Goal: Task Accomplishment & Management: Complete application form

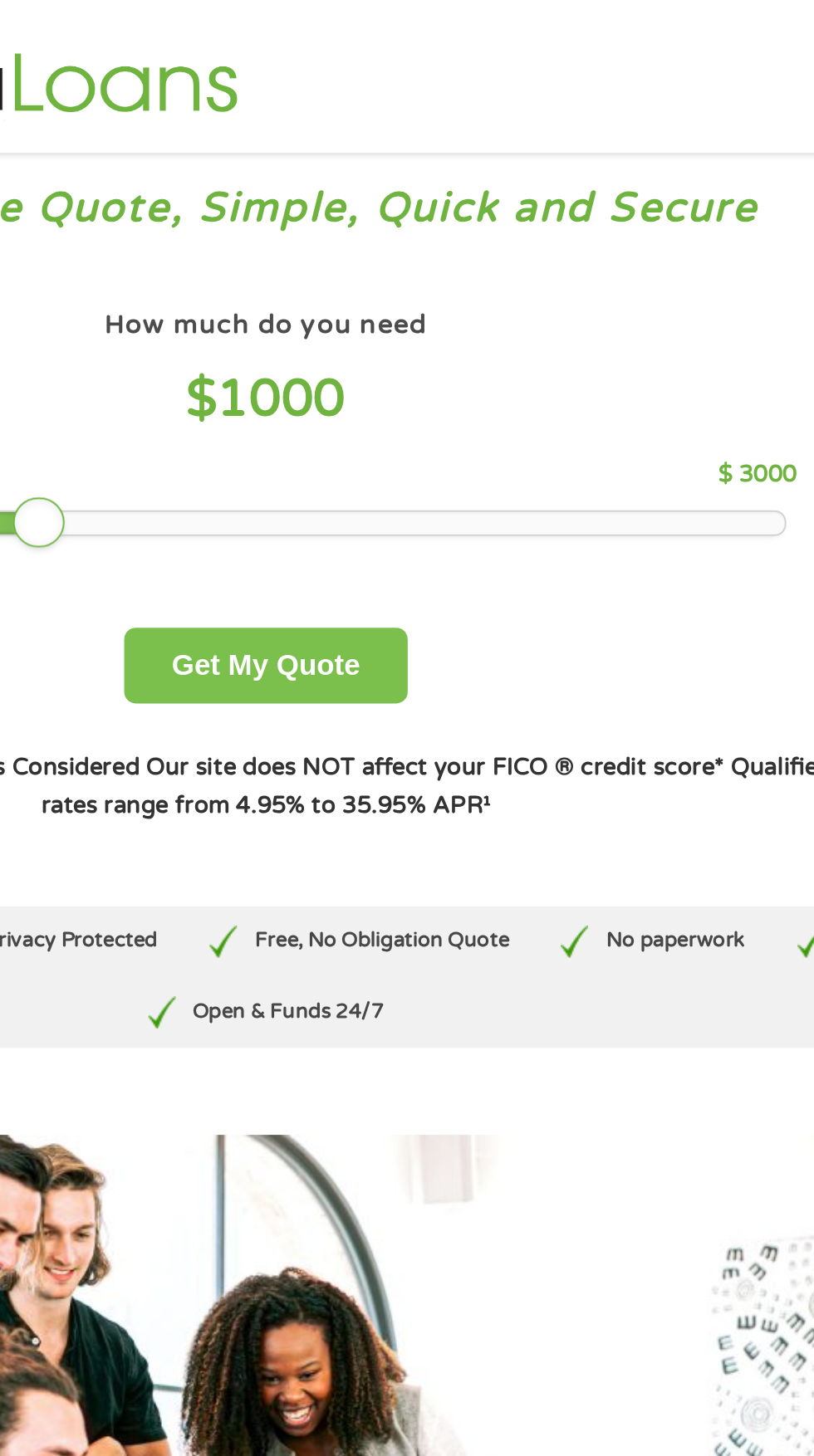
click at [415, 342] on button "Get My Quote" at bounding box center [406, 342] width 145 height 39
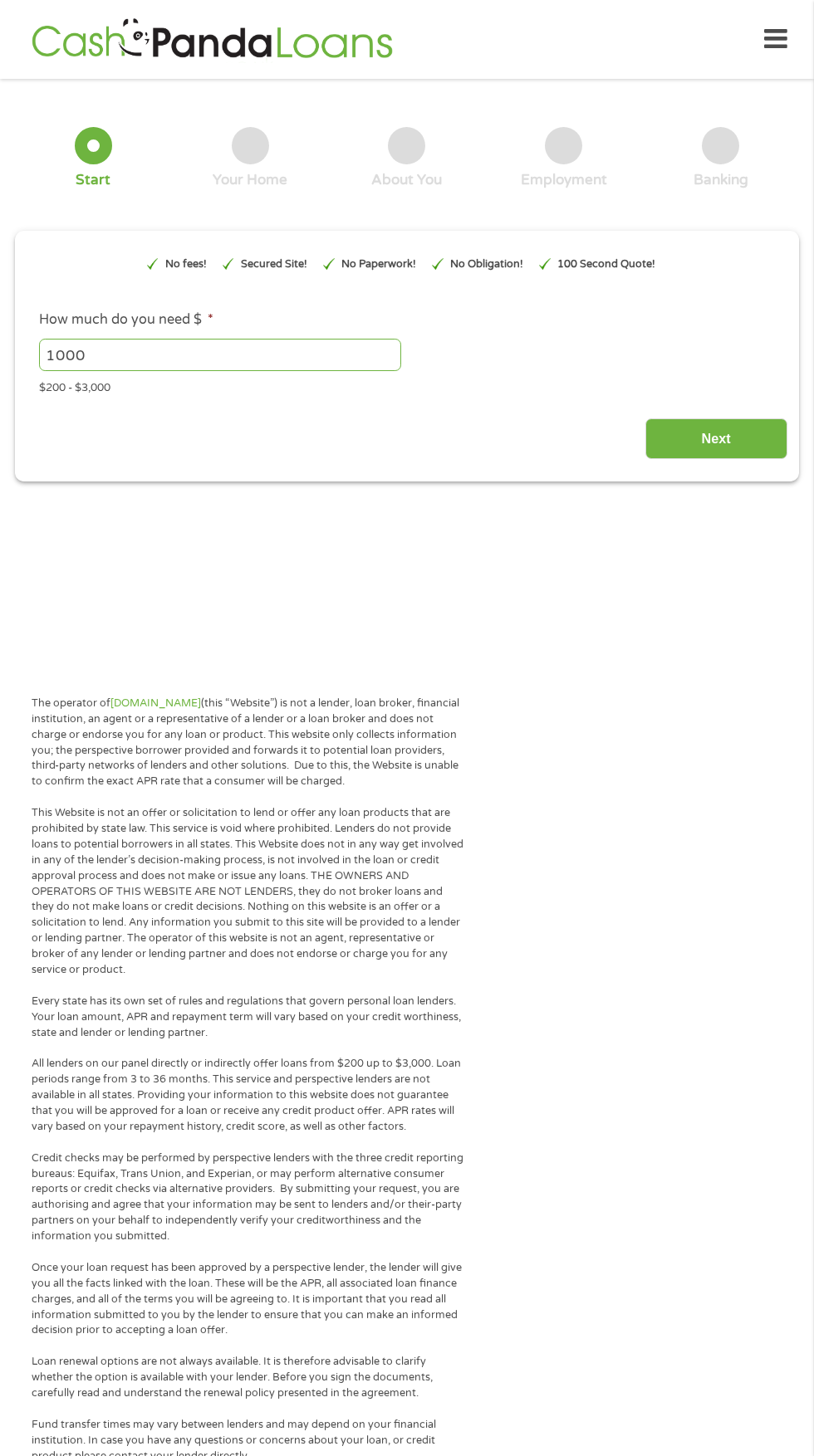
click at [590, 532] on main "1 Start 2 Your Home 3 About You 4 Employment 5 Banking 6 This field is hidden w…" at bounding box center [407, 371] width 814 height 560
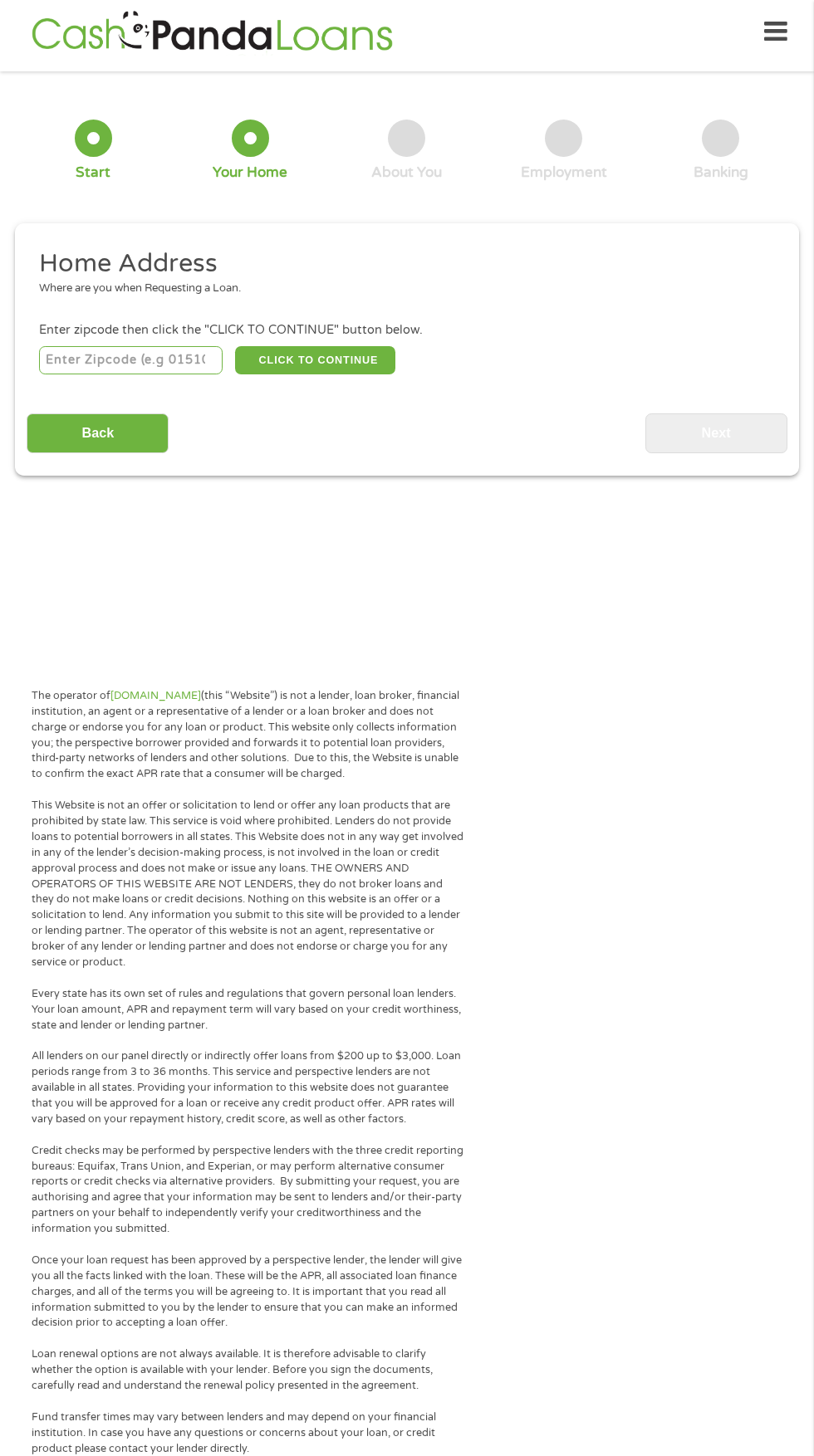
click at [135, 353] on input "number" at bounding box center [131, 359] width 185 height 28
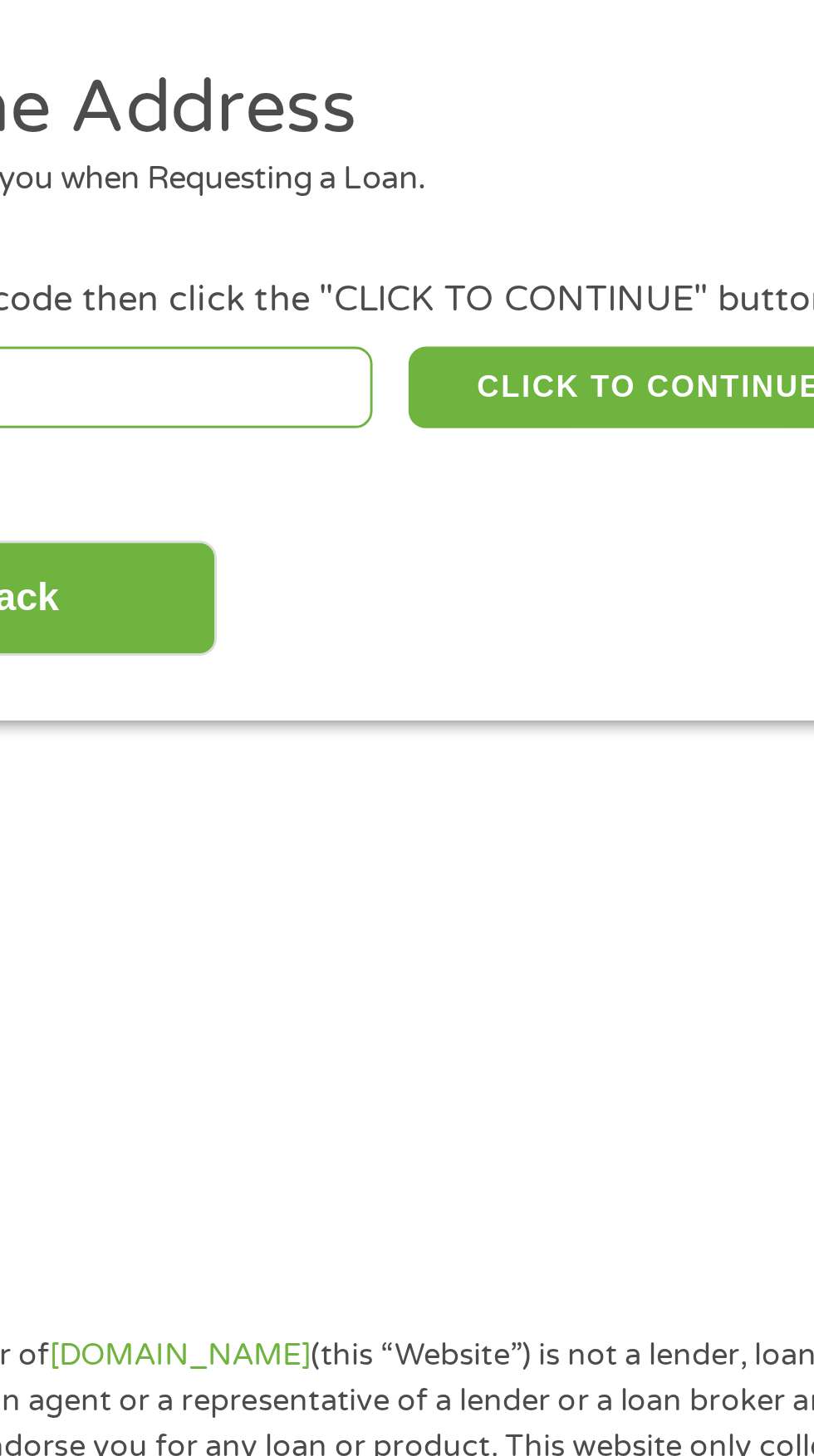
type input "62806"
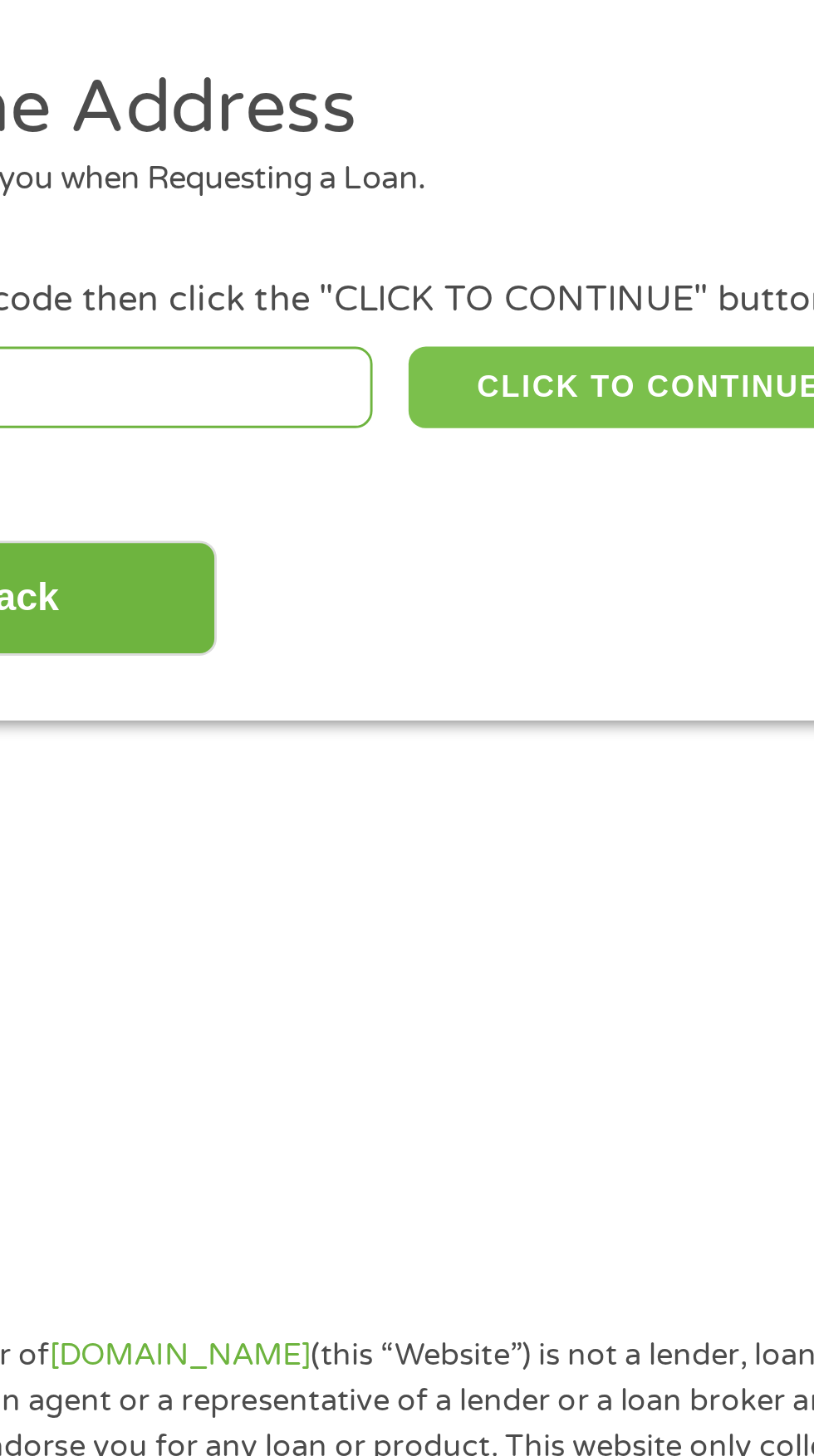
click at [325, 363] on button "CLICK TO CONTINUE" at bounding box center [316, 359] width 160 height 28
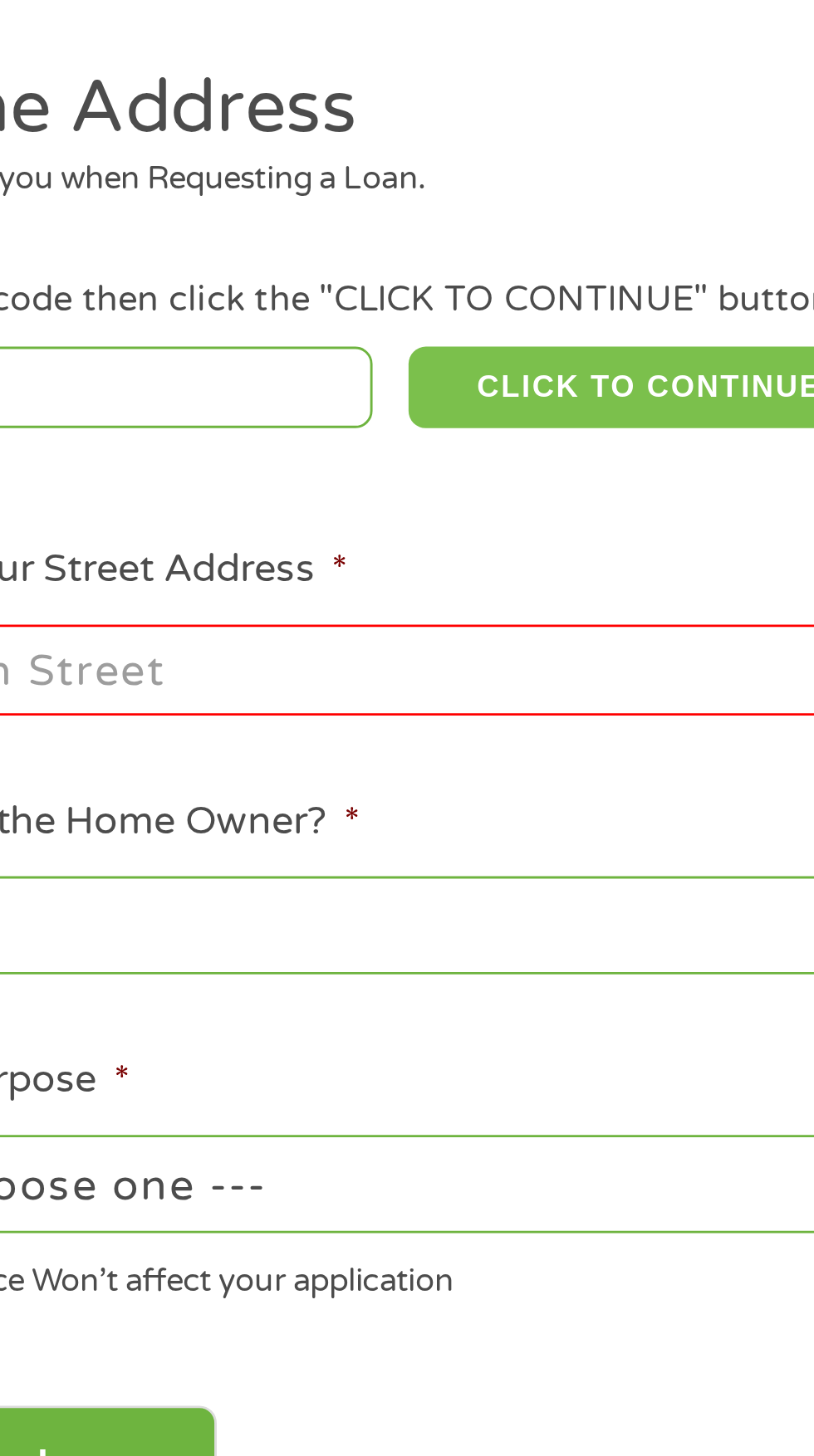
type input "62806"
type input "Albion"
select select "[US_STATE]"
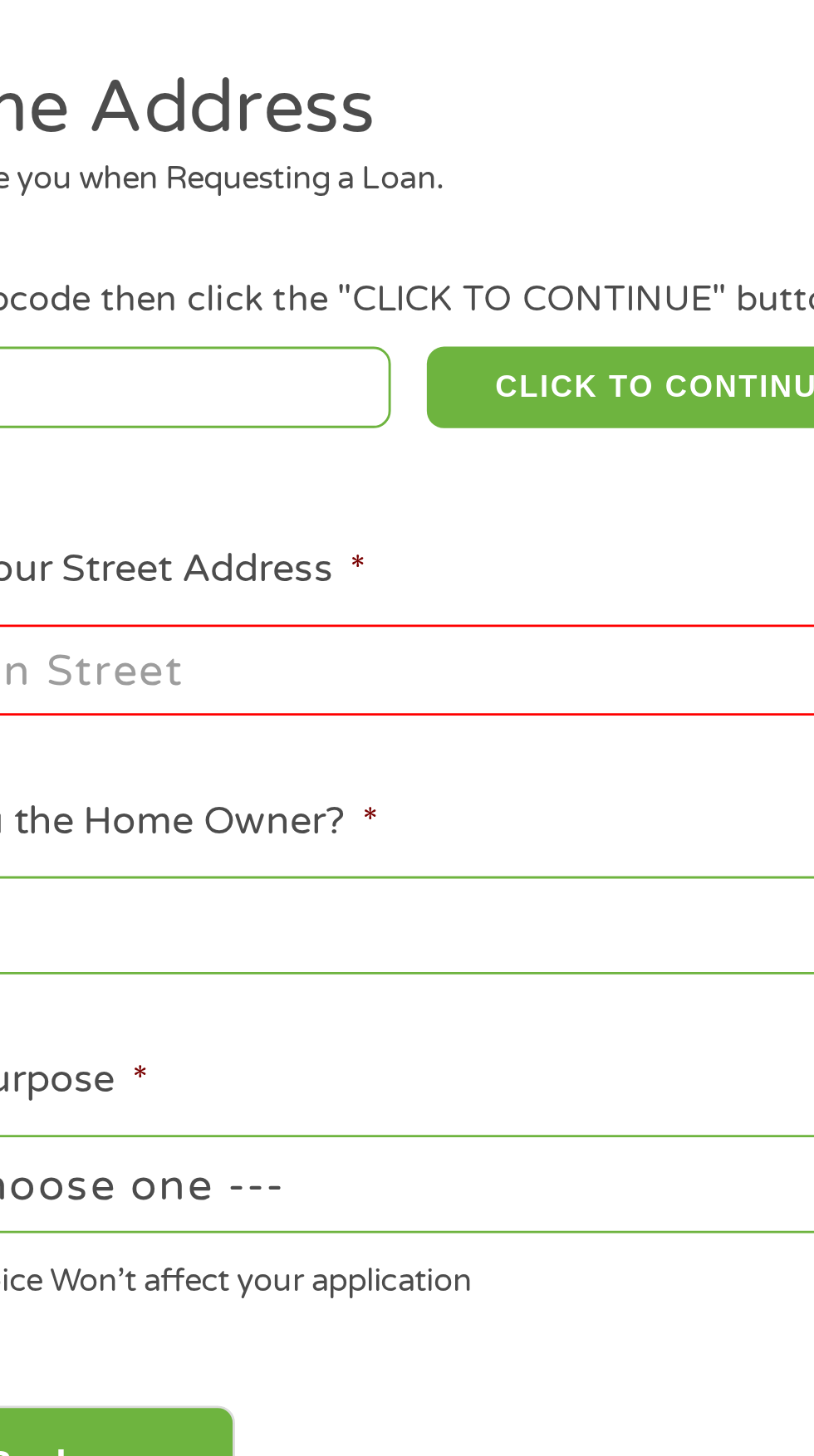
click at [125, 461] on input "Enter Your Street Address *" at bounding box center [216, 458] width 356 height 32
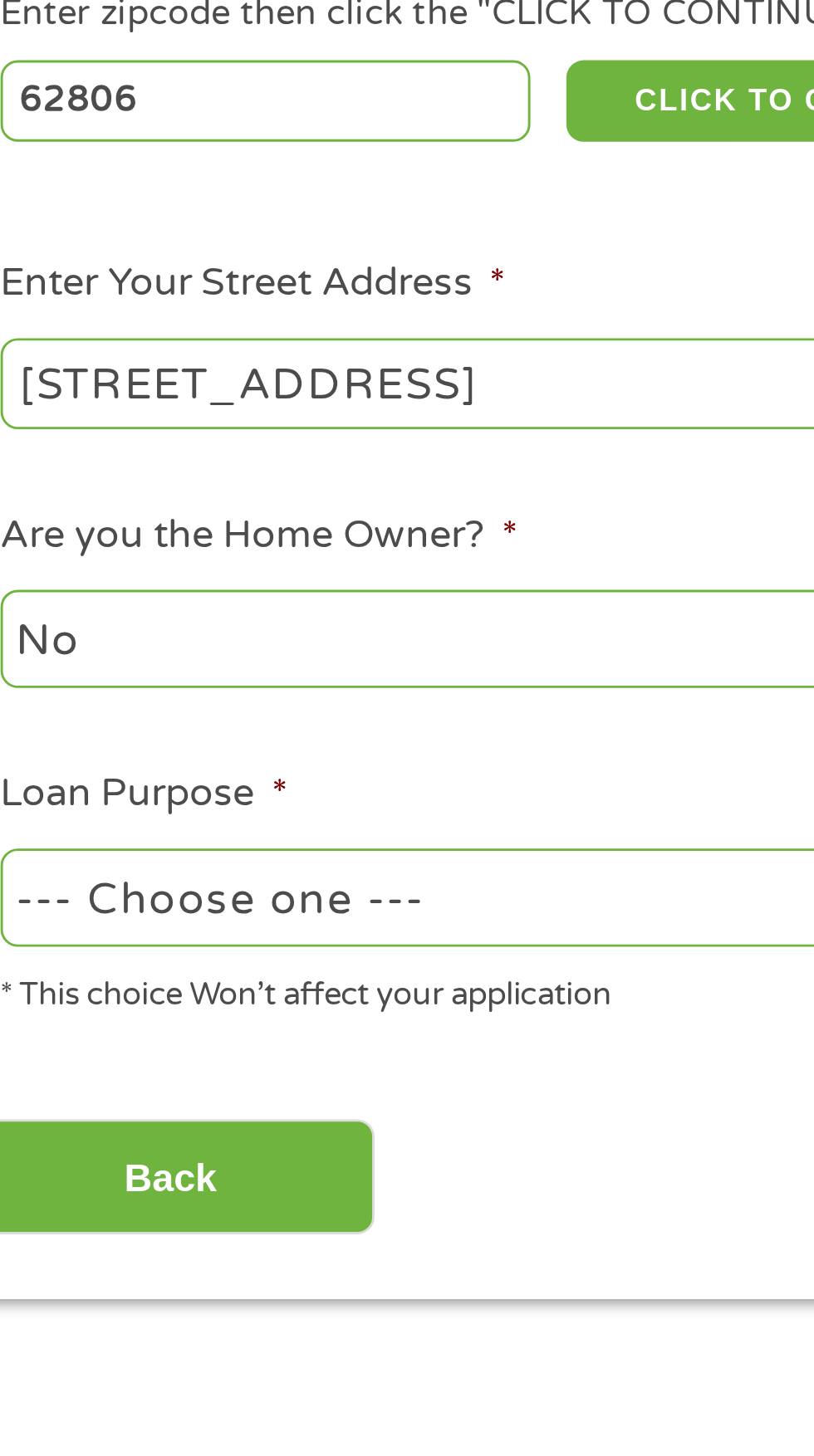
click at [79, 463] on input "31p East Pine Street" at bounding box center [216, 458] width 356 height 32
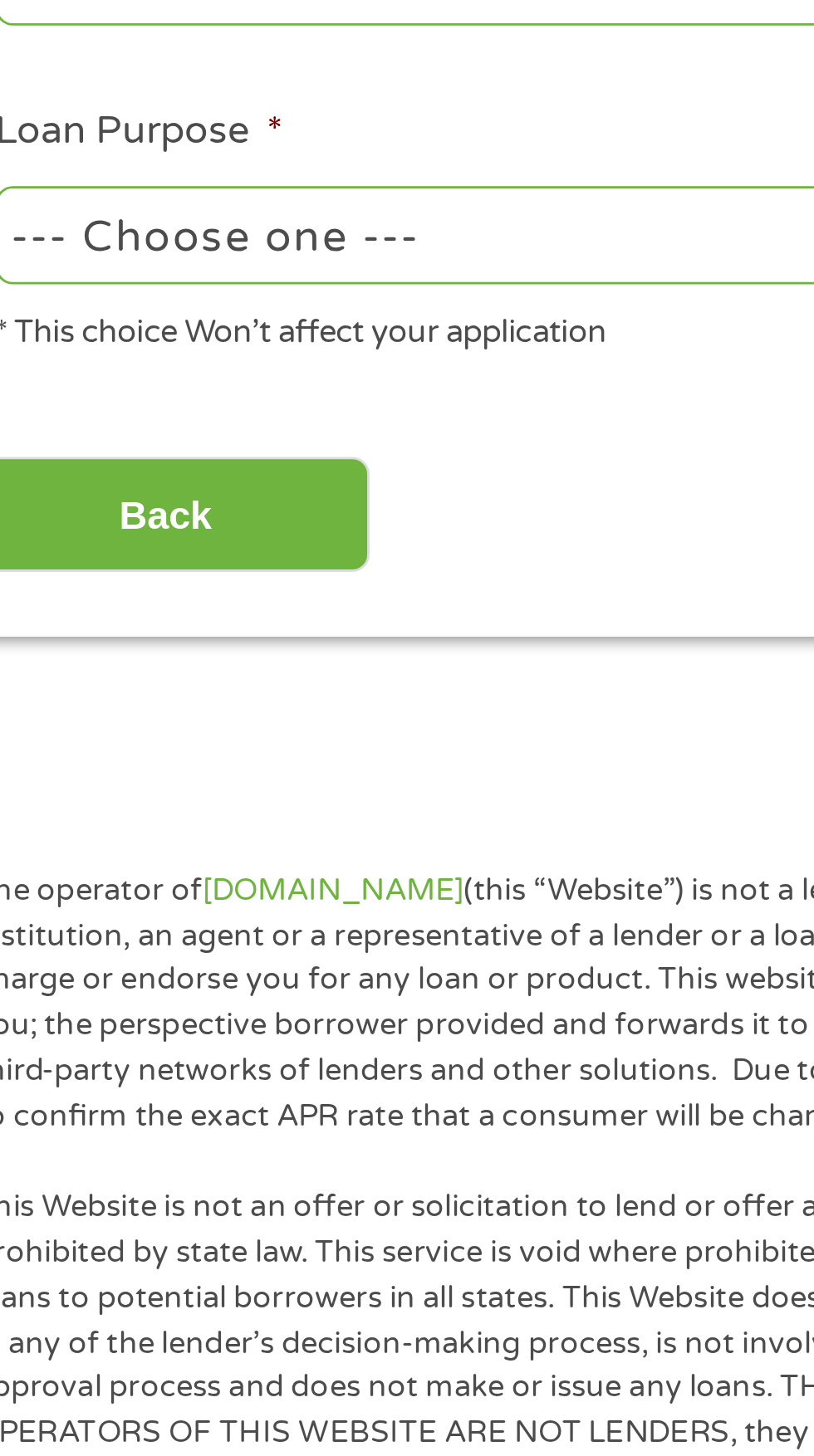
type input "[STREET_ADDRESS]"
click at [180, 642] on select "--- Choose one --- Pay Bills Debt Consolidation Home Improvement Major Purchase…" at bounding box center [216, 636] width 356 height 34
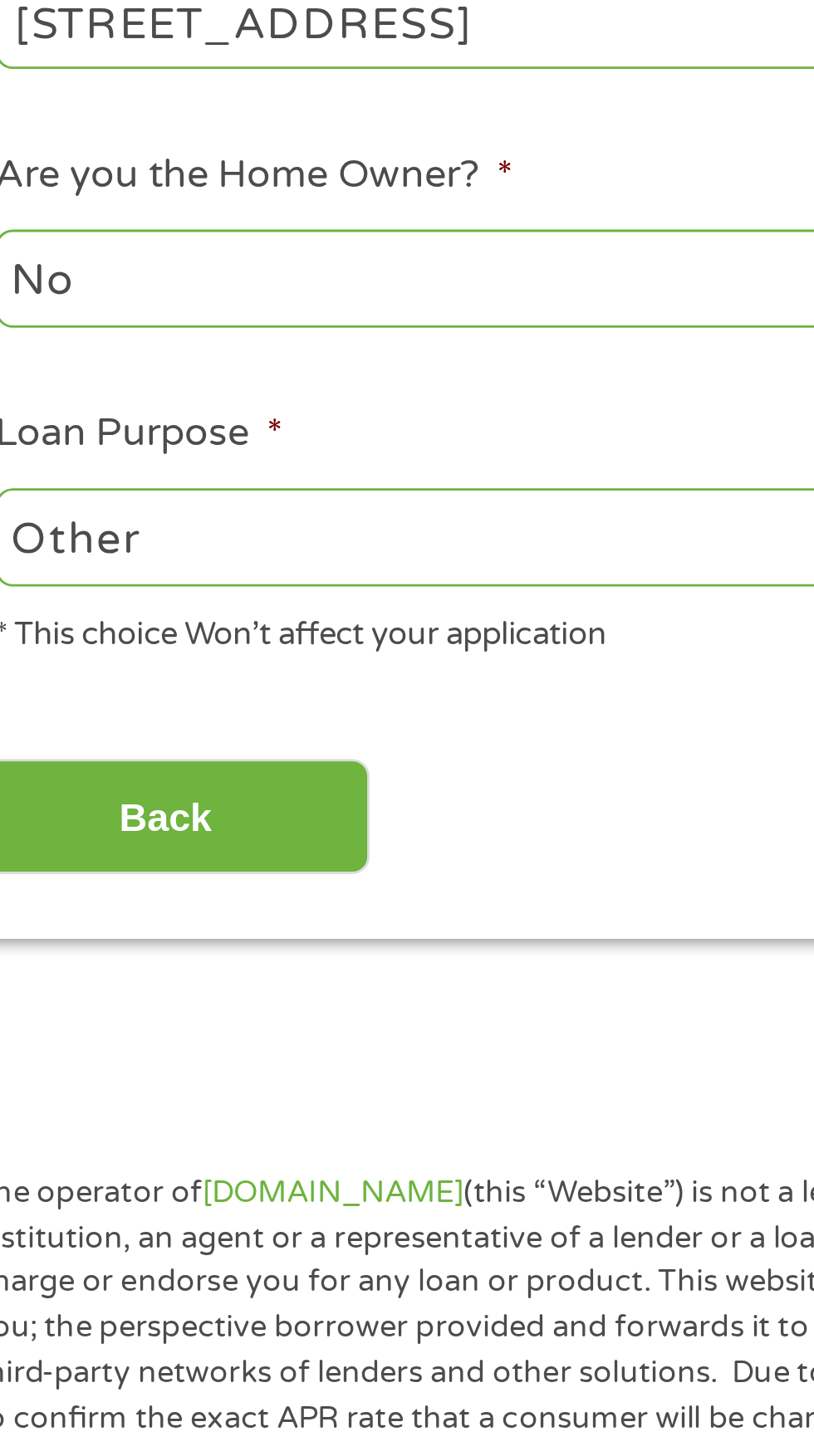
click at [132, 634] on select "--- Choose one --- Pay Bills Debt Consolidation Home Improvement Major Purchase…" at bounding box center [216, 636] width 356 height 34
select select "paybills"
click at [116, 738] on input "Back" at bounding box center [97, 733] width 142 height 41
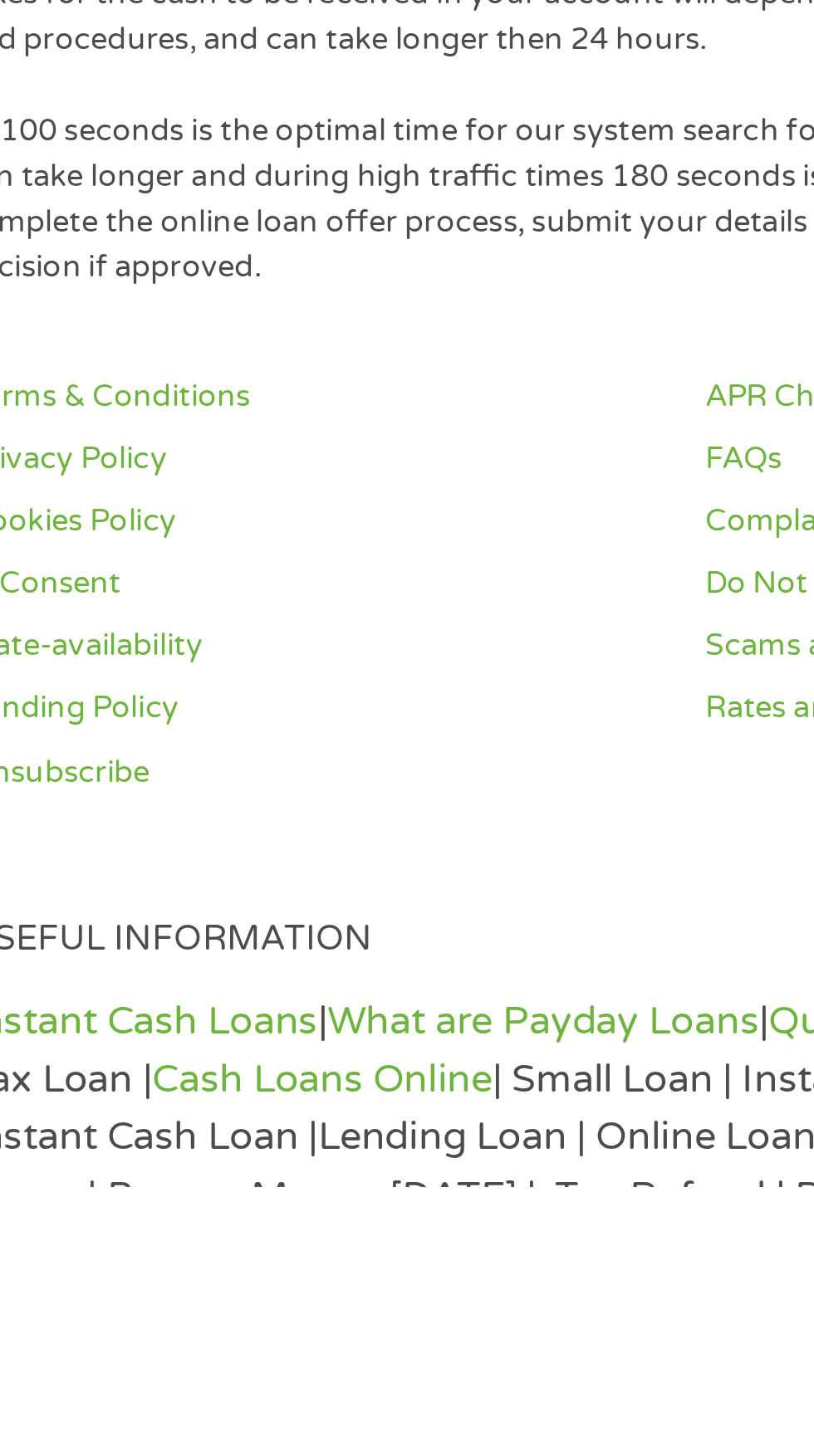
scroll to position [786, 0]
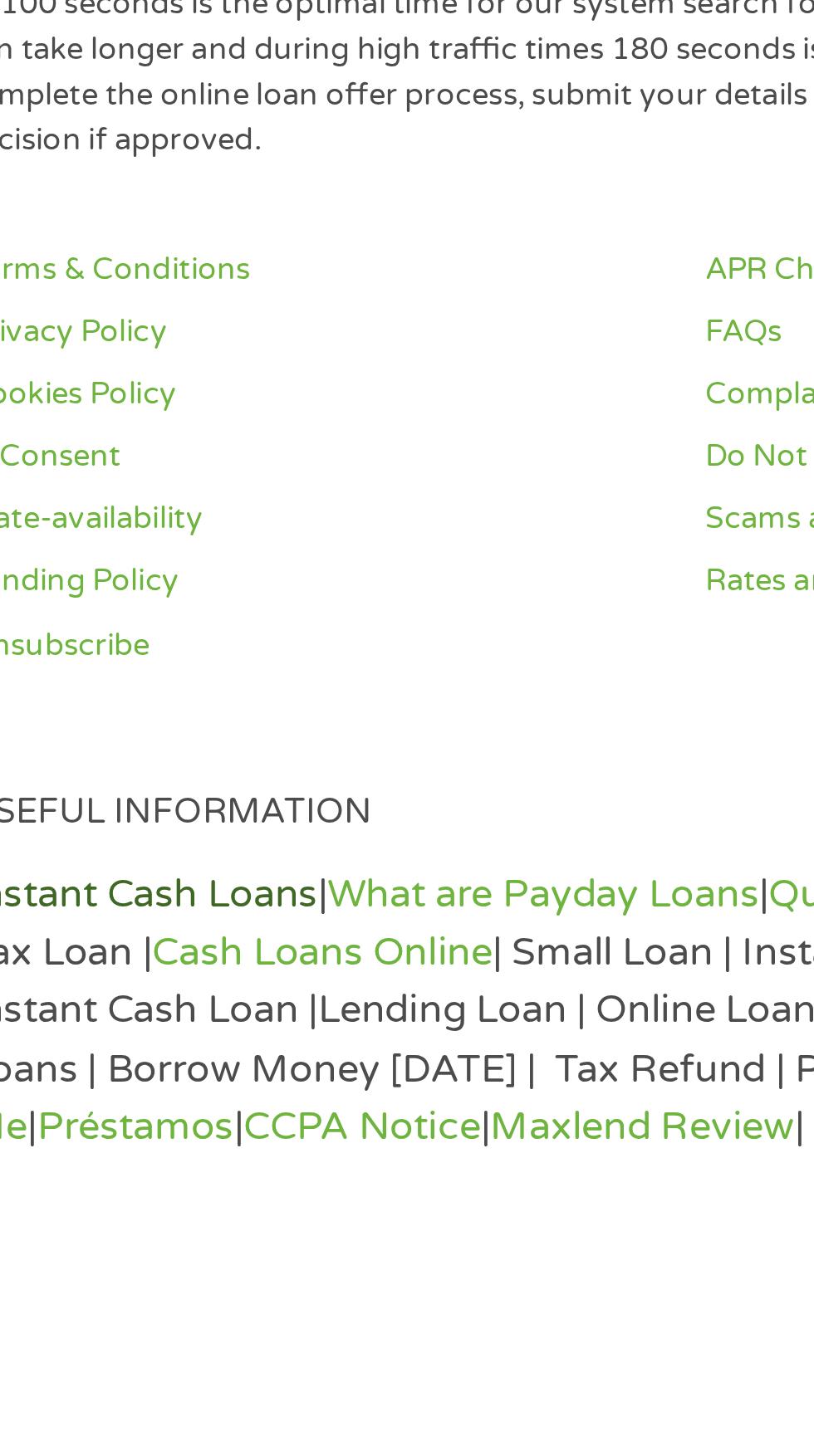
click at [124, 1356] on link "Instant Cash Loans" at bounding box center [95, 1354] width 121 height 16
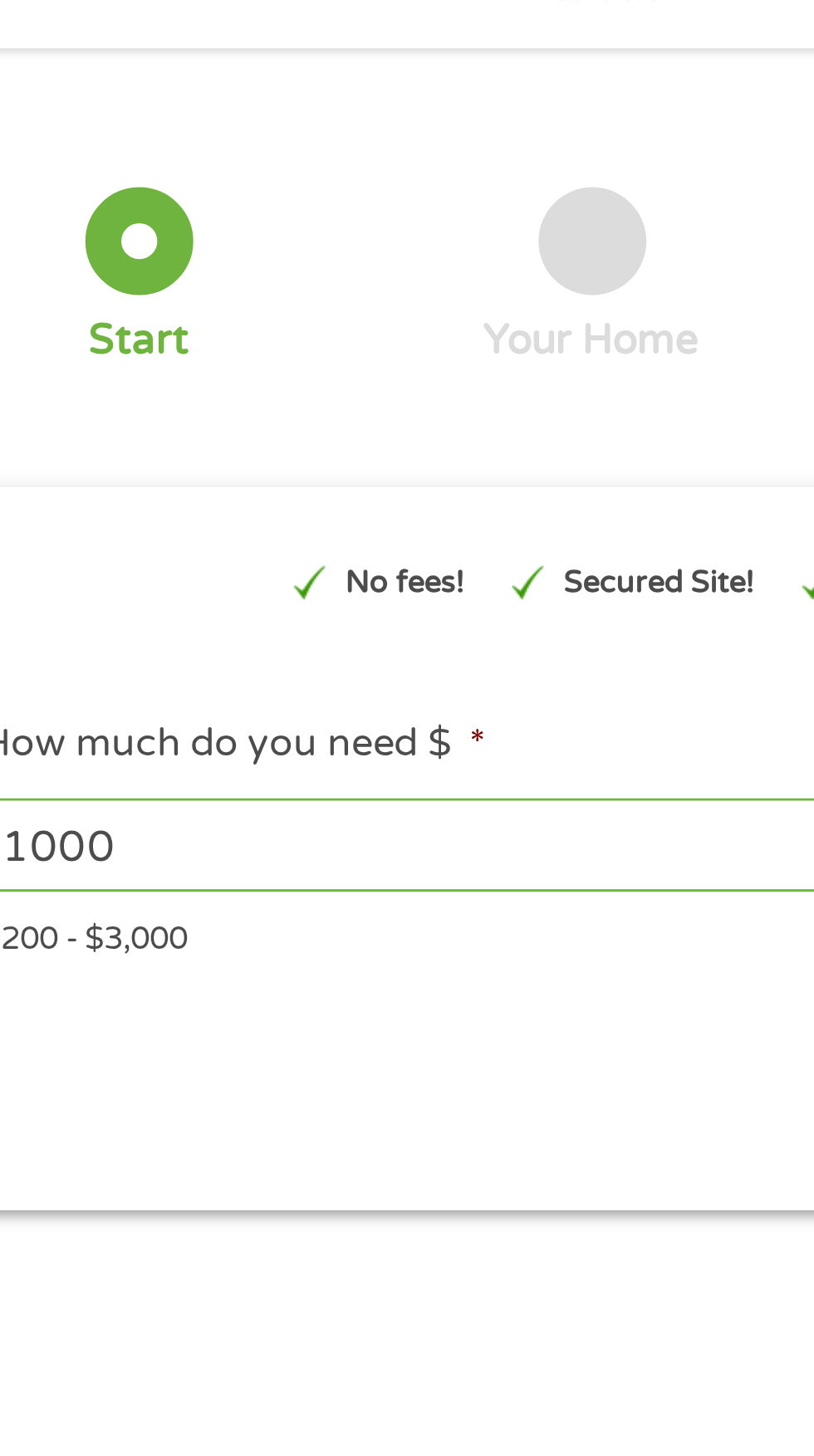
scroll to position [0, 0]
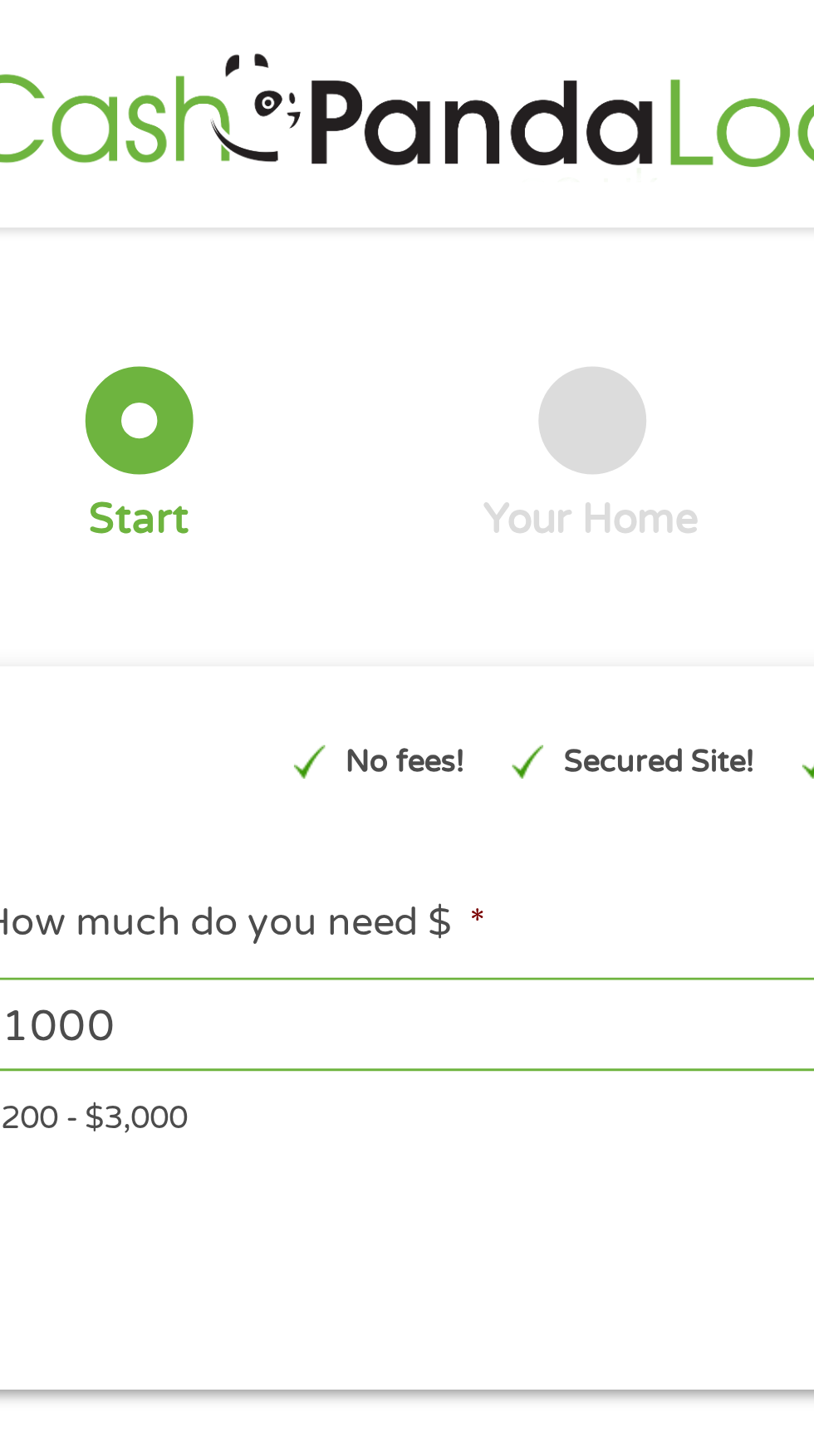
click at [96, 158] on div at bounding box center [93, 145] width 37 height 37
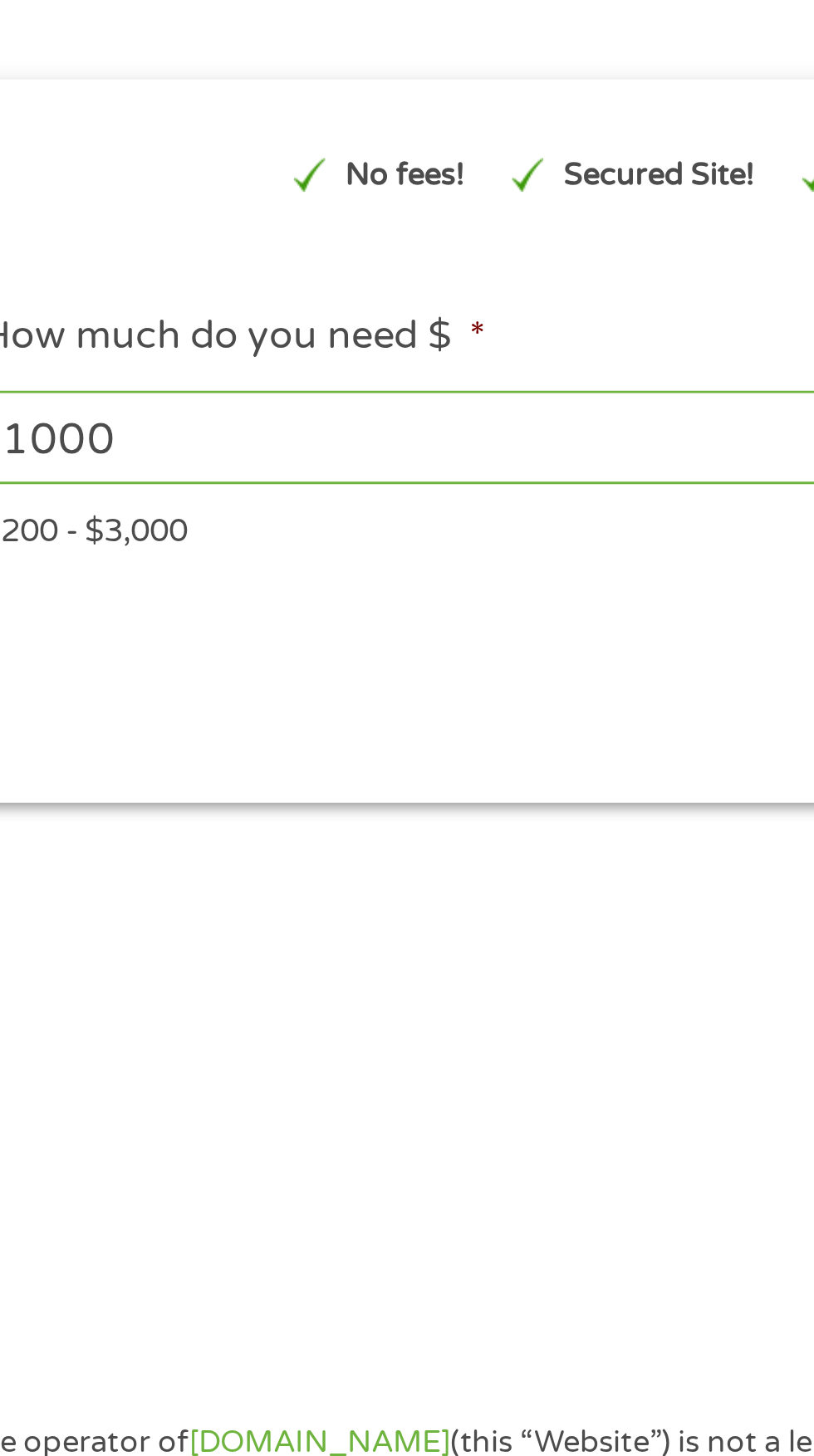
click at [79, 359] on input "1000" at bounding box center [220, 354] width 362 height 32
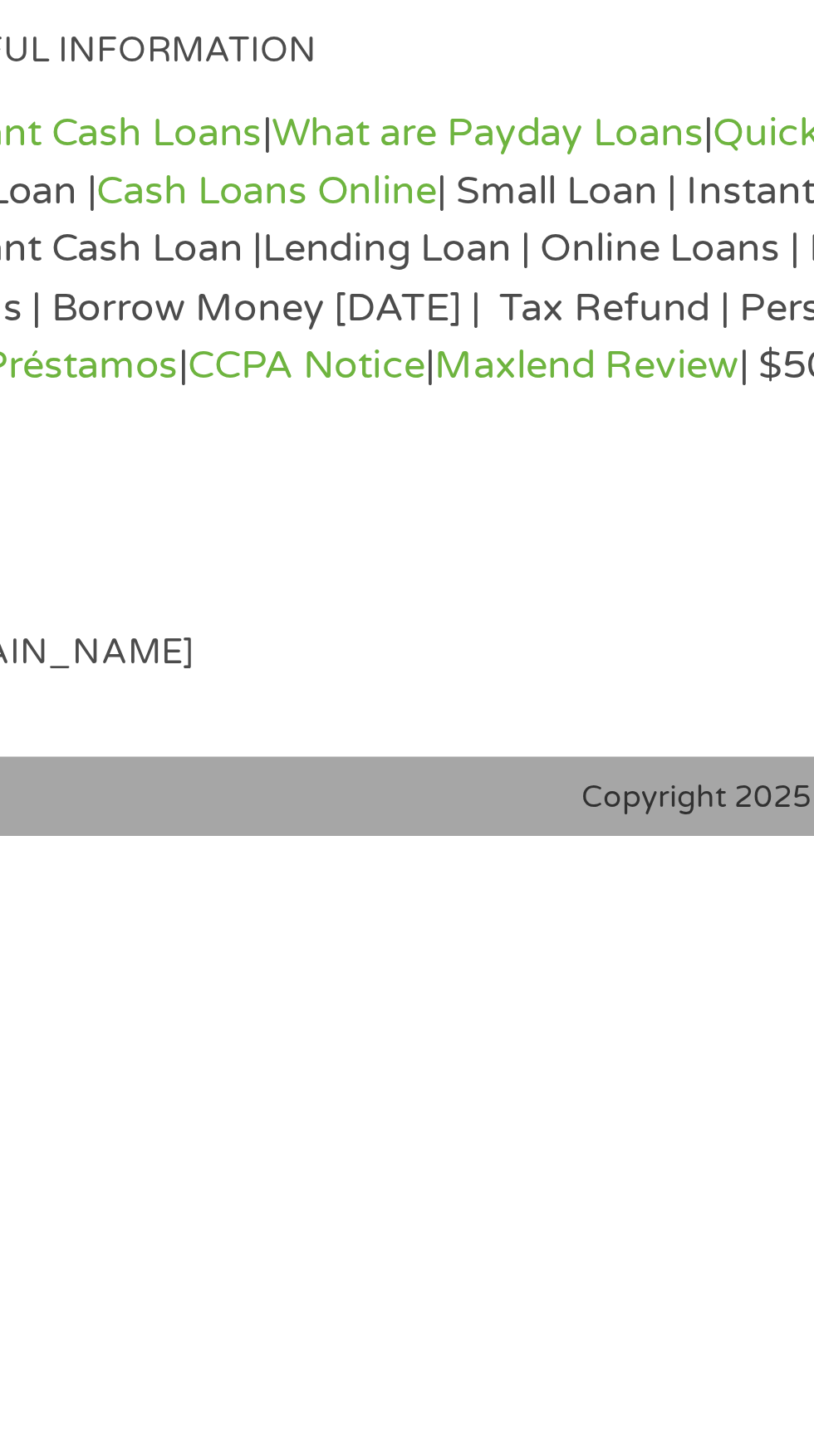
scroll to position [928, 0]
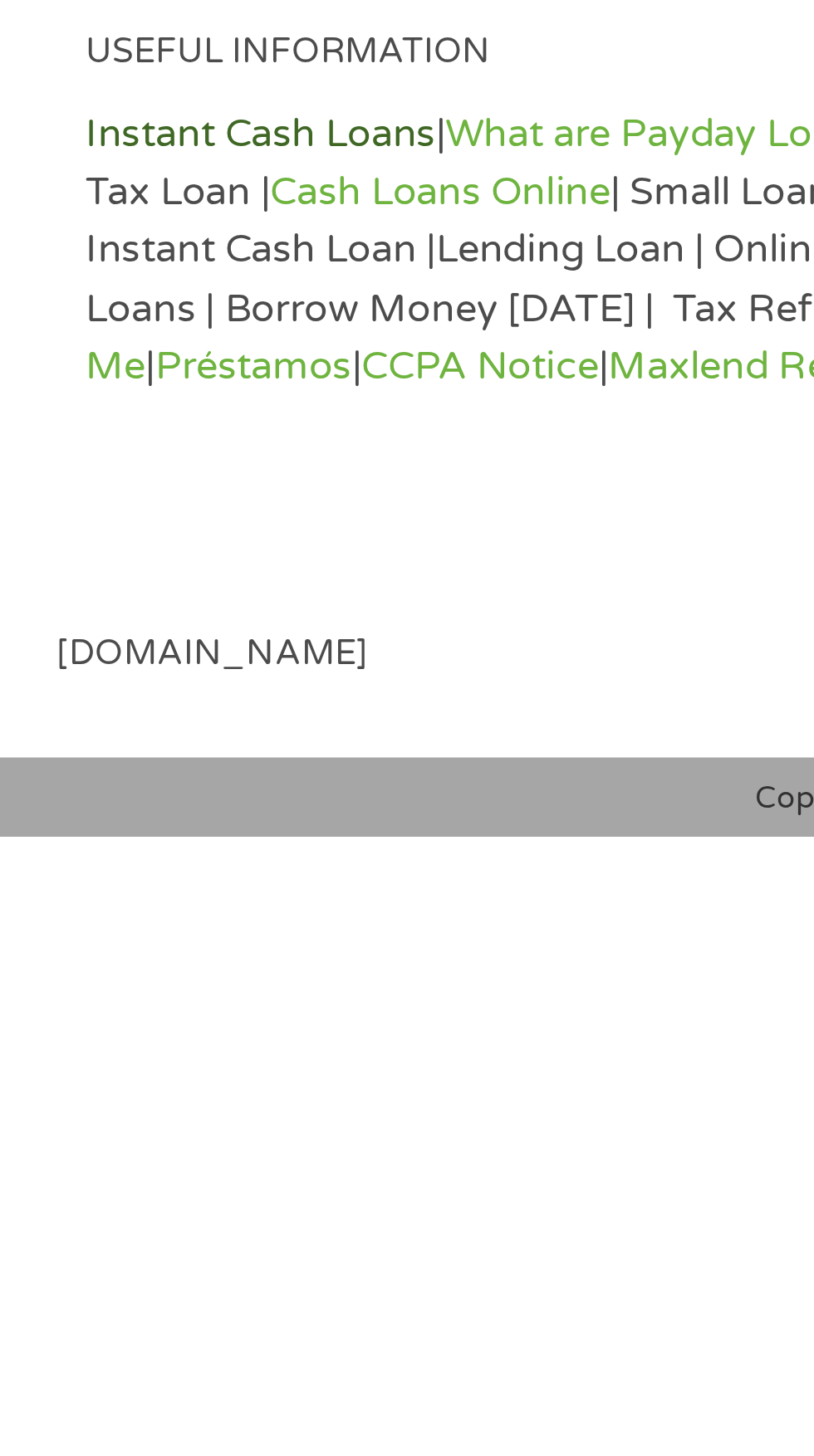
click at [125, 1213] on link "Instant Cash Loans" at bounding box center [95, 1213] width 121 height 16
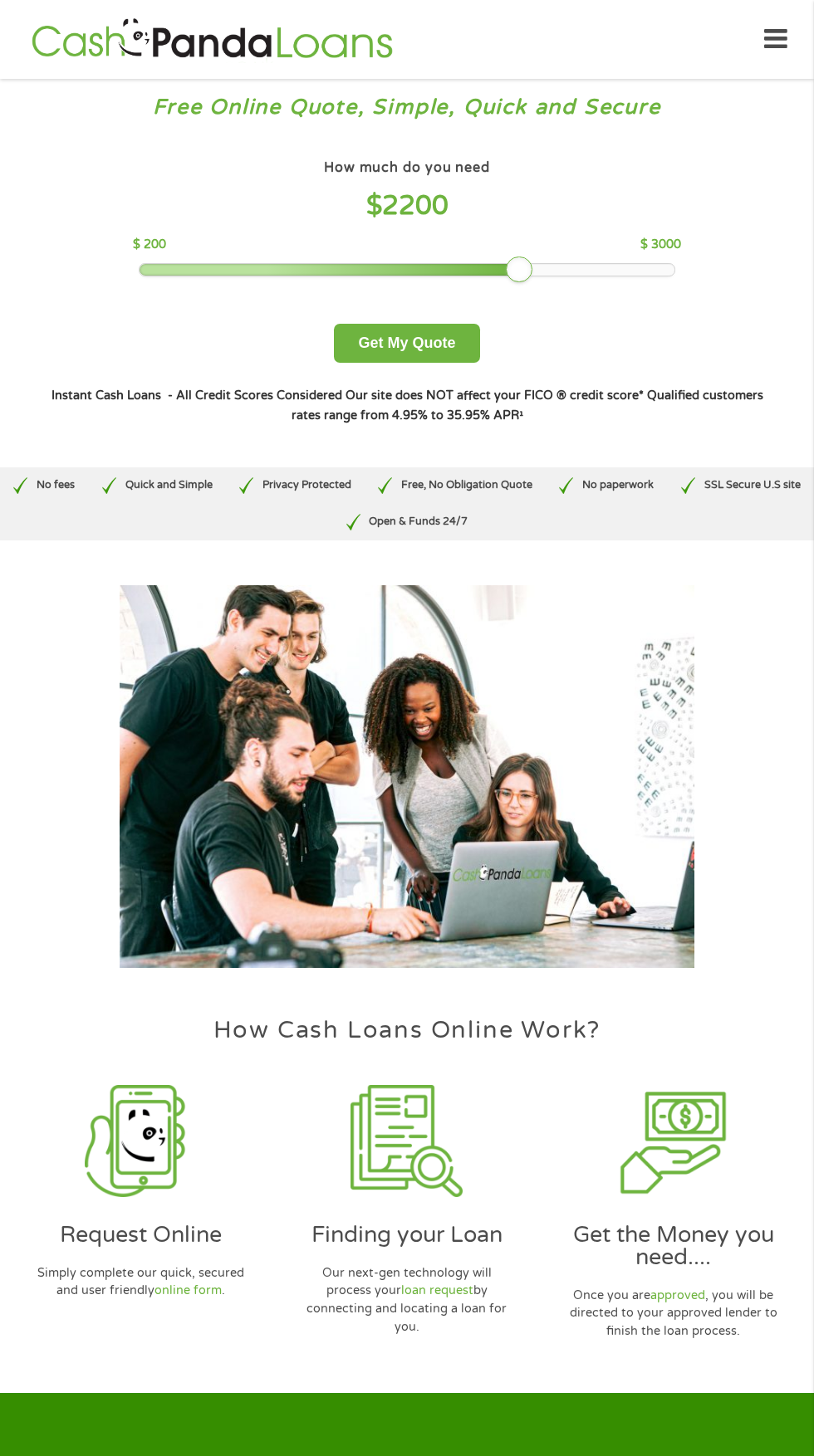
scroll to position [3, 0]
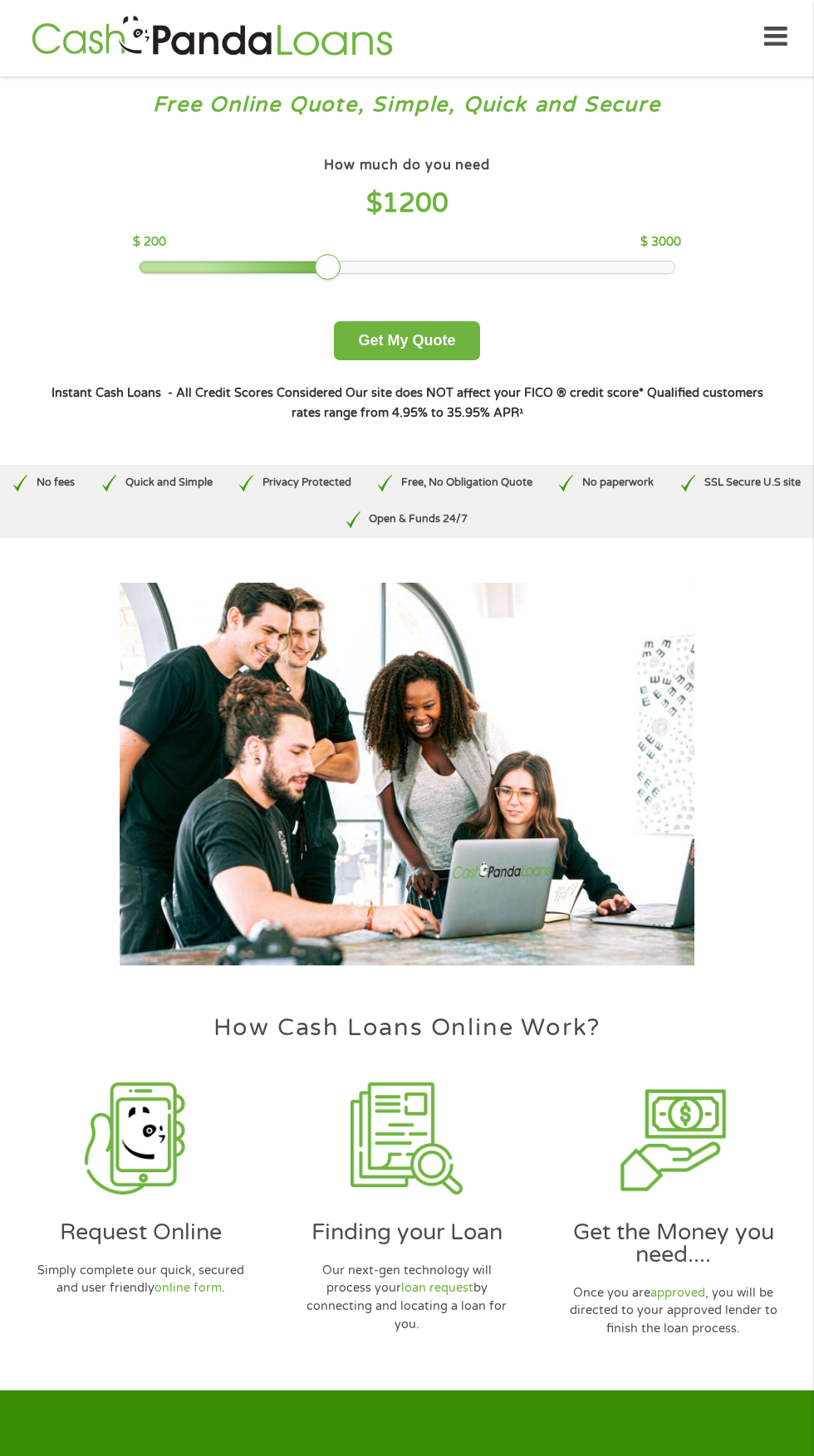
click at [325, 267] on div at bounding box center [407, 267] width 534 height 12
click at [233, 267] on div at bounding box center [187, 267] width 96 height 12
click at [432, 359] on button "Get My Quote" at bounding box center [406, 340] width 145 height 39
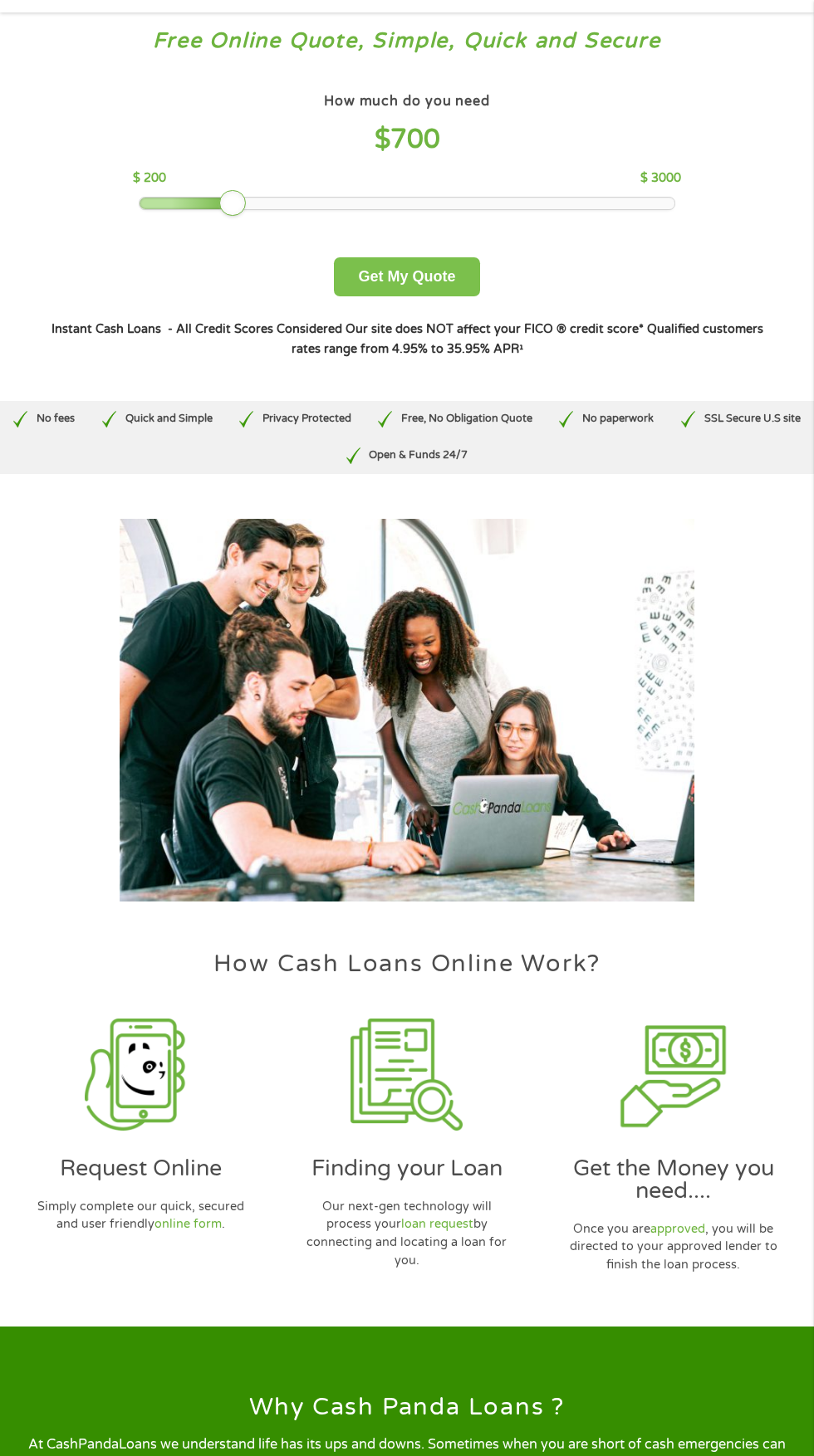
scroll to position [144, 0]
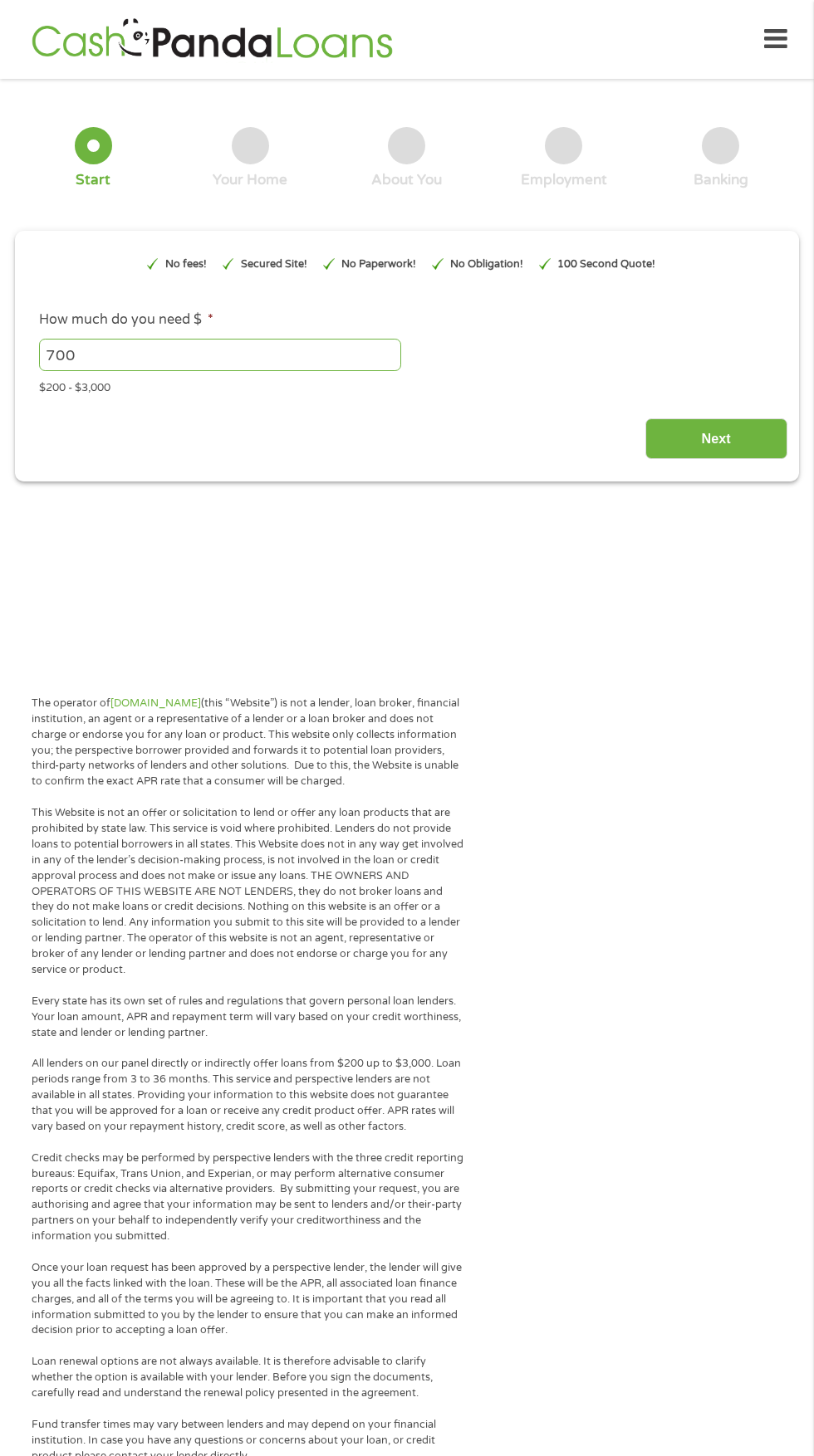
type input "EAIaIQobChMI3NrB2qiKjwMV-0n_AR0QKSCqEAAYAiAAEgKA1PD_BwE"
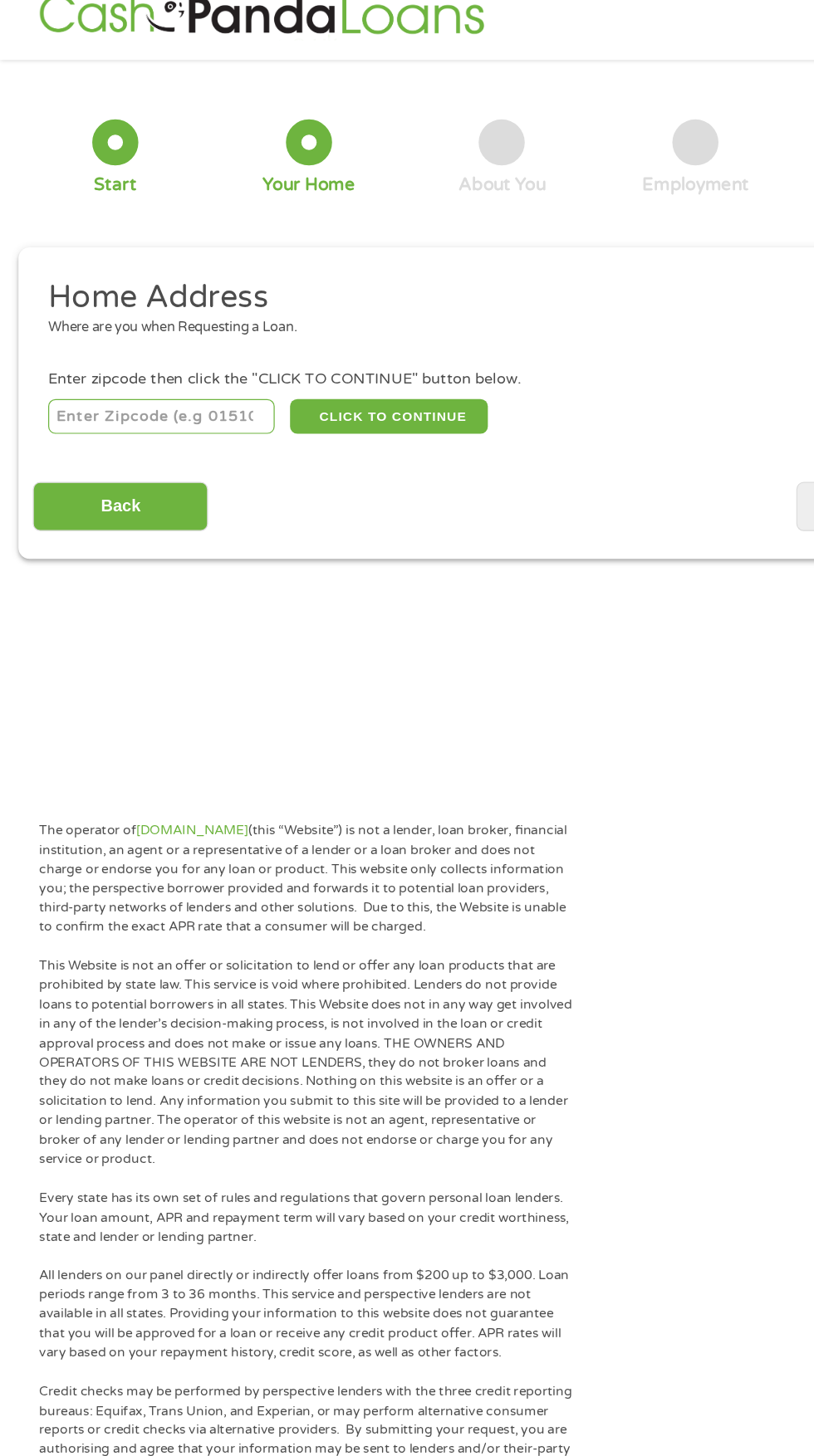
click at [165, 364] on input "number" at bounding box center [131, 359] width 185 height 28
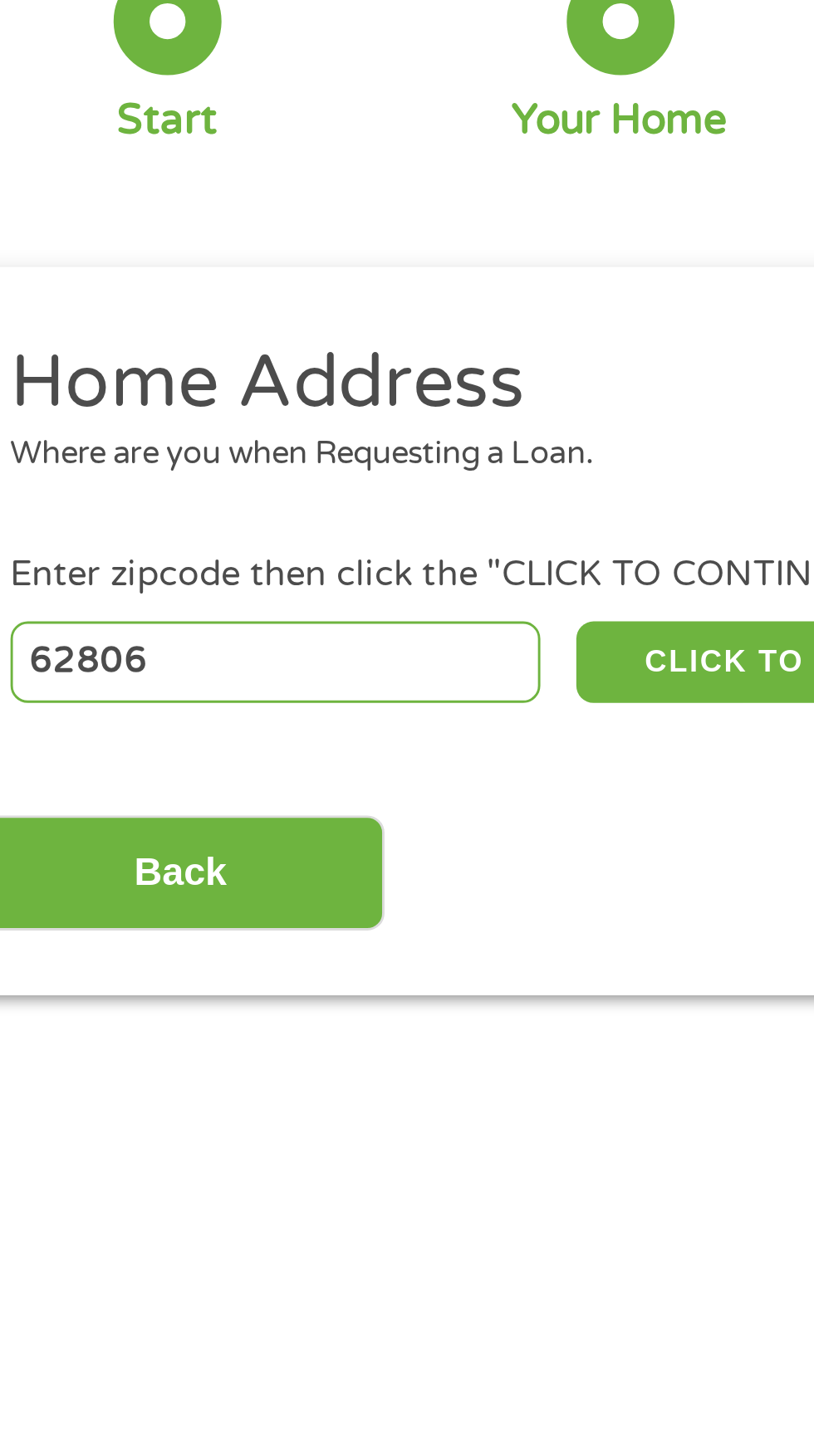
scroll to position [7, 0]
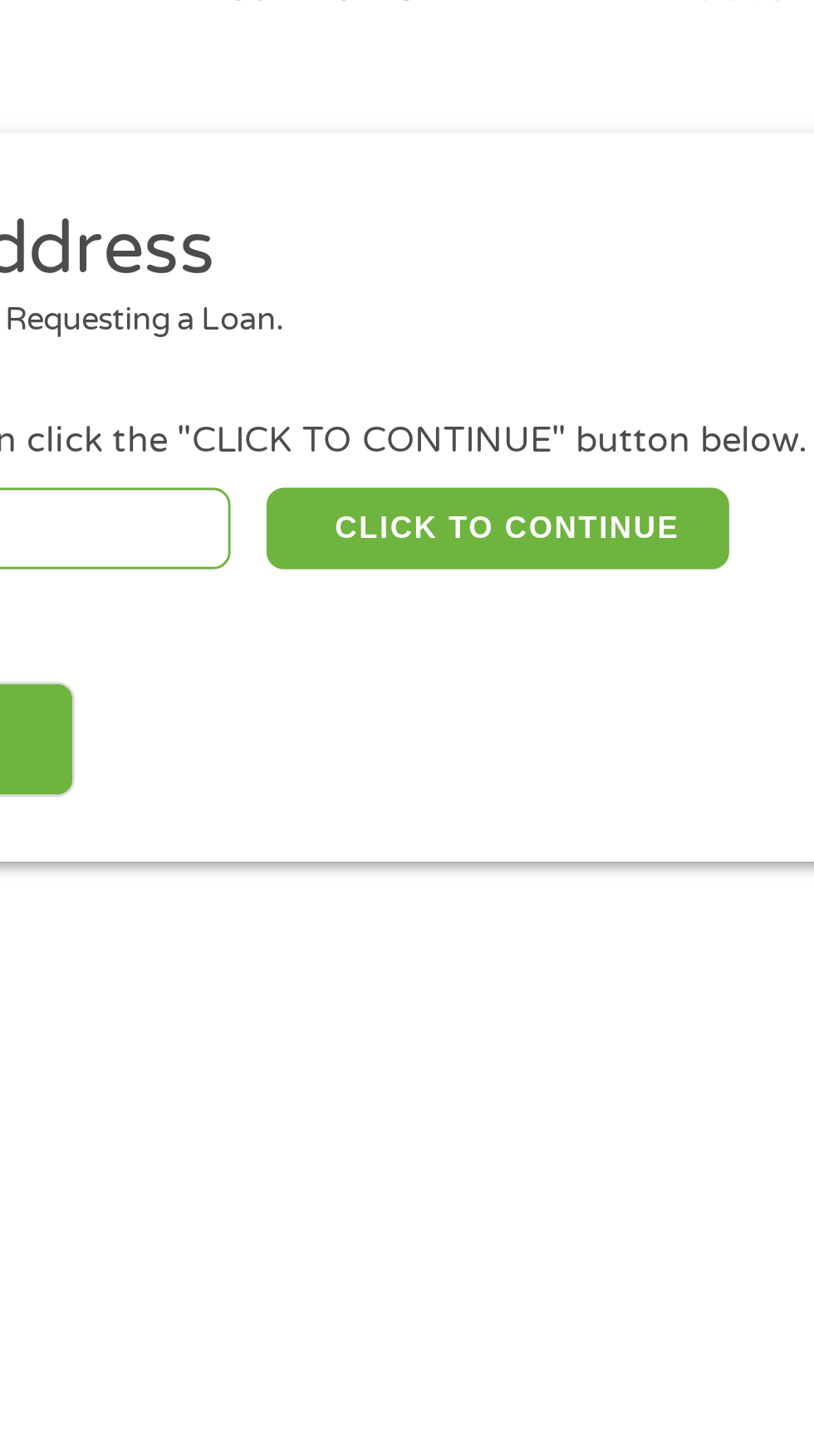
type input "62806"
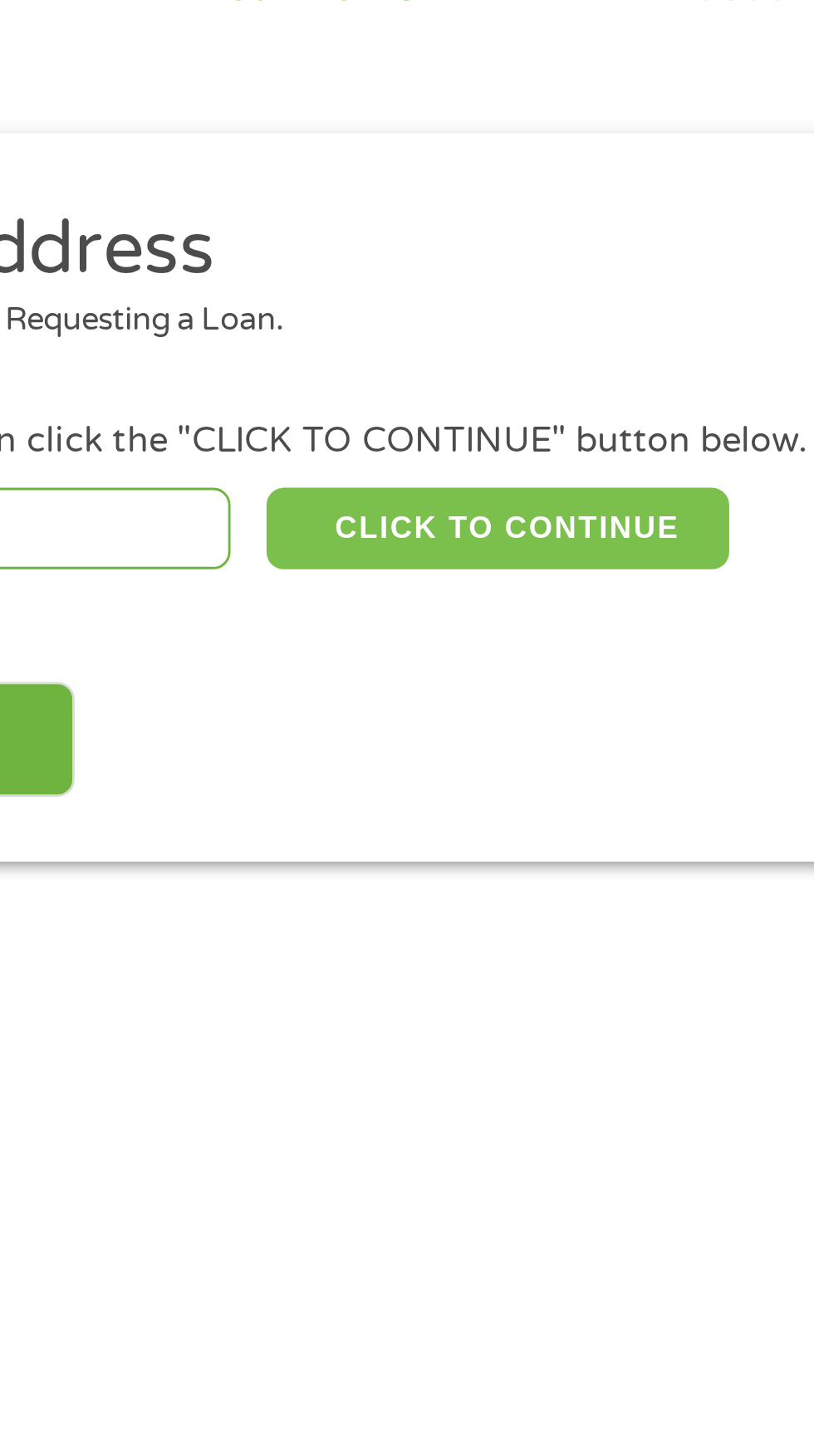
click at [348, 361] on button "CLICK TO CONTINUE" at bounding box center [316, 359] width 160 height 28
type input "62806"
type input "Albion"
select select "Illinois"
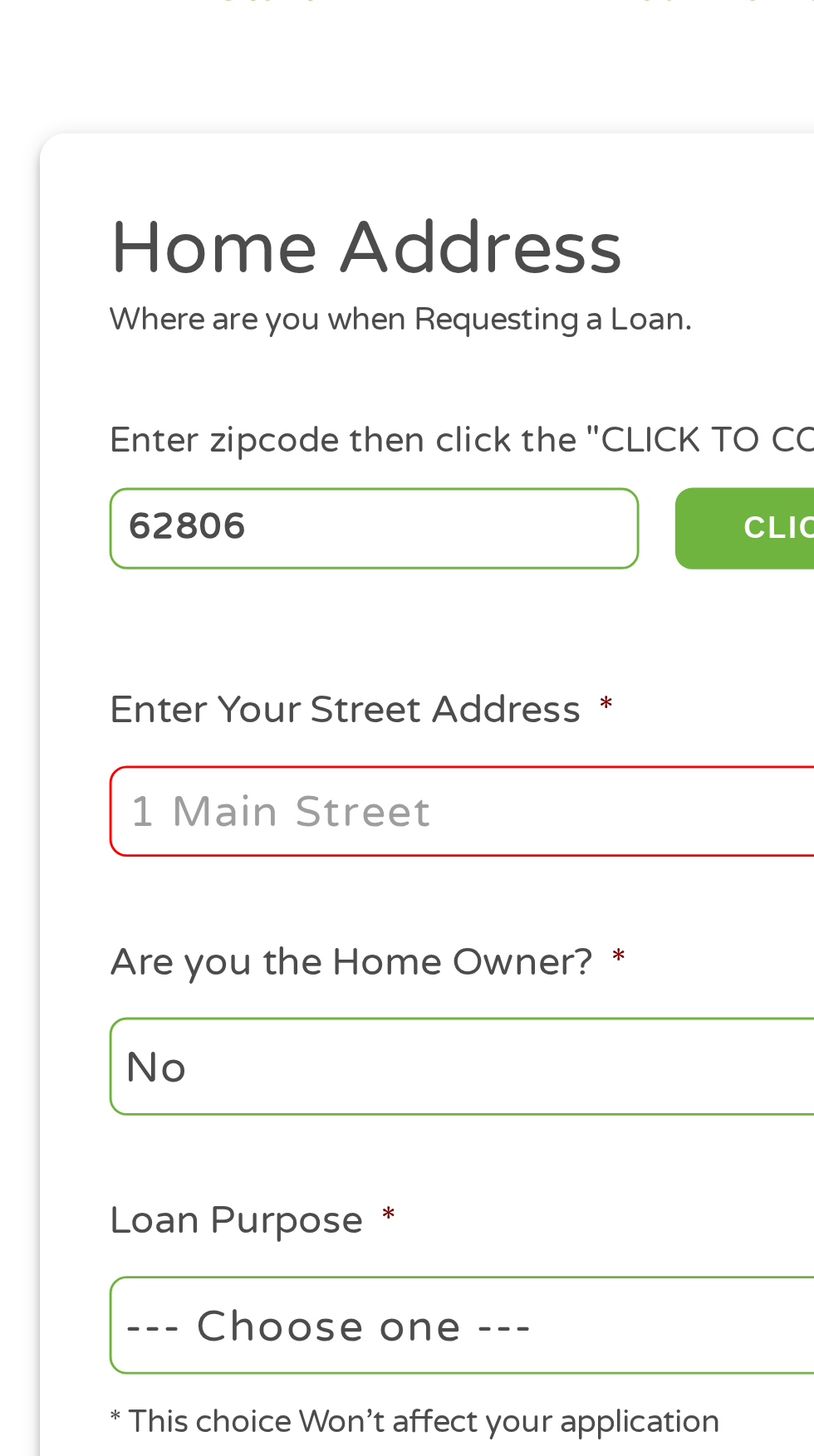
click at [81, 461] on input "Enter Your Street Address *" at bounding box center [216, 458] width 356 height 32
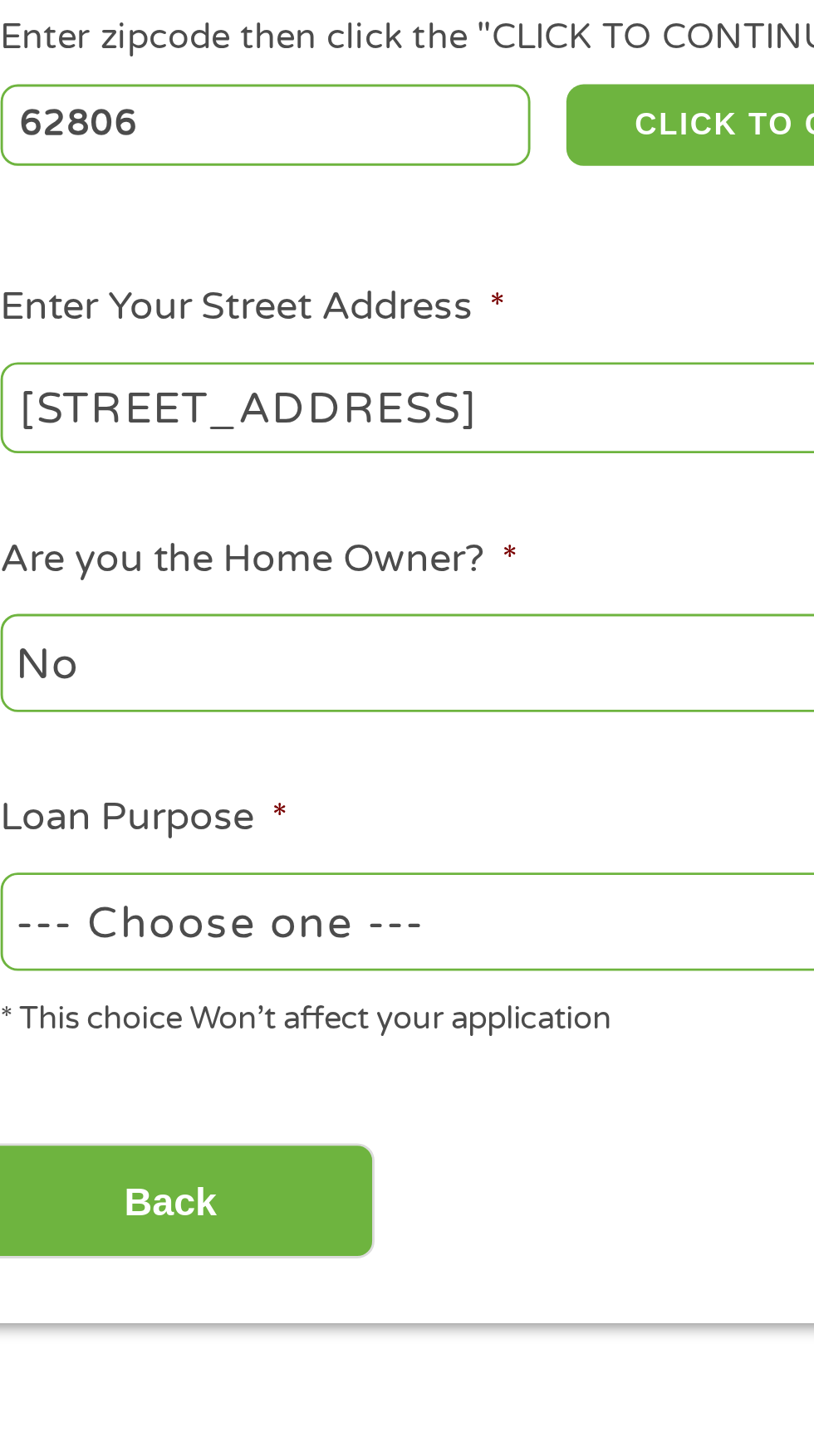
type input "[STREET_ADDRESS]"
click at [315, 494] on ul "Home Address Where are you when Requesting a Loan. Enter zipcode then click the…" at bounding box center [406, 469] width 760 height 443
click at [307, 804] on section "1 Start 2 Your Home 3 About You 4 Employment 5 Banking 6 This field is hidden w…" at bounding box center [407, 448] width 814 height 728
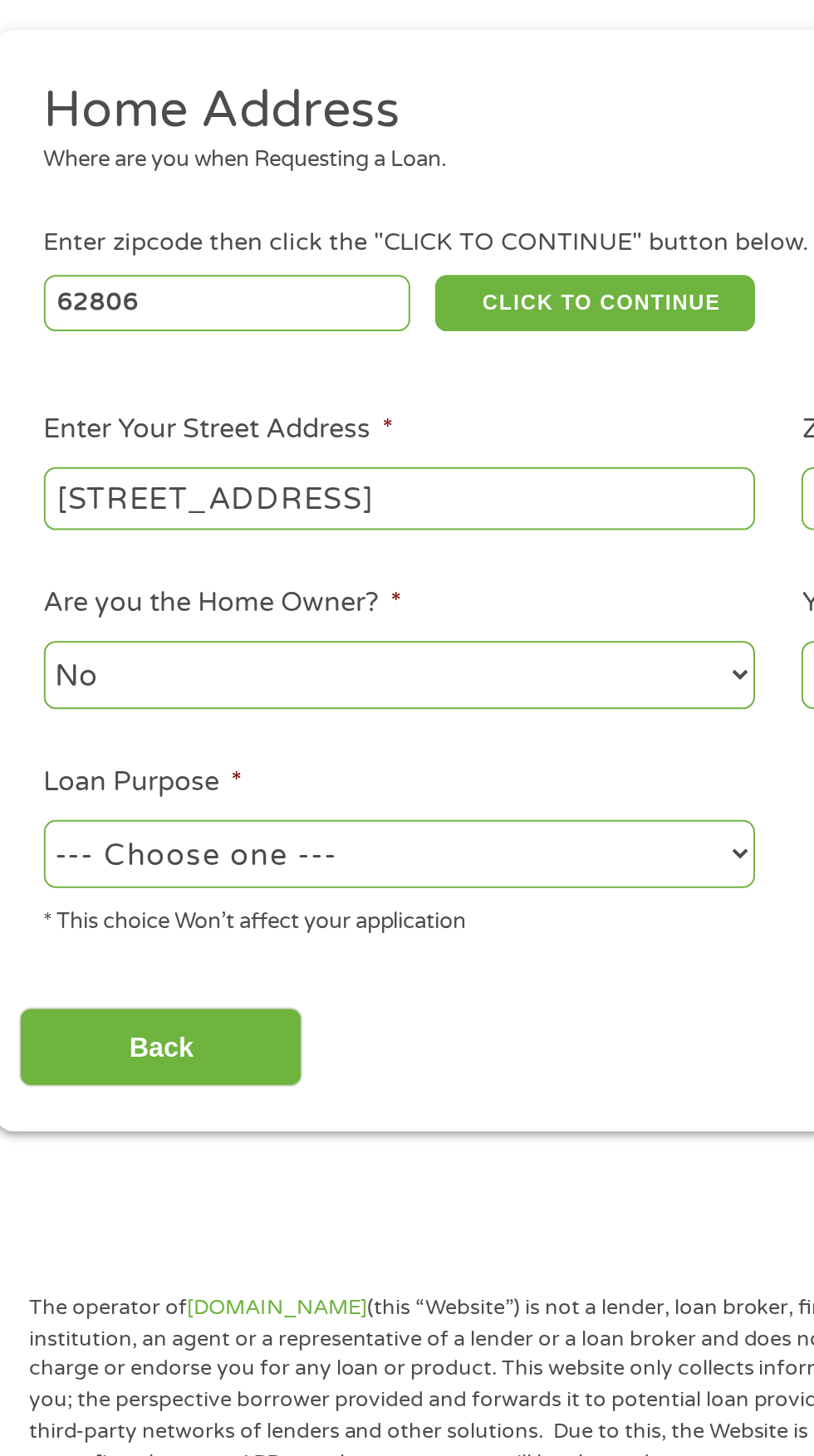
scroll to position [5, 0]
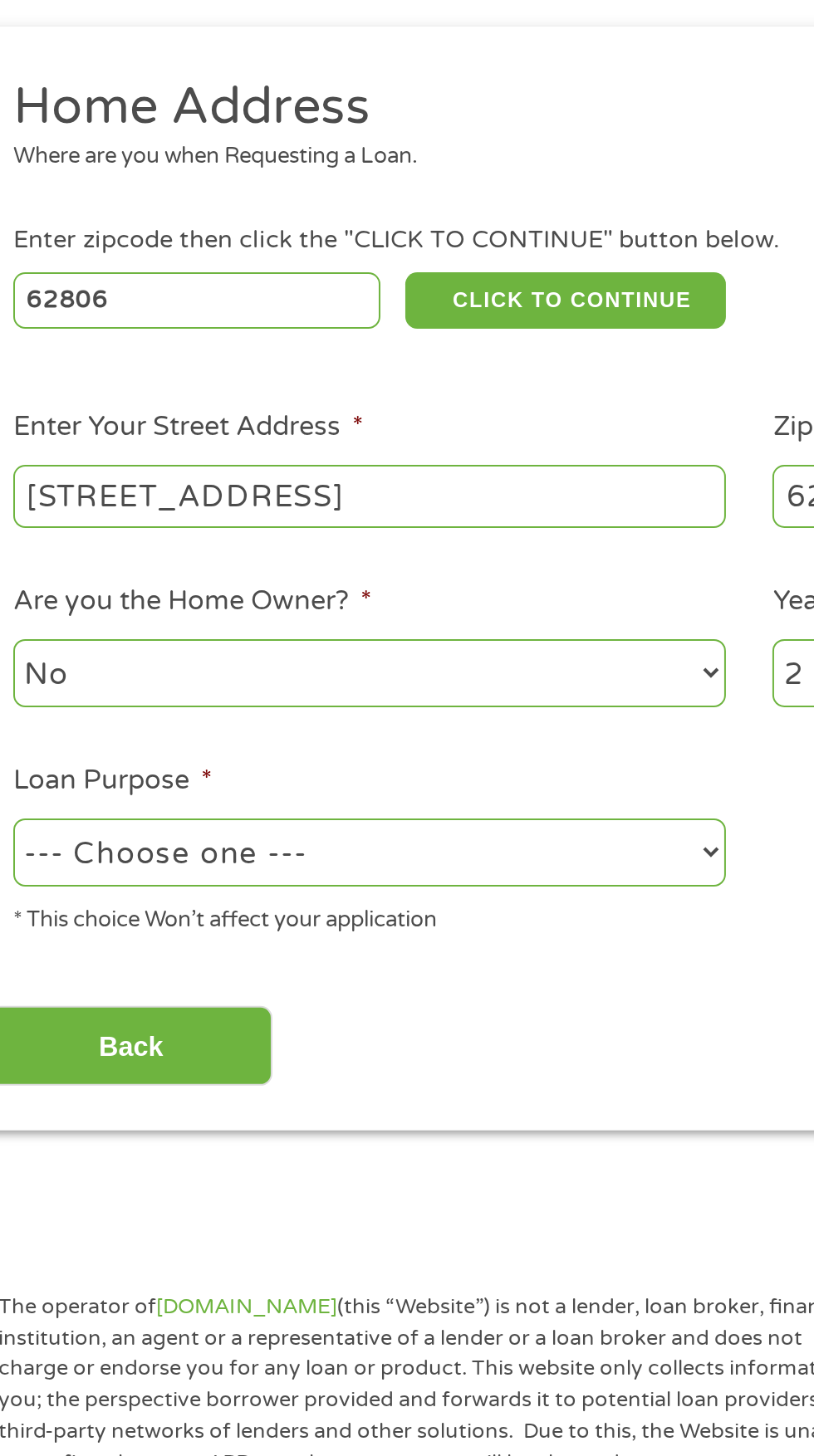
click at [212, 639] on select "--- Choose one --- Pay Bills Debt Consolidation Home Improvement Major Purchase…" at bounding box center [216, 639] width 356 height 34
select select "paybills"
click at [113, 737] on input "Back" at bounding box center [97, 735] width 142 height 41
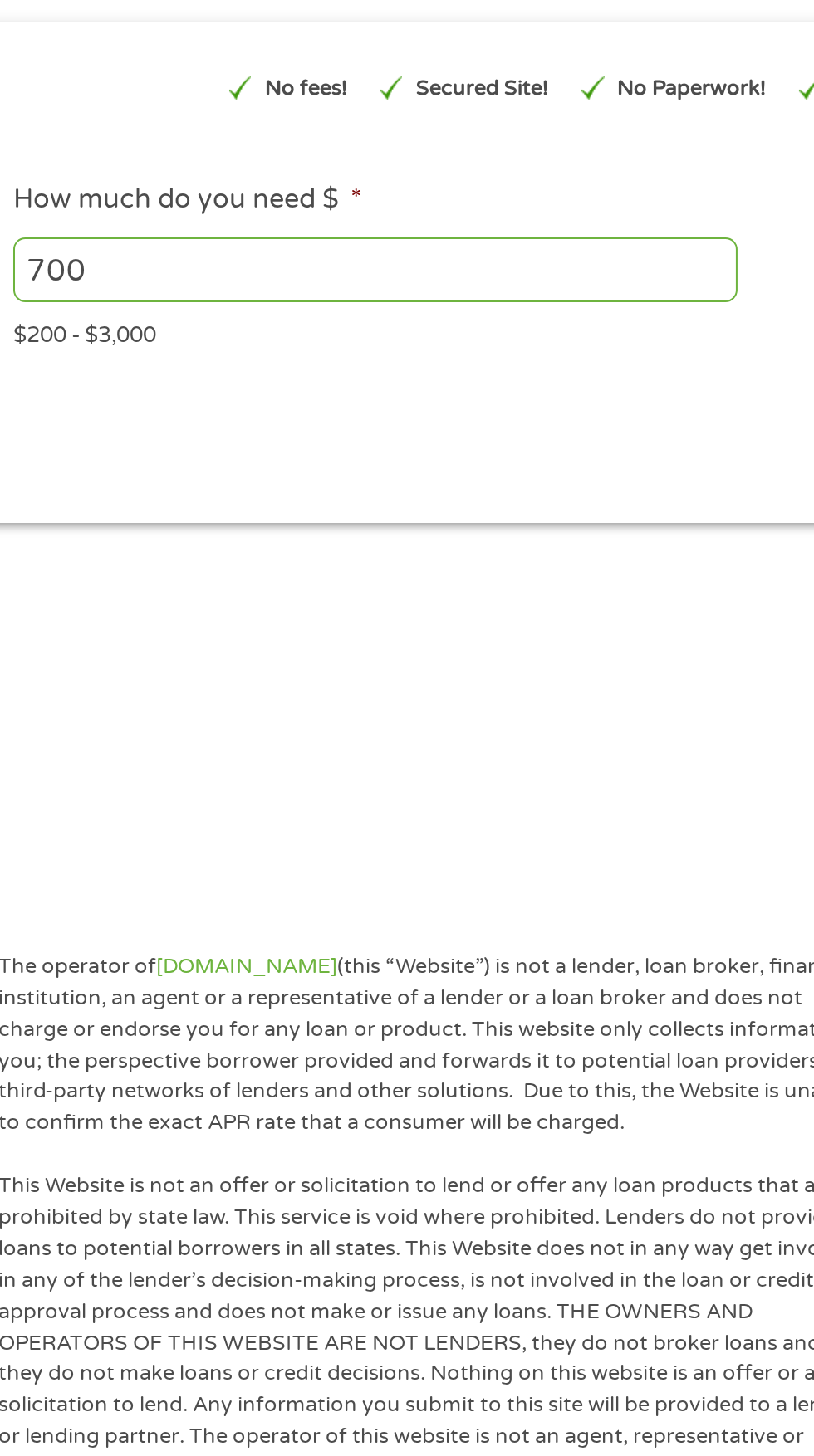
scroll to position [6, 6]
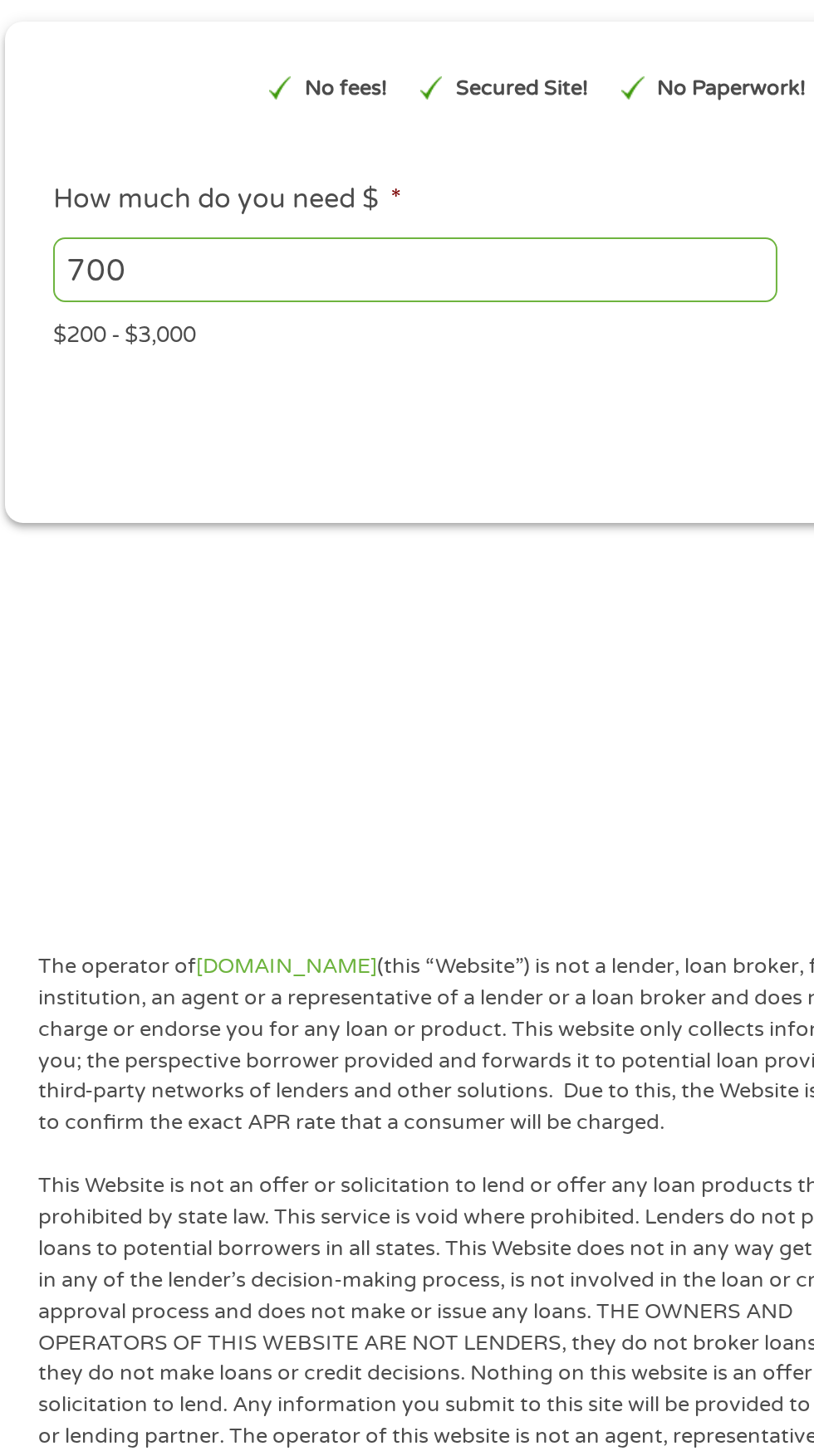
click at [100, 341] on input "700" at bounding box center [220, 347] width 362 height 32
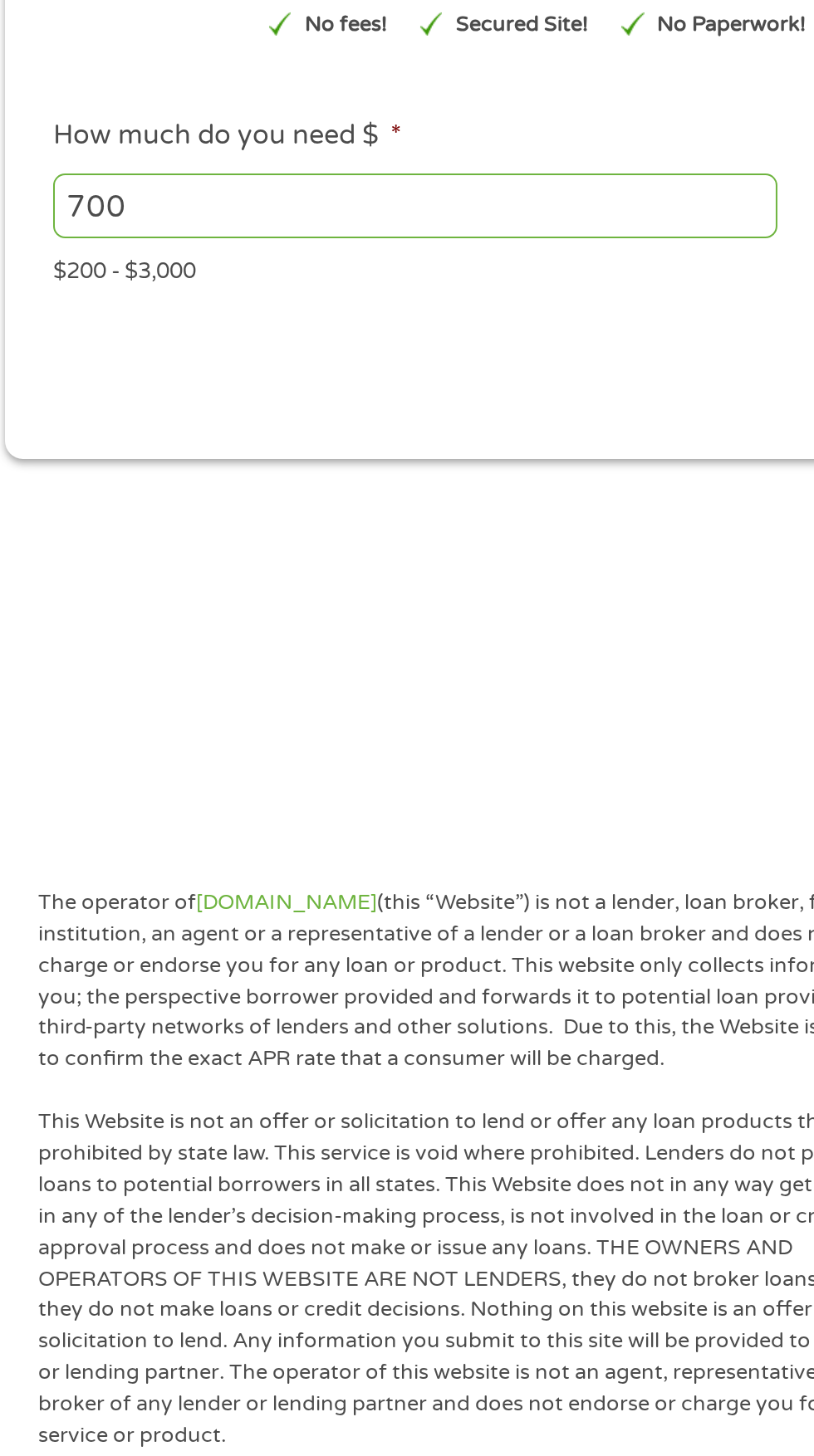
scroll to position [7, 0]
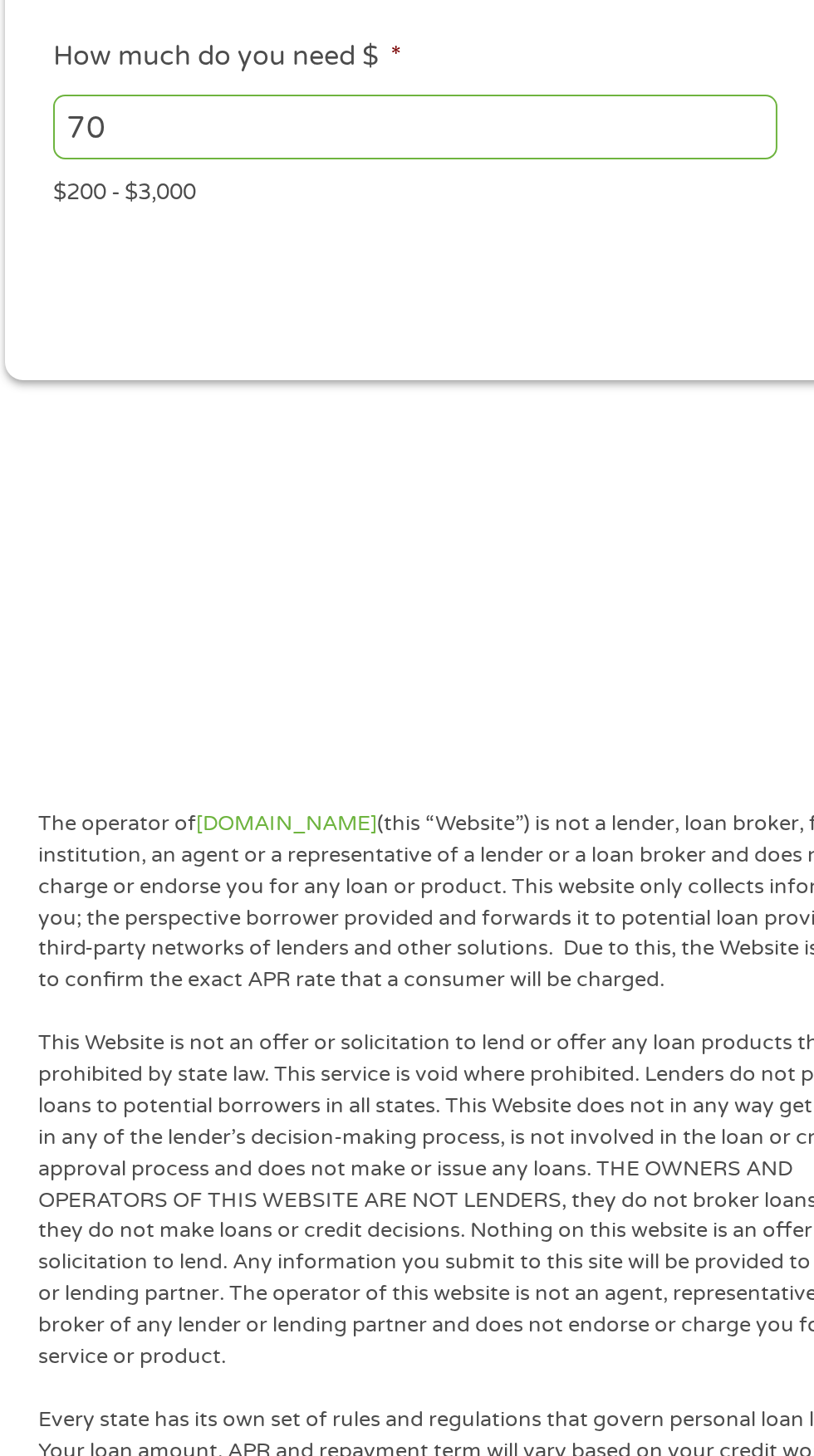
type input "7"
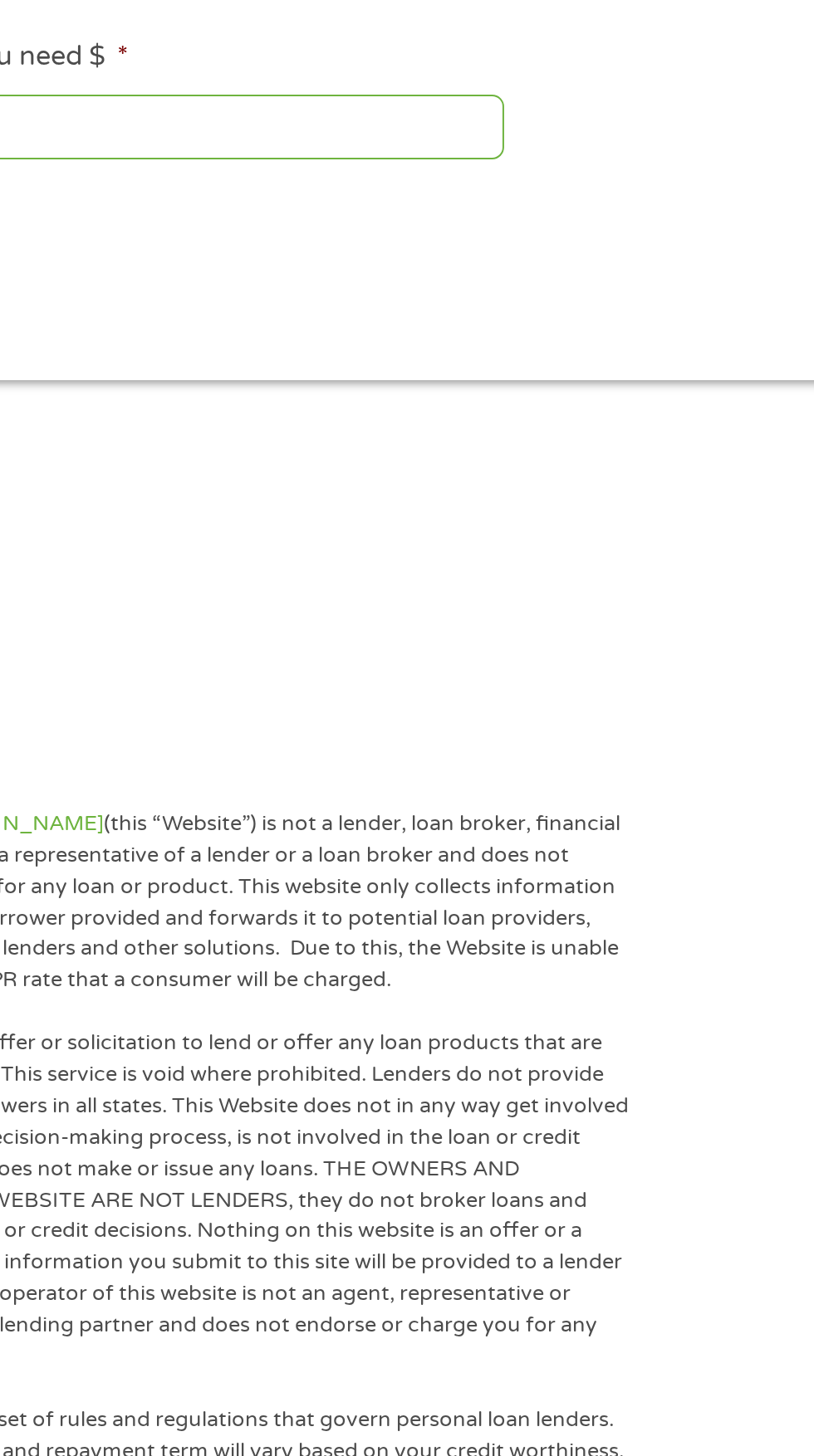
type input "800"
click at [461, 395] on div "This field is hidden when viewing the form gclid EAIaIQobChMI3NrB2qiKjwMV-0n_AR…" at bounding box center [406, 343] width 760 height 216
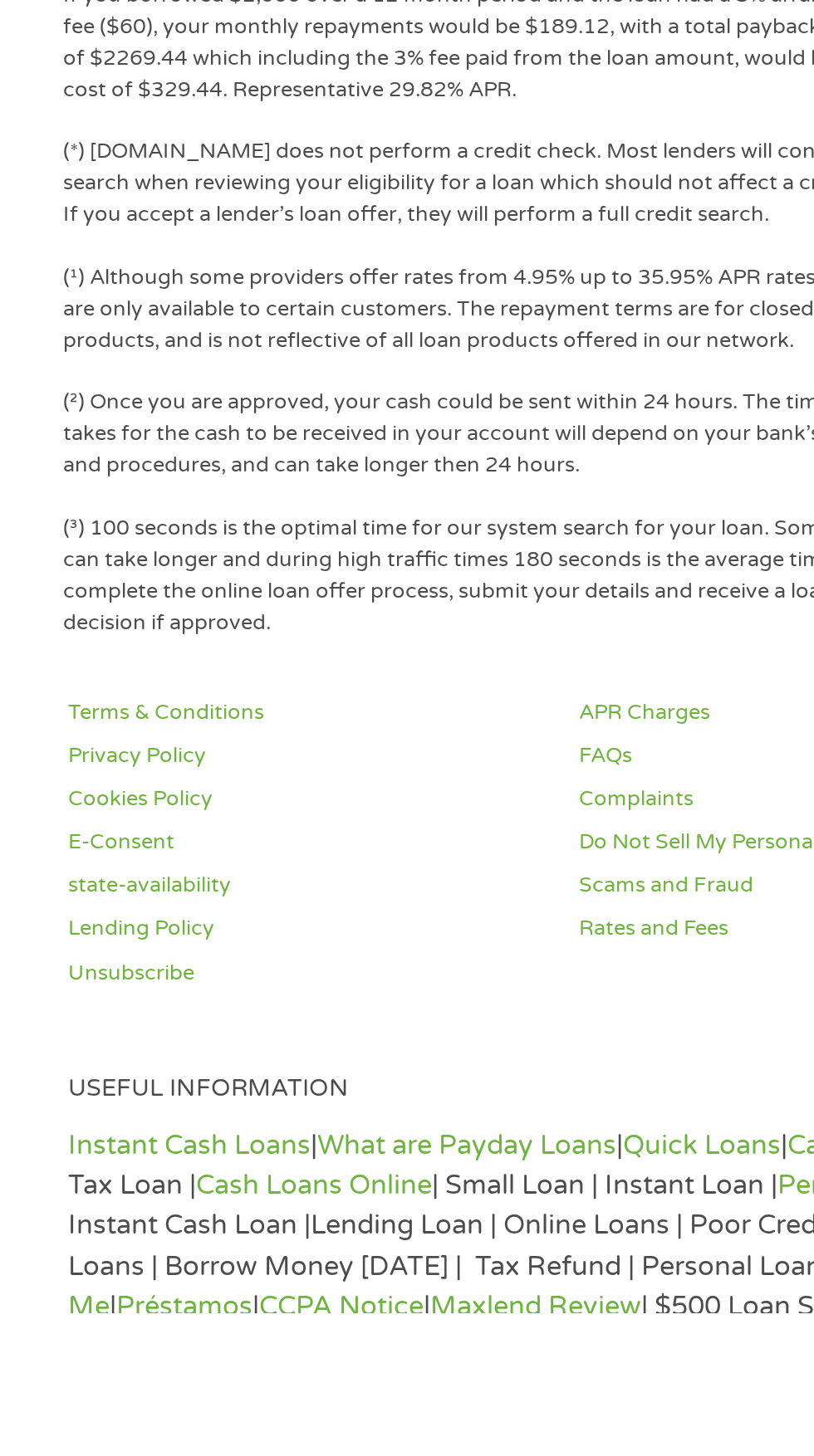
scroll to position [786, 0]
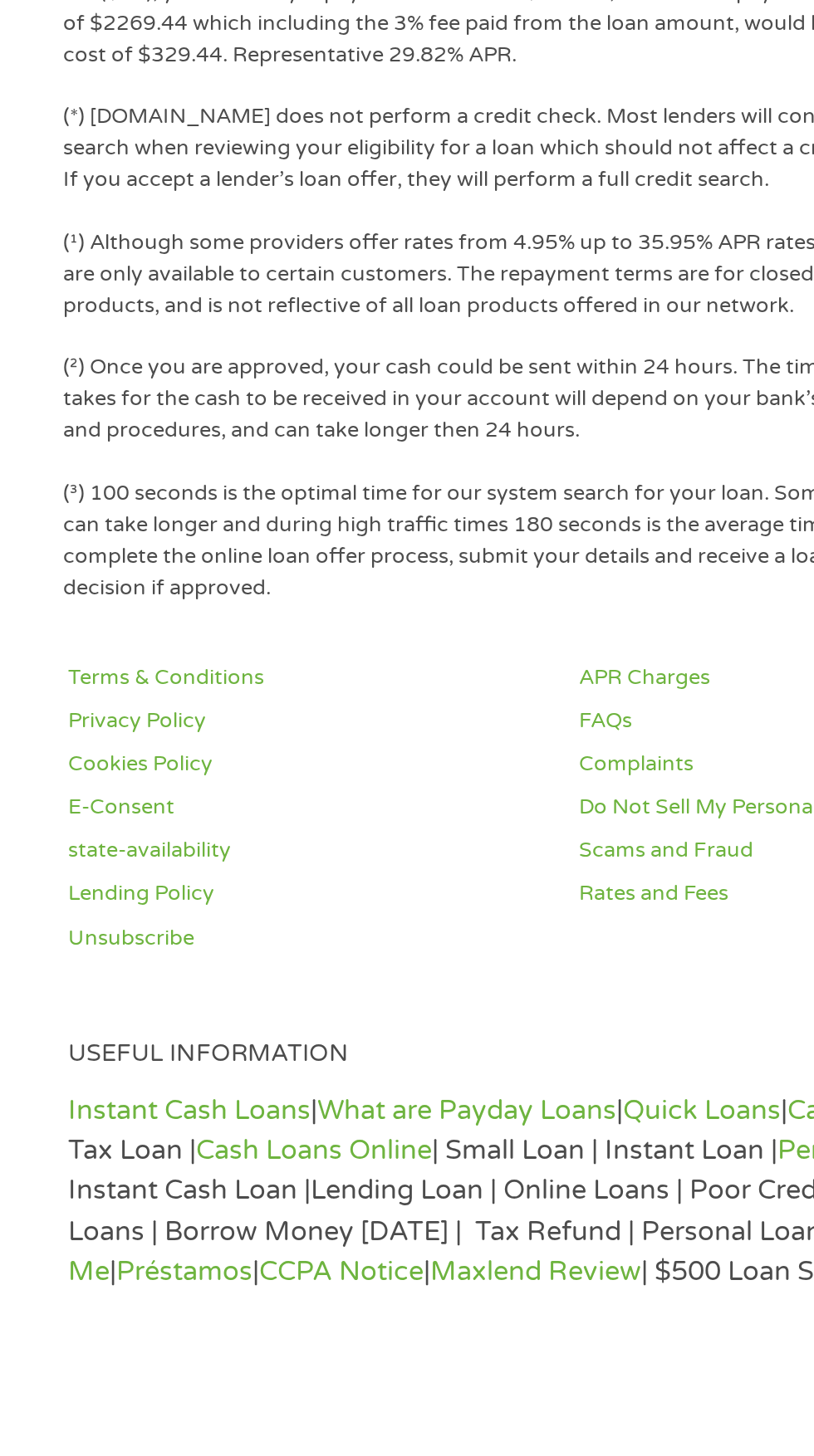
click at [121, 1351] on link "Instant Cash Loans" at bounding box center [95, 1354] width 121 height 16
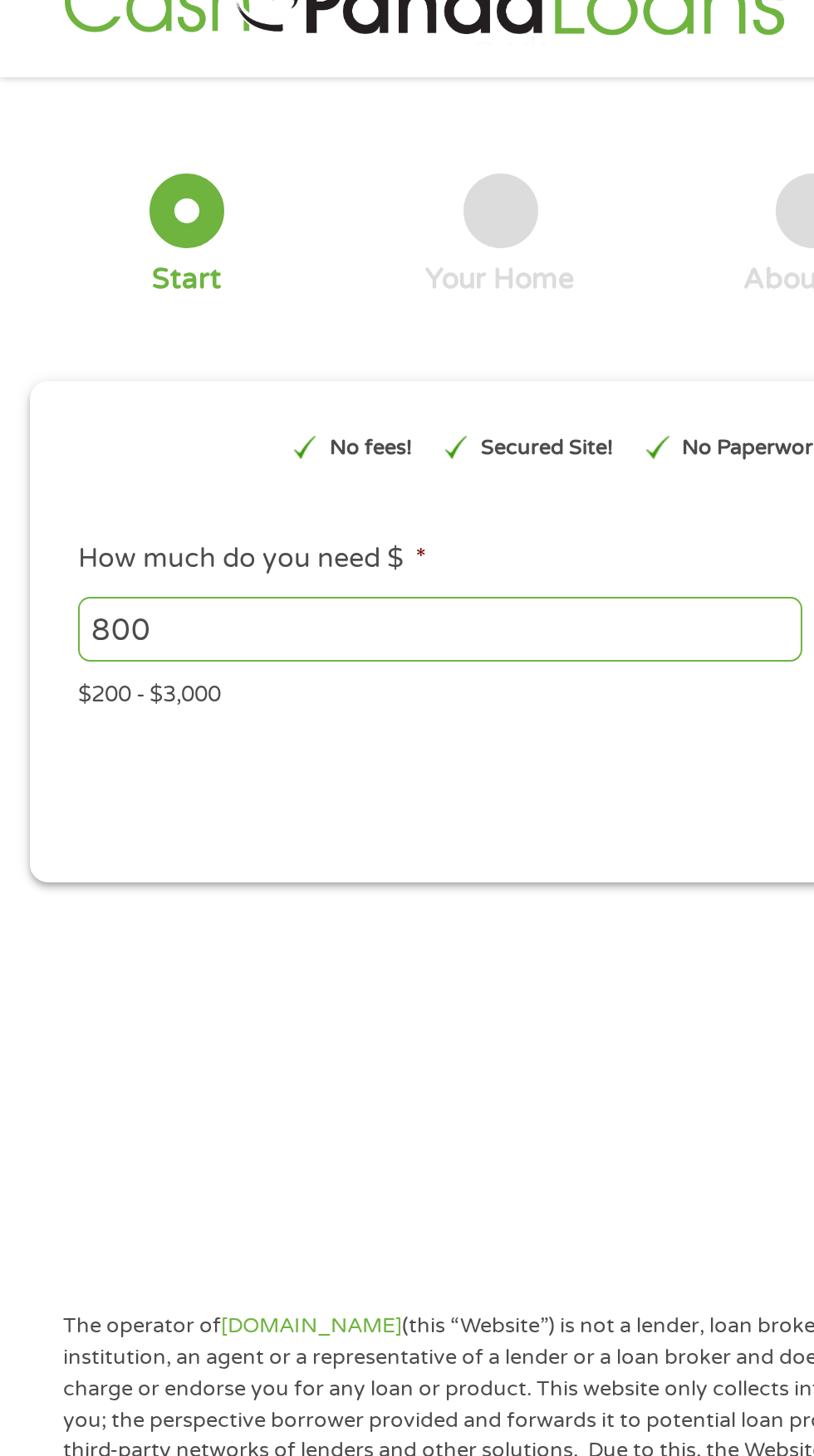
scroll to position [0, 0]
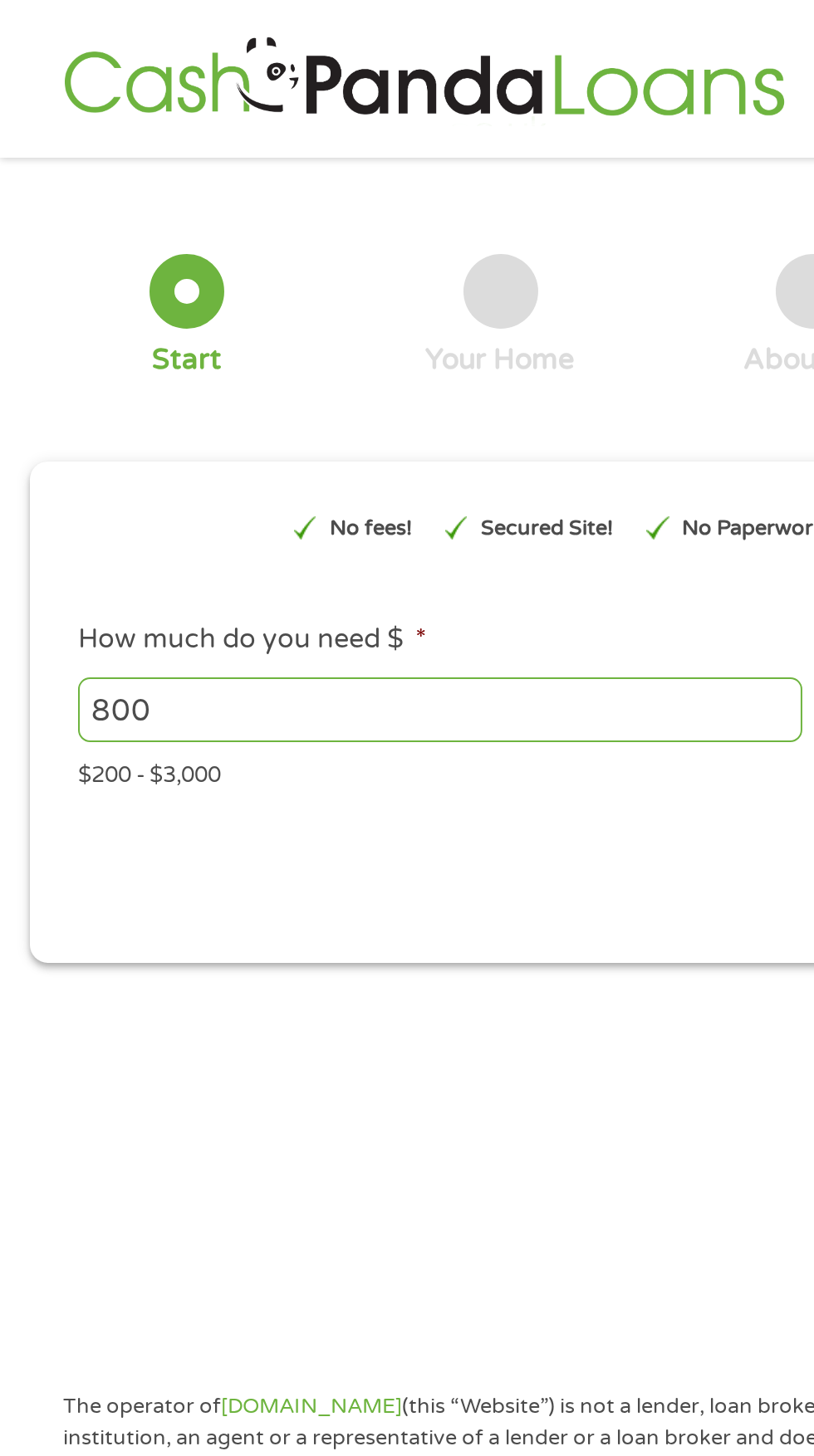
click at [252, 160] on div at bounding box center [250, 145] width 37 height 37
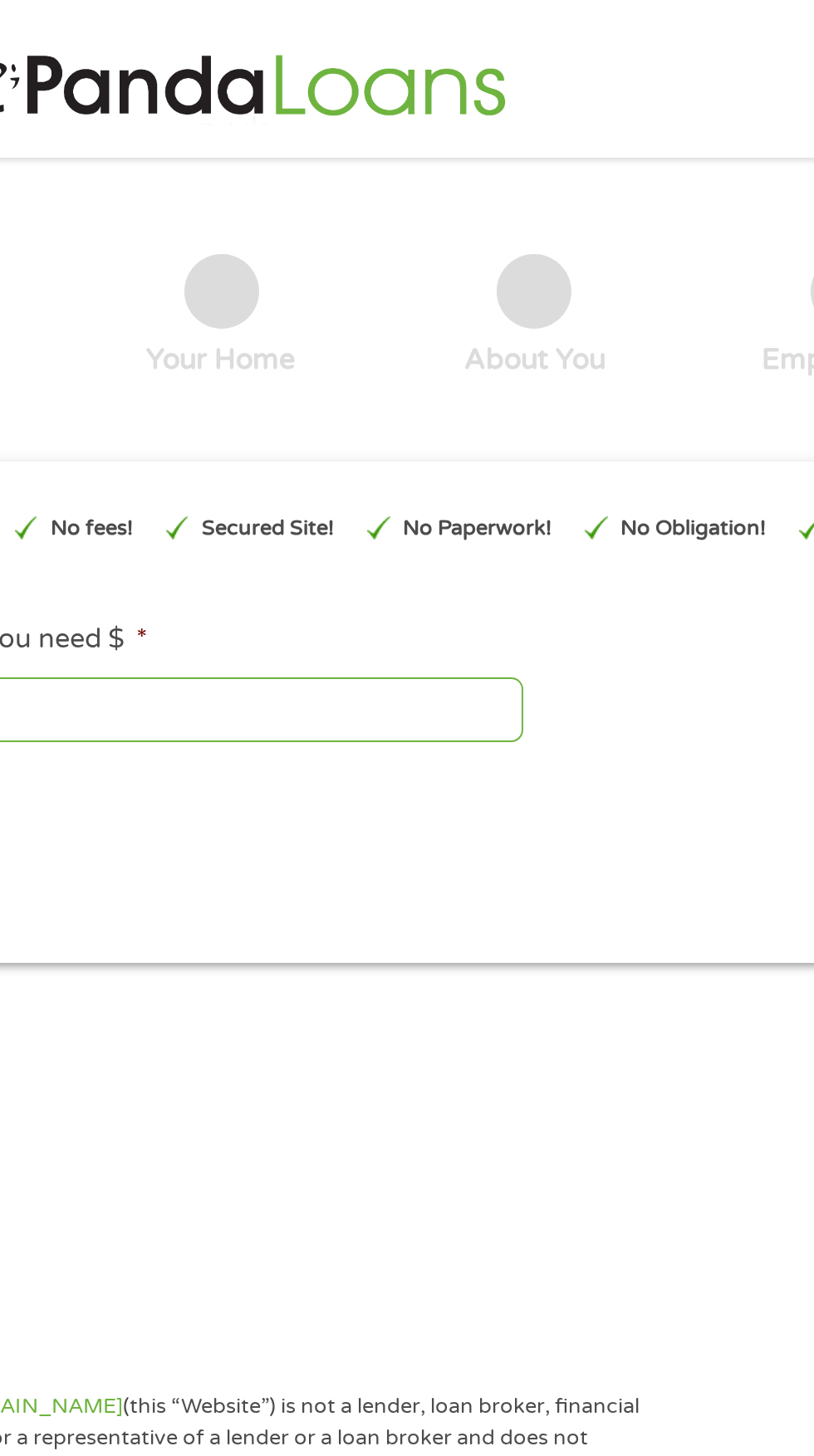
click at [411, 167] on div "About You" at bounding box center [407, 158] width 70 height 62
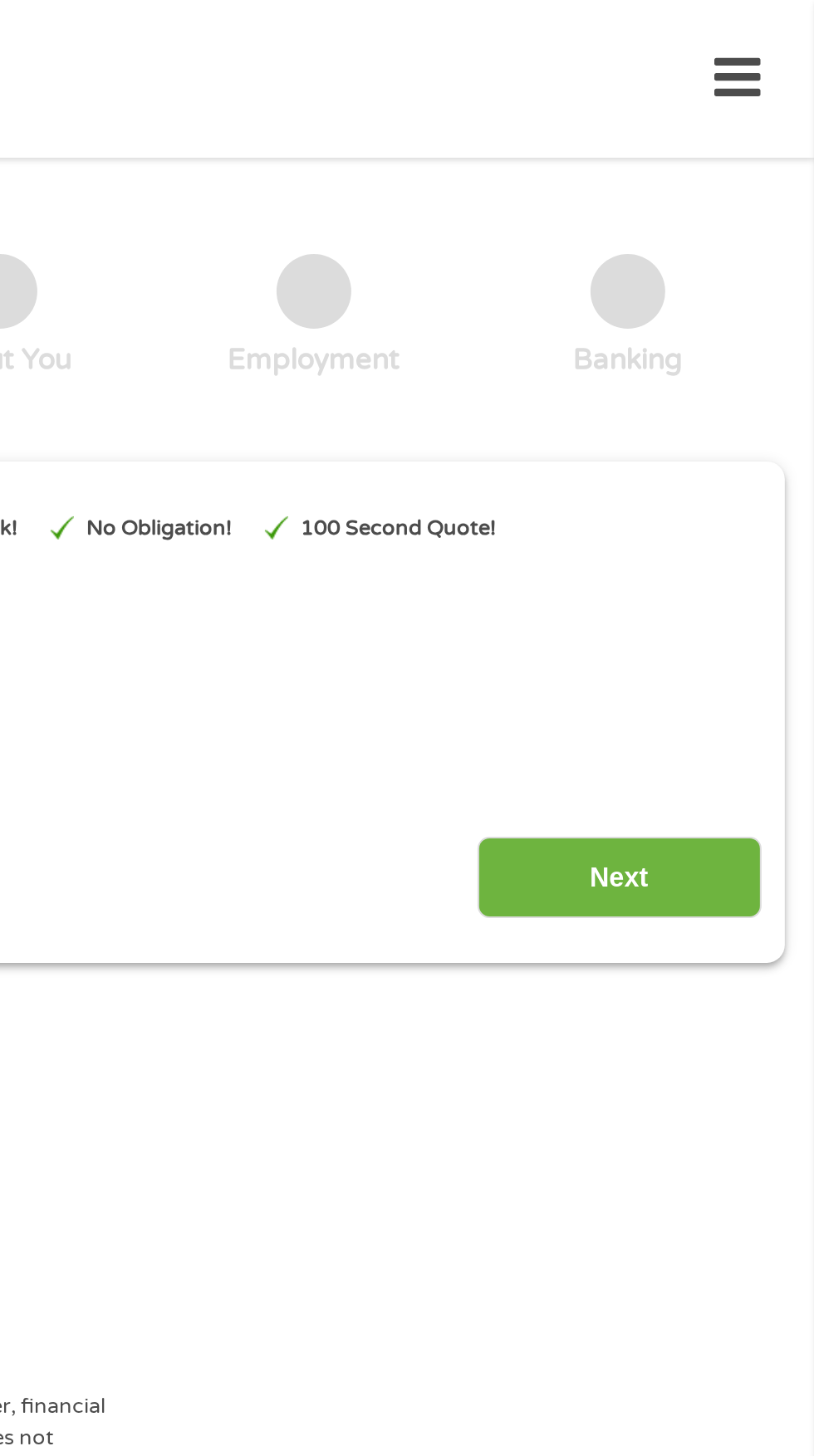
click at [718, 438] on input "Next" at bounding box center [717, 438] width 142 height 41
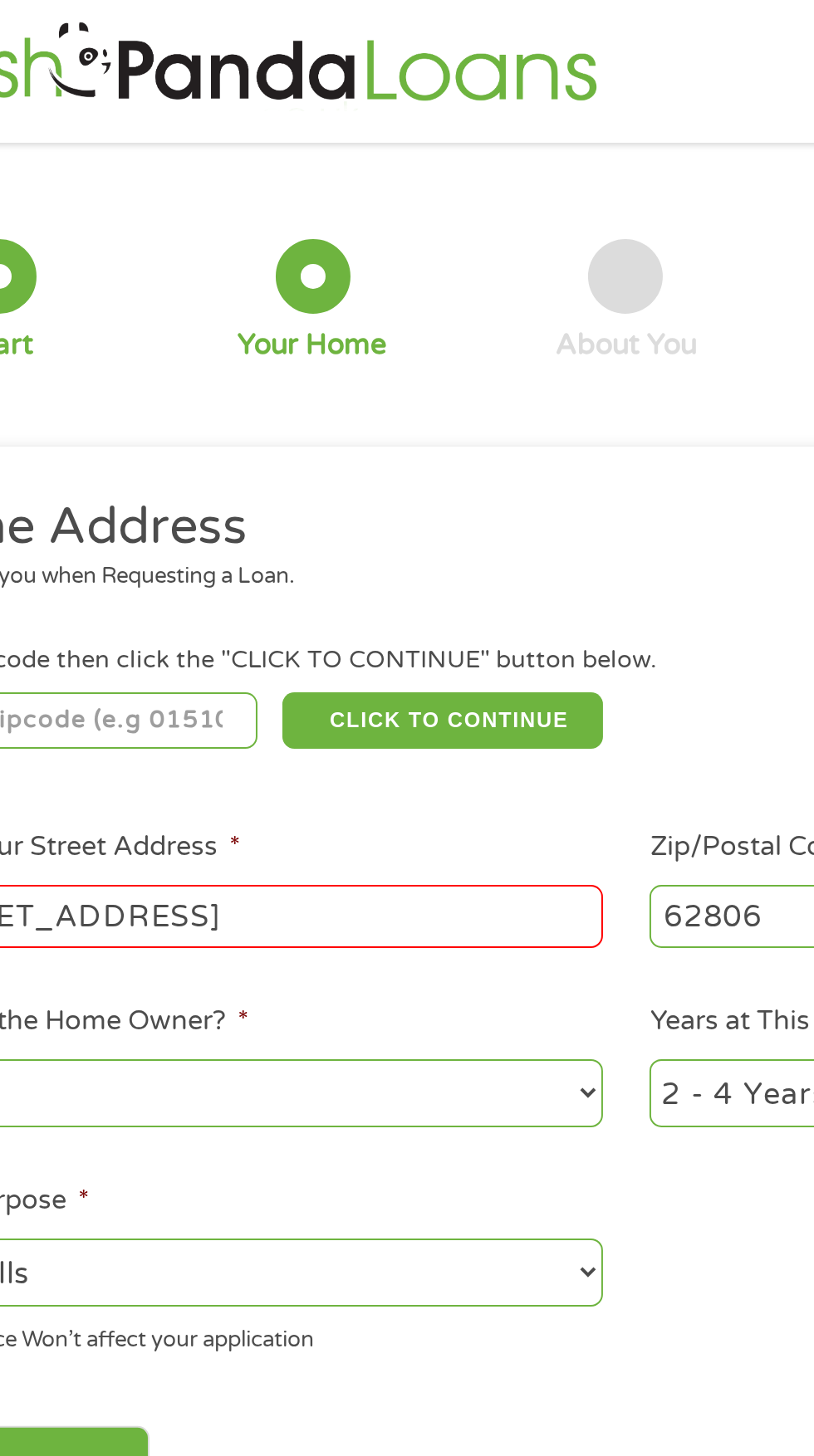
scroll to position [6, 6]
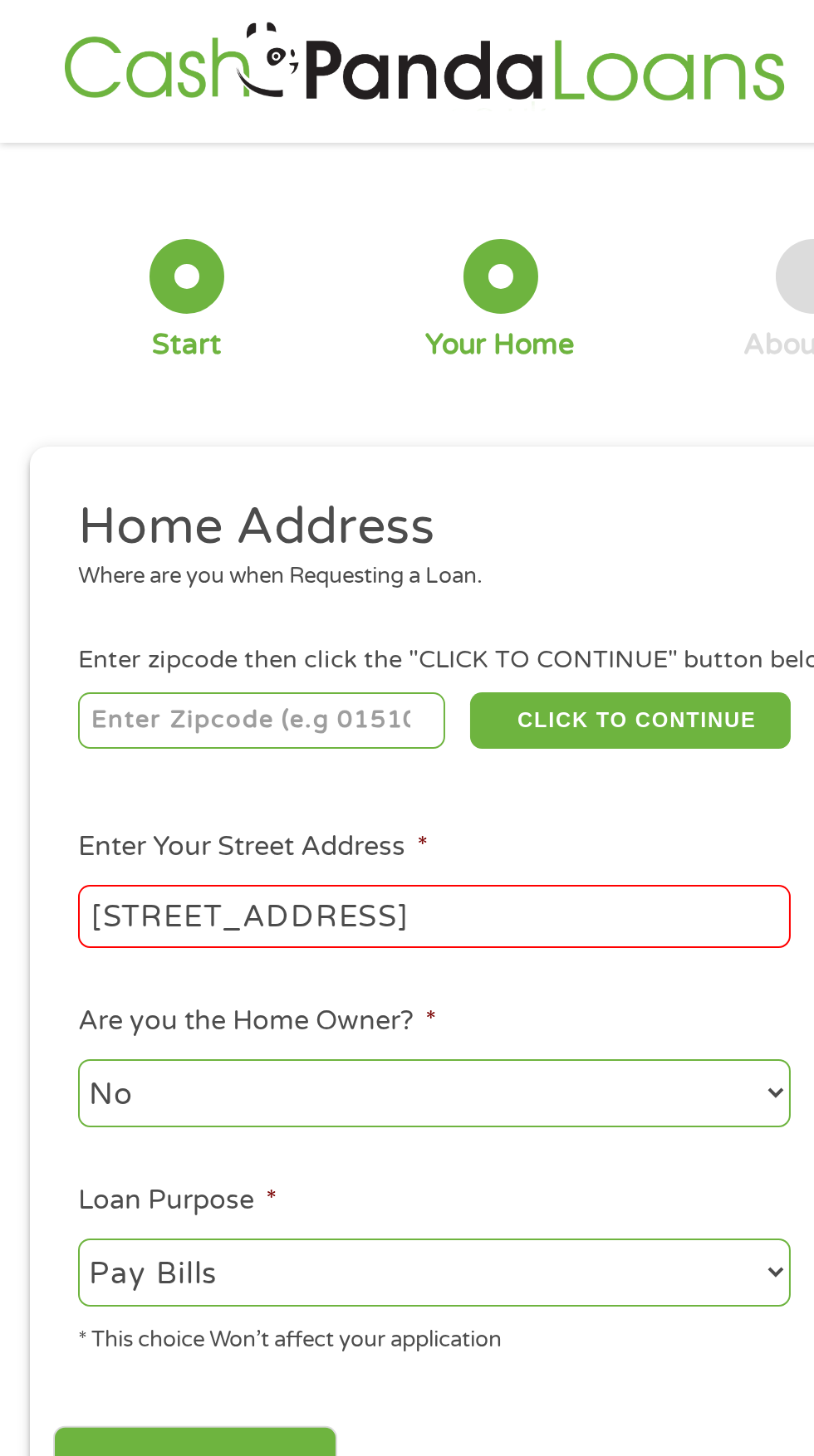
click at [78, 365] on input "number" at bounding box center [131, 359] width 185 height 28
type input "62806"
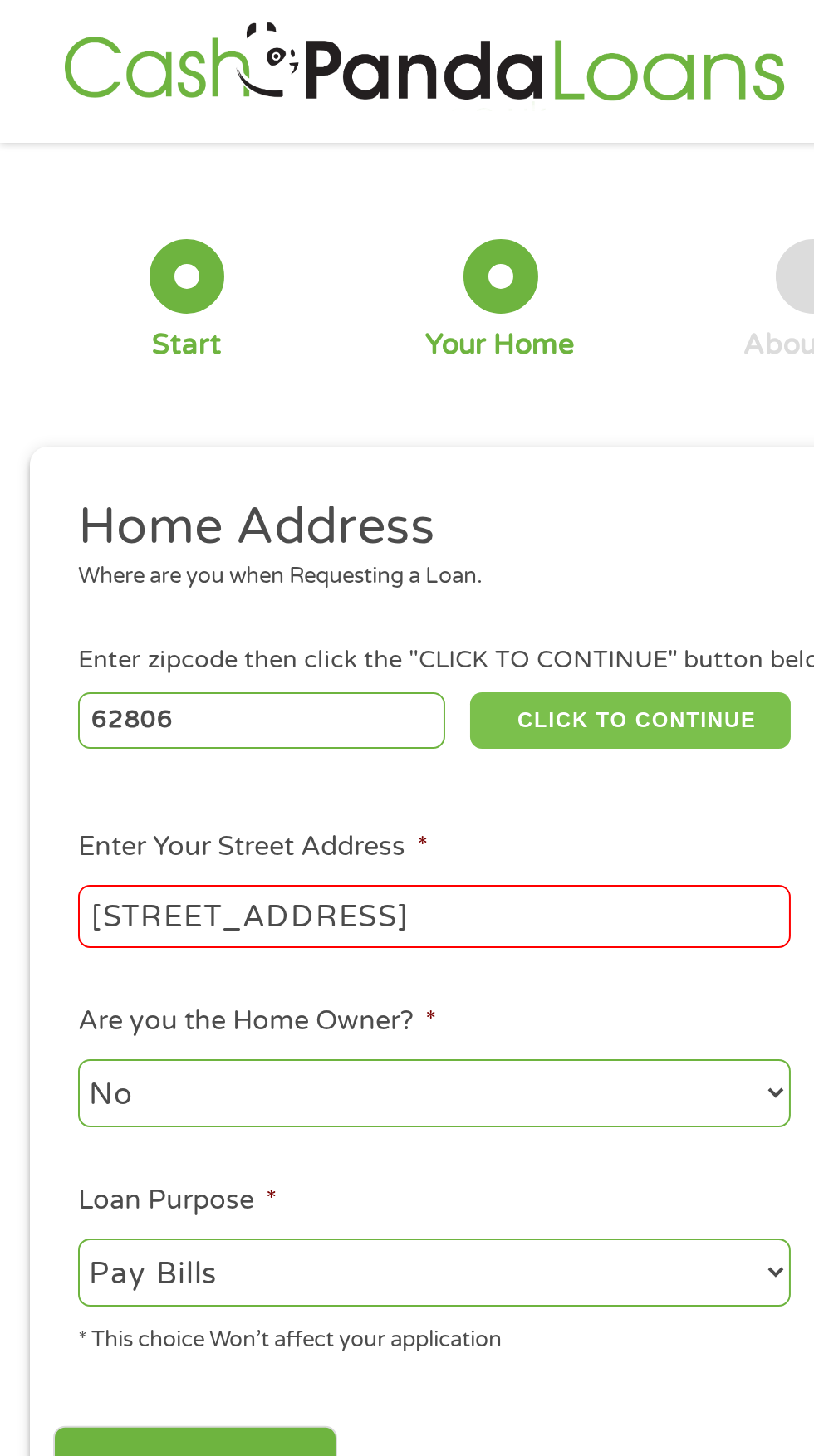
click at [334, 364] on button "CLICK TO CONTINUE" at bounding box center [316, 359] width 160 height 28
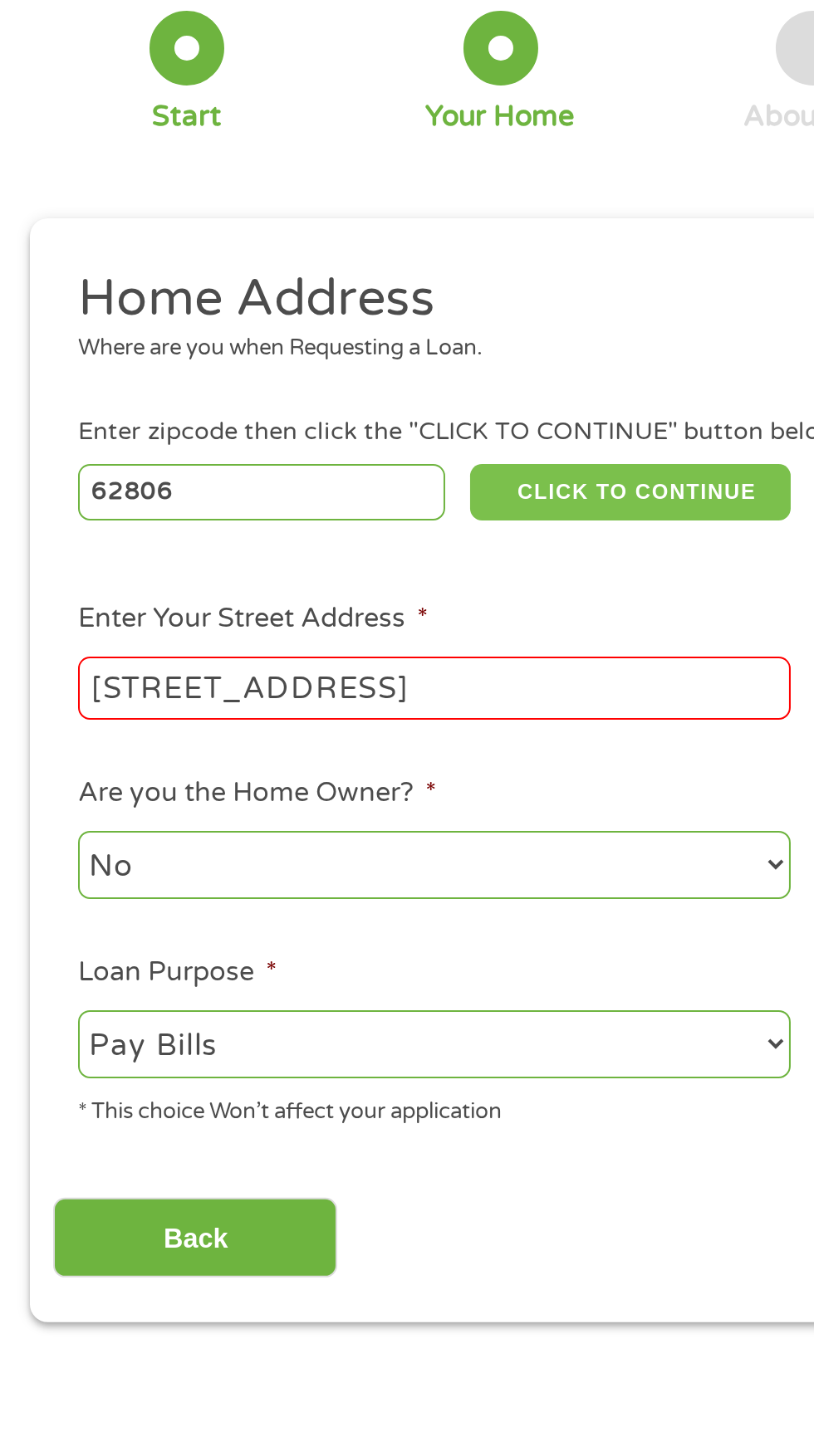
scroll to position [7, 0]
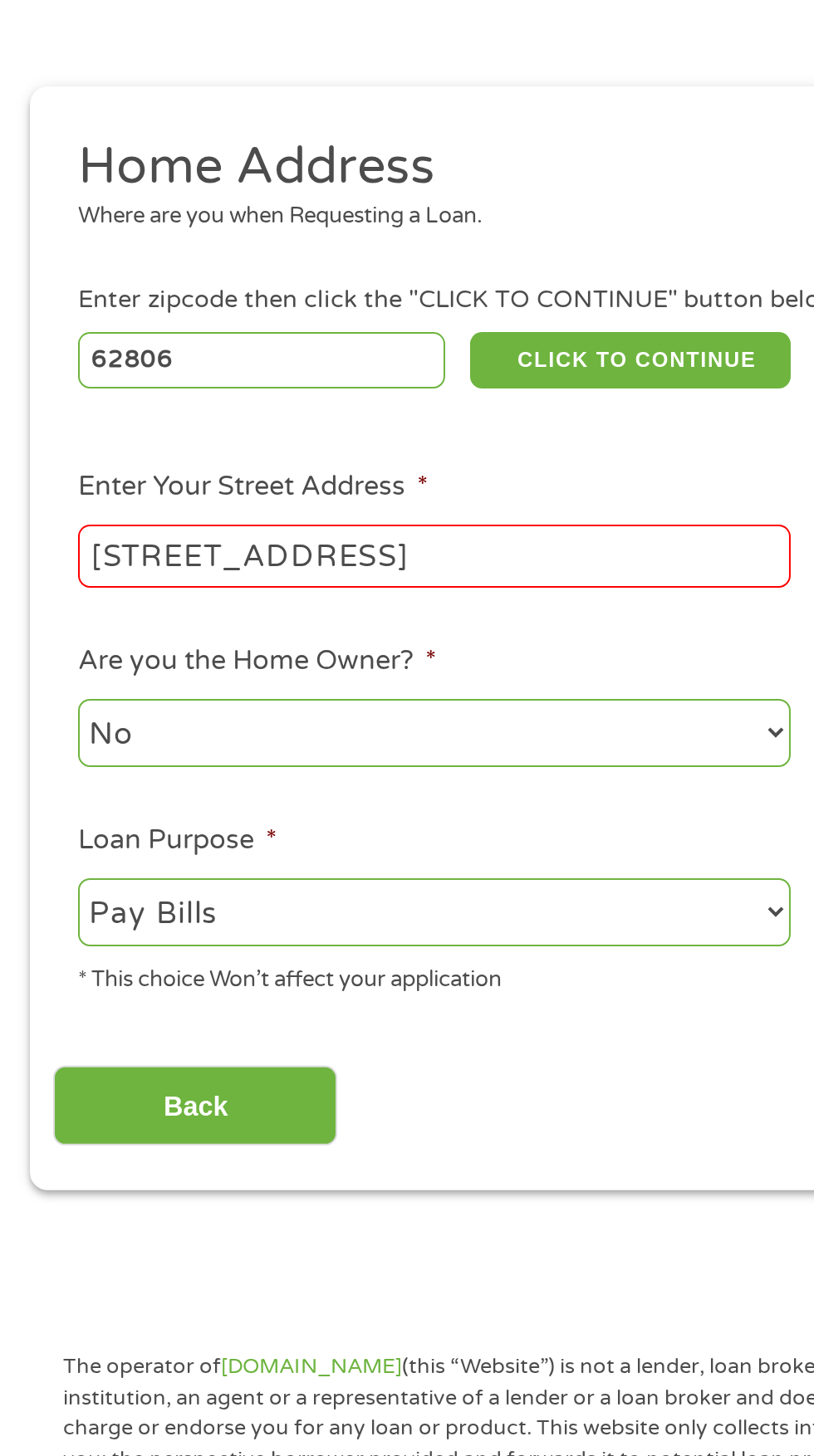
click at [132, 740] on input "Back" at bounding box center [97, 733] width 142 height 41
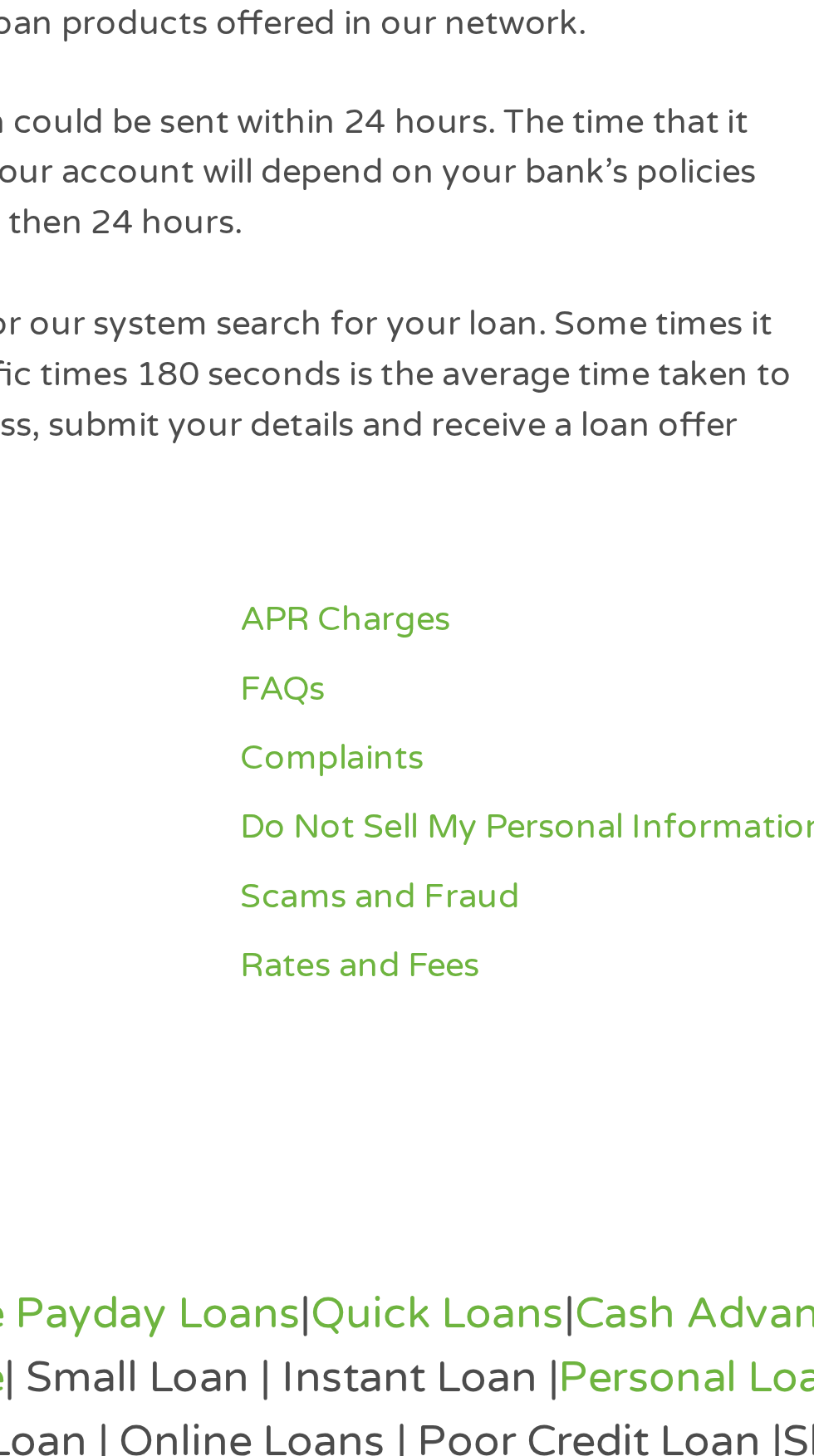
scroll to position [869, 0]
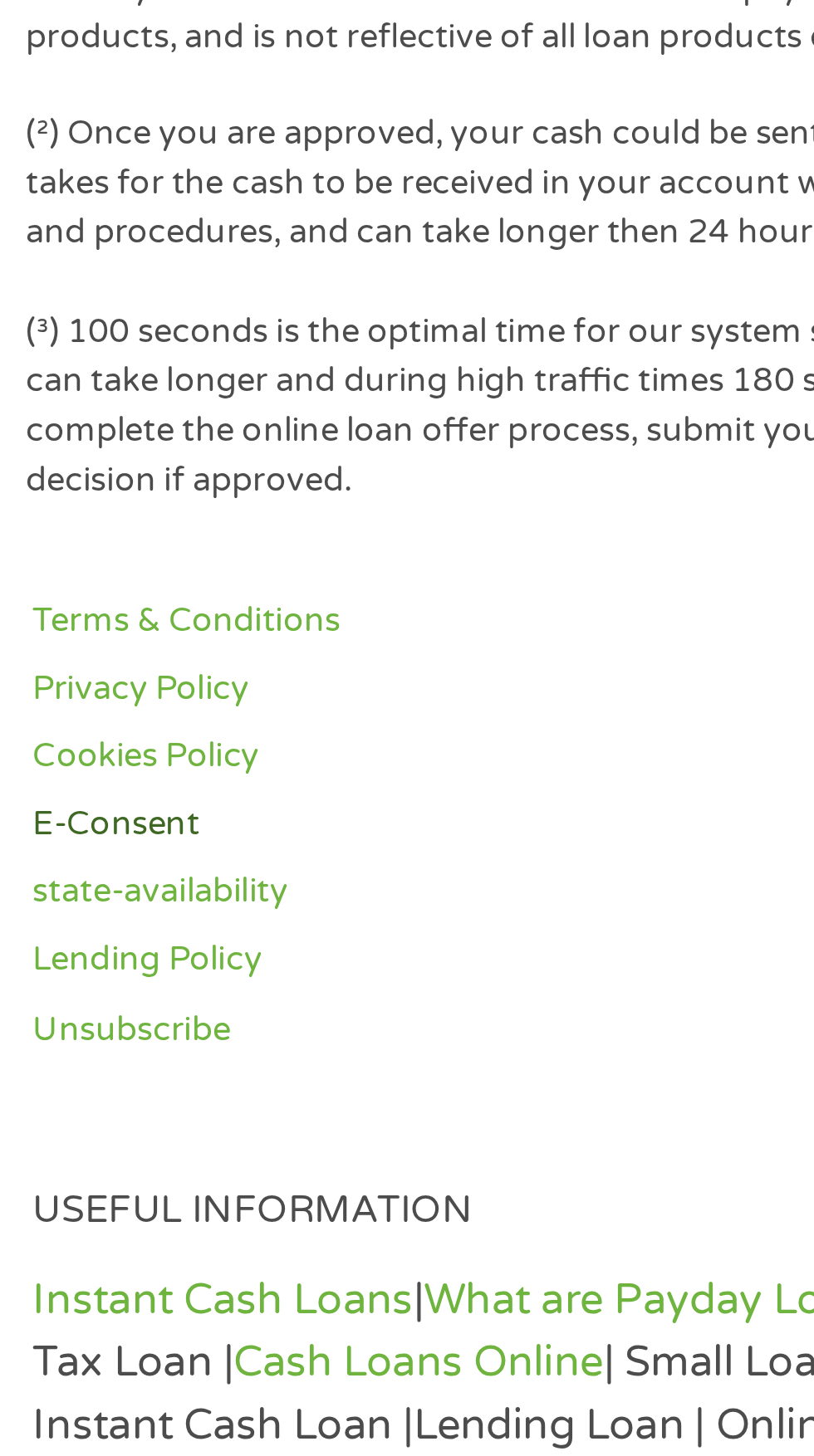
click at [73, 1120] on link "E-Consent" at bounding box center [151, 1120] width 235 height 16
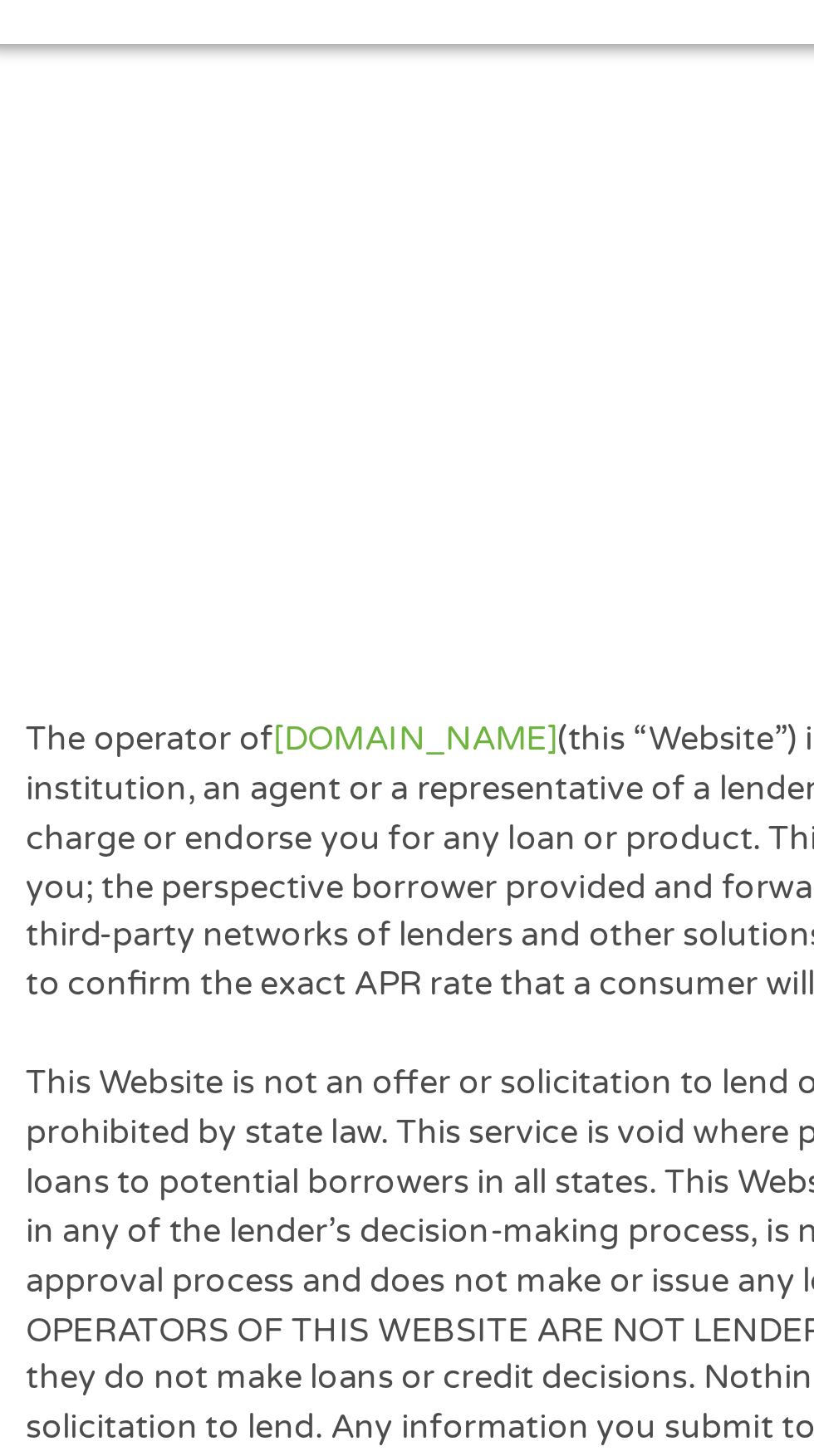
scroll to position [463, 0]
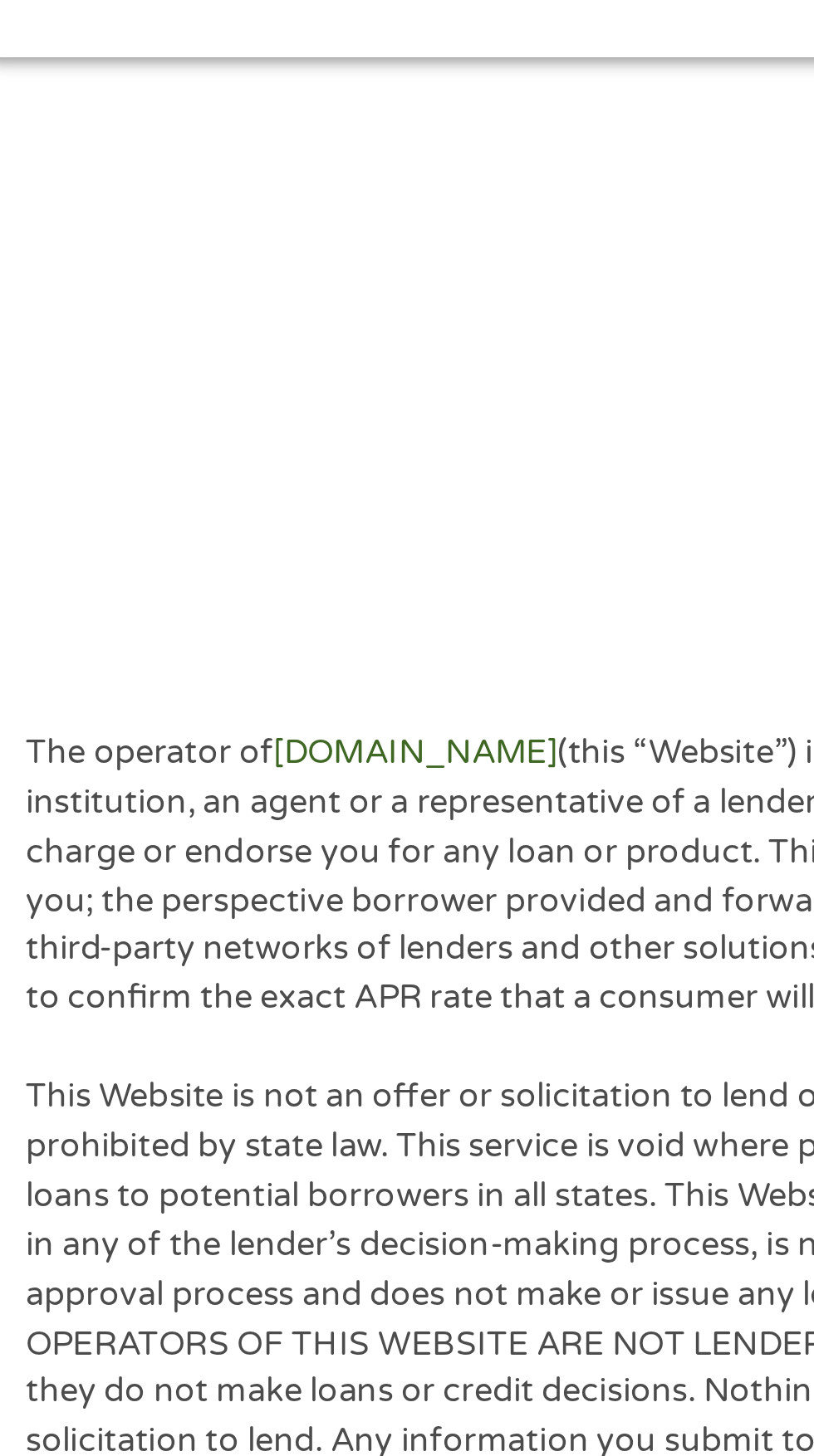
click at [160, 240] on link "[DOMAIN_NAME]" at bounding box center [156, 240] width 90 height 14
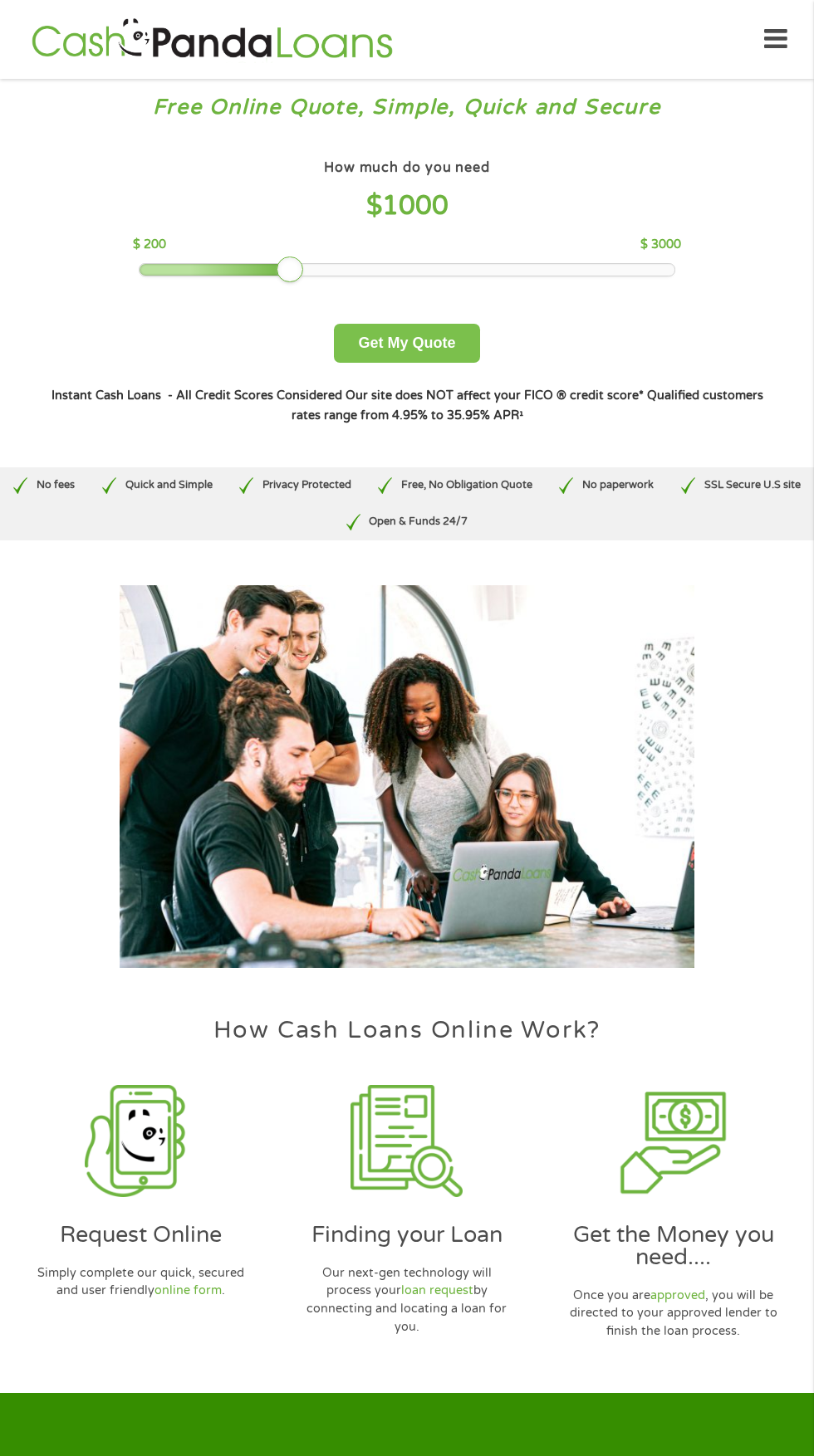
click at [414, 339] on button "Get My Quote" at bounding box center [406, 342] width 145 height 39
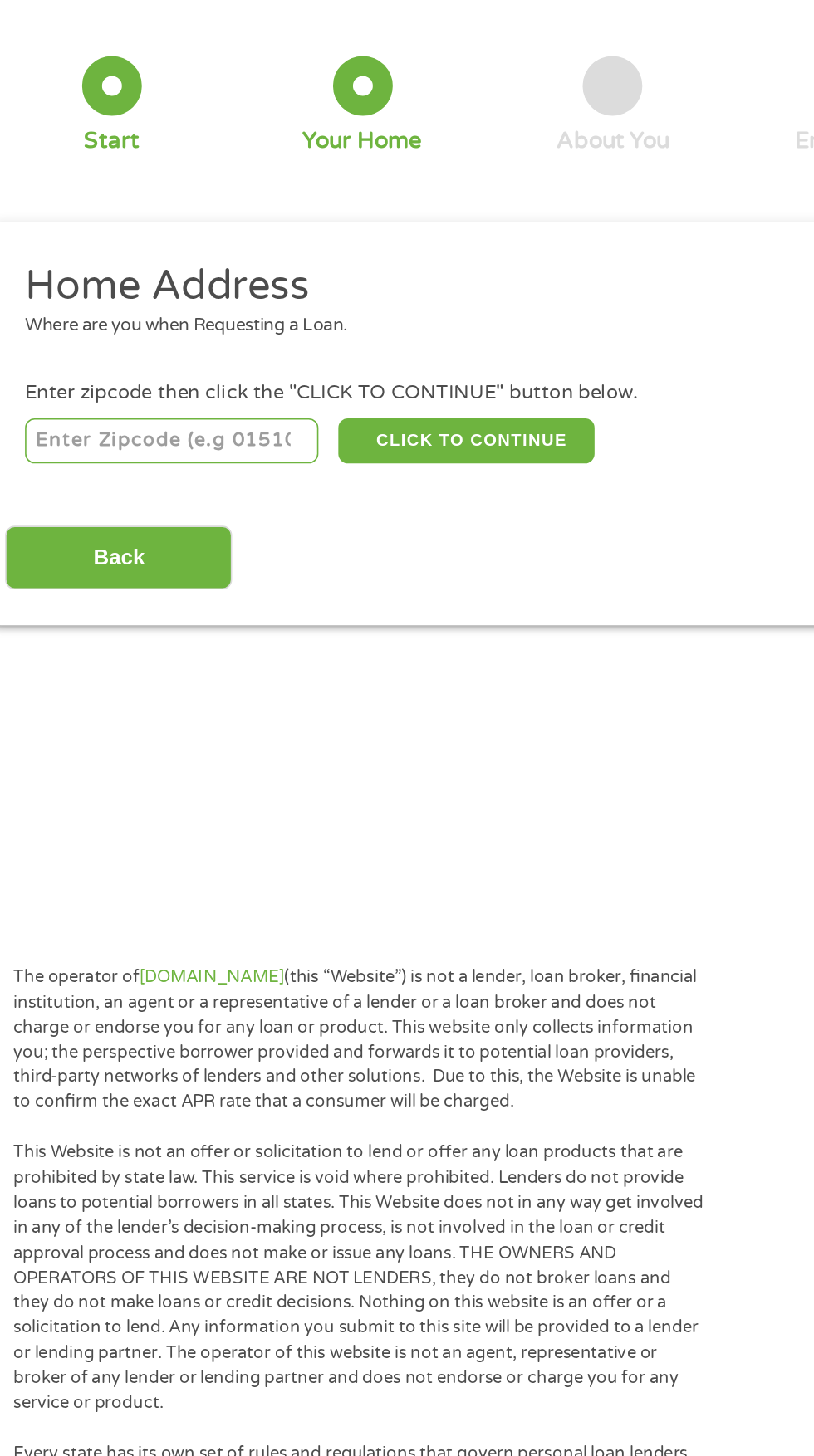
scroll to position [5, 0]
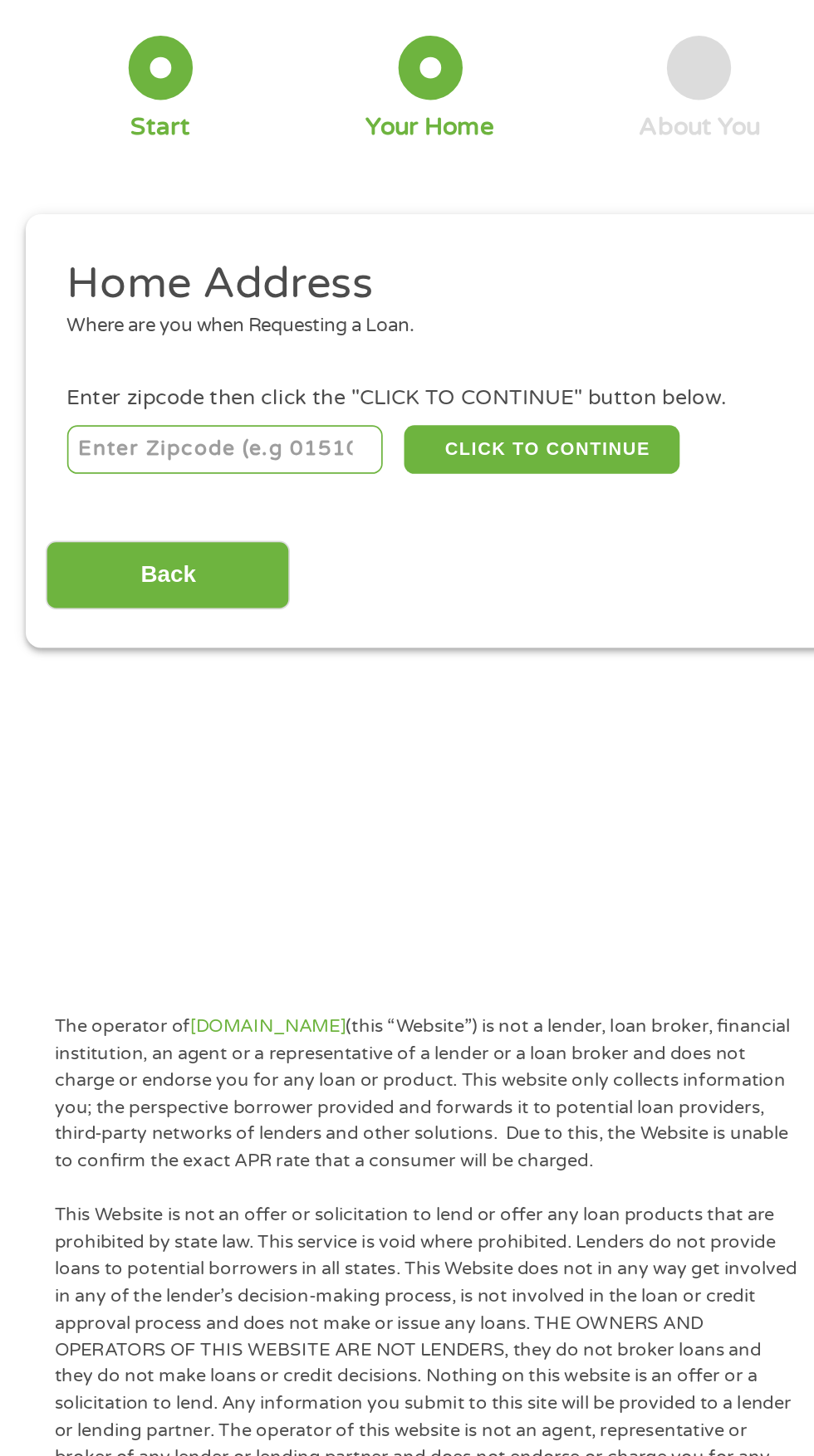
click at [124, 363] on input "number" at bounding box center [131, 362] width 185 height 28
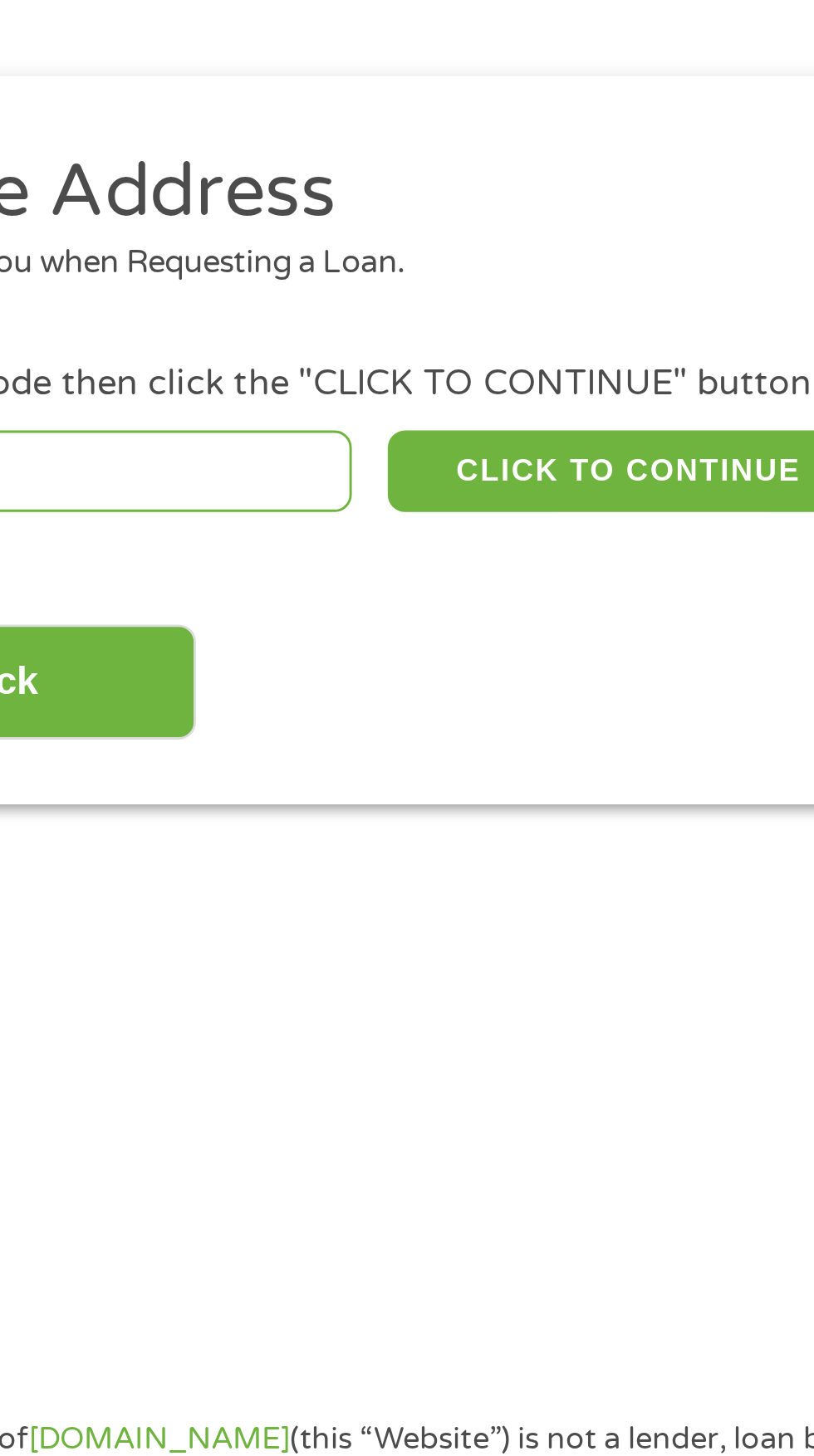
type input "62806"
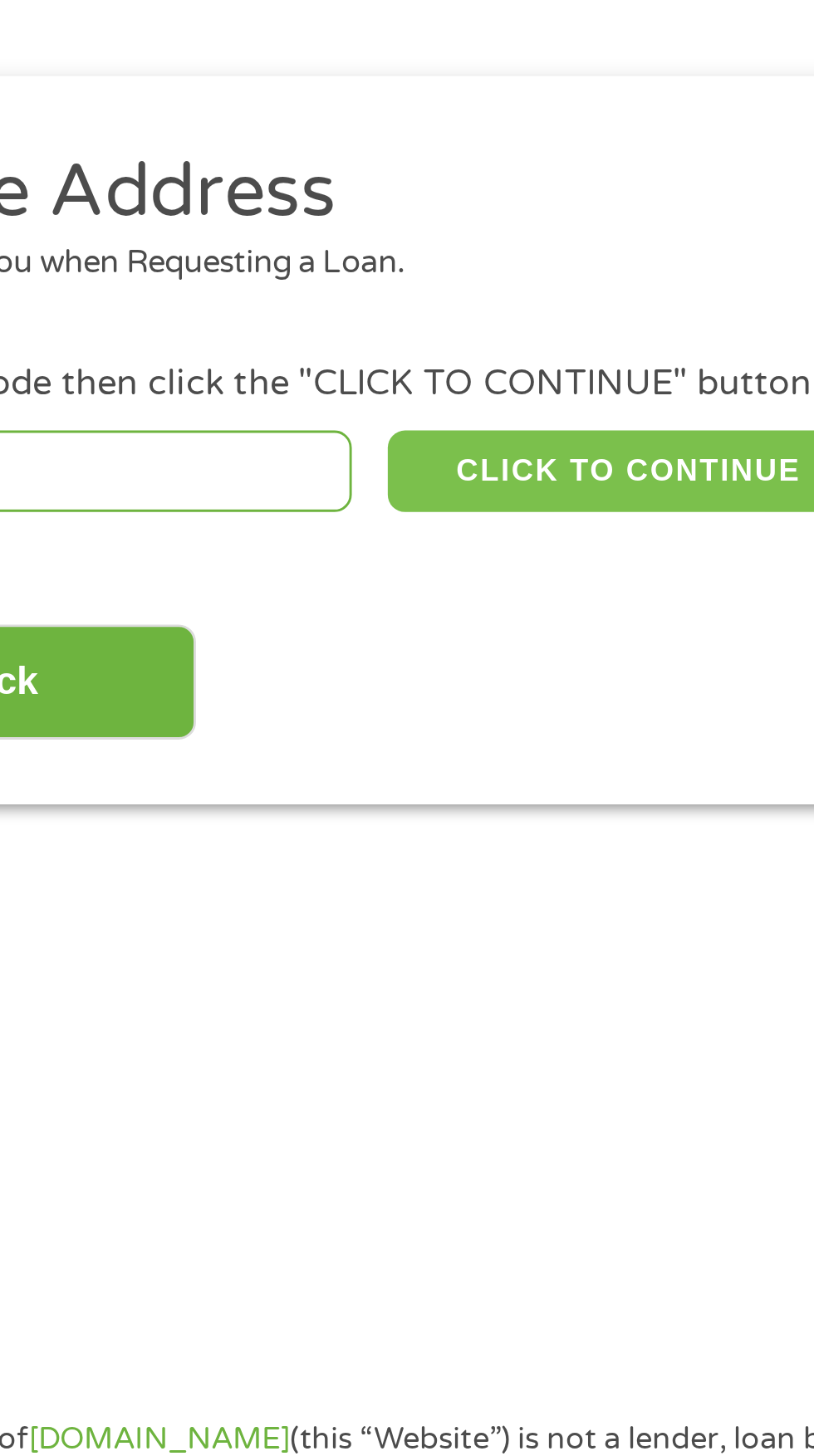
click at [329, 367] on button "CLICK TO CONTINUE" at bounding box center [316, 362] width 160 height 28
type input "62806"
type input "Albion"
select select "Illinois"
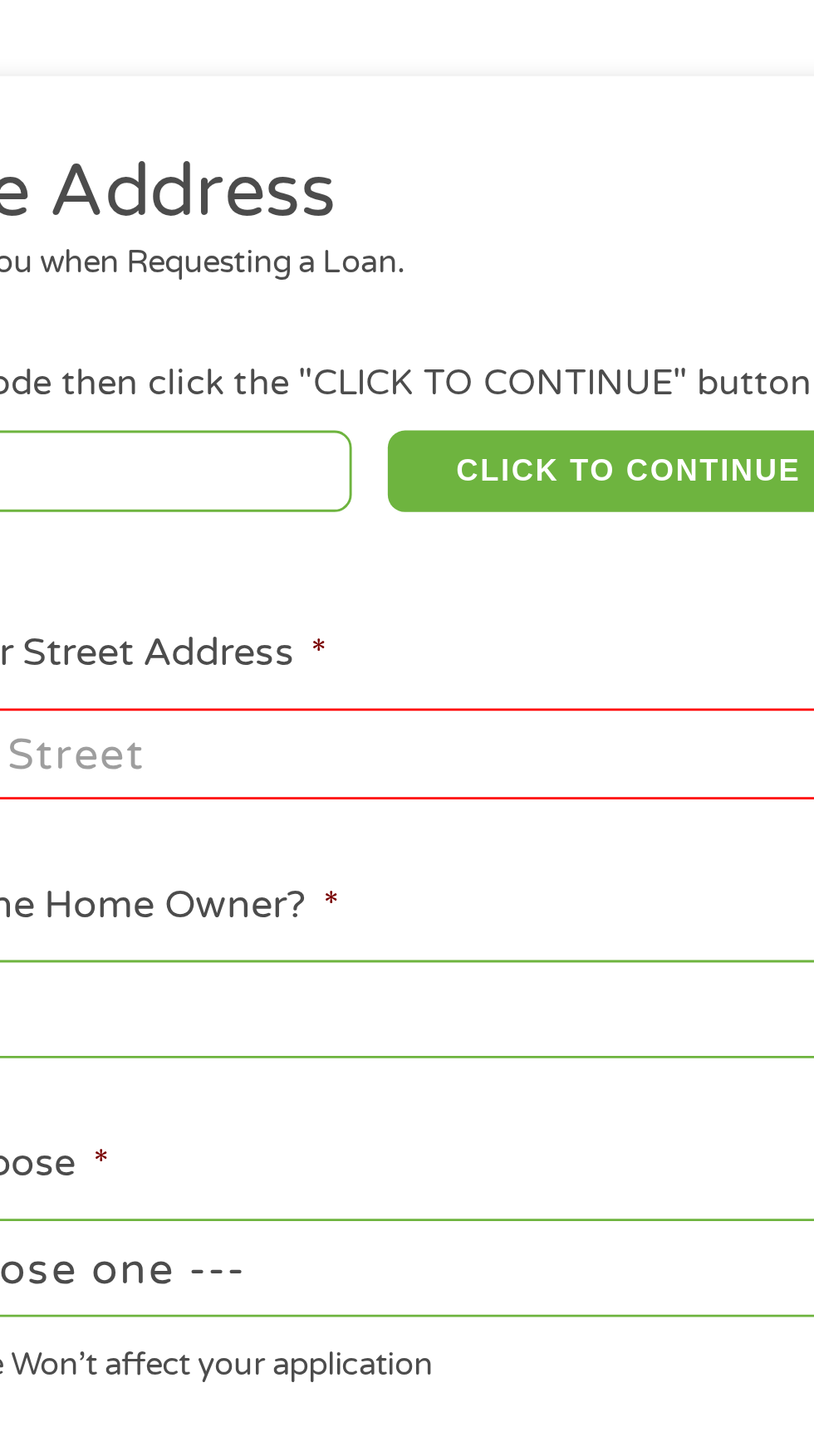
click at [169, 464] on input "Enter Your Street Address *" at bounding box center [216, 460] width 356 height 32
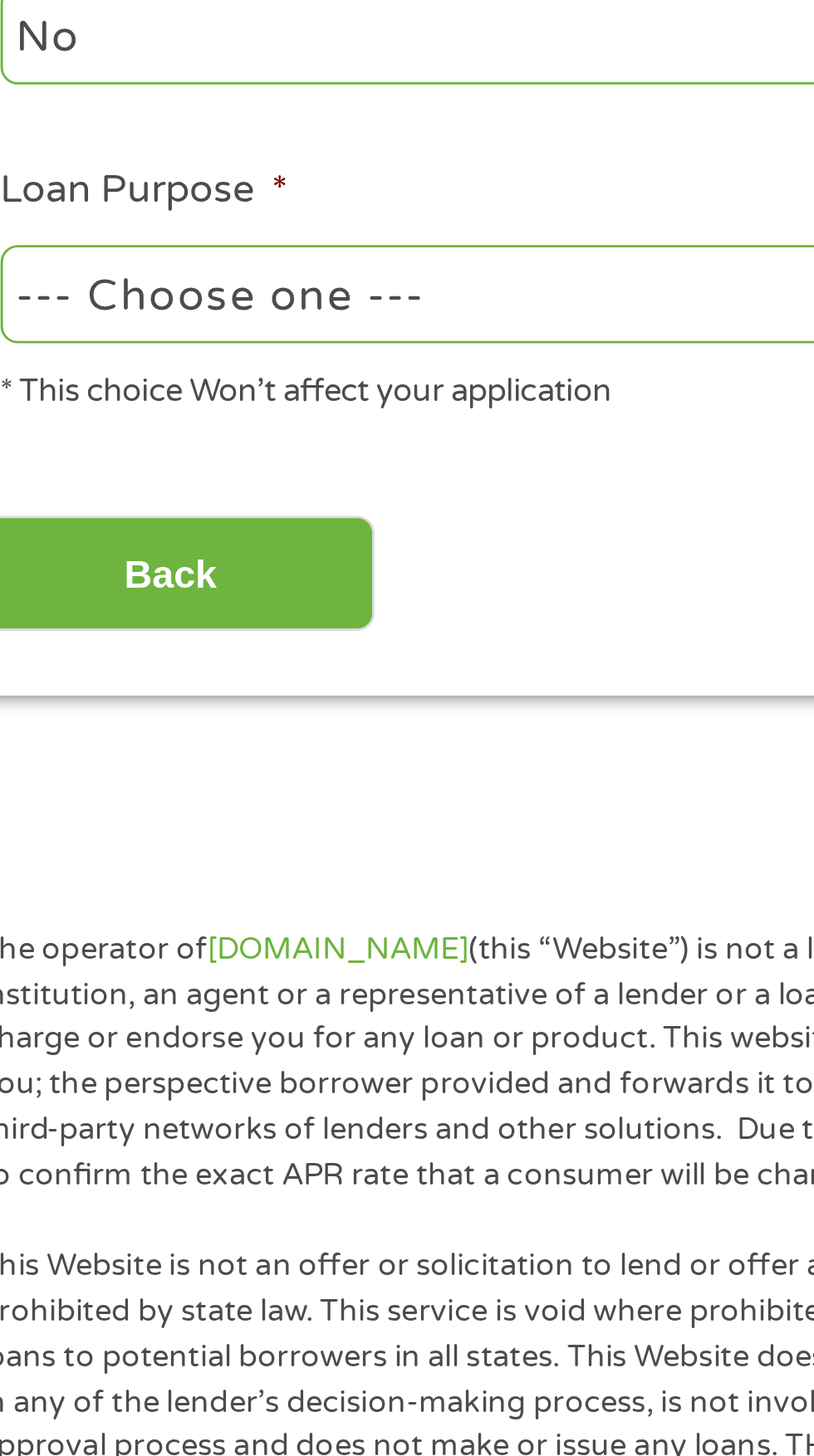
type input "310 East Pine Street"
click at [208, 645] on select "--- Choose one --- Pay Bills Debt Consolidation Home Improvement Major Purchase…" at bounding box center [216, 639] width 356 height 34
select select "paybills"
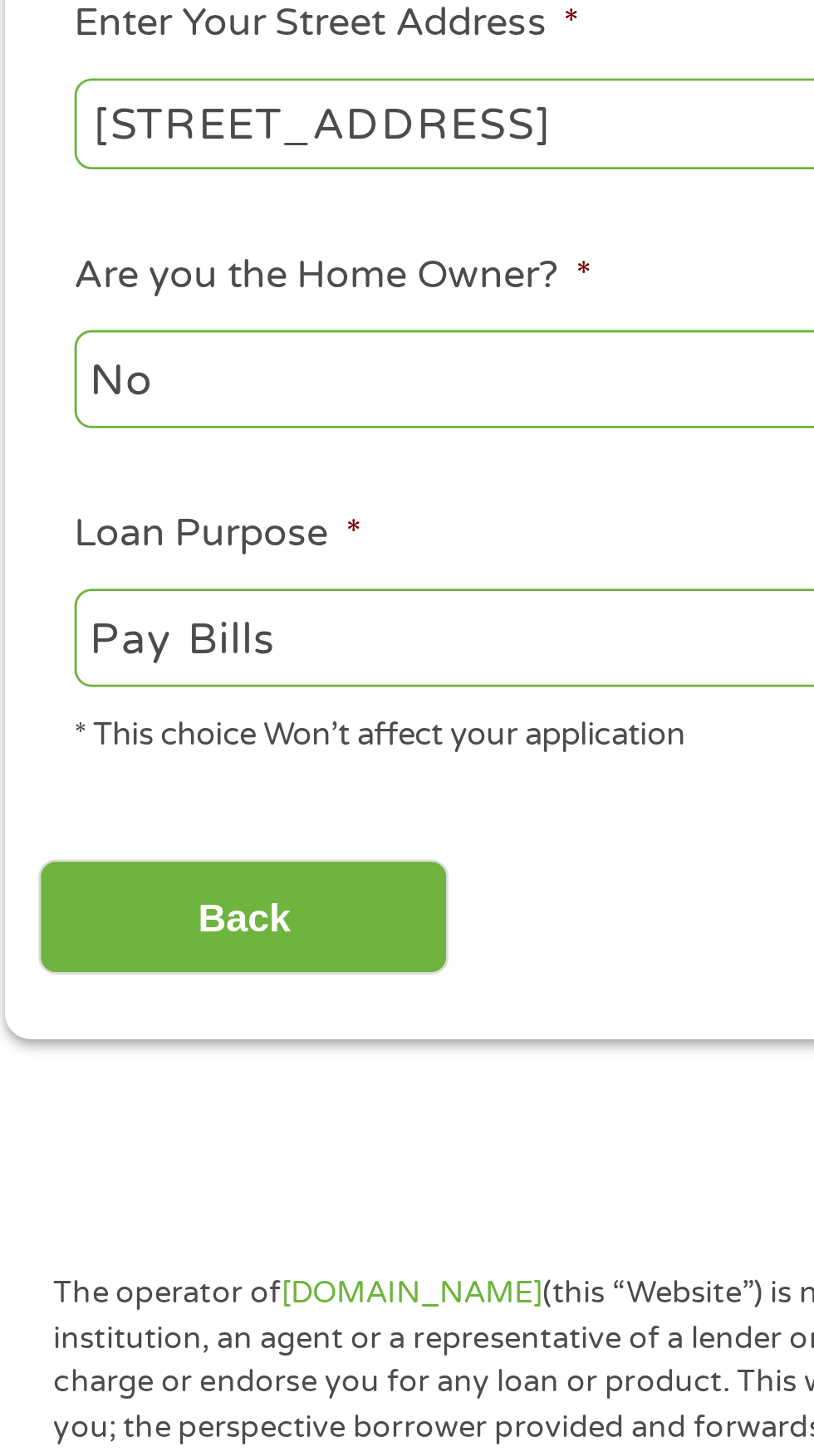
click at [121, 729] on input "Back" at bounding box center [97, 735] width 142 height 41
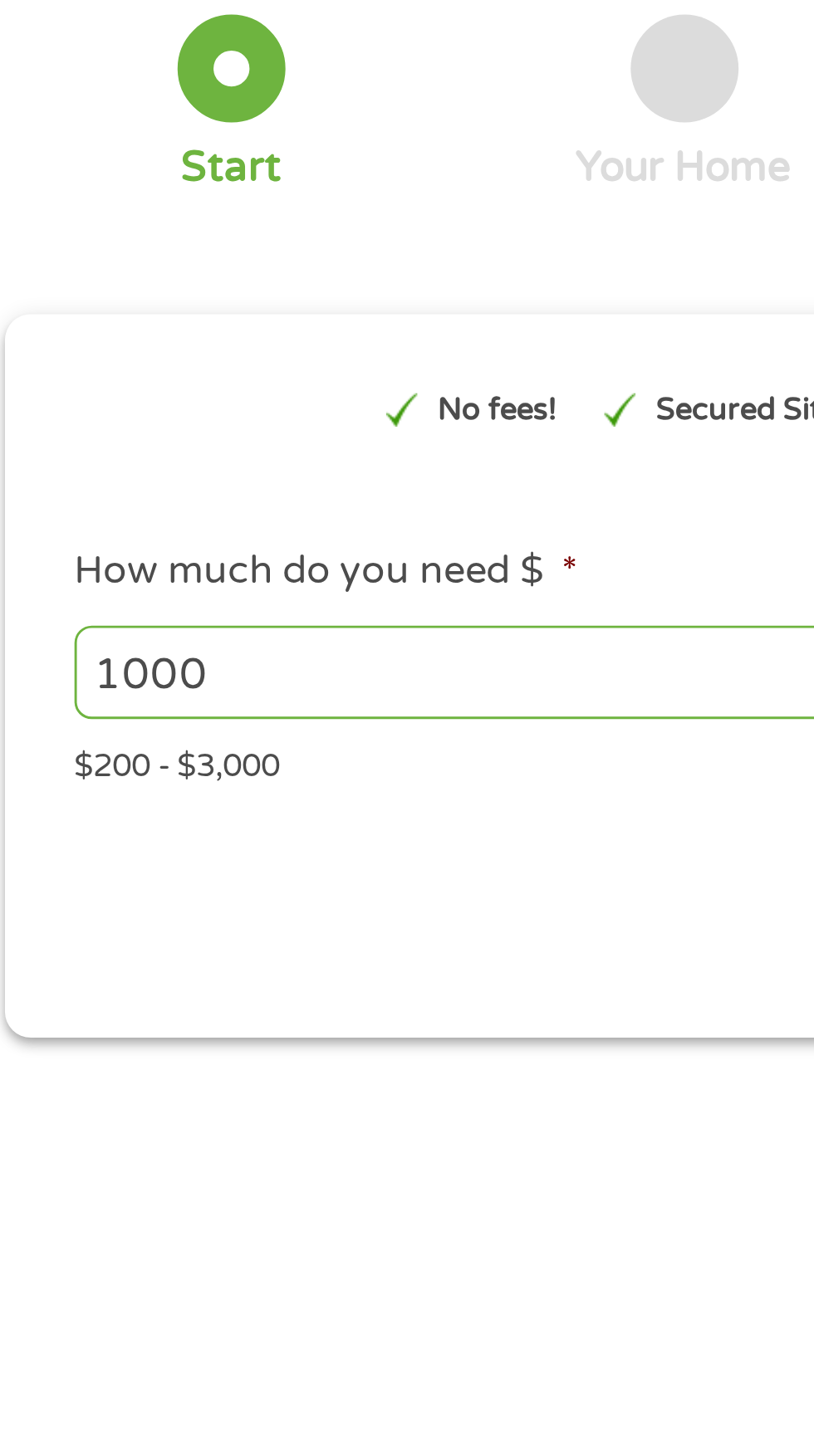
scroll to position [0, 0]
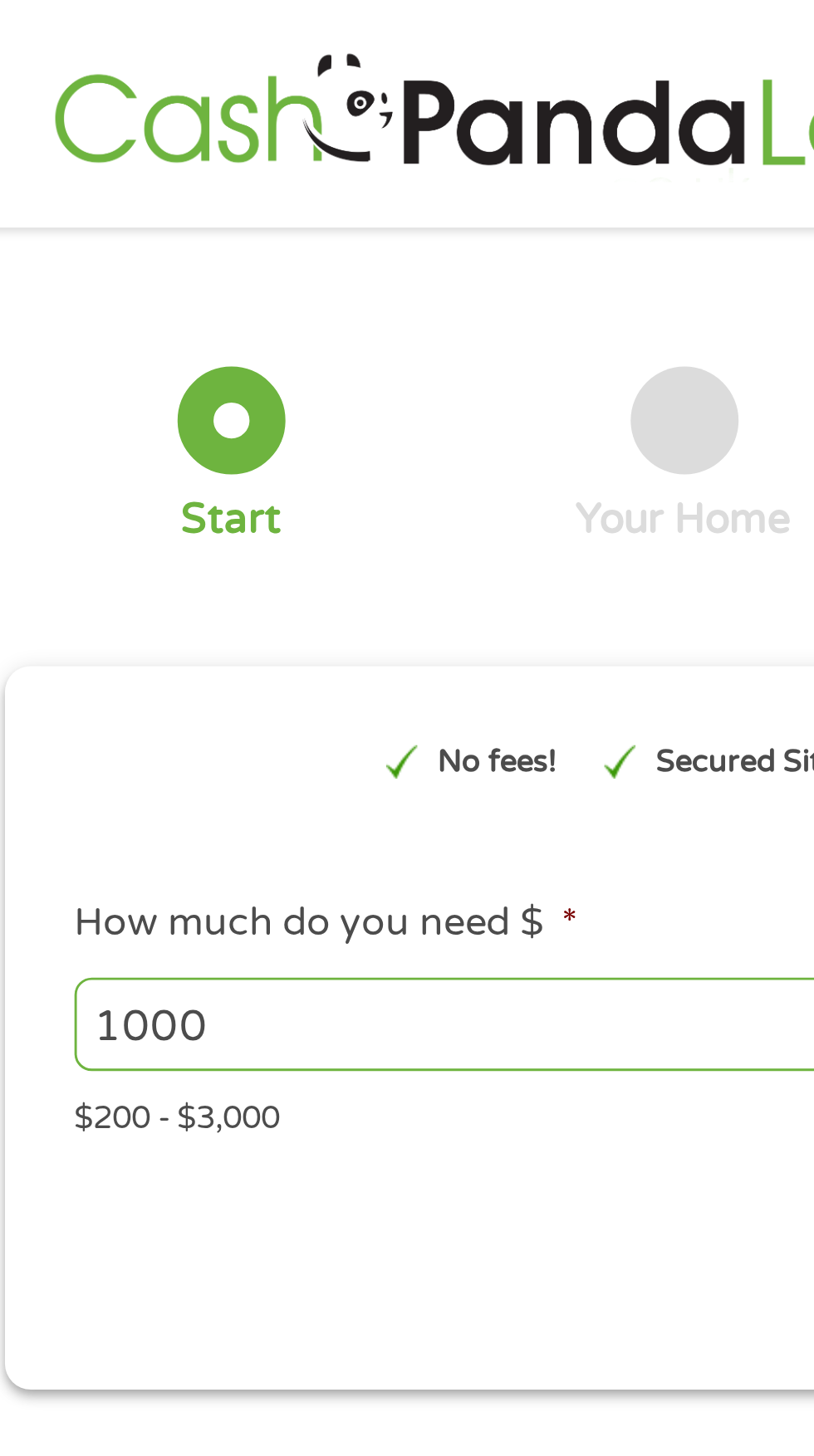
click at [99, 352] on input "1000" at bounding box center [220, 354] width 362 height 32
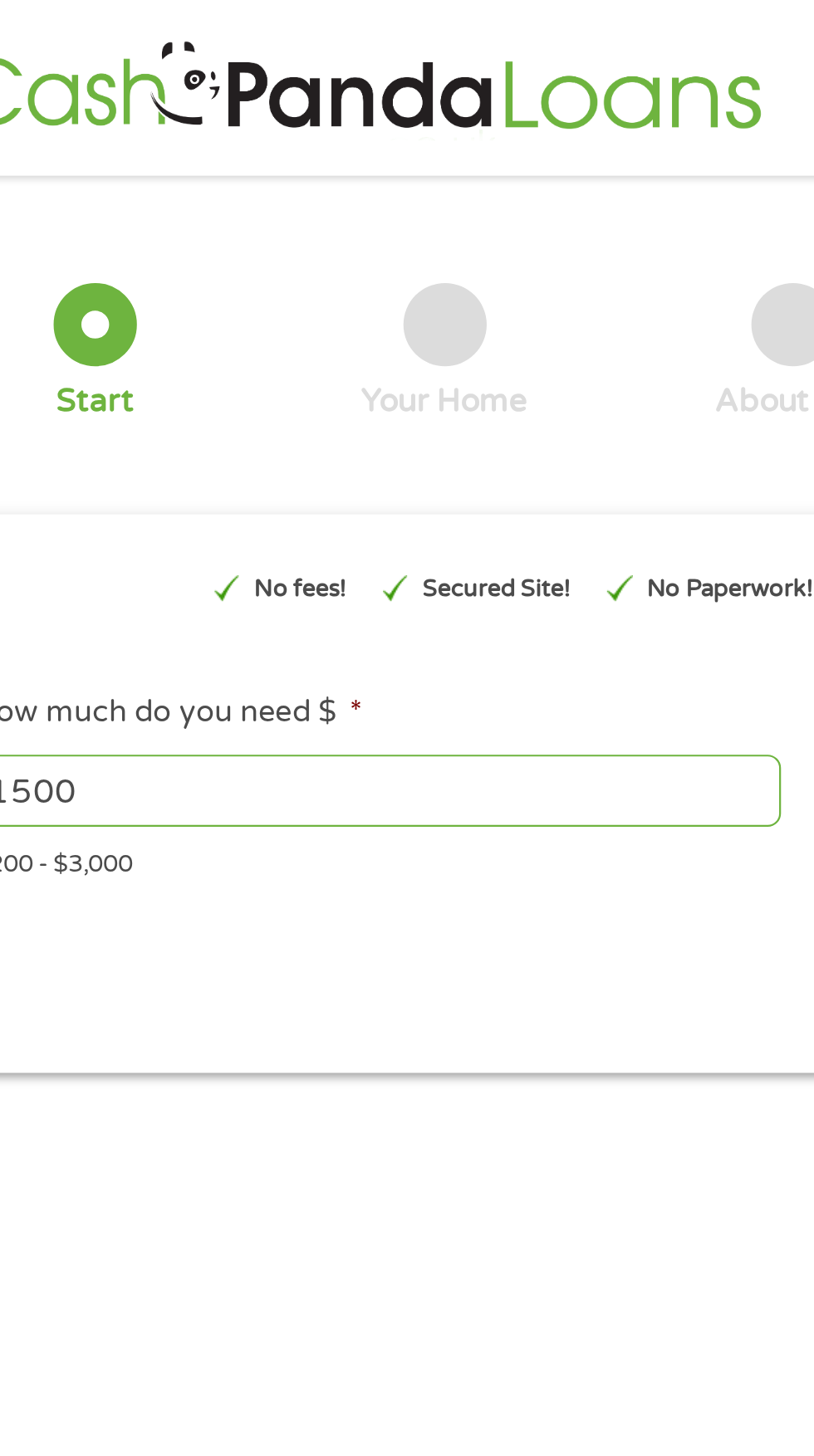
type input "1500"
click at [91, 150] on div at bounding box center [93, 145] width 37 height 37
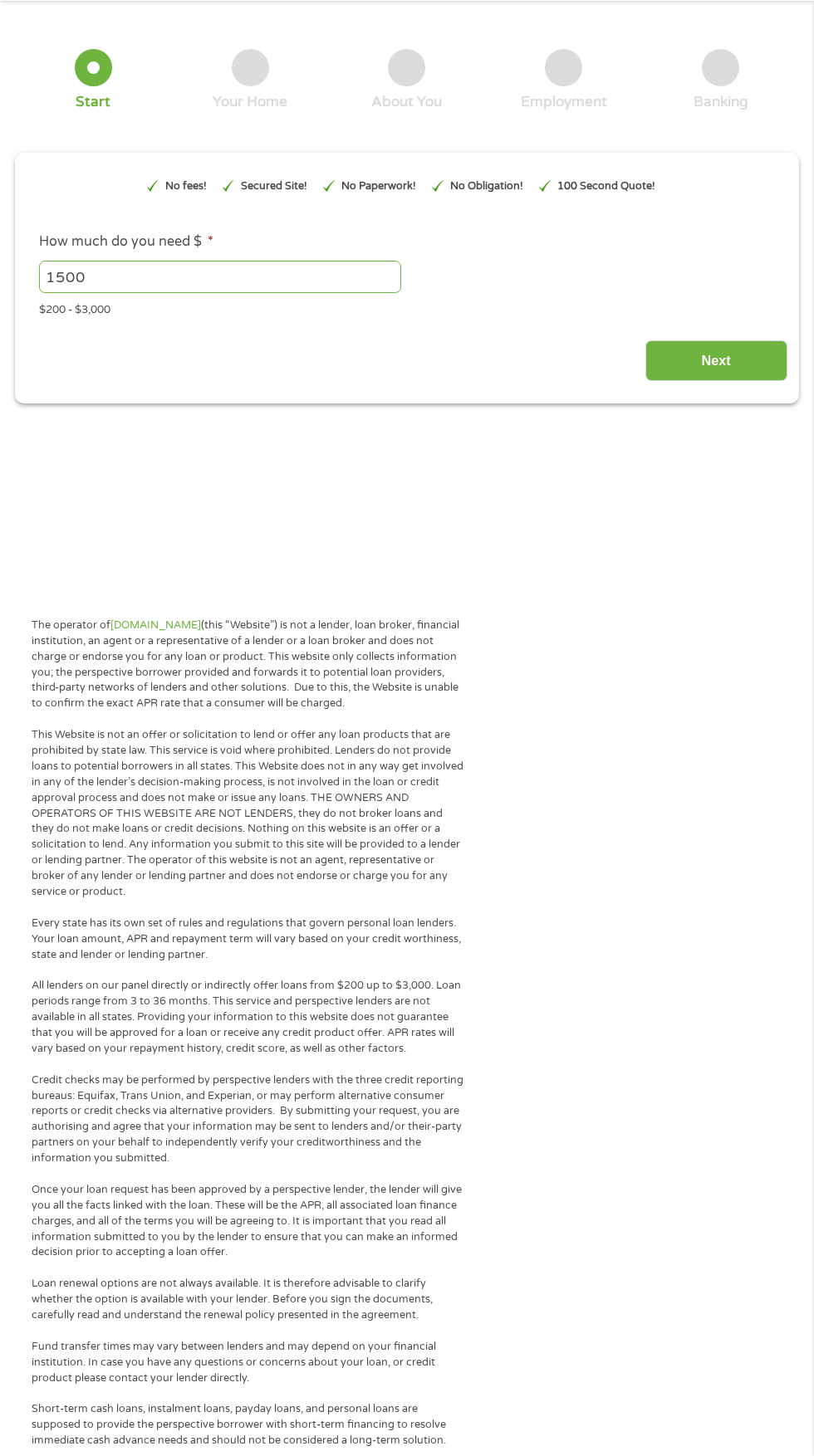
scroll to position [79, 0]
click at [737, 369] on input "Next" at bounding box center [717, 359] width 142 height 41
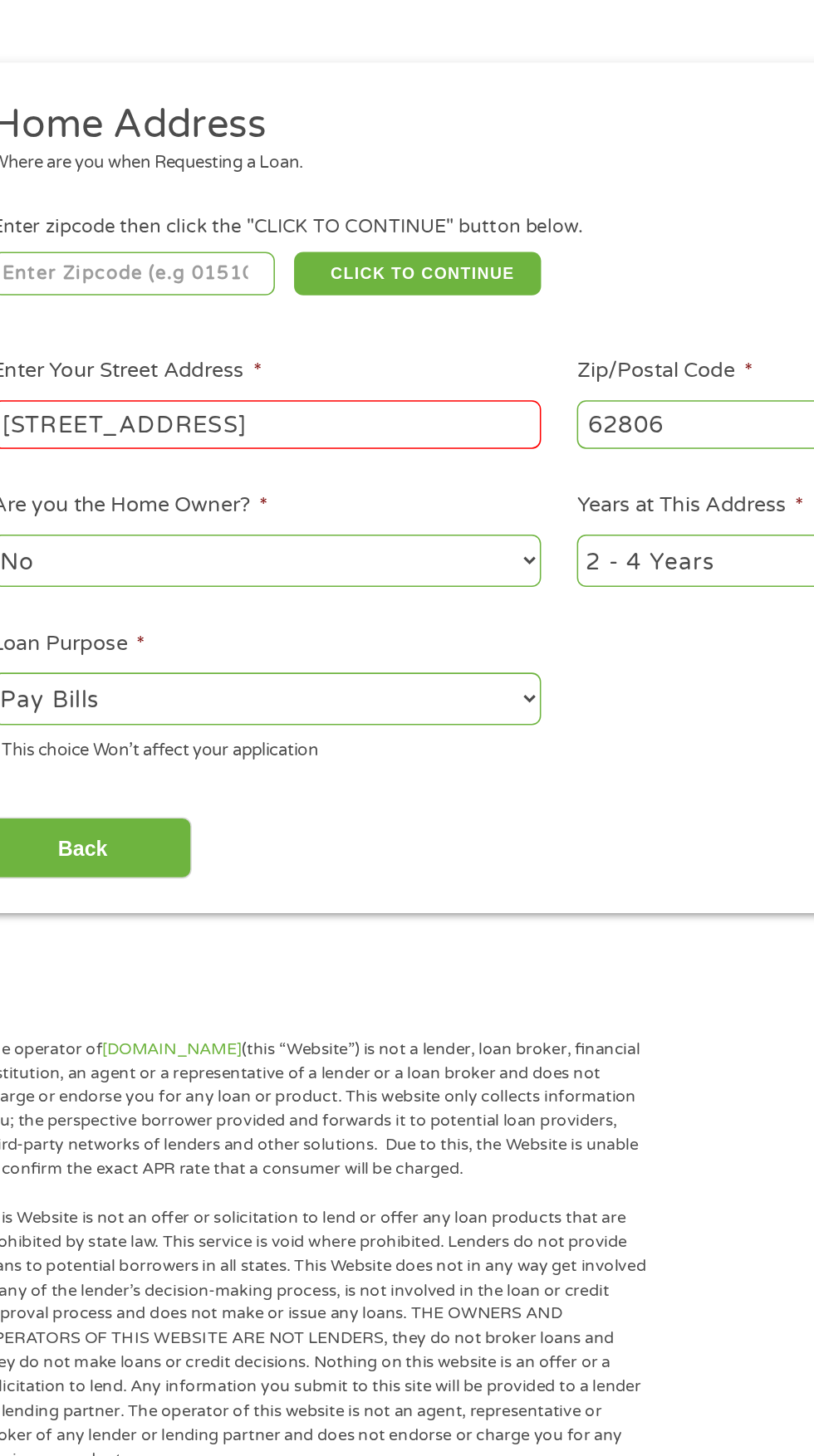
scroll to position [19, 0]
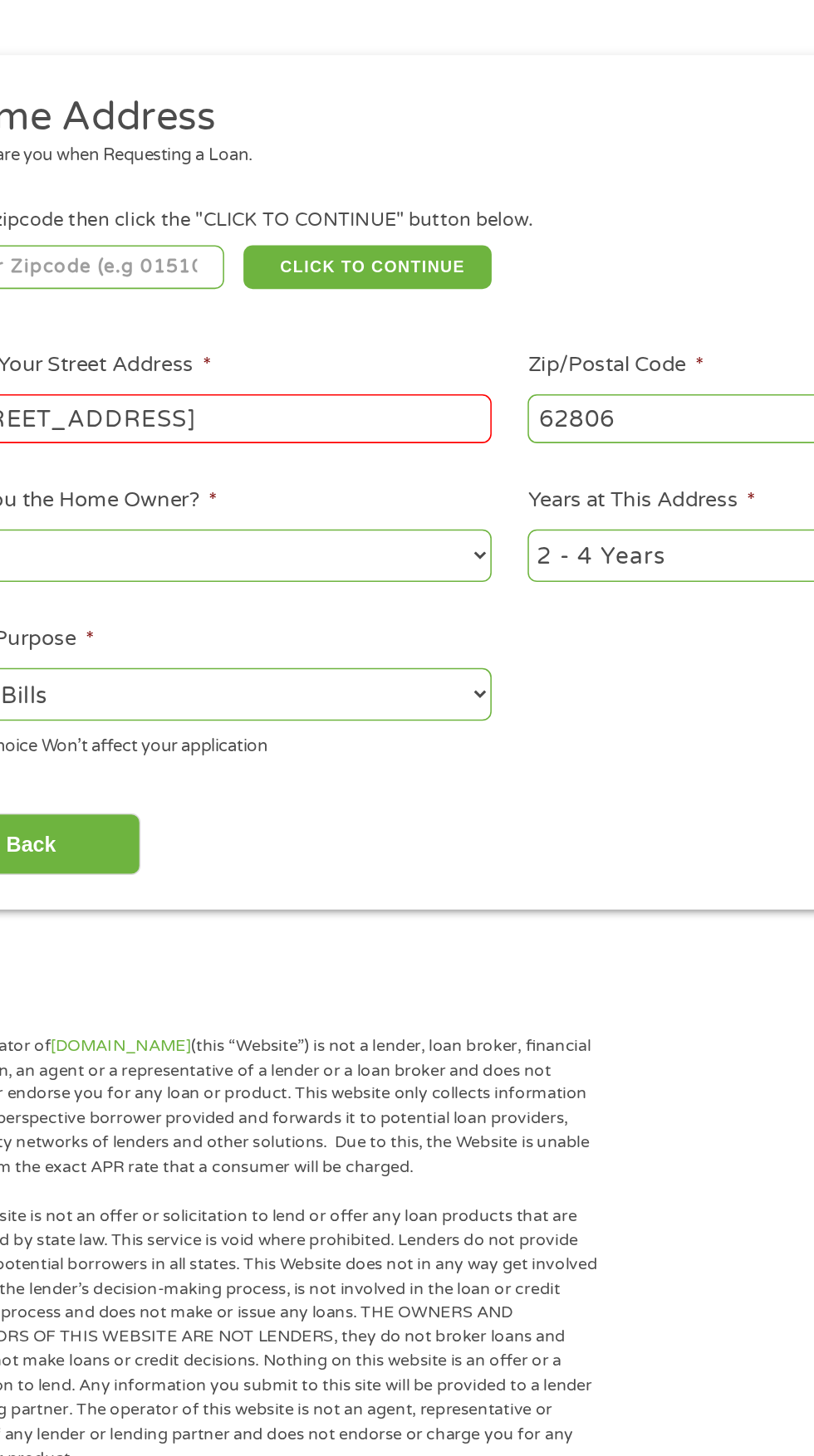
click at [189, 354] on input "number" at bounding box center [131, 348] width 185 height 28
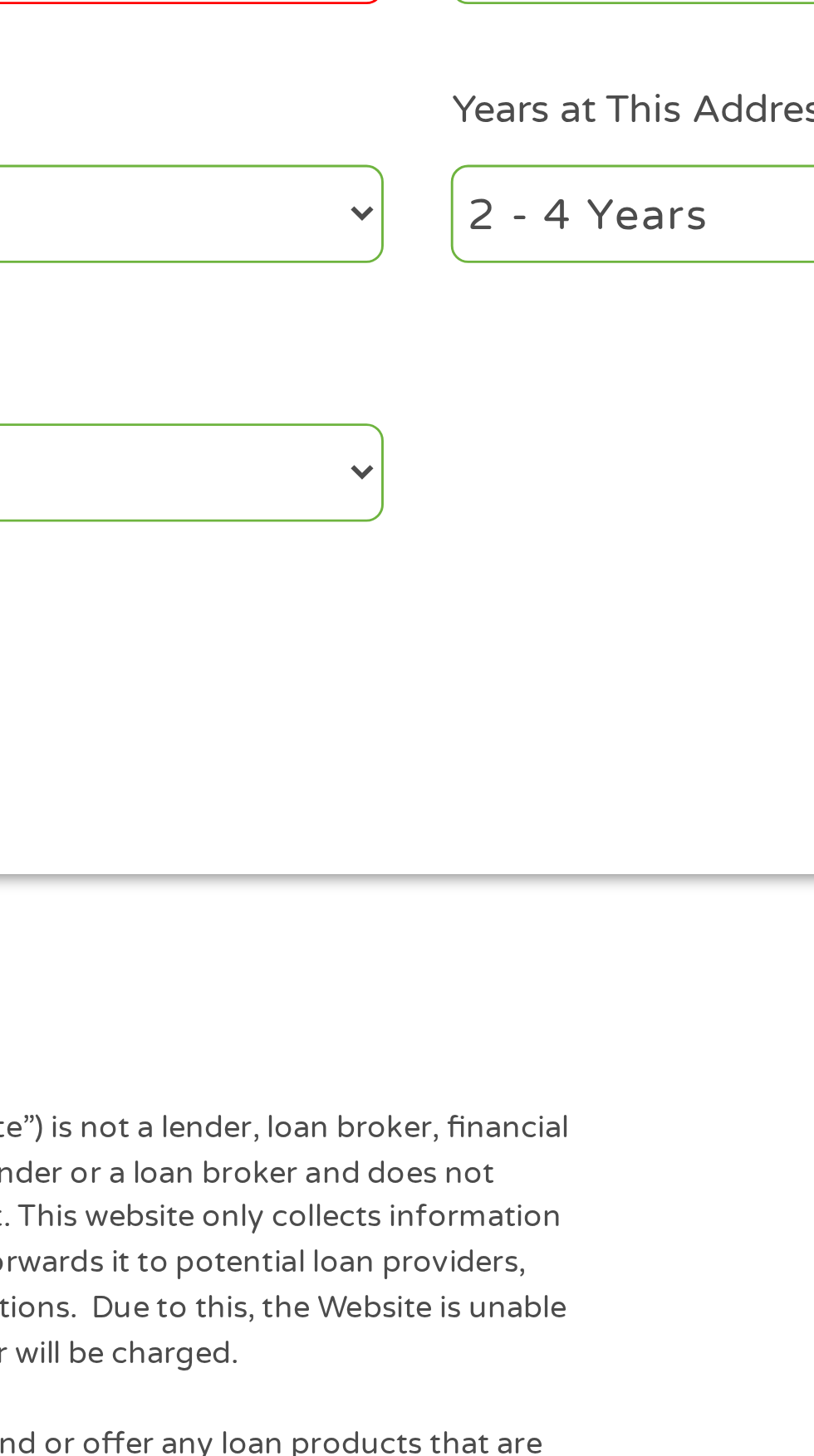
type input "62806"
click at [447, 540] on select "1 Year or less 1 - 2 Years 2 - 4 Years Over 4 Years" at bounding box center [596, 535] width 356 height 34
select select "60months"
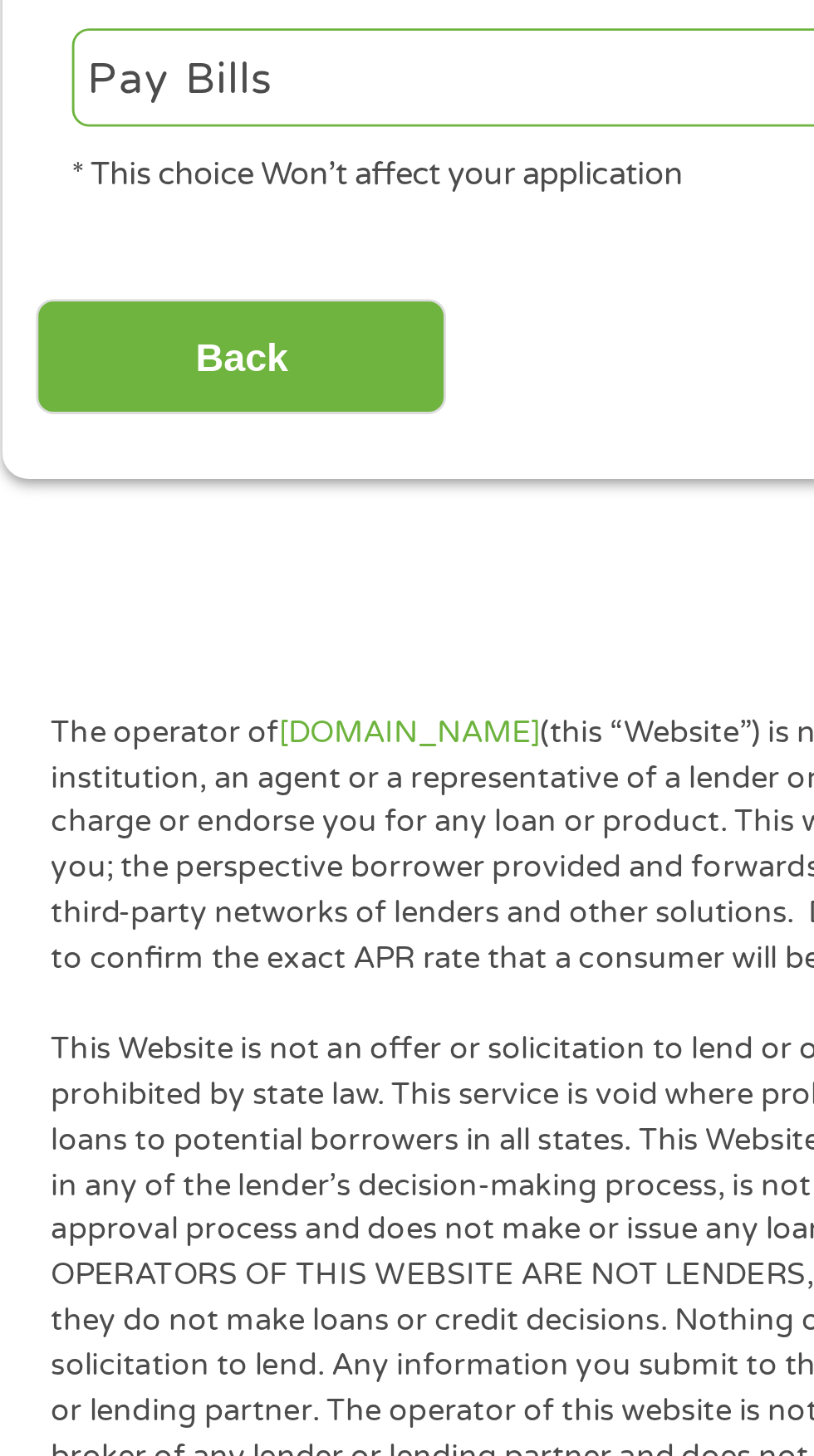
click at [106, 731] on input "Back" at bounding box center [97, 721] width 142 height 41
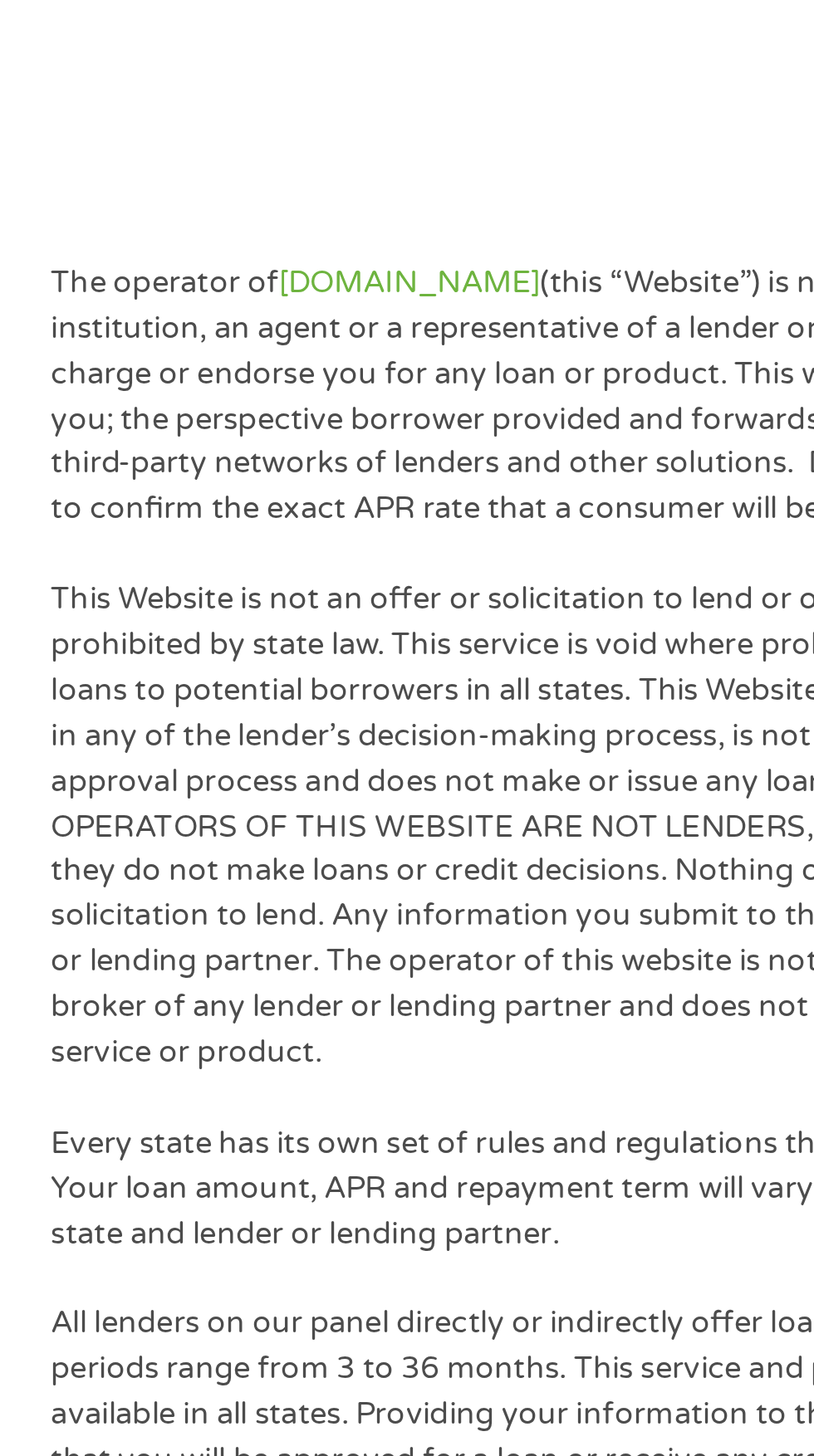
scroll to position [6, 6]
click at [156, 696] on link "[DOMAIN_NAME]" at bounding box center [156, 696] width 90 height 14
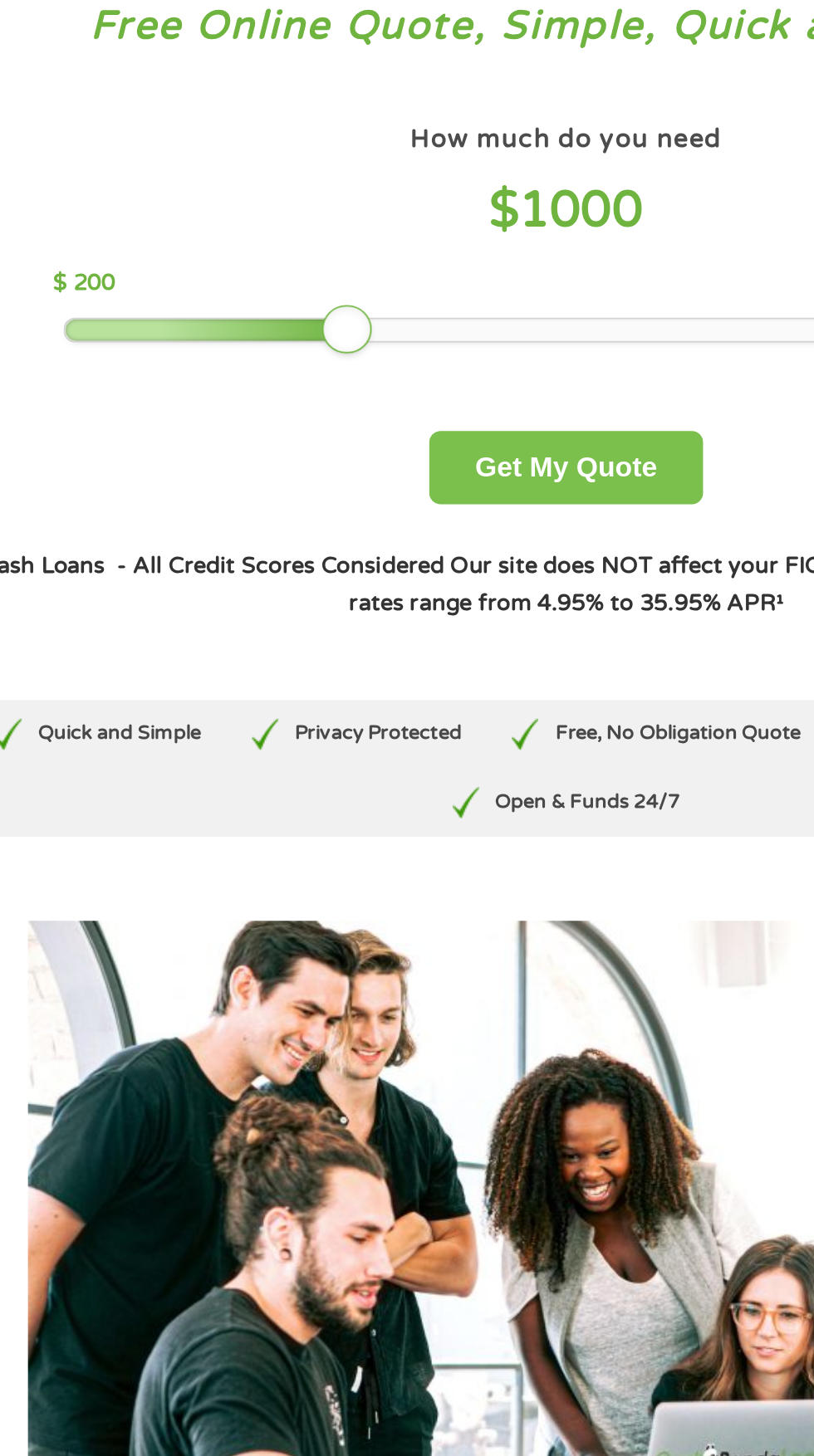
click at [411, 349] on button "Get My Quote" at bounding box center [406, 342] width 145 height 39
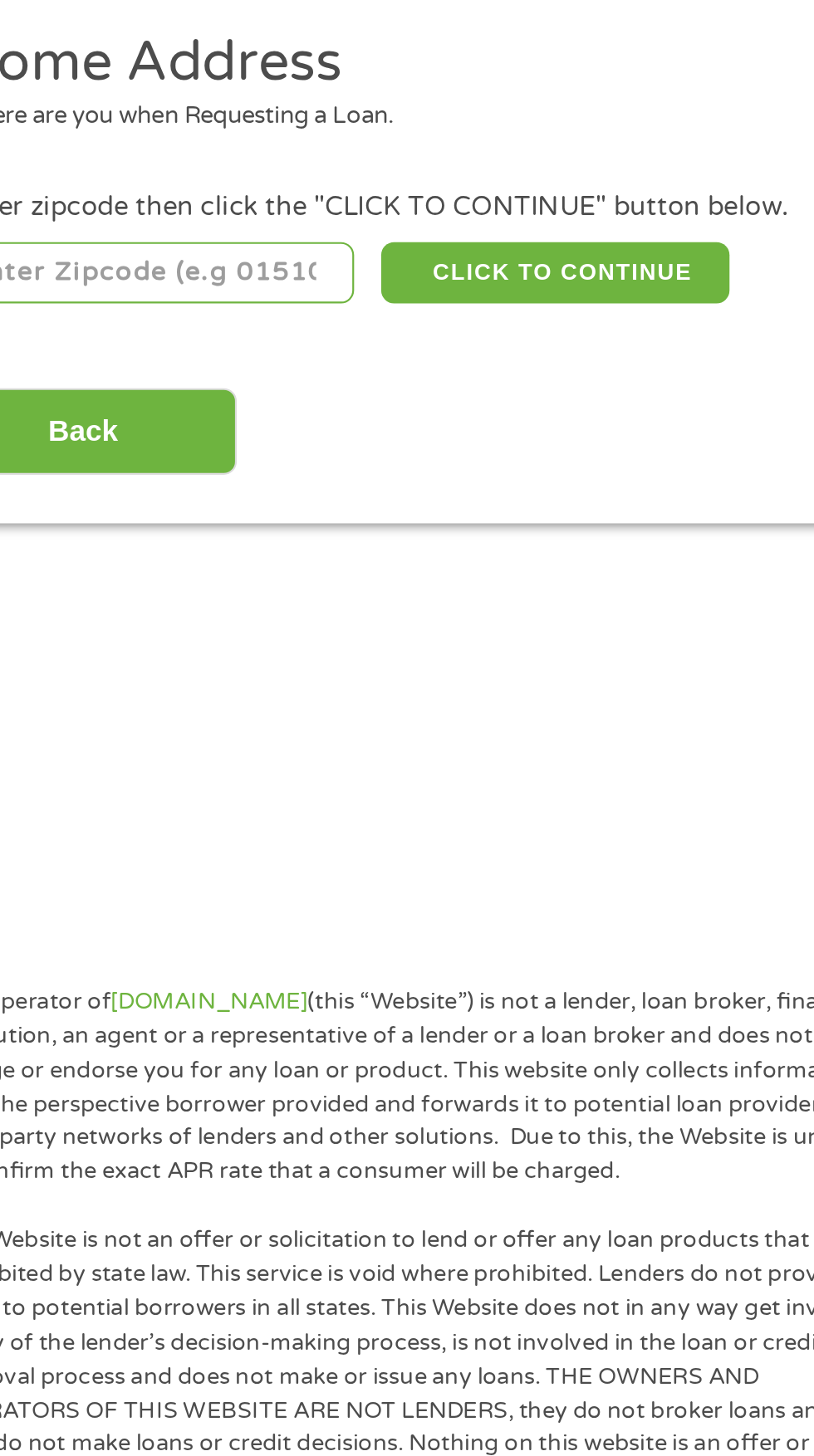
scroll to position [7, 0]
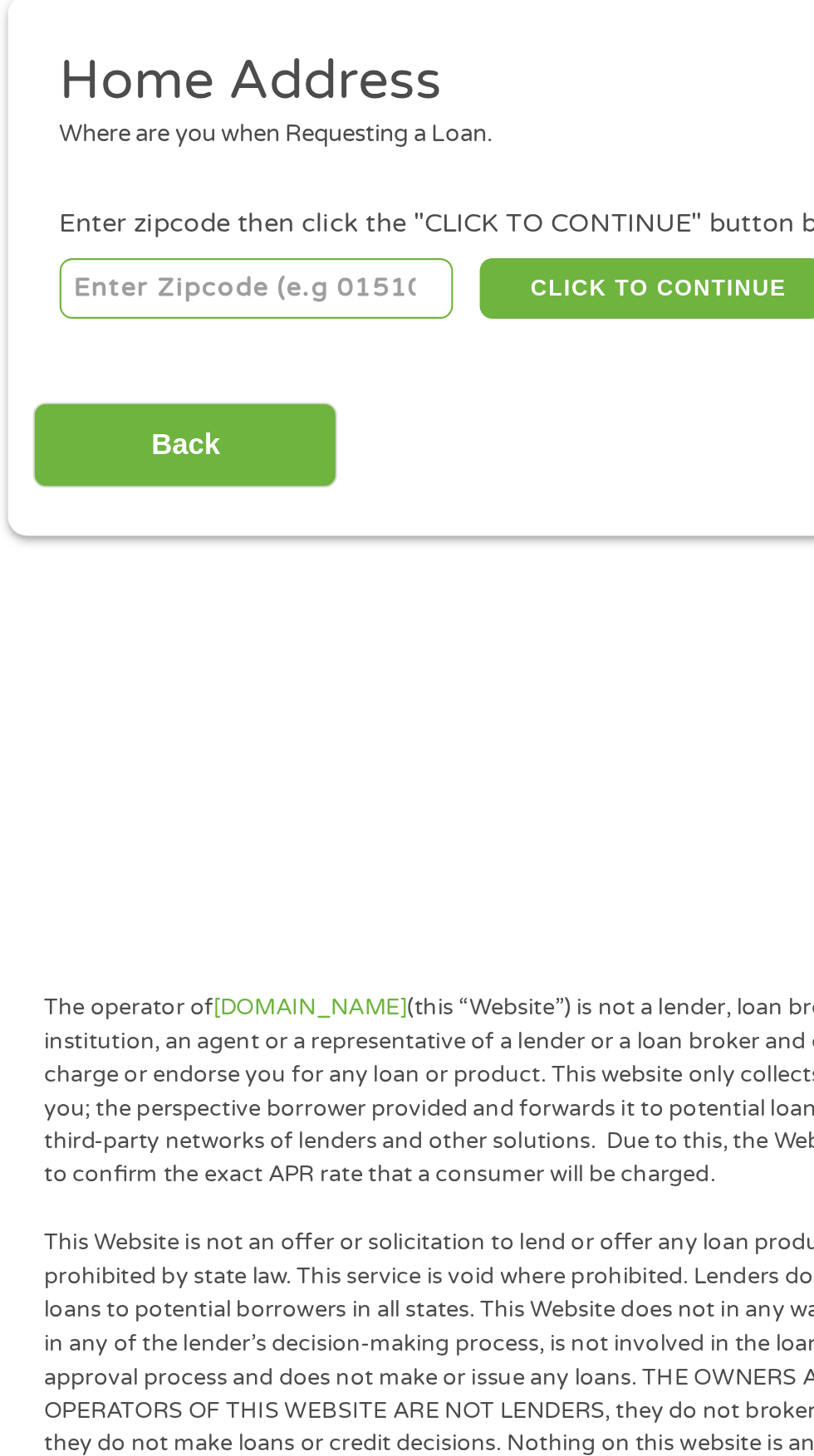
click at [99, 359] on input "number" at bounding box center [131, 359] width 185 height 28
type input "62806"
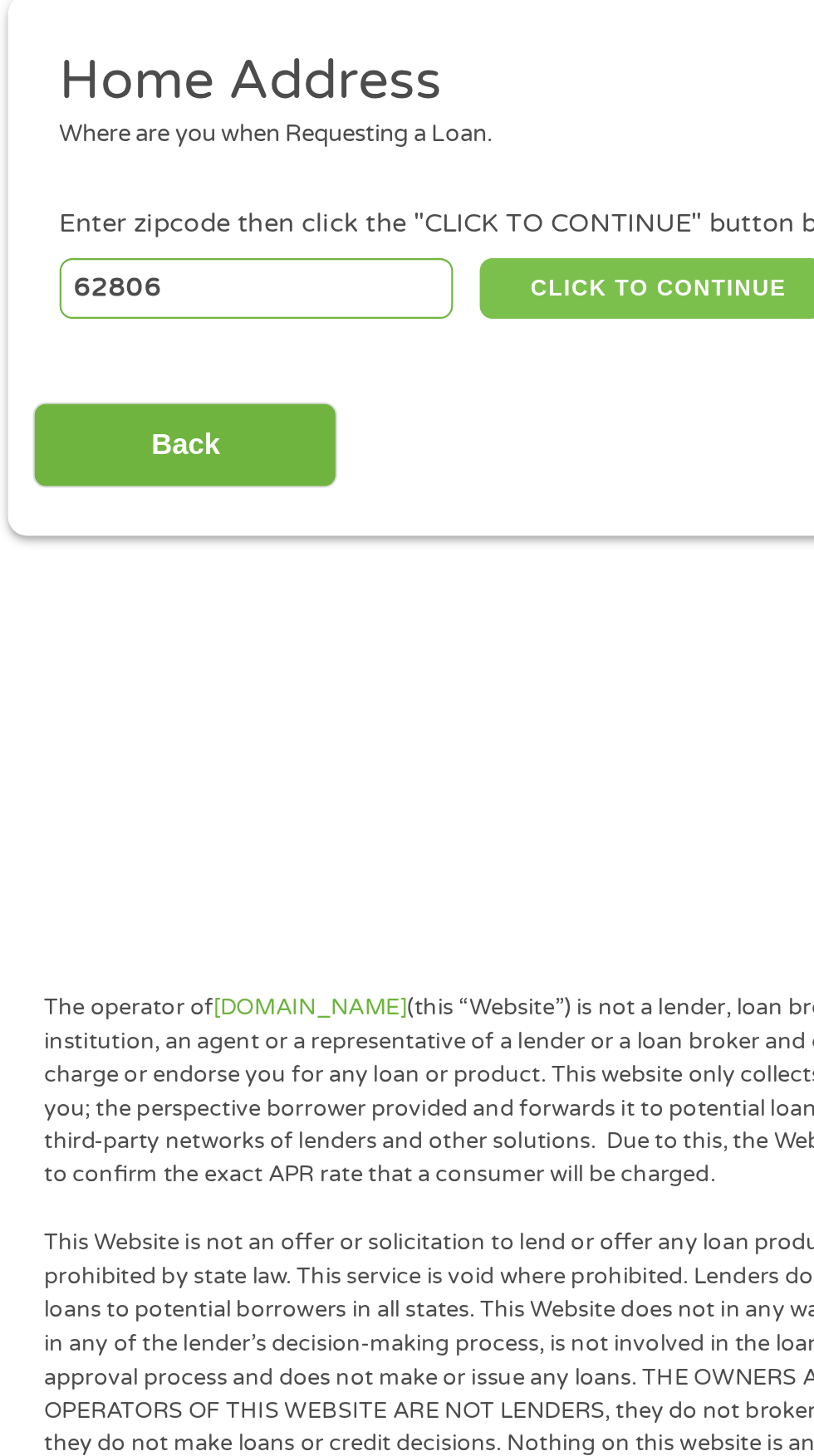
click at [343, 361] on button "CLICK TO CONTINUE" at bounding box center [316, 359] width 160 height 28
type input "62806"
type input "Albion"
select select "[US_STATE]"
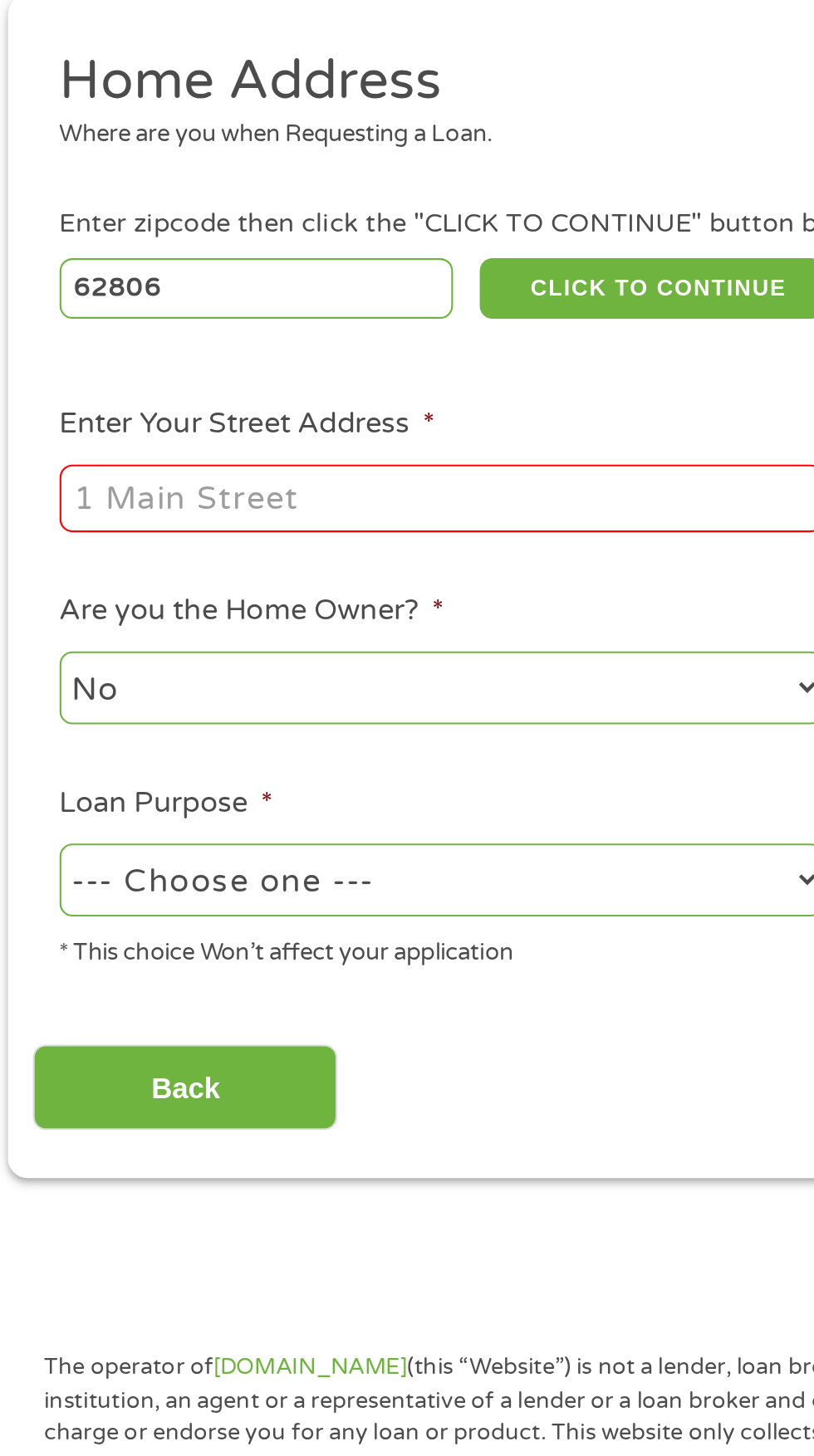
click at [105, 457] on input "Enter Your Street Address *" at bounding box center [216, 458] width 356 height 32
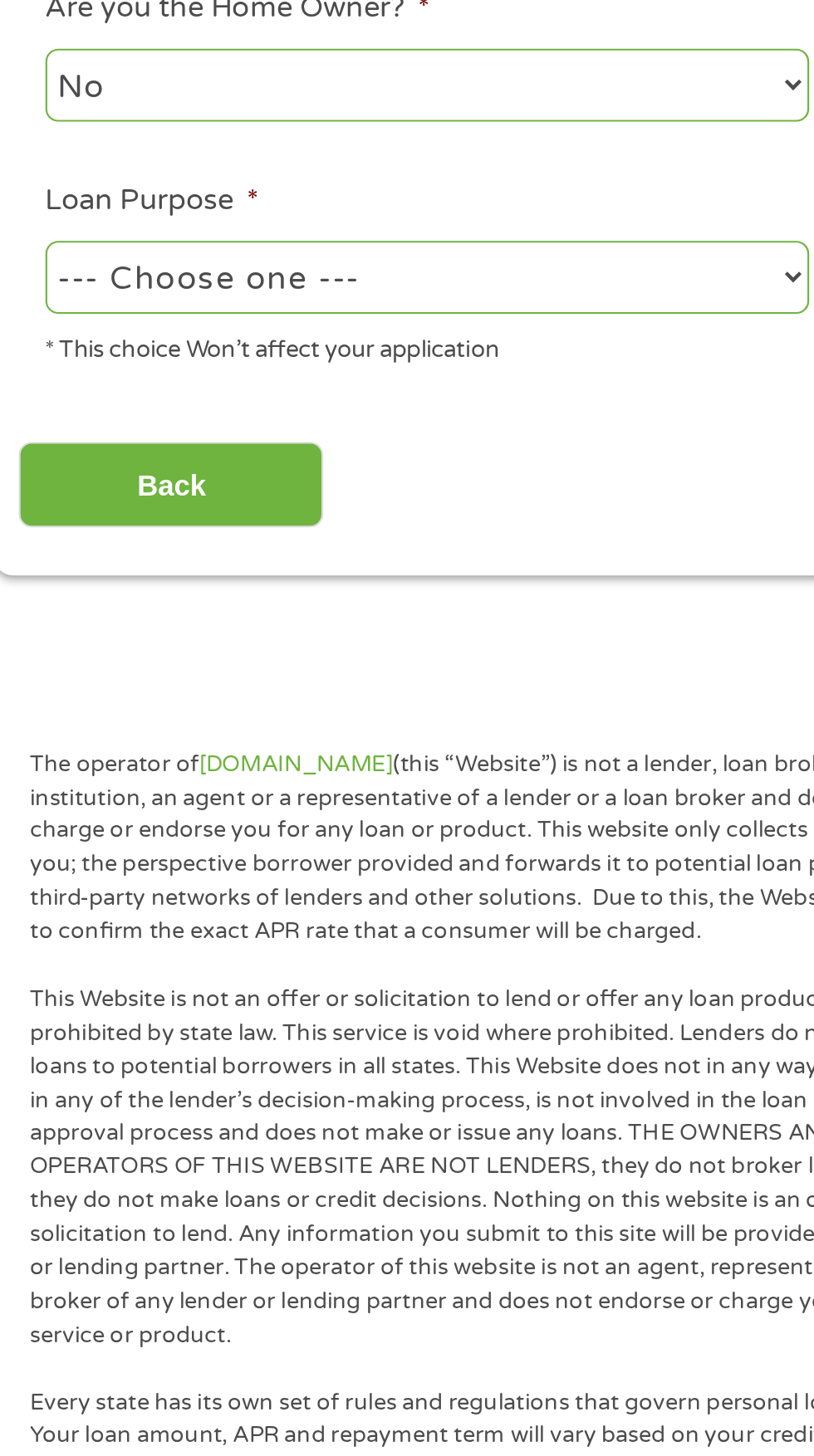
type input "[STREET_ADDRESS]"
click at [195, 647] on select "--- Choose one --- Pay Bills Debt Consolidation Home Improvement Major Purchase…" at bounding box center [216, 636] width 356 height 34
select select "paybills"
click at [113, 745] on input "Back" at bounding box center [97, 733] width 142 height 41
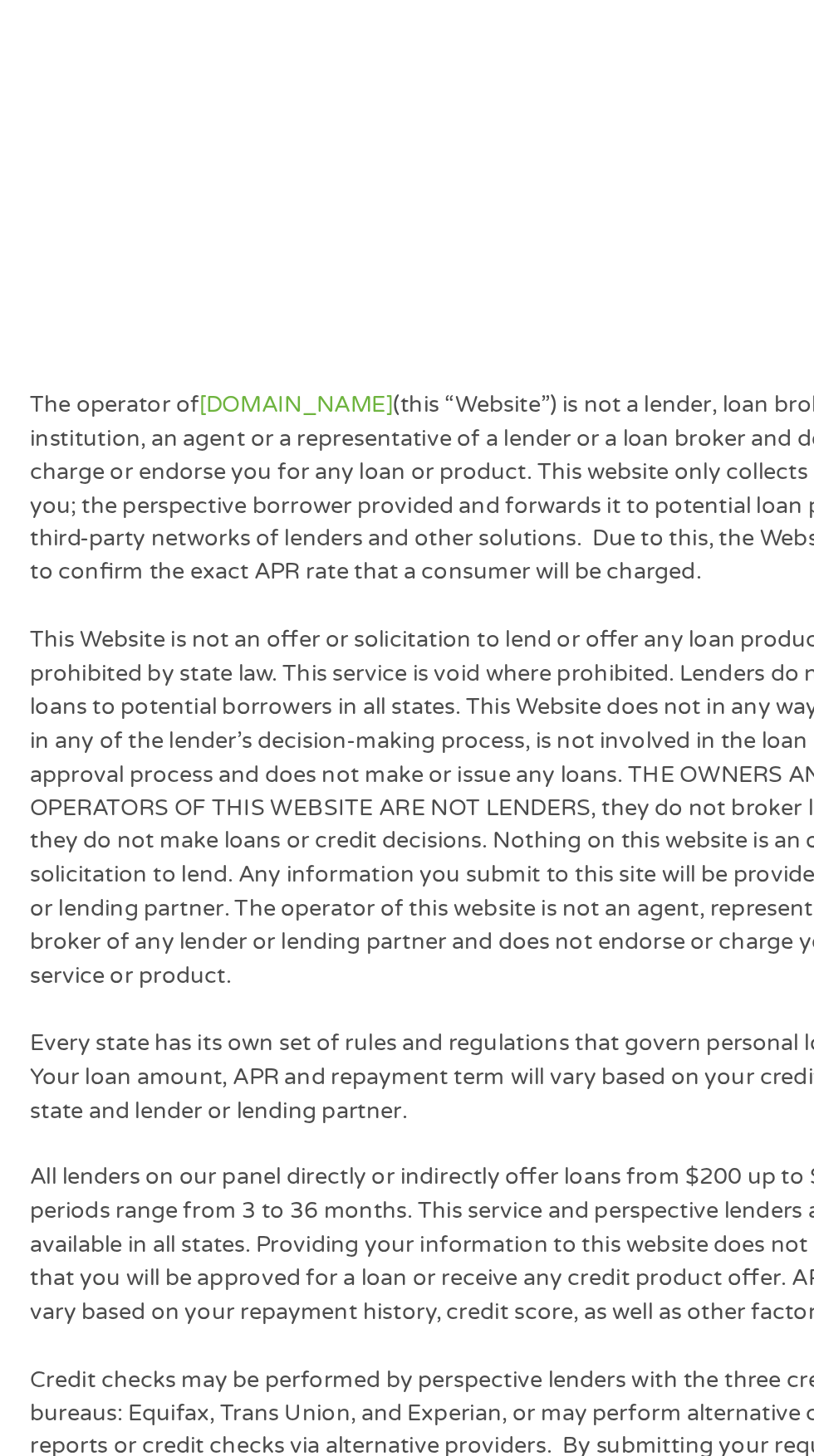
click at [372, 1086] on p "All lenders on our panel directly or indirectly offer loans from $200 up to $3,…" at bounding box center [248, 1087] width 433 height 78
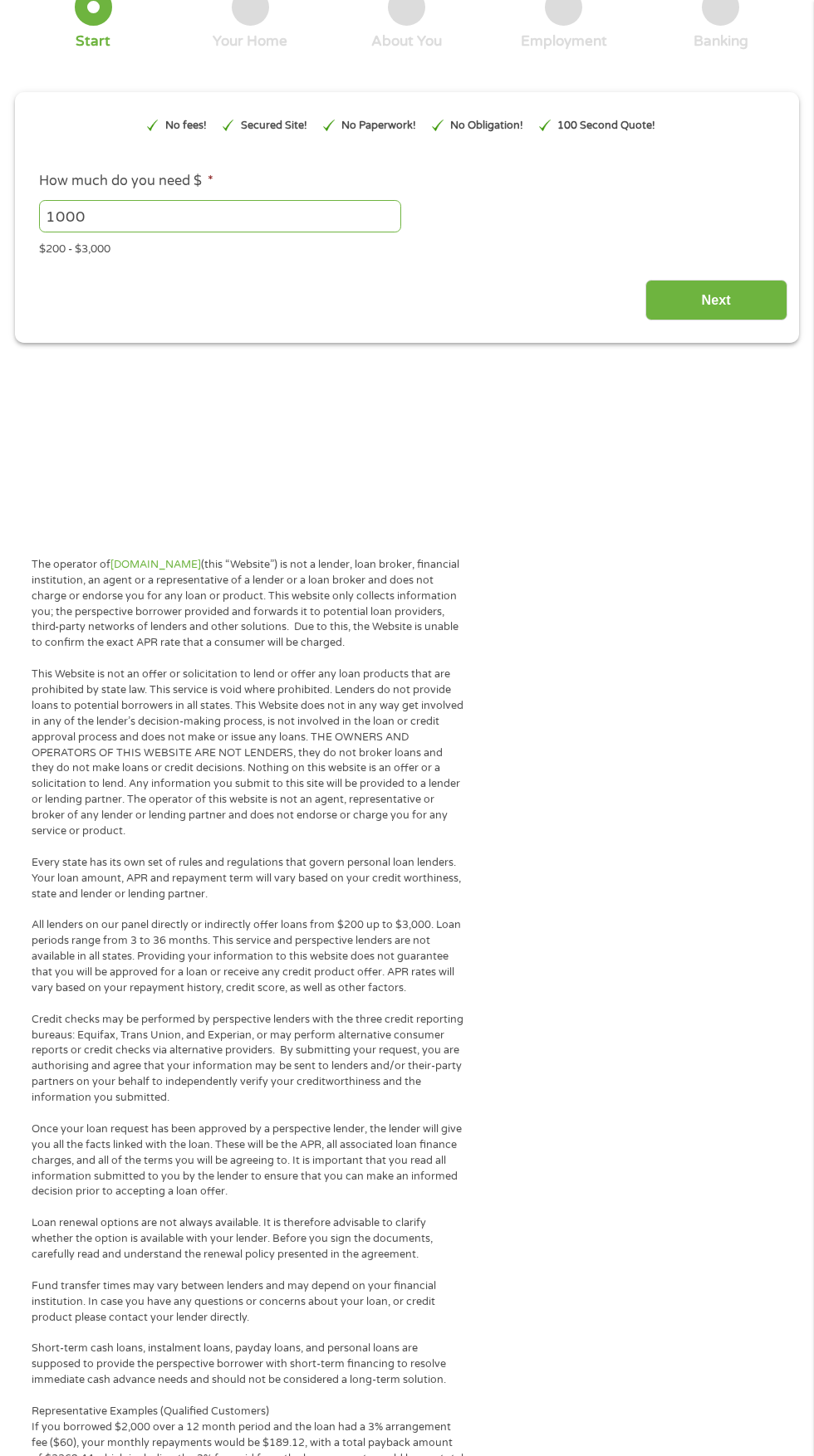
scroll to position [114, 0]
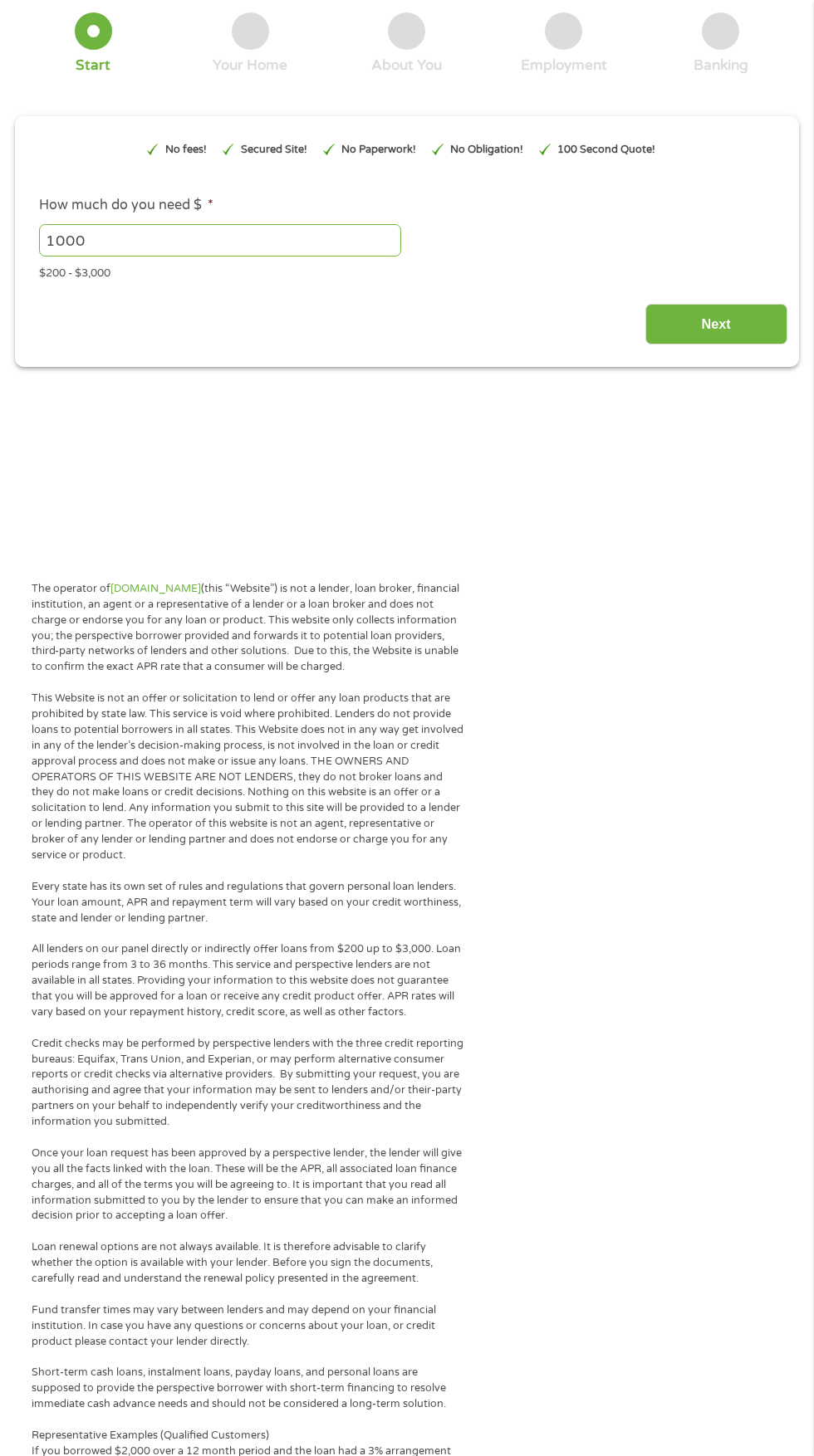
click at [747, 329] on input "Next" at bounding box center [717, 323] width 142 height 41
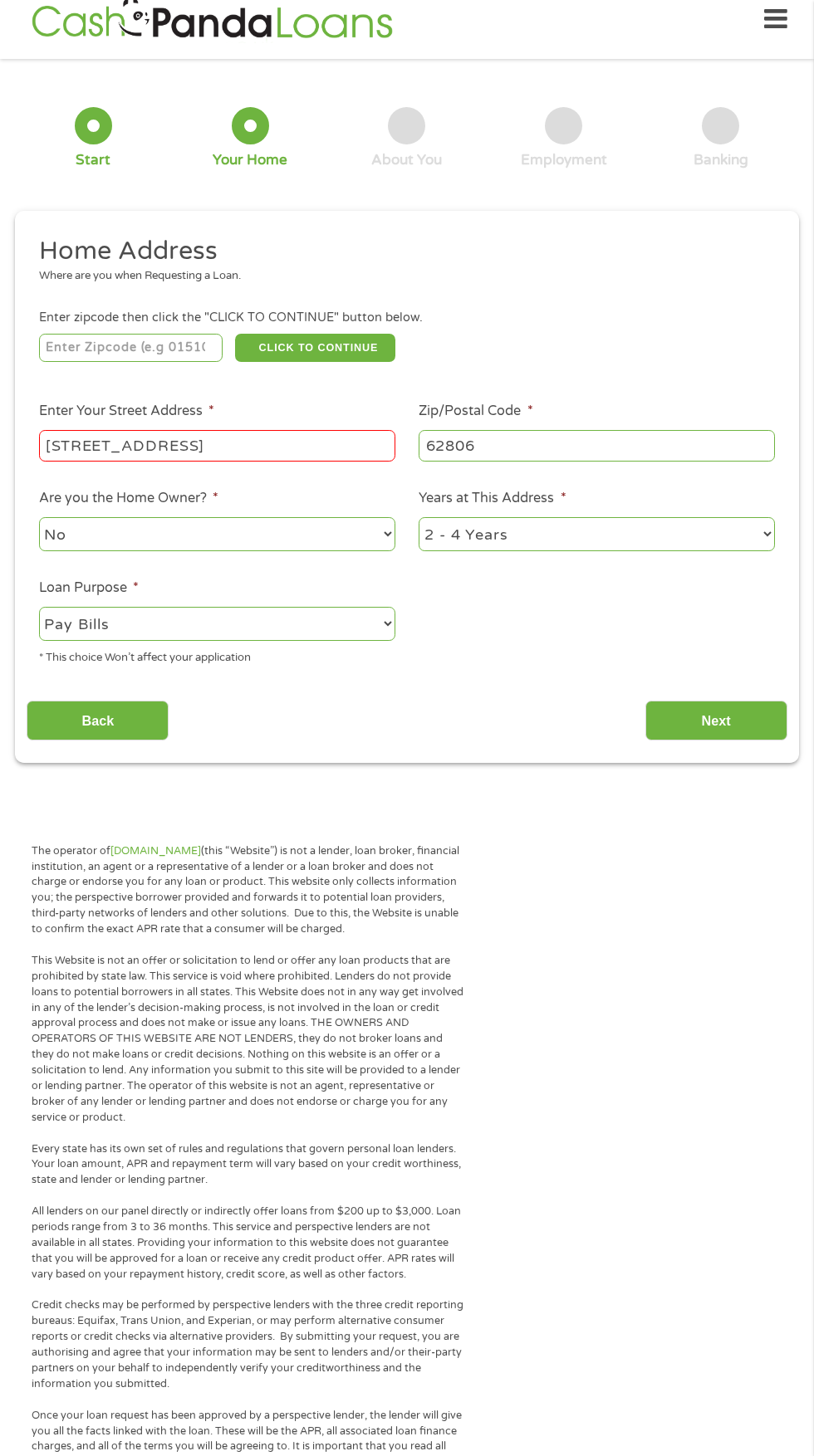
scroll to position [7, 0]
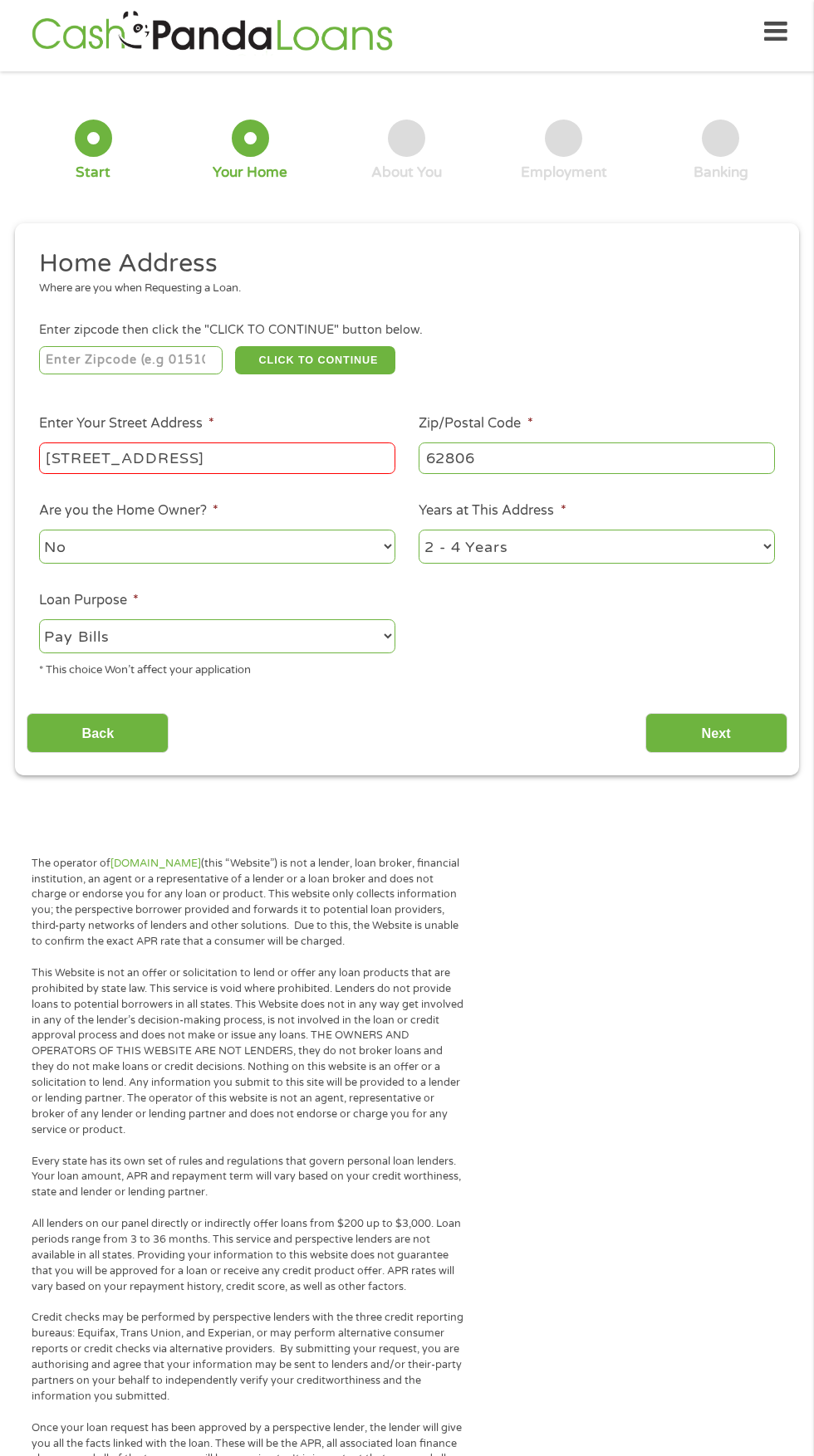
click at [156, 359] on input "number" at bounding box center [131, 359] width 185 height 28
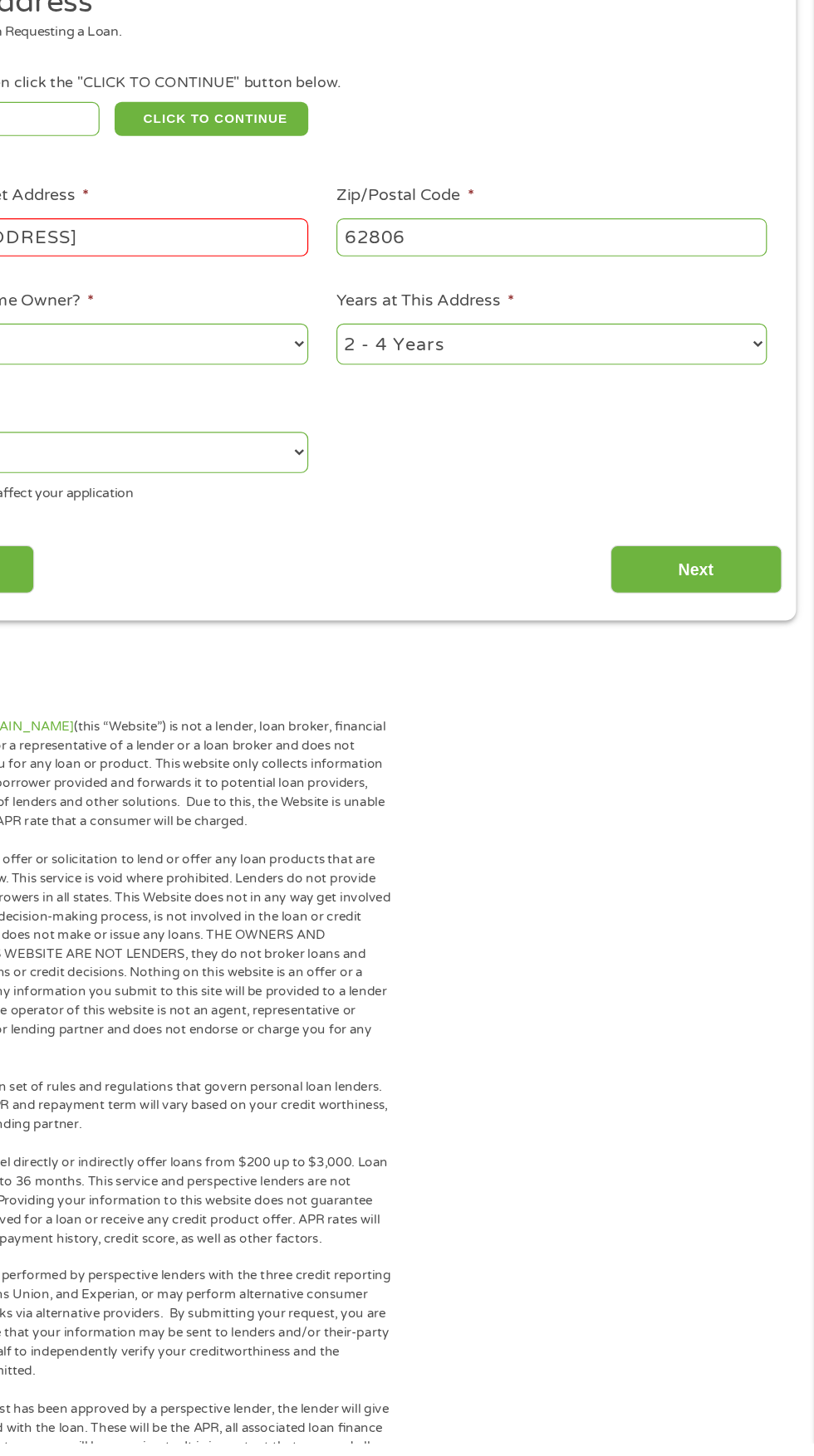
type input "62806"
click at [731, 743] on input "Next" at bounding box center [717, 733] width 142 height 41
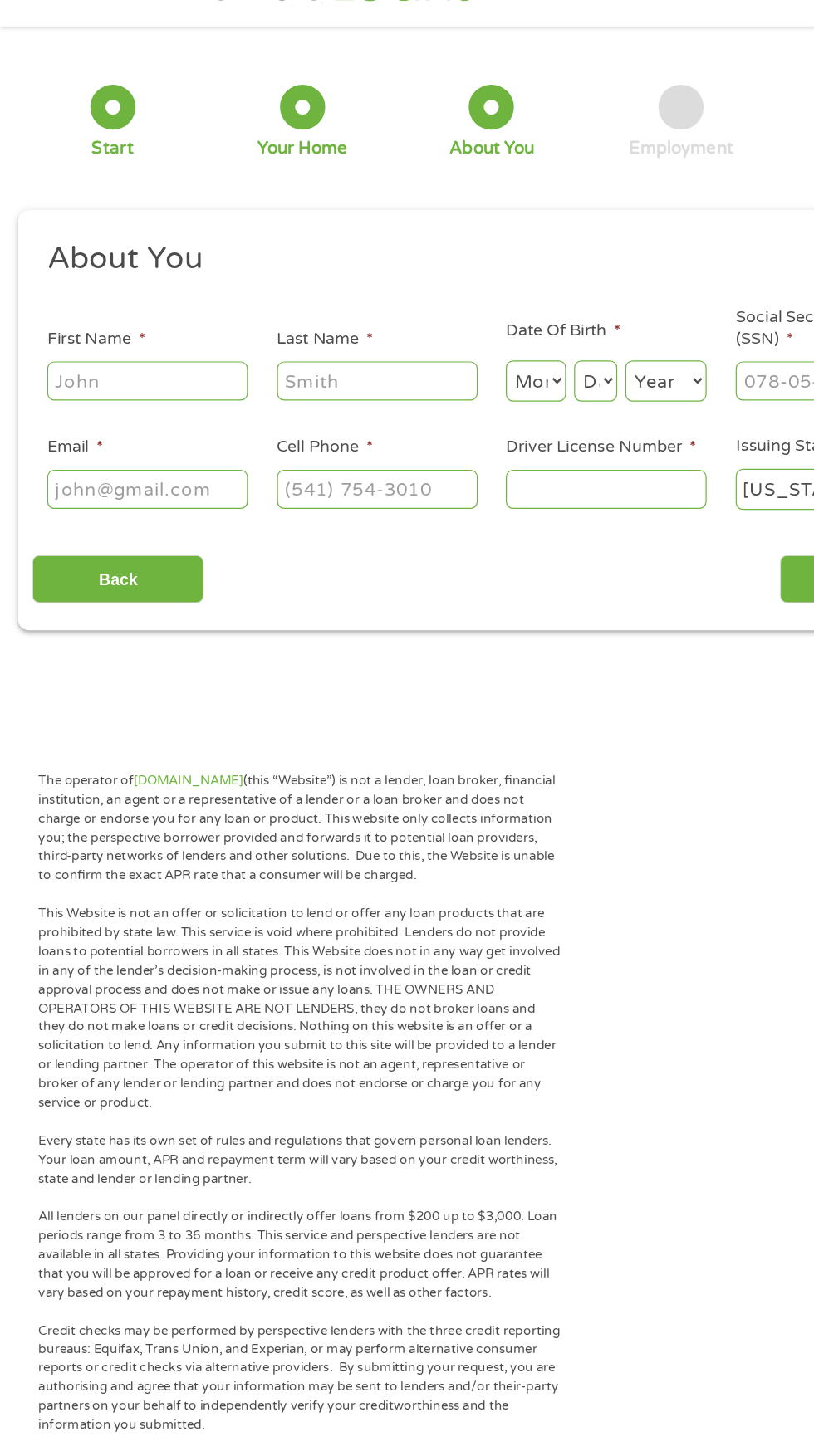
scroll to position [1, 0]
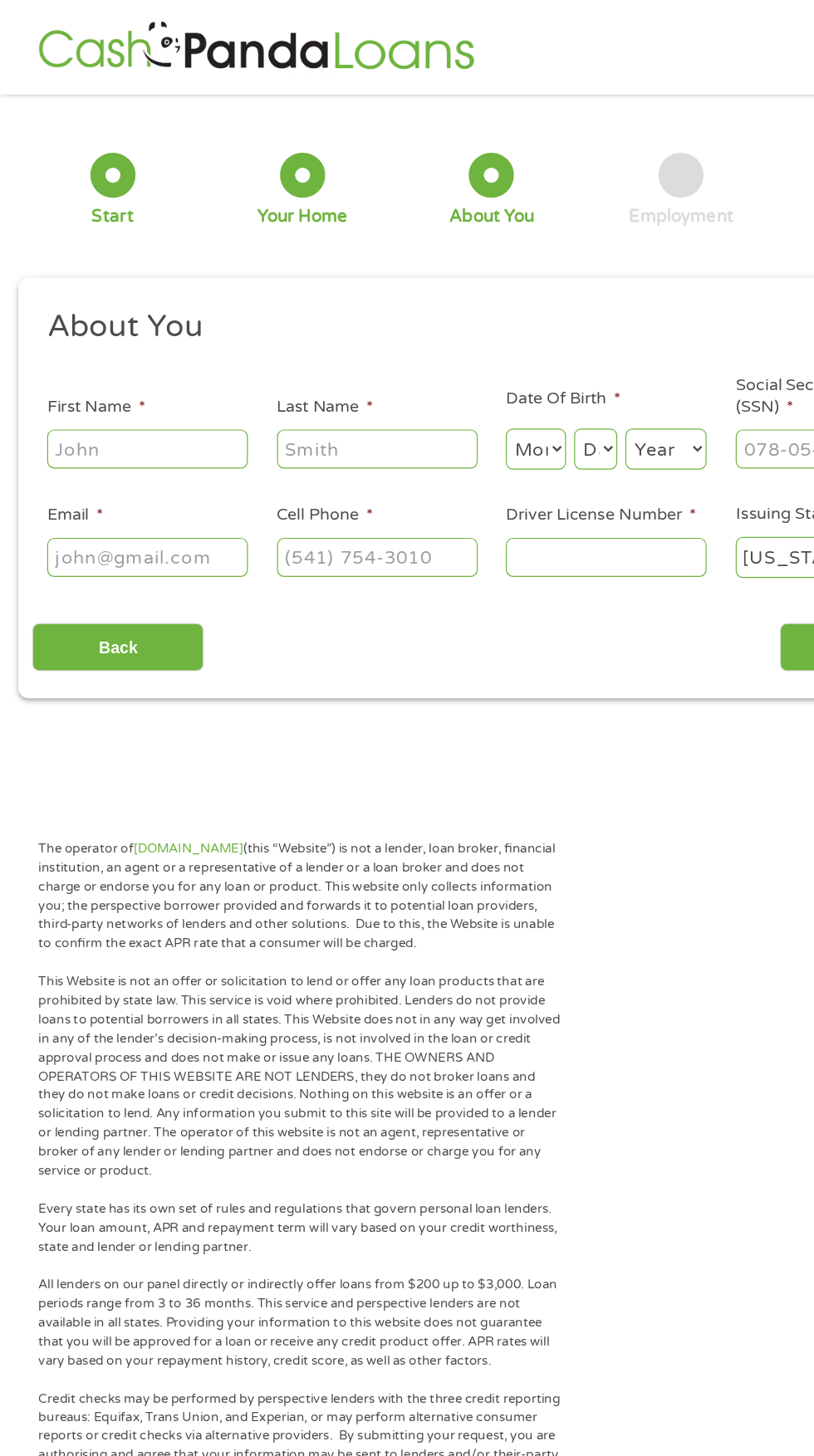
click at [88, 375] on input "First Name *" at bounding box center [122, 370] width 166 height 32
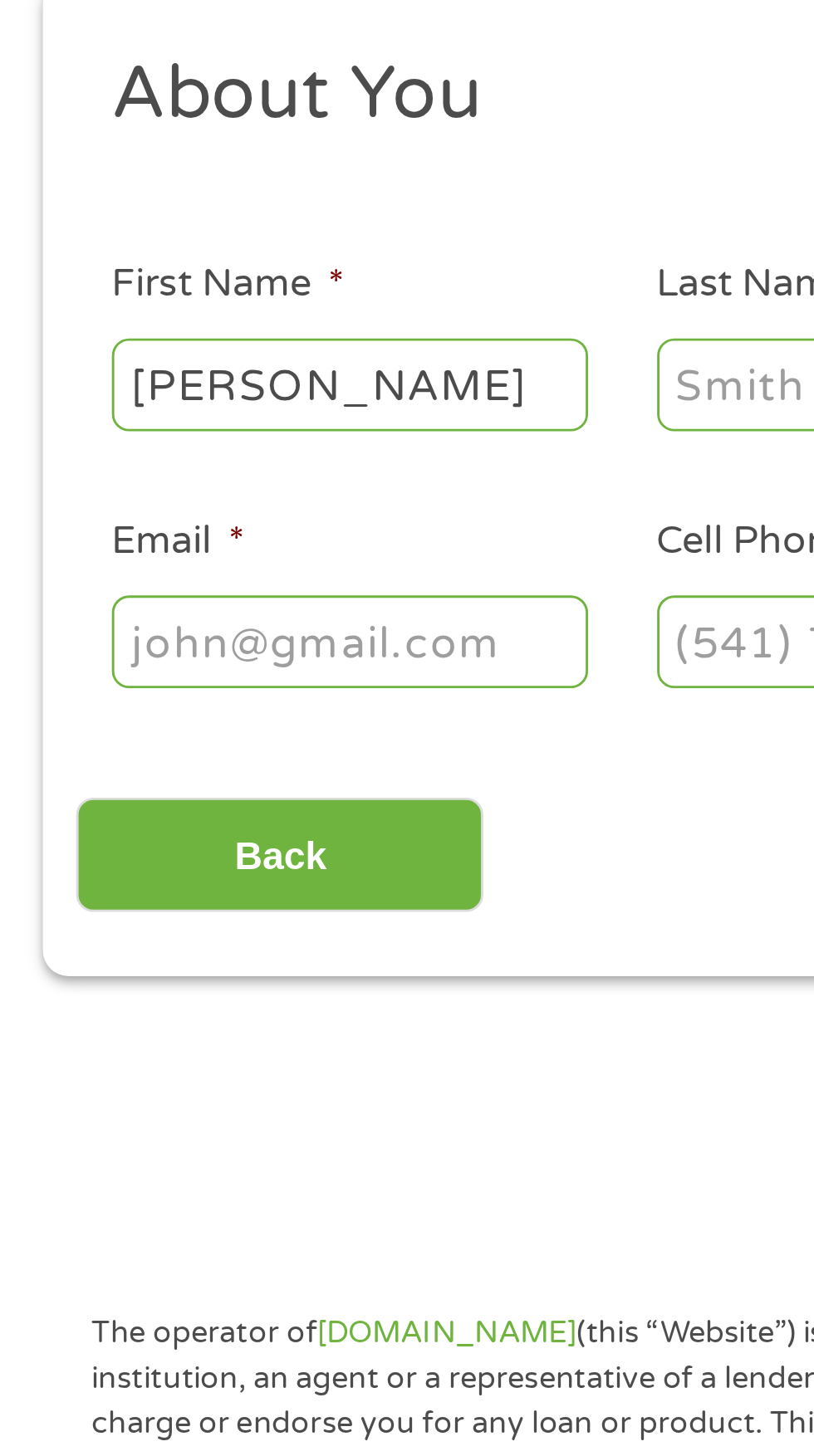
type input "[PERSON_NAME]"
click at [251, 365] on input "Last Name *" at bounding box center [312, 370] width 166 height 32
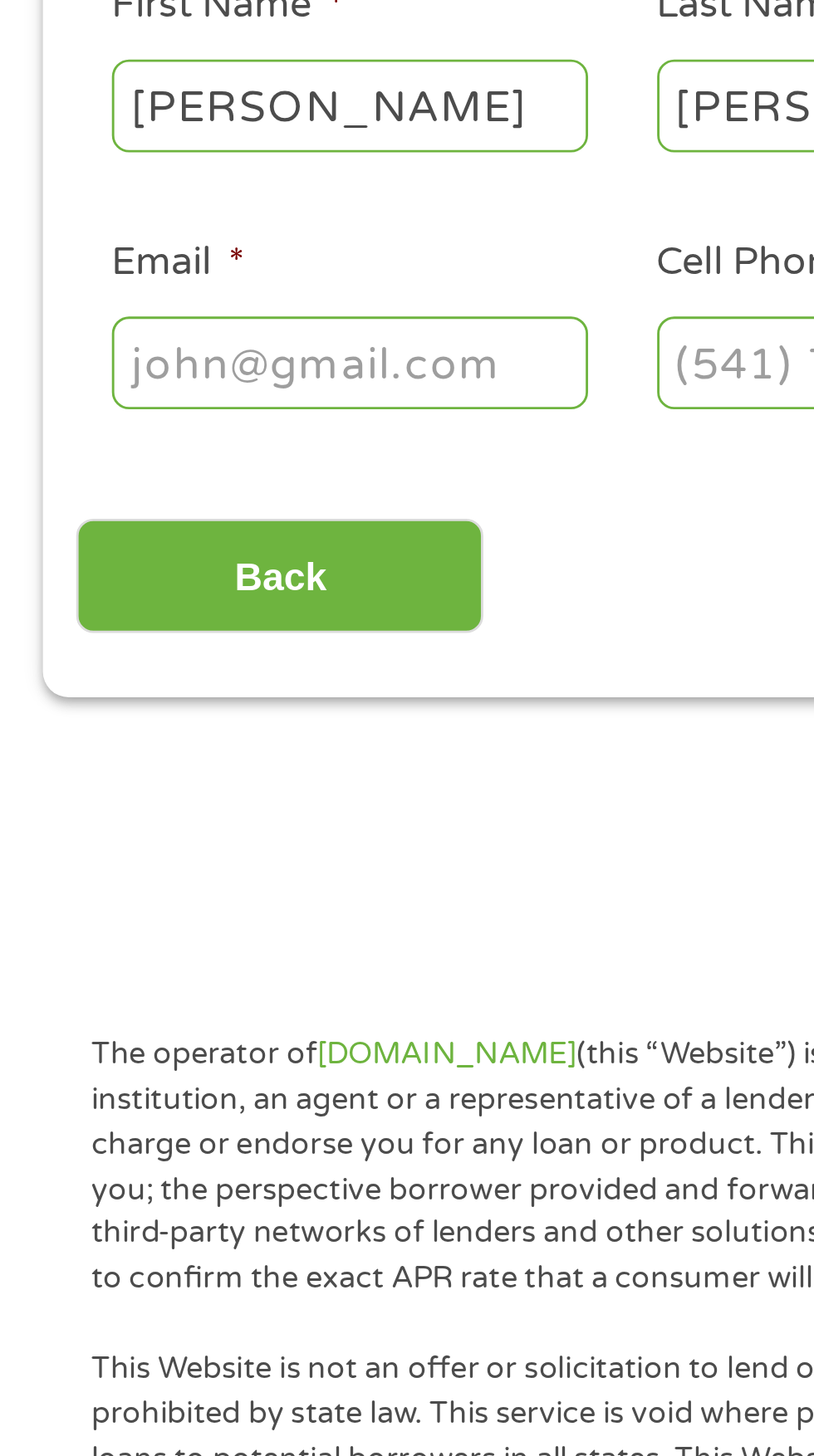
type input "[PERSON_NAME]"
click at [133, 465] on input "Email *" at bounding box center [122, 460] width 166 height 32
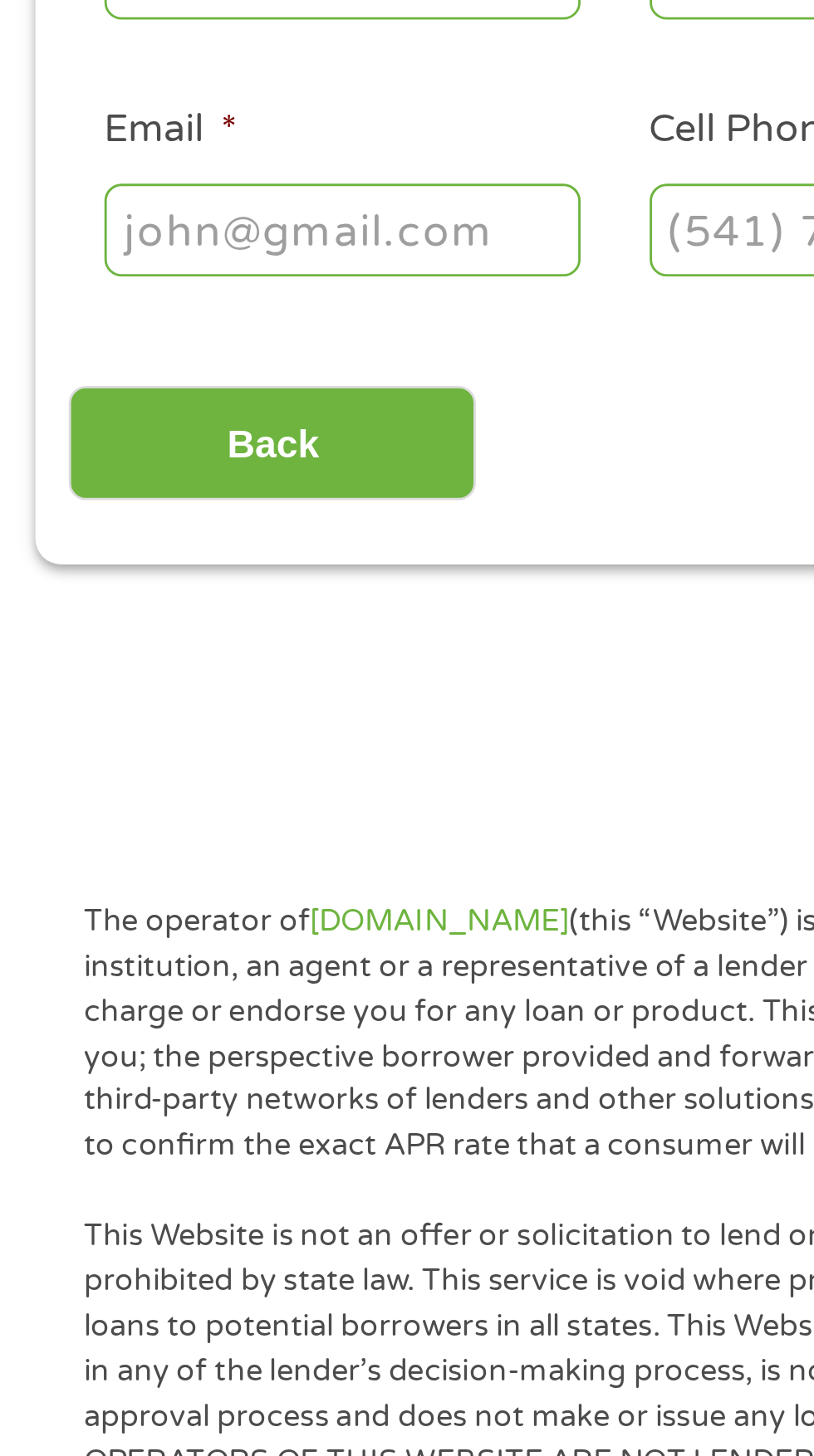
click at [79, 464] on input "Email *" at bounding box center [122, 460] width 166 height 32
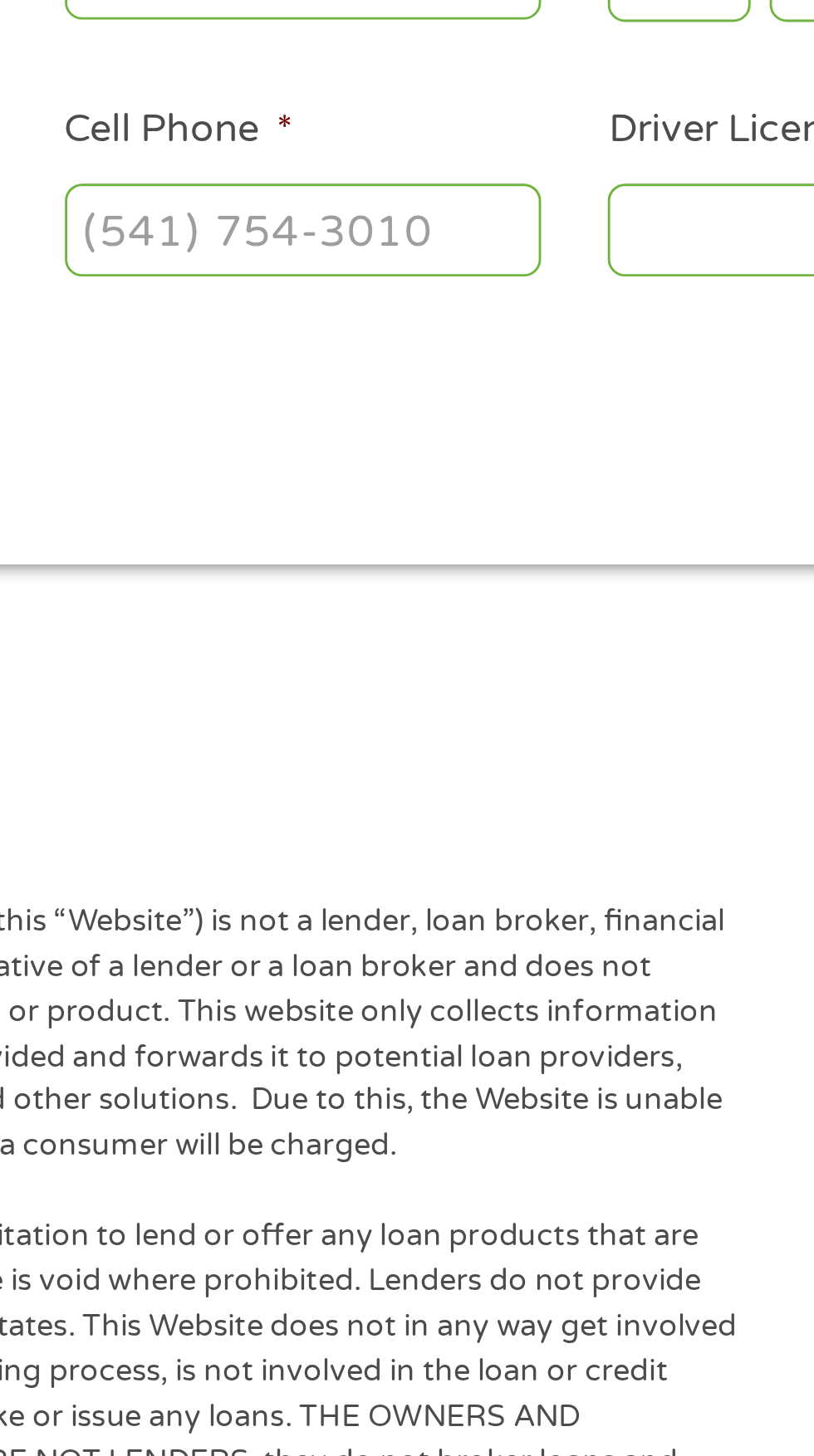
type input "[EMAIL_ADDRESS][DOMAIN_NAME]"
click at [267, 463] on input "Cell Phone *" at bounding box center [312, 460] width 166 height 32
type input "[PHONE_NUMBER]"
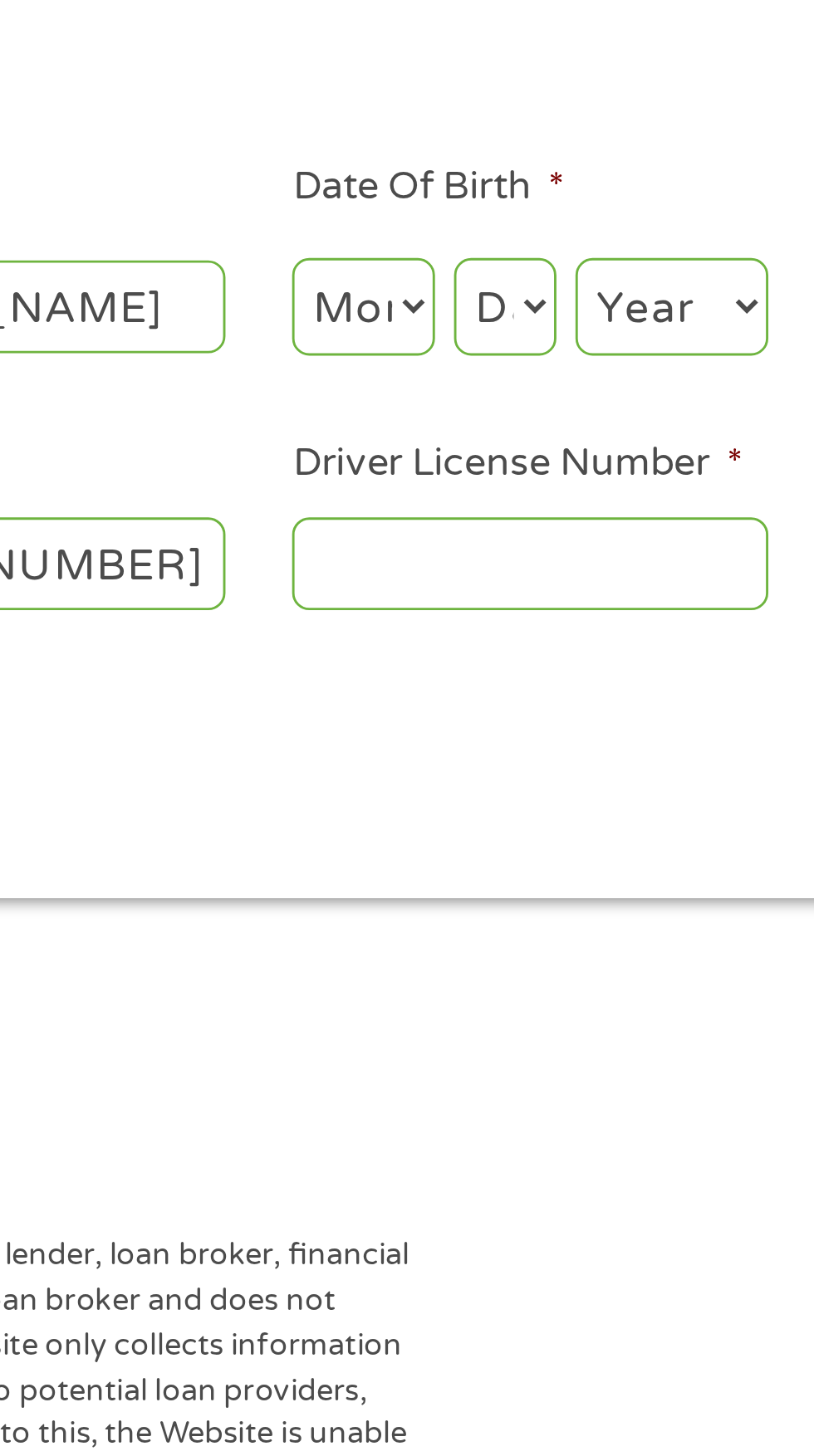
click at [447, 369] on select "Month 1 2 3 4 5 6 7 8 9 10 11 12" at bounding box center [443, 371] width 50 height 34
select select "4"
click at [505, 373] on select "Day 1 2 3 4 5 6 7 8 9 10 11 12 13 14 15 16 17 18 19 20 21 22 23 24 25 26 27 28 …" at bounding box center [493, 371] width 36 height 34
select select "24"
click at [551, 374] on select "Year [DATE] 2006 2005 2004 2003 2002 2001 2000 1999 1998 1997 1996 1995 1994 19…" at bounding box center [551, 371] width 68 height 34
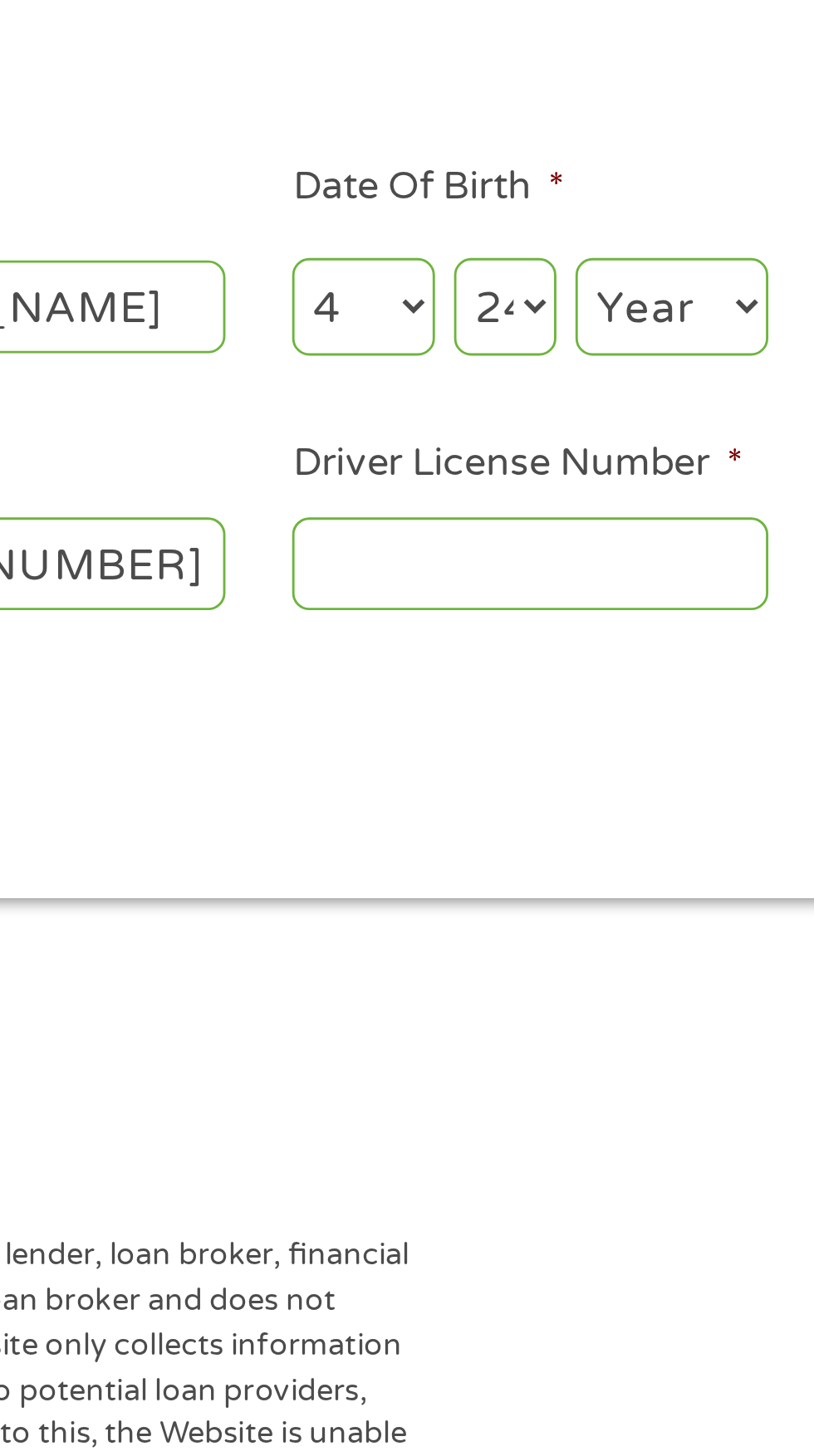
select select "1963"
click at [498, 372] on select "Day 1 2 3 4 5 6 7 8 9 10 11 12 13 14 15 16 17 18 19 20 21 22 23 24 25 26 27 28 …" at bounding box center [493, 371] width 36 height 34
click at [455, 369] on select "Month 1 2 3 4 5 6 7 8 9 10 11 12" at bounding box center [443, 371] width 50 height 34
click at [498, 371] on select "Day 1 2 3 4 5 6 7 8 9 10 11 12 13 14 15 16 17 18 19 20 21 22 23 24 25 26 27 28 …" at bounding box center [493, 371] width 36 height 34
click at [442, 458] on input "Driver License Number *" at bounding box center [501, 460] width 166 height 32
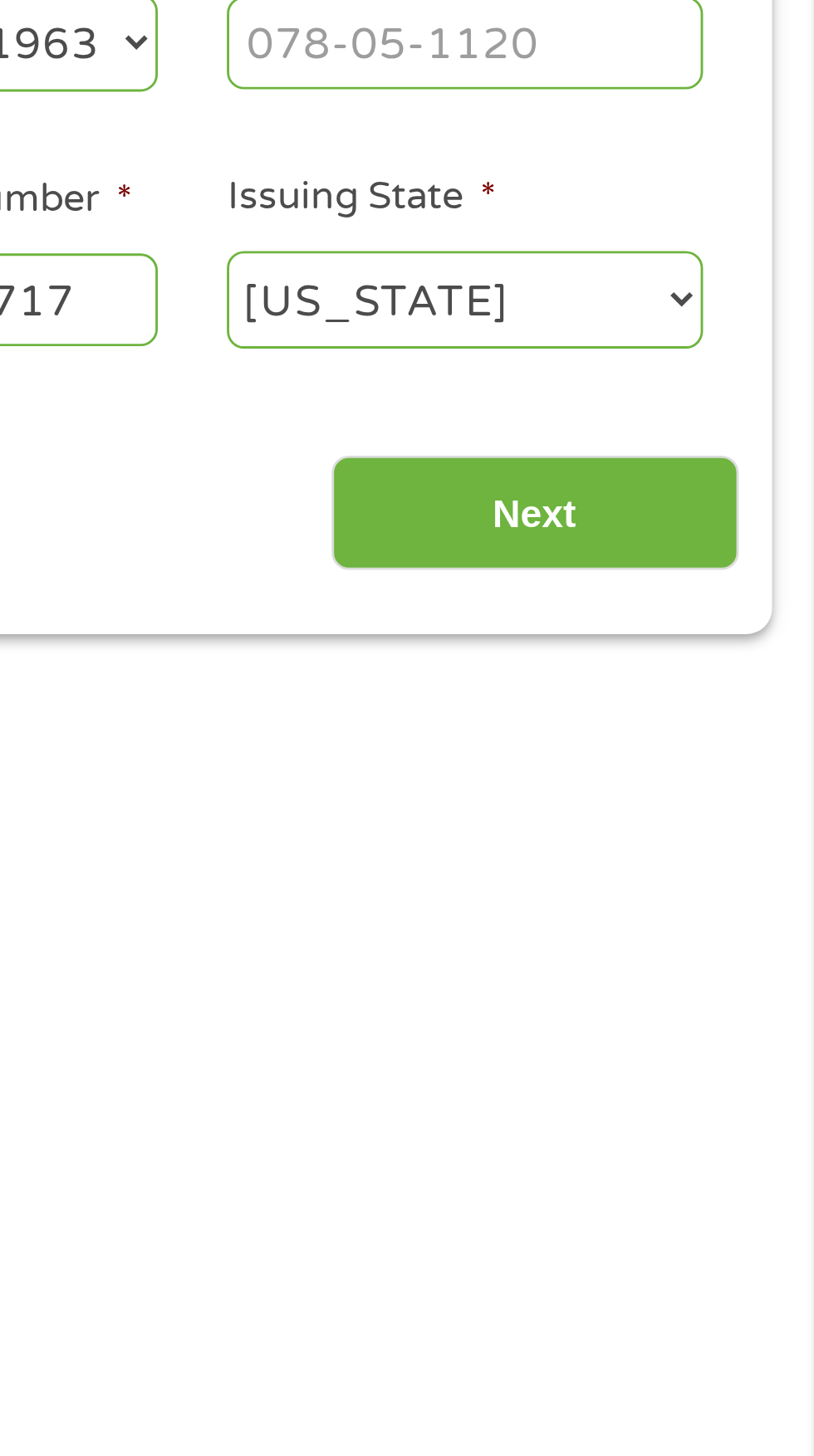
type input "C460 1176 3717"
click at [716, 541] on input "Next" at bounding box center [717, 535] width 142 height 41
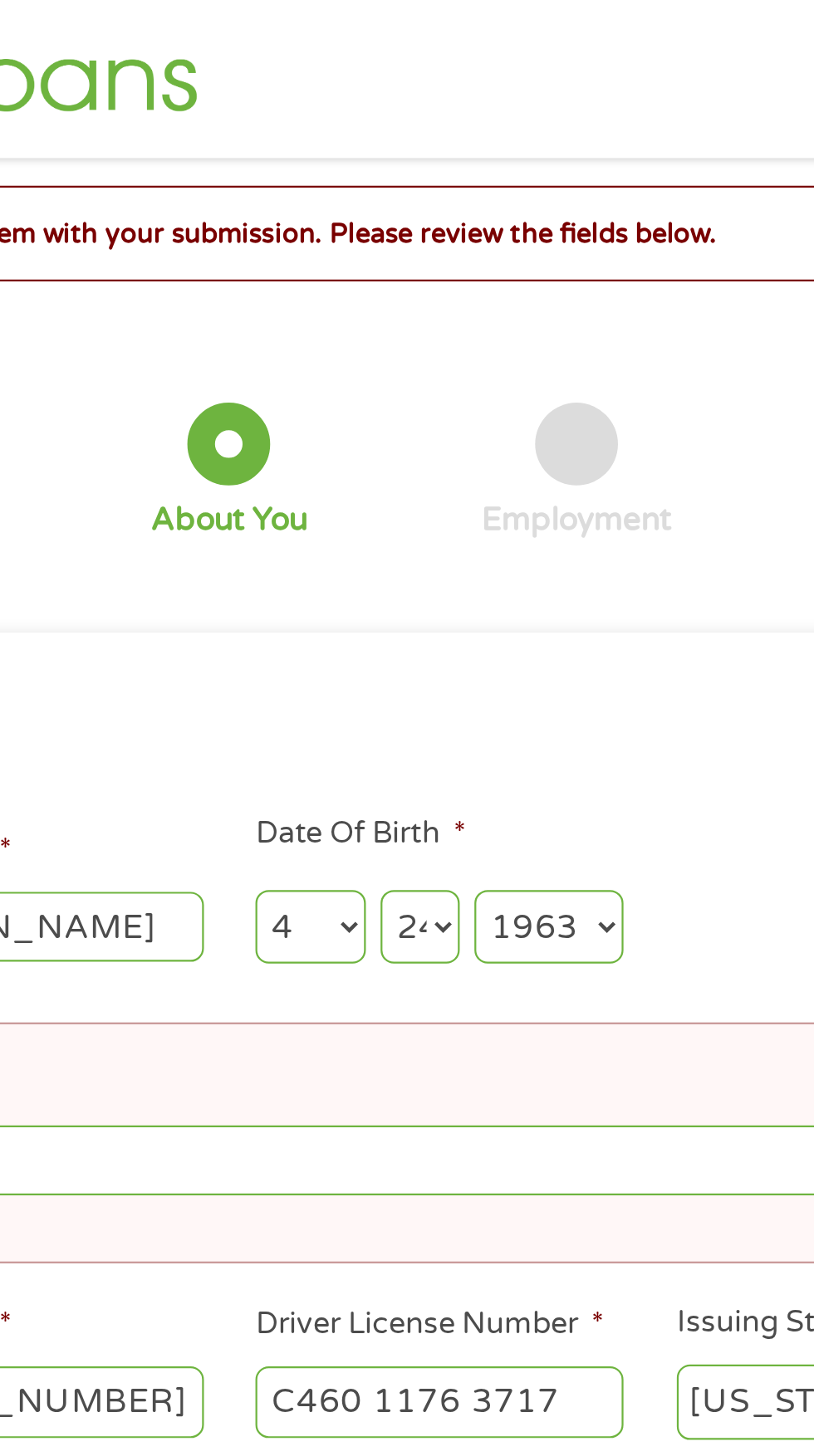
scroll to position [0, 0]
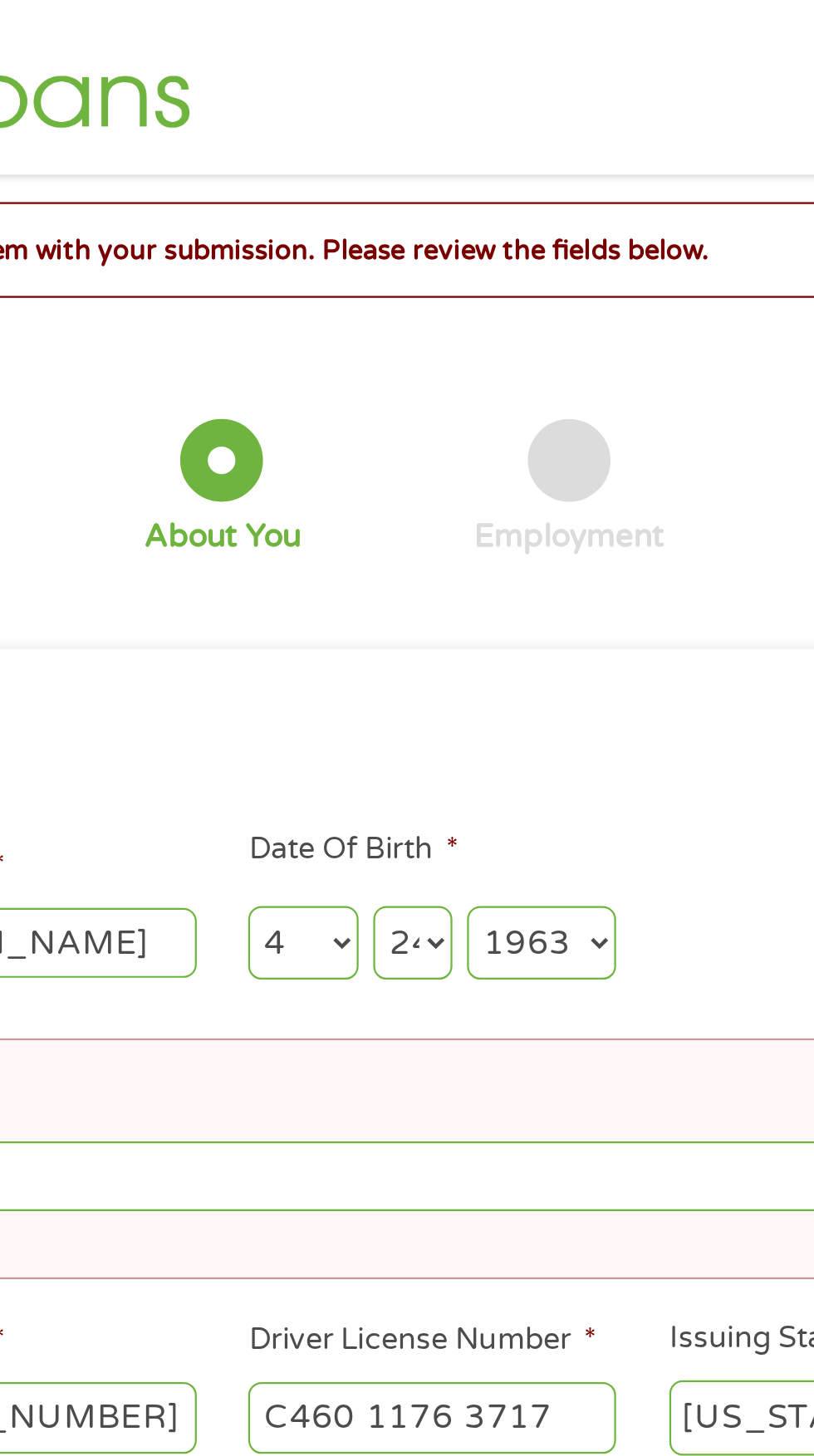
click at [448, 496] on li "Social Security Number (SSN) * Please provide a Valid Social Security Number" at bounding box center [400, 523] width 748 height 109
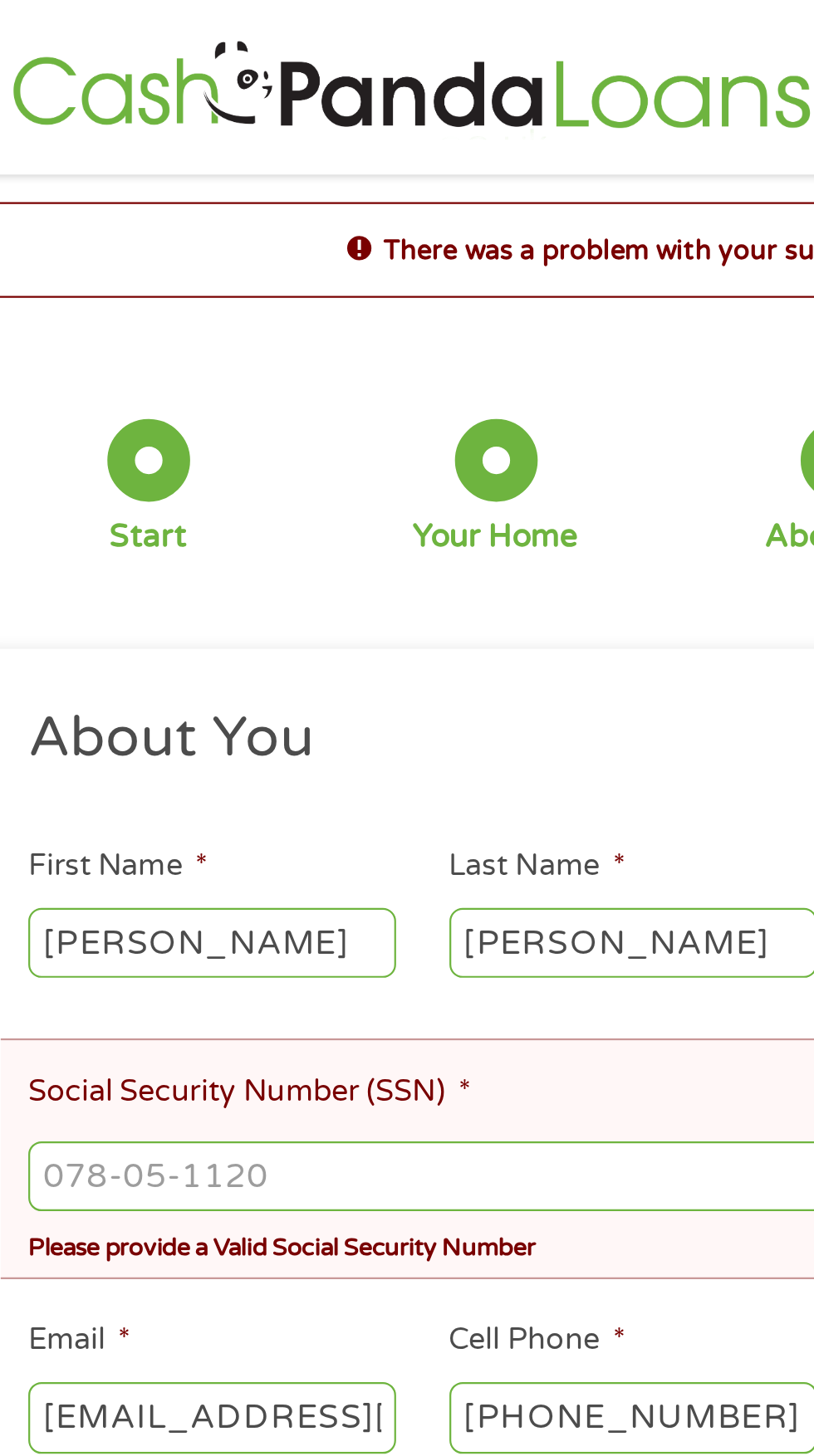
click at [83, 542] on input "Social Security Number (SSN) *" at bounding box center [407, 531] width 736 height 32
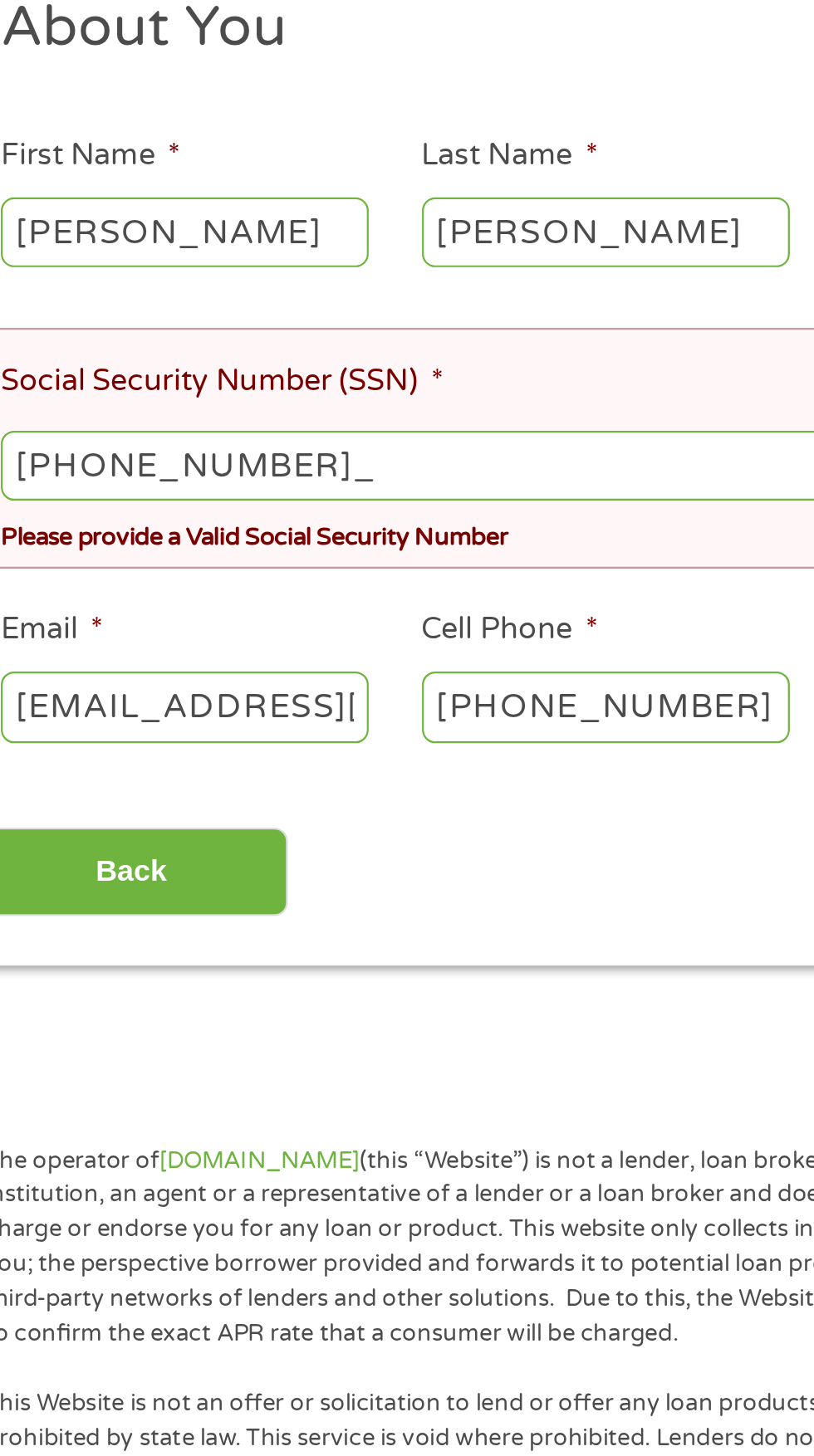
type input "351-70-0735"
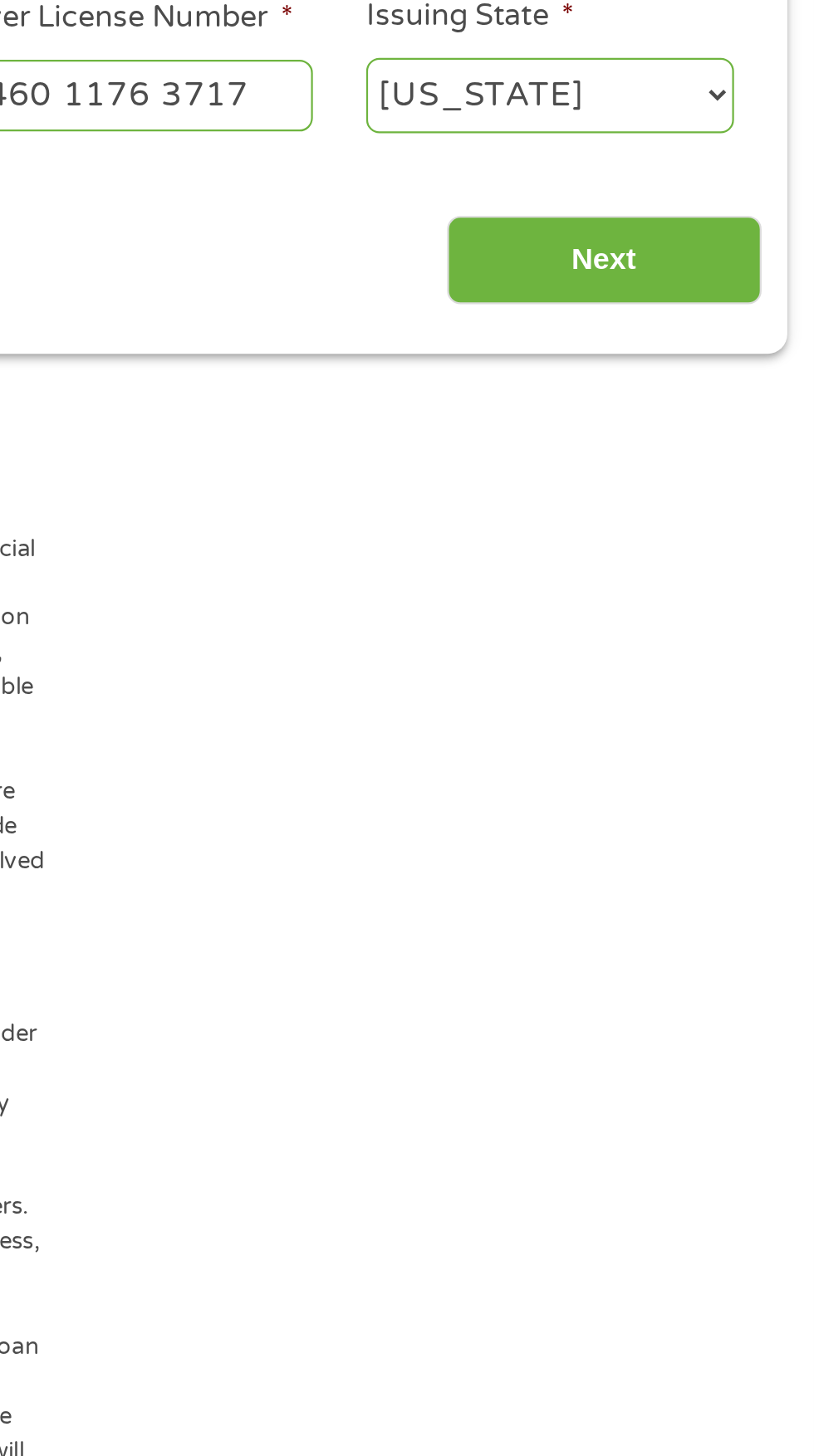
click at [711, 722] on input "Next" at bounding box center [717, 714] width 142 height 41
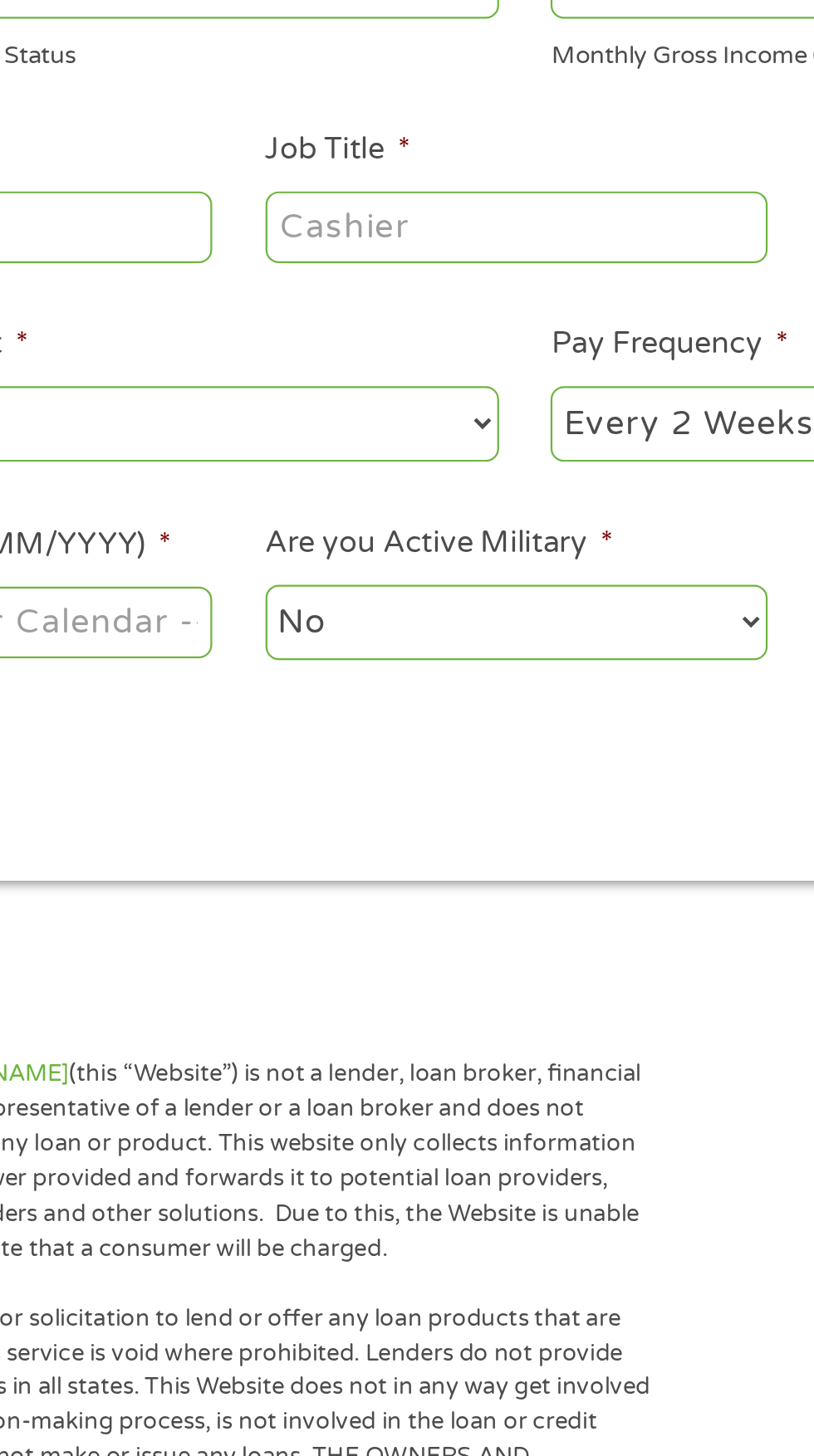
scroll to position [7, 0]
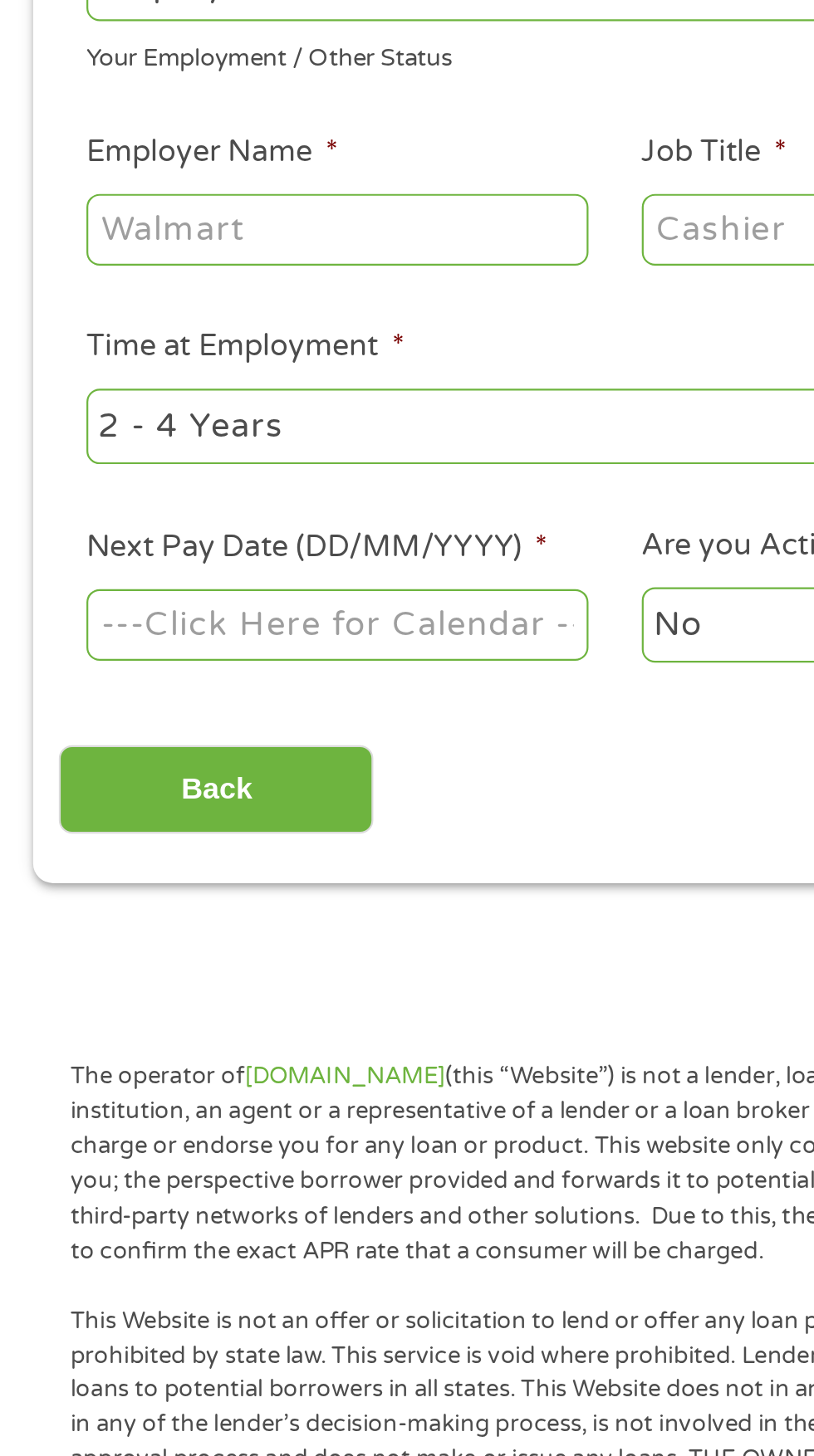
click at [118, 647] on body "Home Get Loan Offer How it works FAQs Blog Cash Loans Quick Loans Online Loans …" at bounding box center [407, 1259] width 814 height 2533
click at [166, 646] on input "Next Pay Date (DD/MM/YYYY) *" at bounding box center [151, 639] width 226 height 32
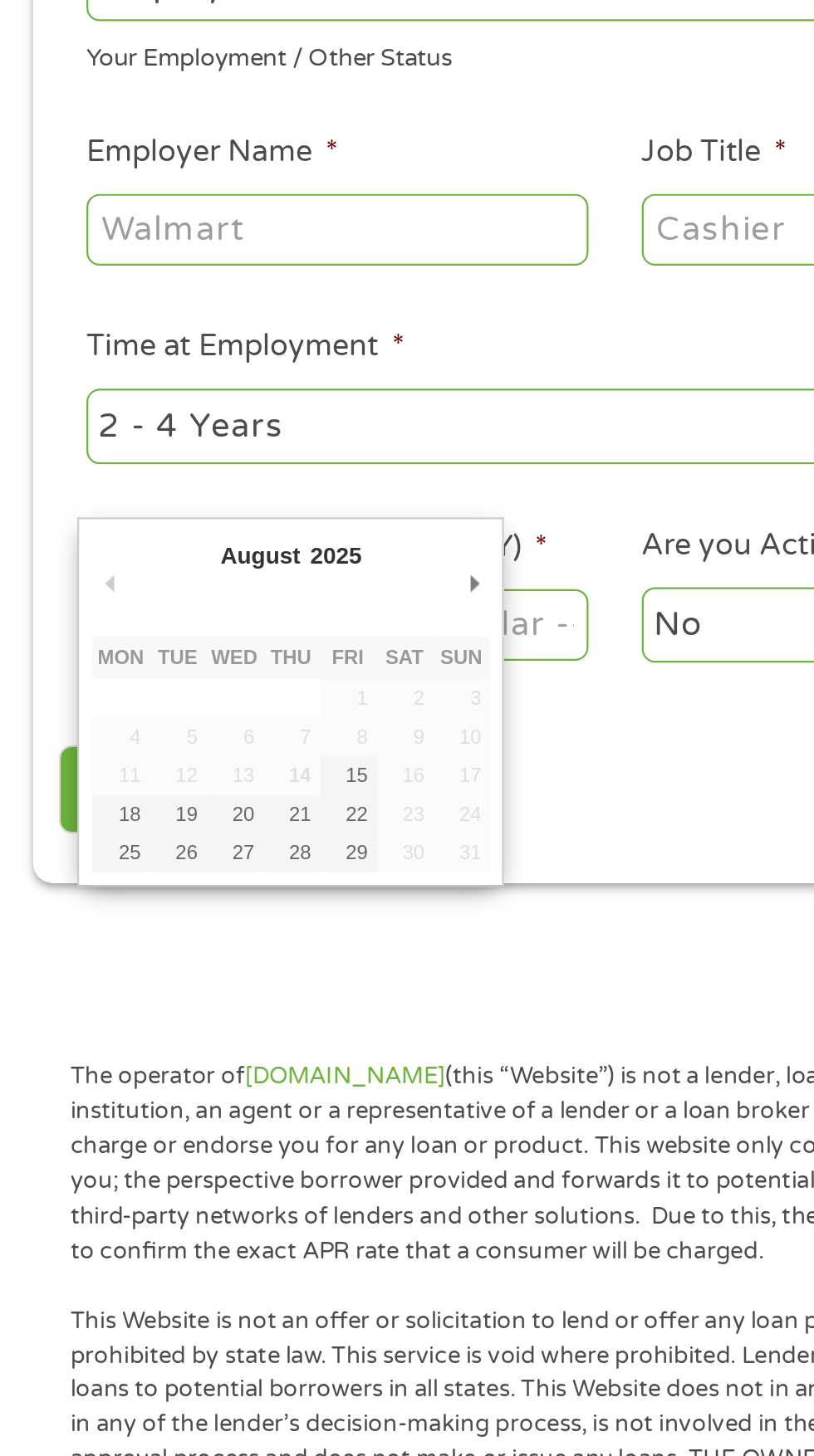
type input "[DATE]"
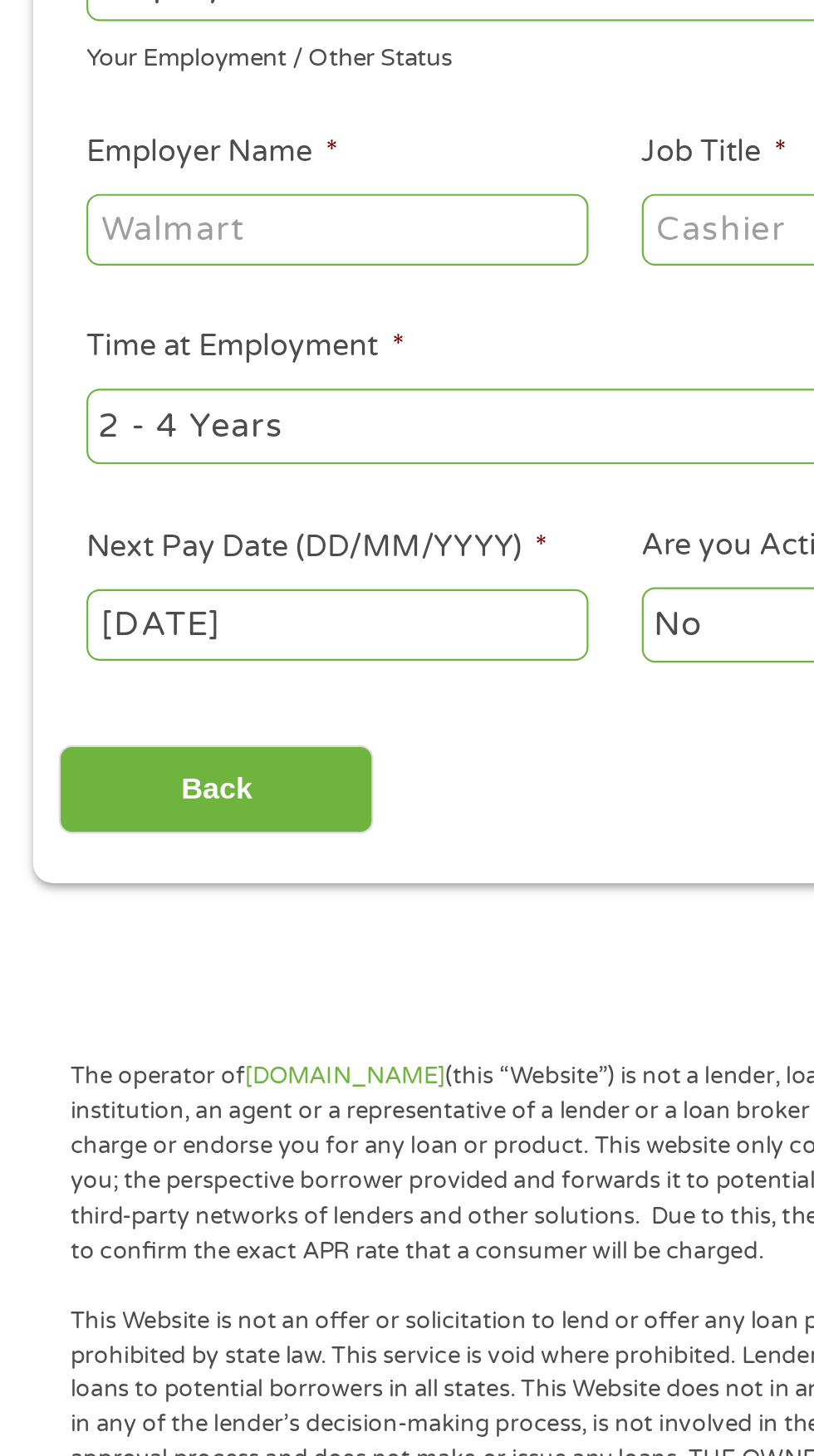
click at [81, 469] on input "Employer Name *" at bounding box center [151, 460] width 226 height 32
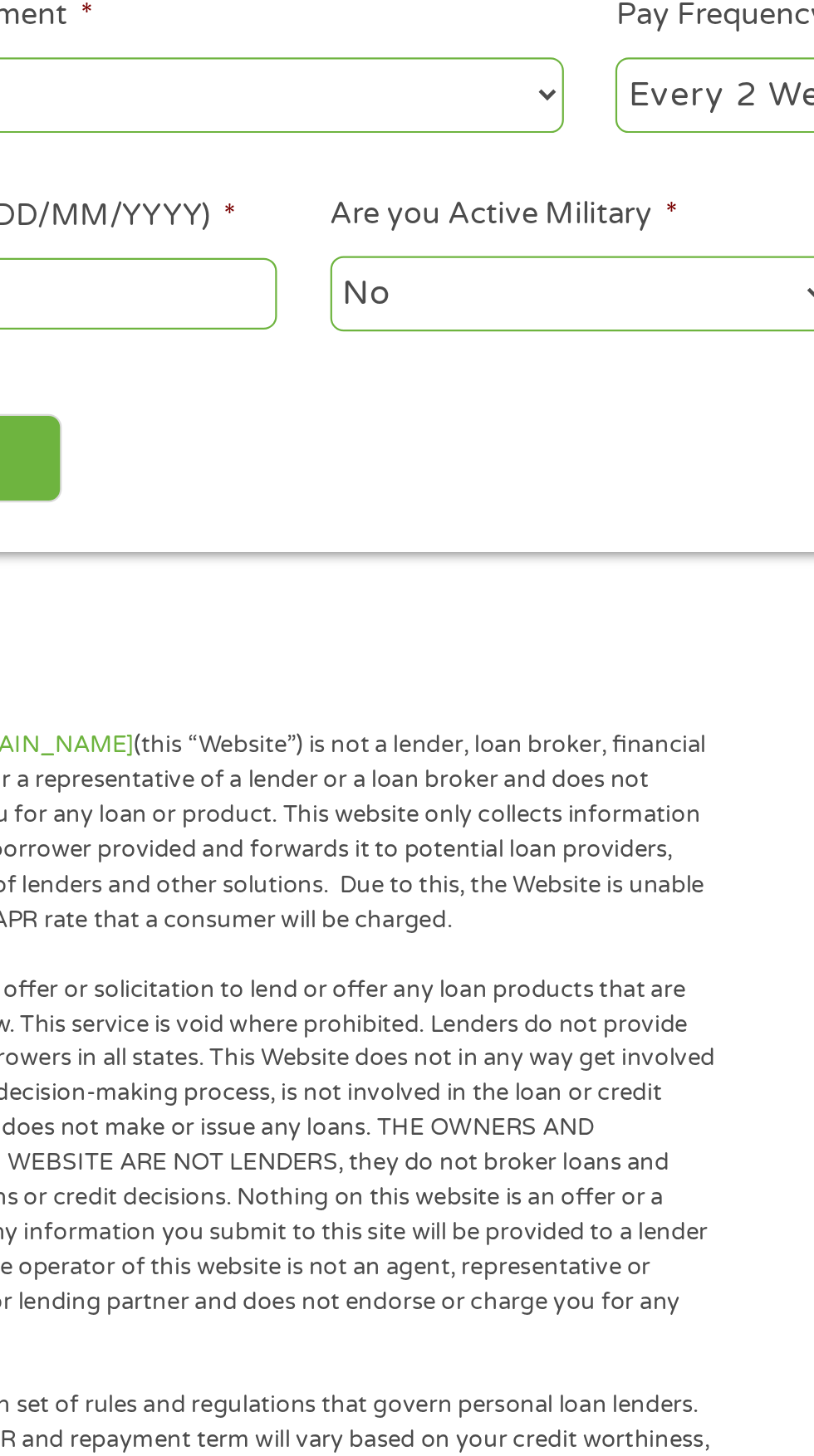
type input "Social Security Income"
click at [364, 604] on label "Are you Active Military *" at bounding box center [368, 603] width 157 height 17
click at [364, 623] on select "No Yes" at bounding box center [402, 640] width 226 height 34
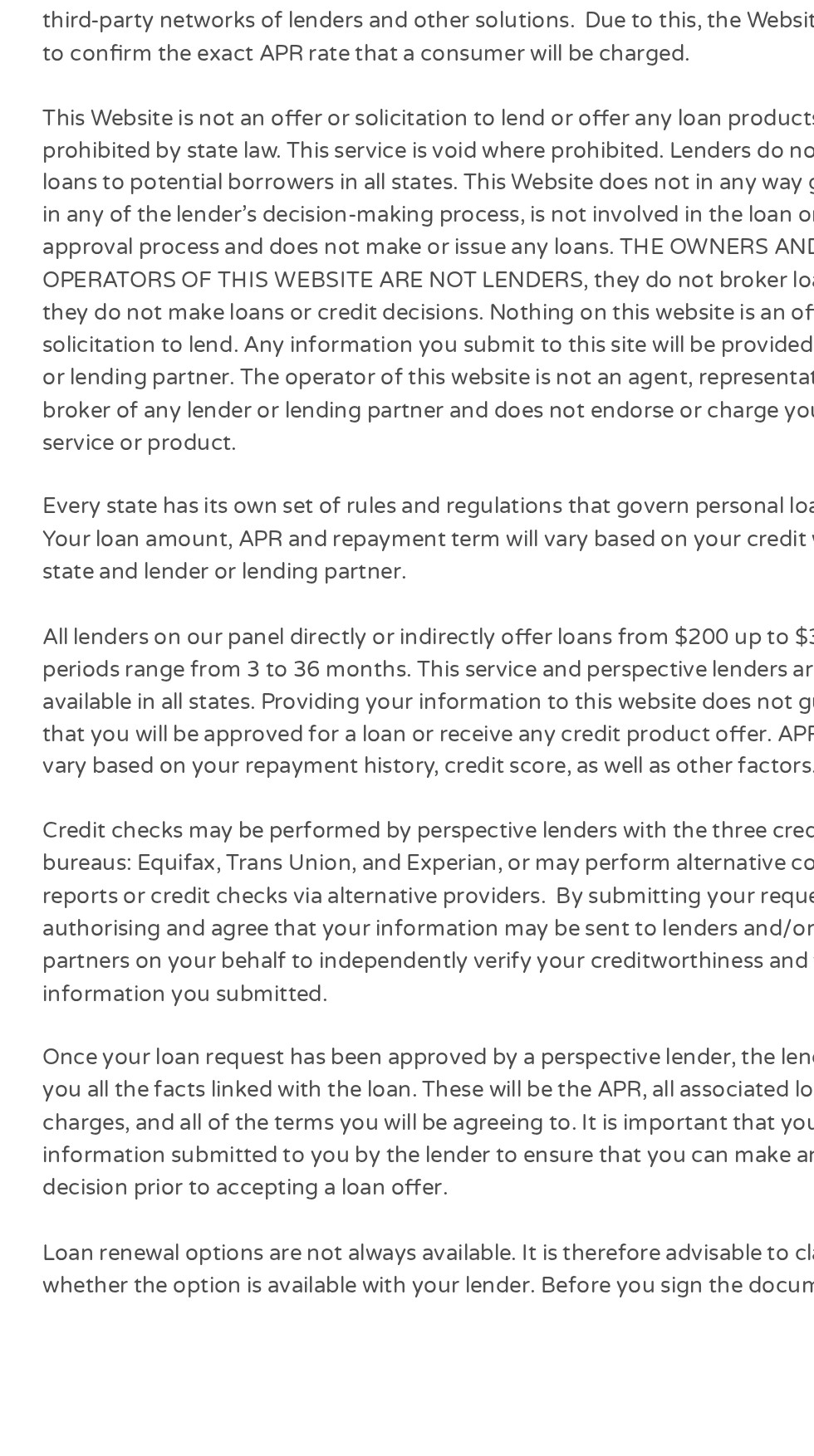
scroll to position [0, 0]
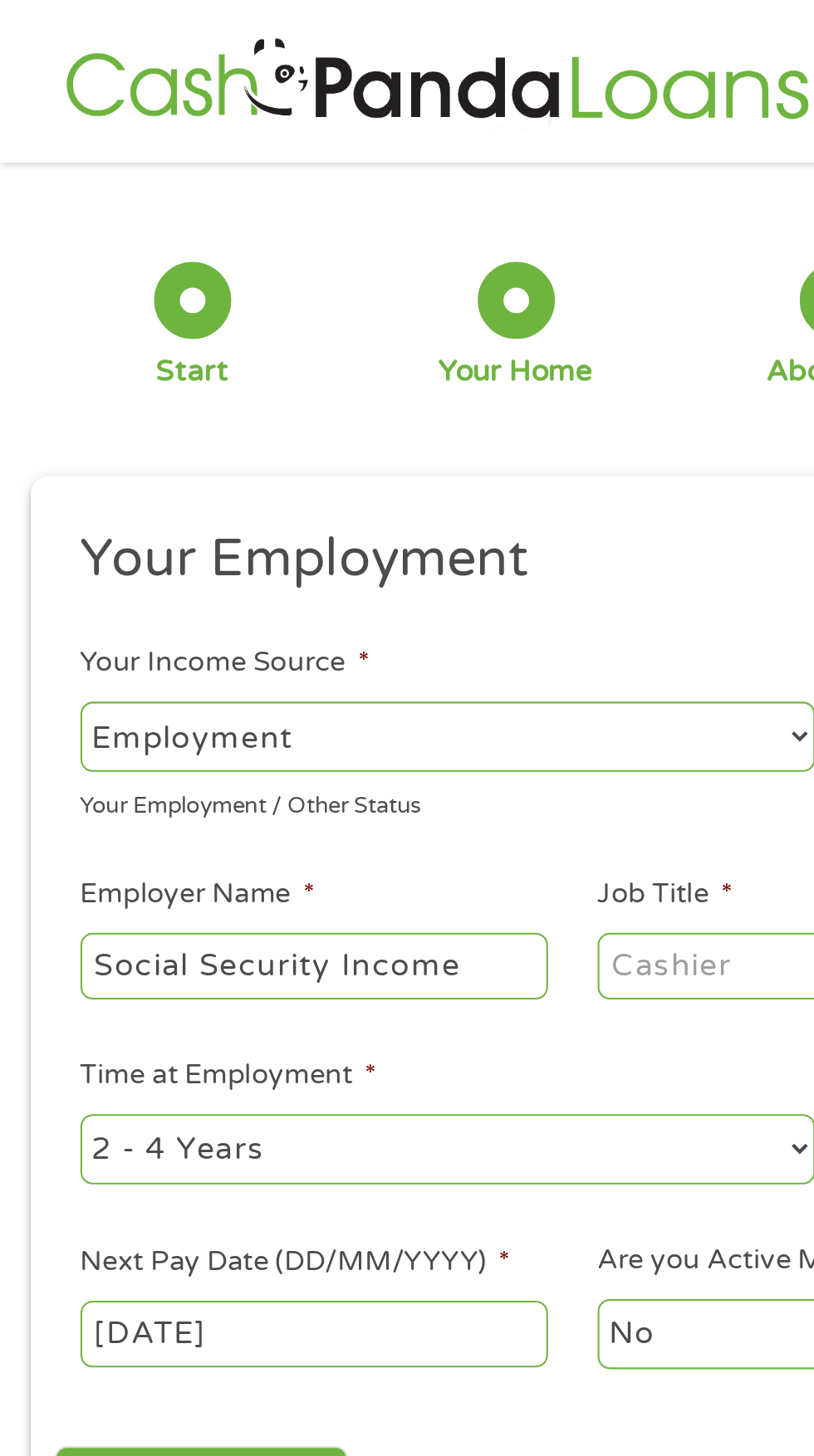
click at [131, 359] on select "--- Choose one --- Employment [DEMOGRAPHIC_DATA] Benefits" at bounding box center [216, 358] width 356 height 34
select select "benefits"
type input "[PHONE_NUMBER]"
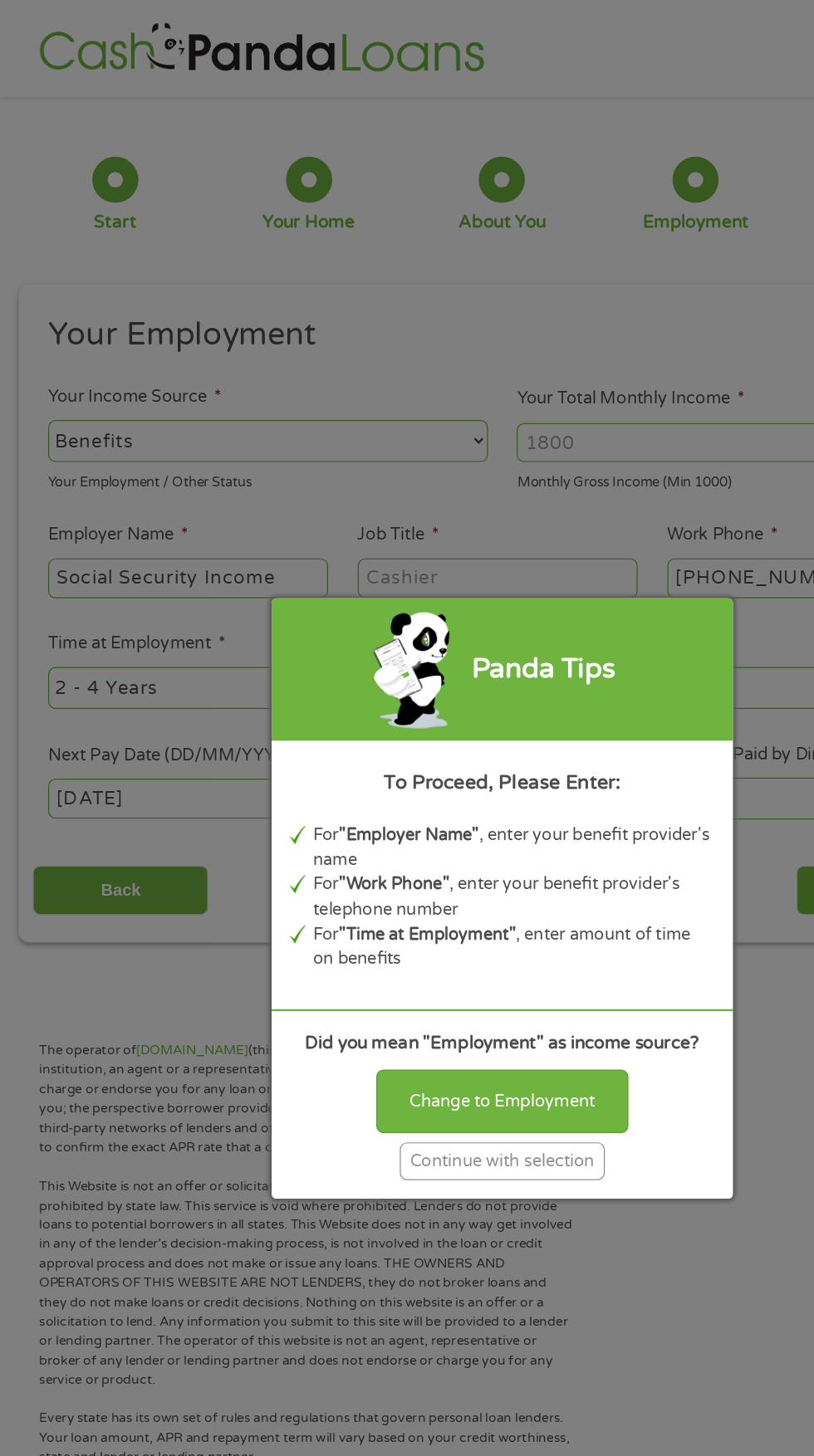
click at [273, 369] on div "Panda Tips To Proceed, Please Enter: For "Employer Name" , enter your benefit p…" at bounding box center [407, 728] width 814 height 1456
click at [146, 363] on div "Panda Tips To Proceed, Please Enter: For "Employer Name" , enter your benefit p…" at bounding box center [407, 728] width 814 height 1456
click at [434, 892] on div "Change to Employment" at bounding box center [407, 892] width 205 height 51
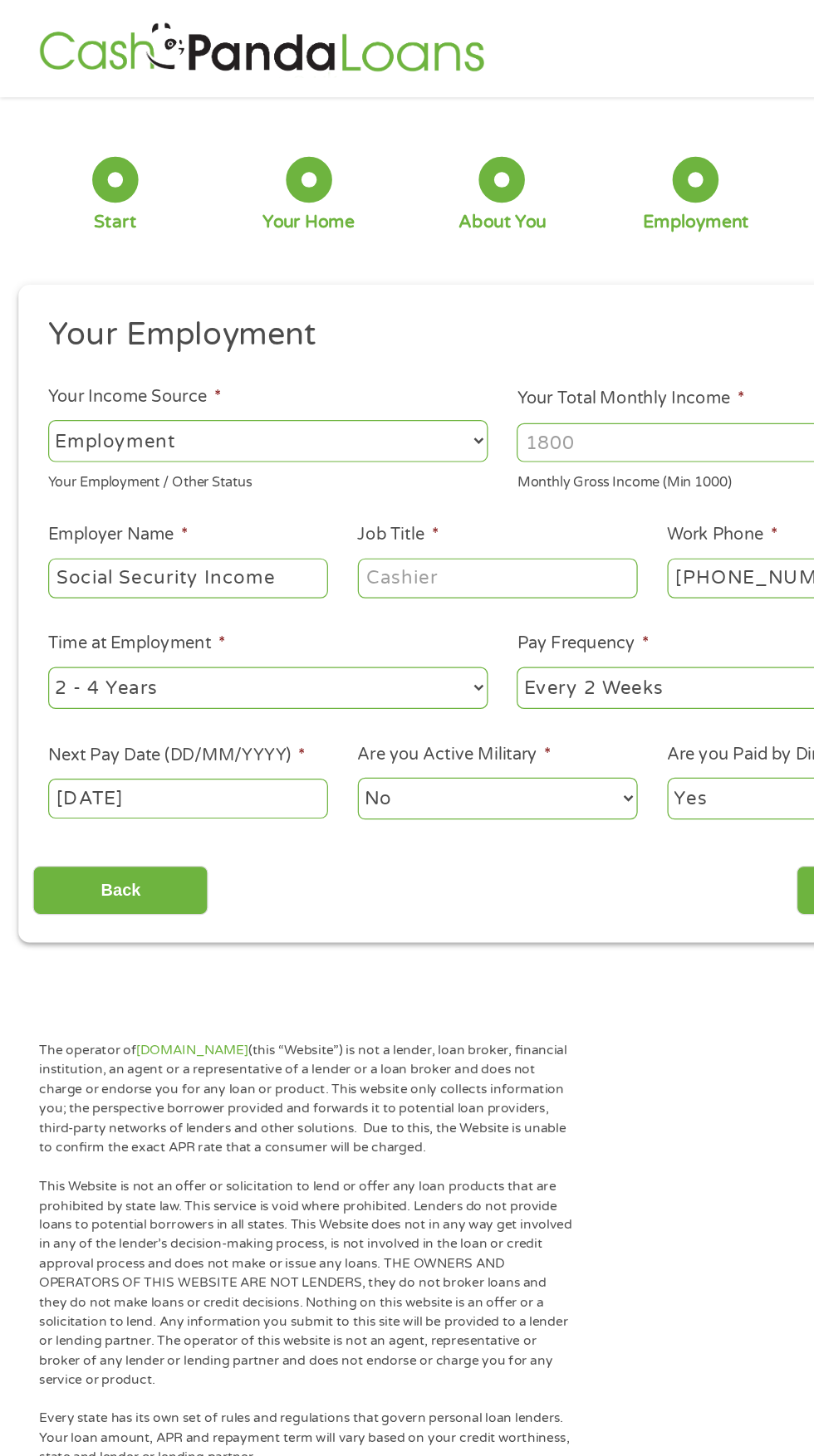
click at [166, 347] on select "--- Choose one --- Employment [DEMOGRAPHIC_DATA] Benefits" at bounding box center [216, 358] width 356 height 34
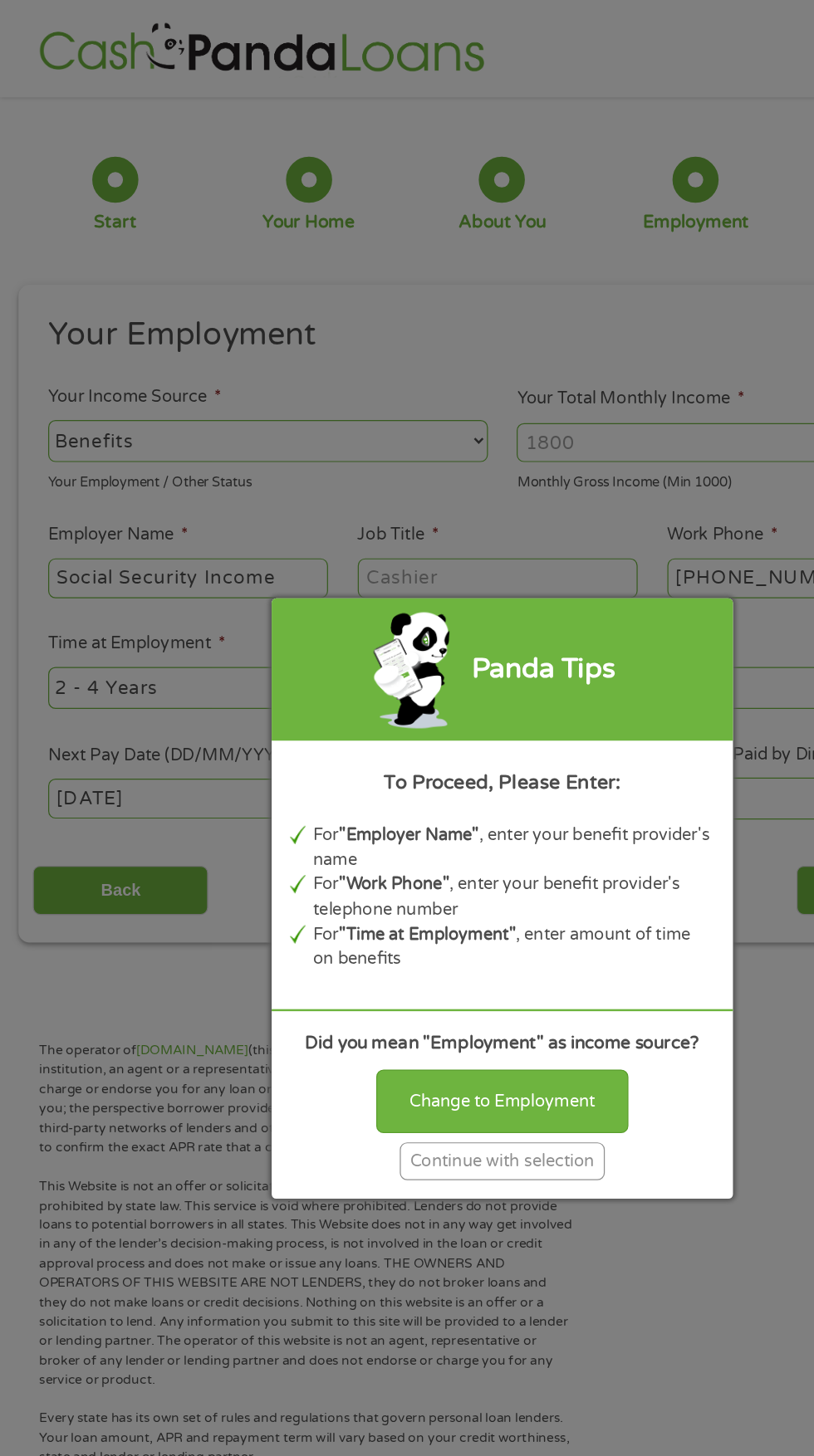
click at [418, 892] on div "Change to Employment" at bounding box center [407, 892] width 205 height 51
select select "fullTime"
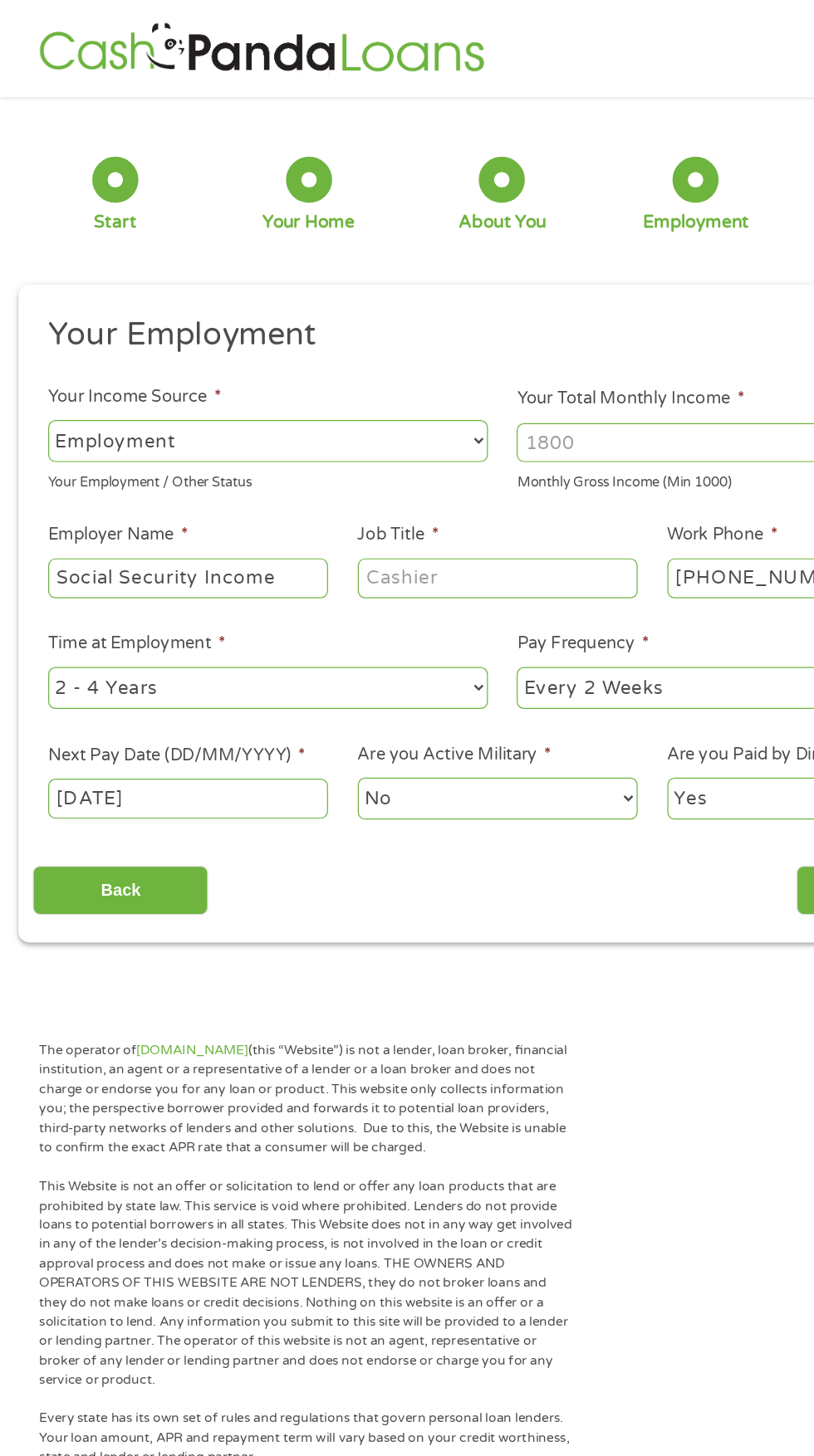
click at [126, 349] on select "--- Choose one --- Employment [DEMOGRAPHIC_DATA] Benefits" at bounding box center [216, 358] width 356 height 34
click at [126, 469] on input "Social Security Income" at bounding box center [151, 468] width 226 height 32
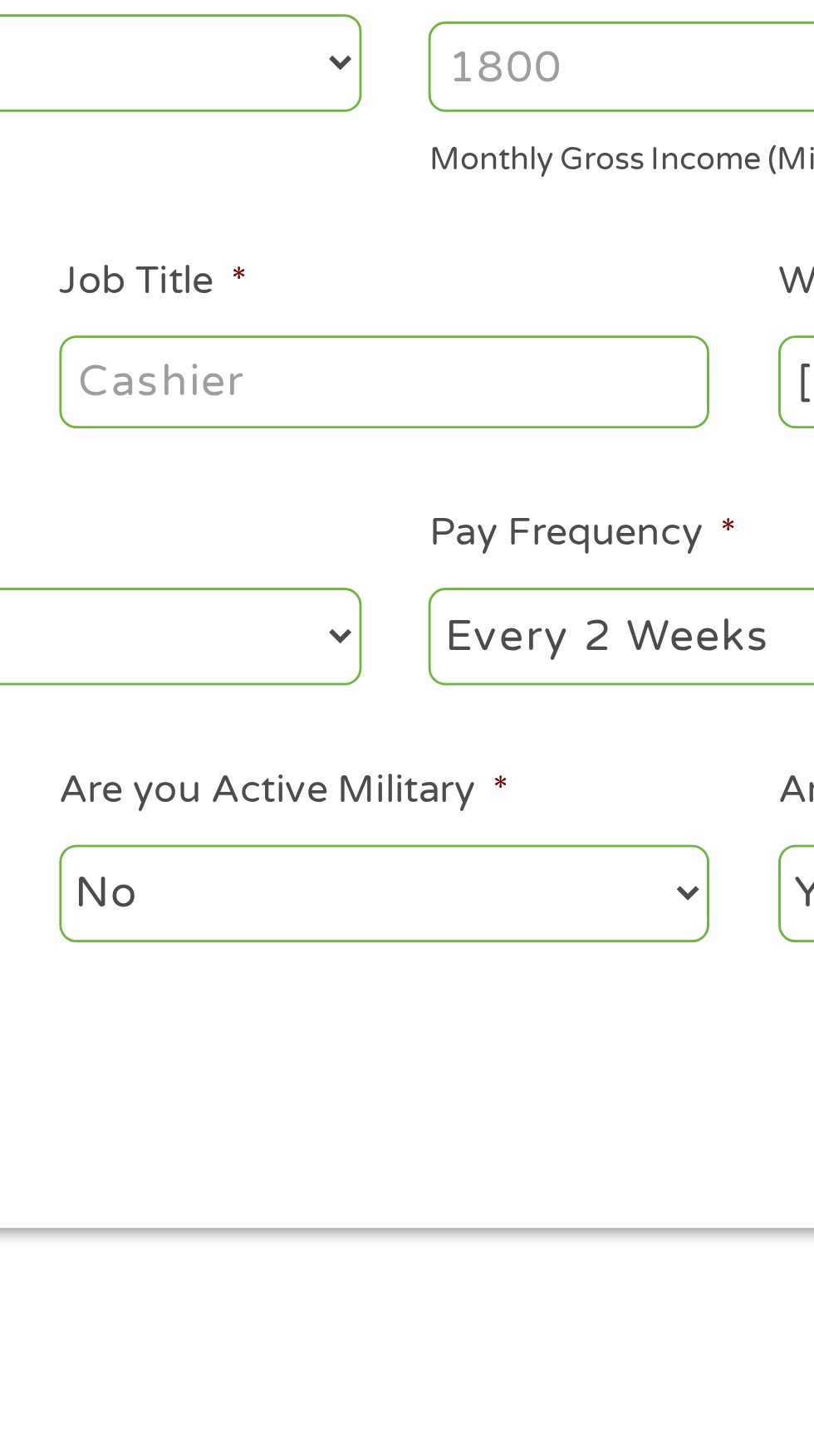
click at [324, 470] on input "Job Title *" at bounding box center [402, 468] width 226 height 32
type input "Disabled"
click at [474, 363] on input "Your Total Monthly Income *" at bounding box center [596, 358] width 356 height 32
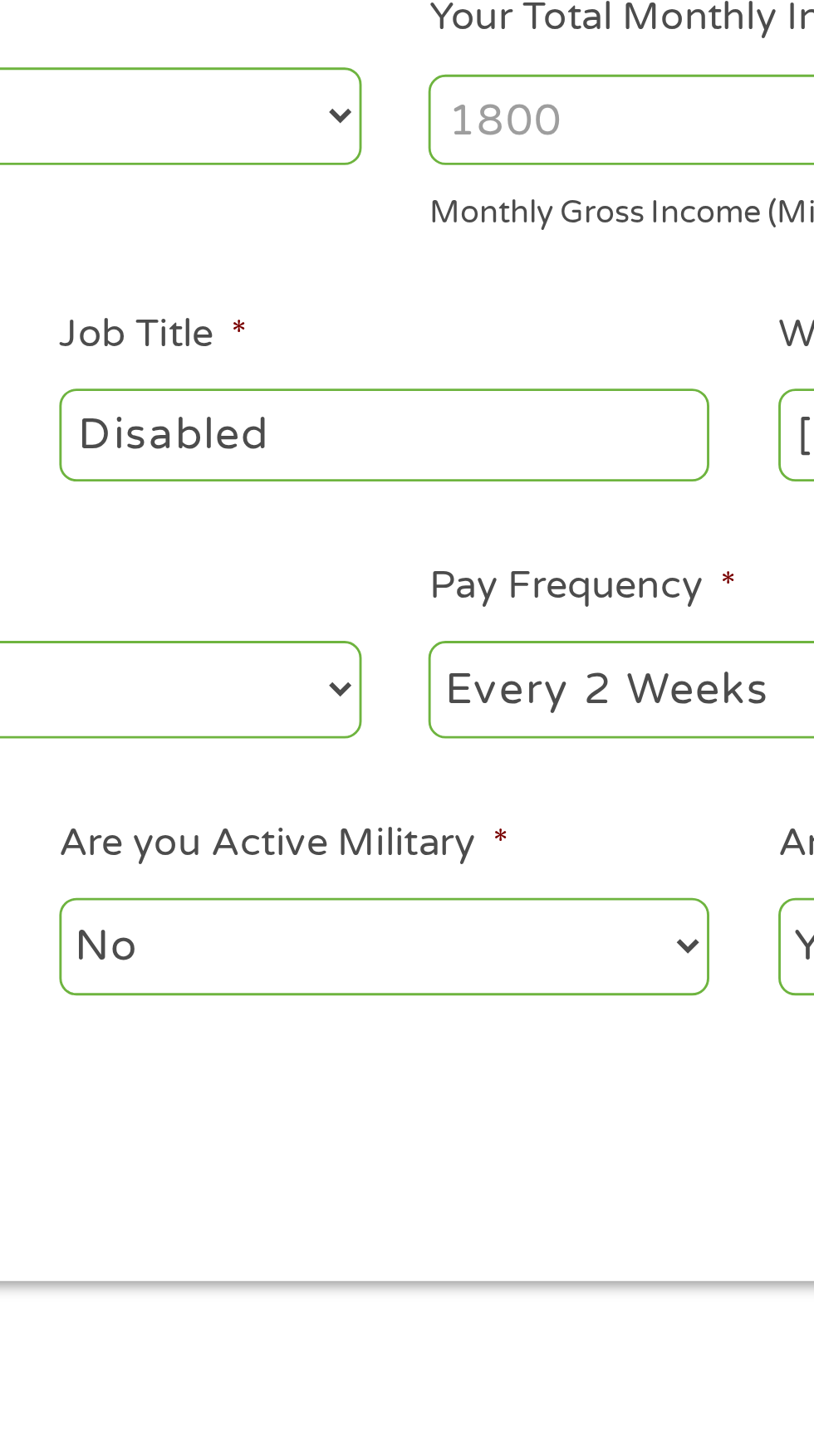
click at [473, 362] on input "Your Total Monthly Income *" at bounding box center [596, 358] width 356 height 32
click at [482, 358] on input "Your Total Monthly Income *" at bounding box center [596, 358] width 356 height 32
click at [467, 352] on input "Your Total Monthly Income *" at bounding box center [596, 358] width 356 height 32
type input "967"
click at [522, 558] on select "--- Choose one --- Every 2 Weeks Every Week Monthly Semi-Monthly" at bounding box center [596, 558] width 356 height 34
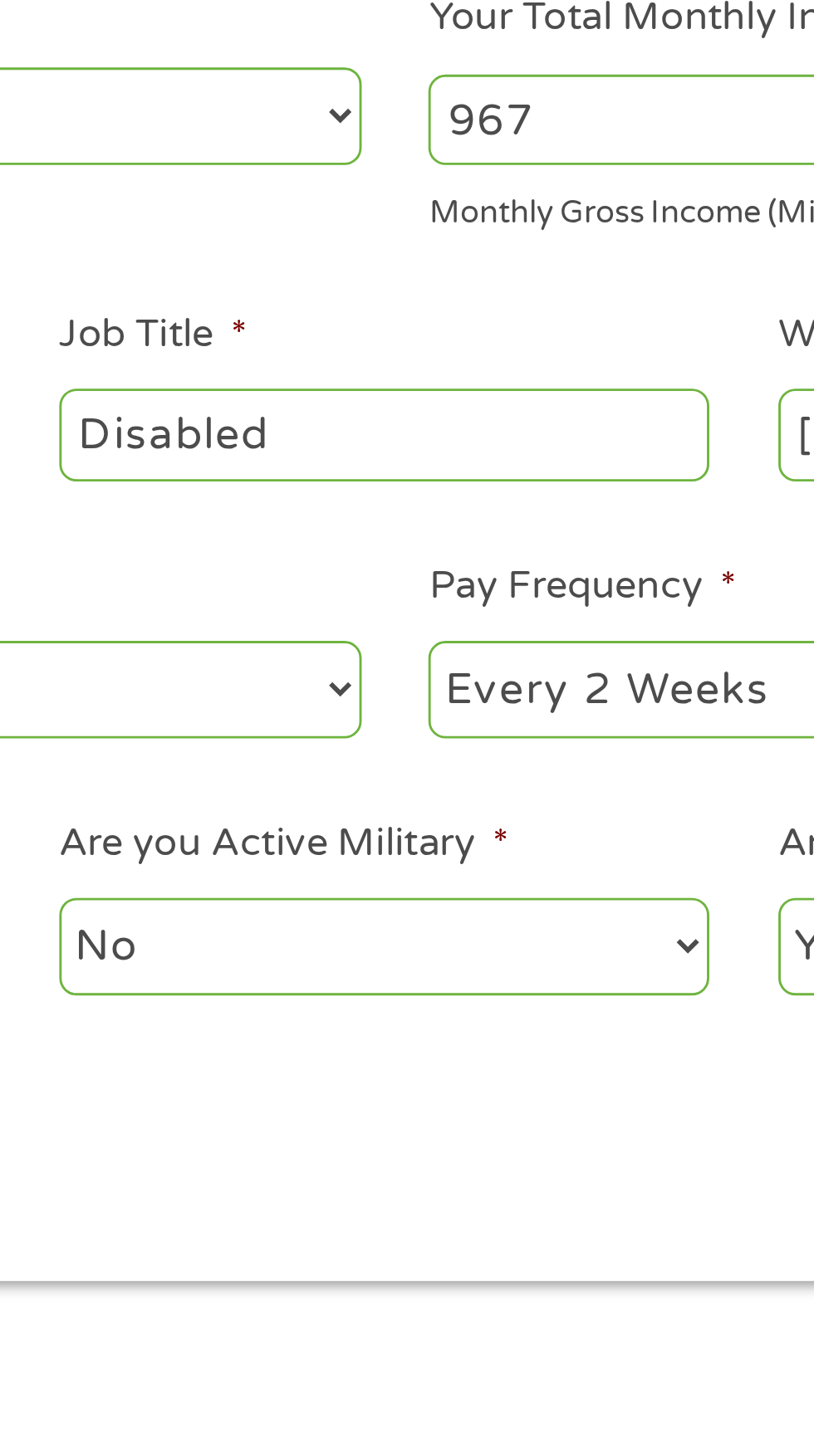
select select "monthly"
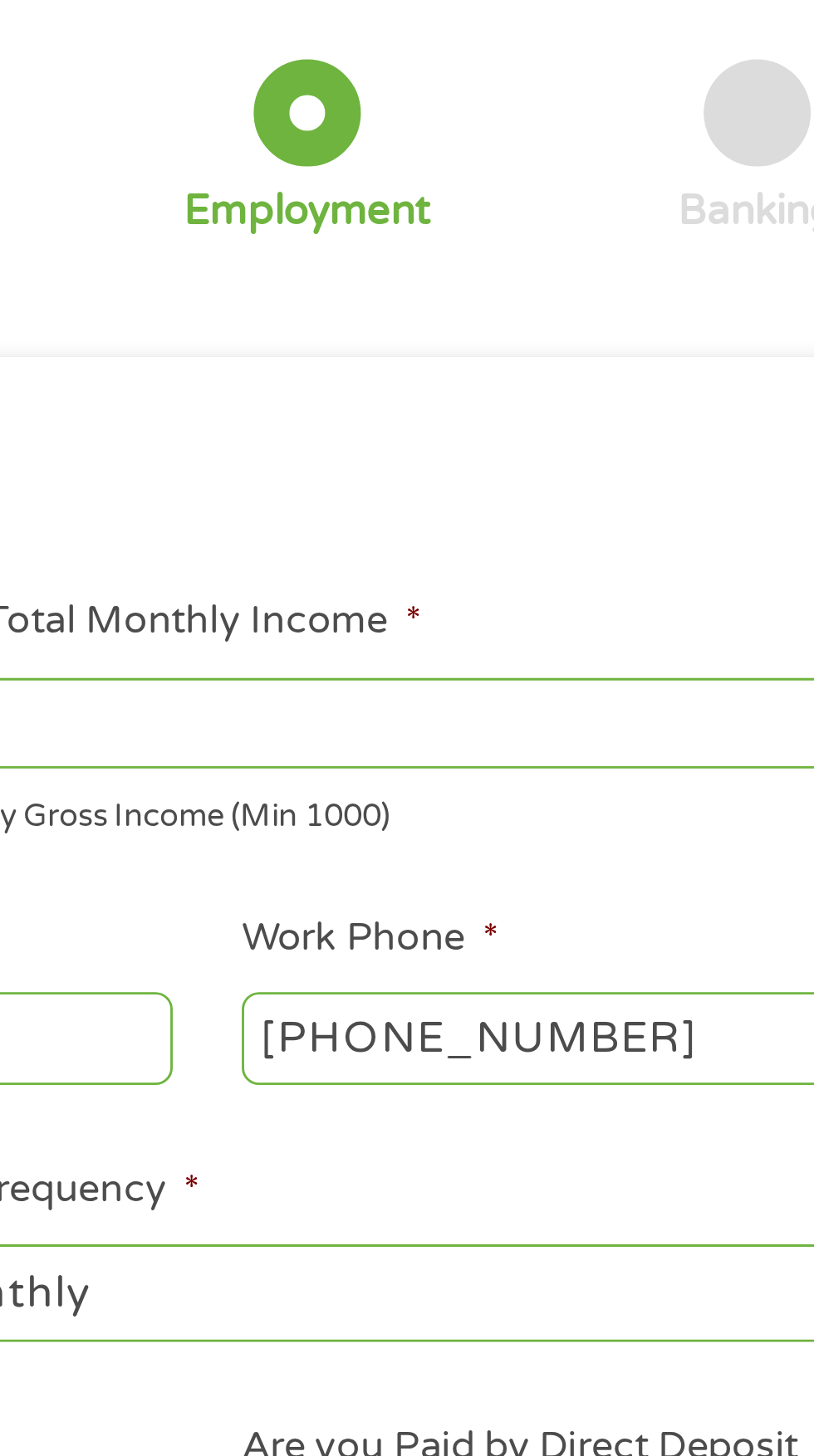
click at [672, 461] on input "[PHONE_NUMBER]" at bounding box center [654, 468] width 226 height 32
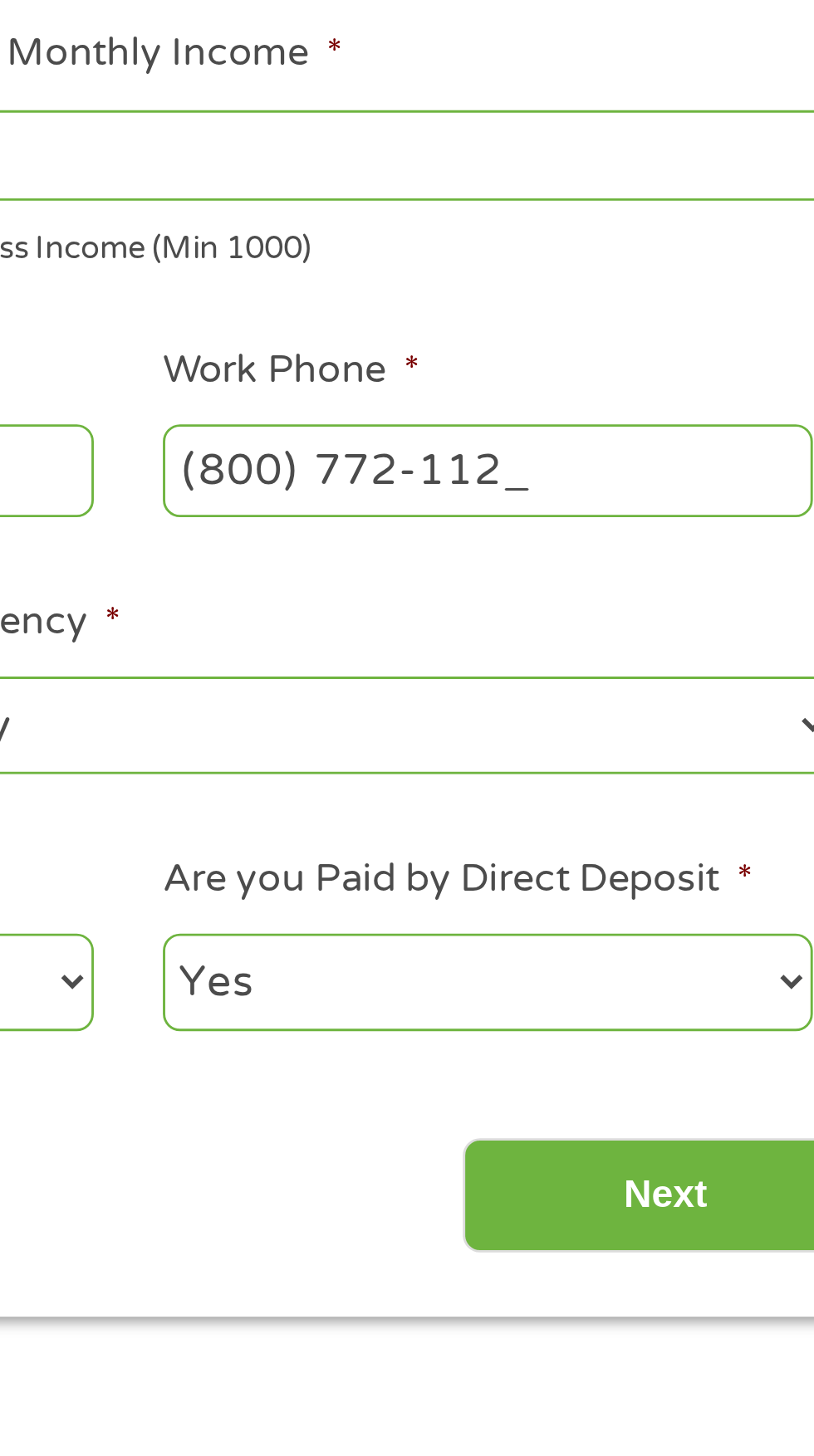
type input "[PHONE_NUMBER]"
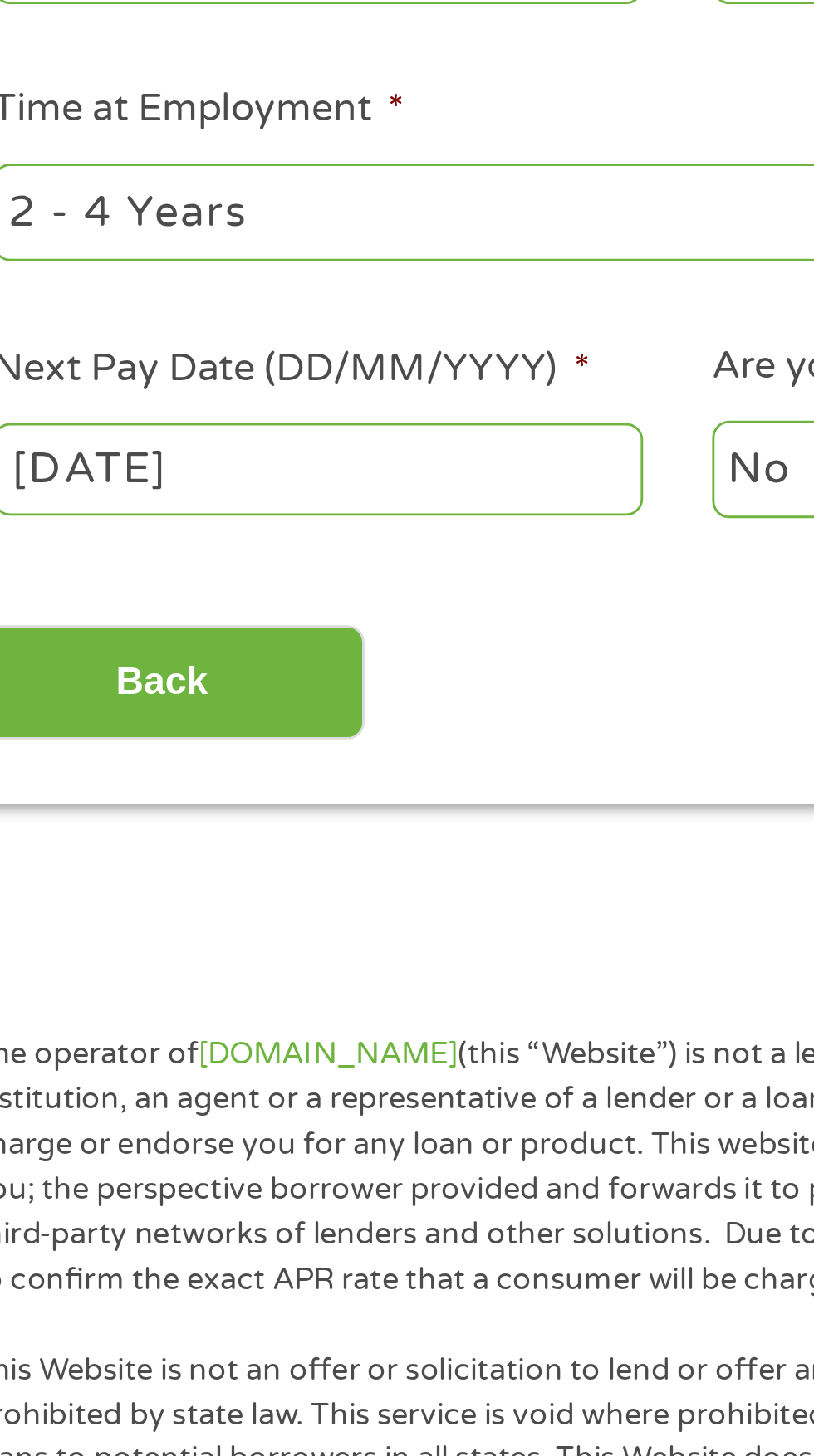
click at [258, 573] on select "--- Choose one --- 1 Year or less 1 - 2 Years 2 - 4 Years Over 4 Years" at bounding box center [216, 558] width 356 height 34
select select "60months"
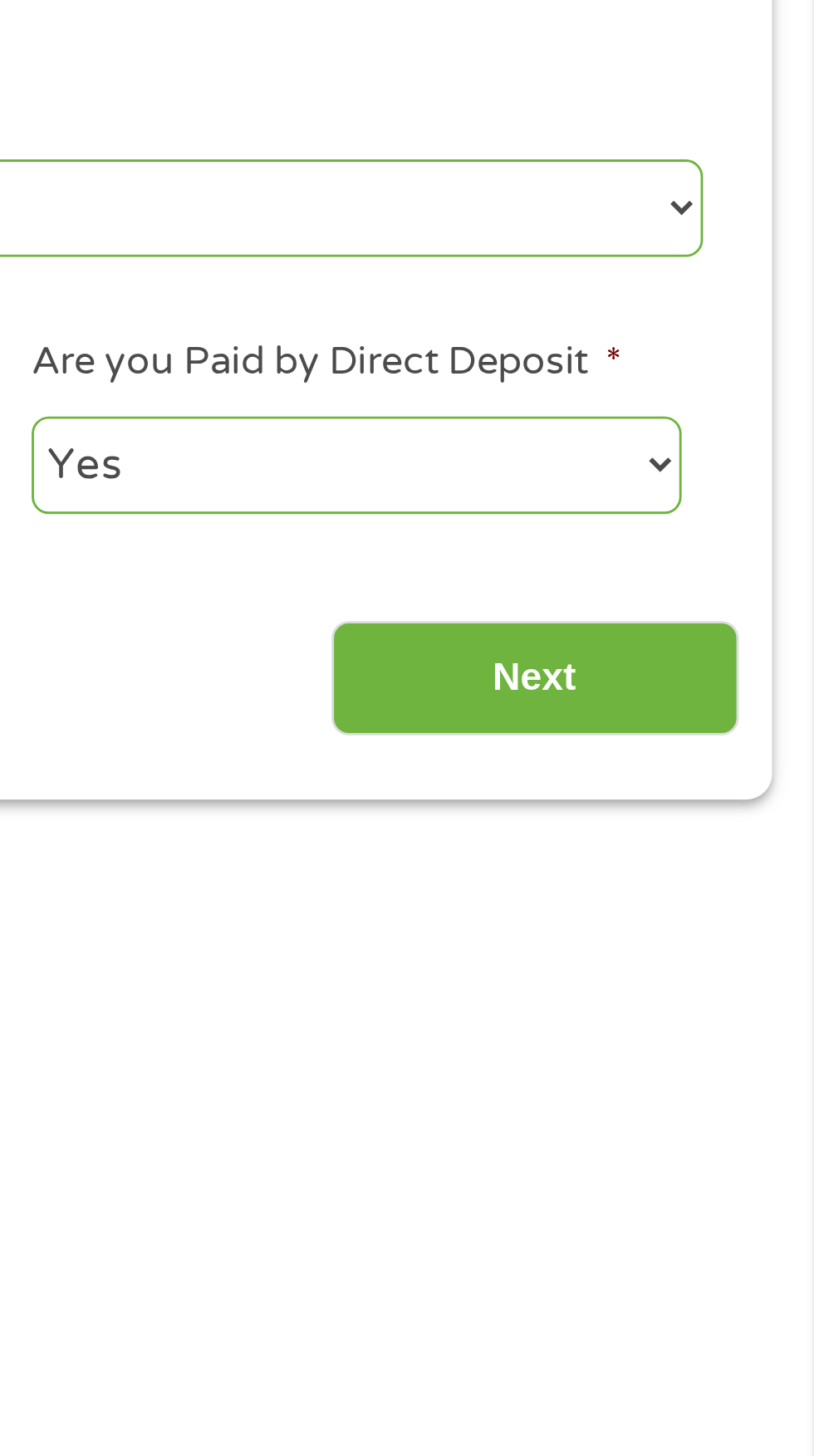
click at [727, 727] on input "Next" at bounding box center [717, 721] width 142 height 41
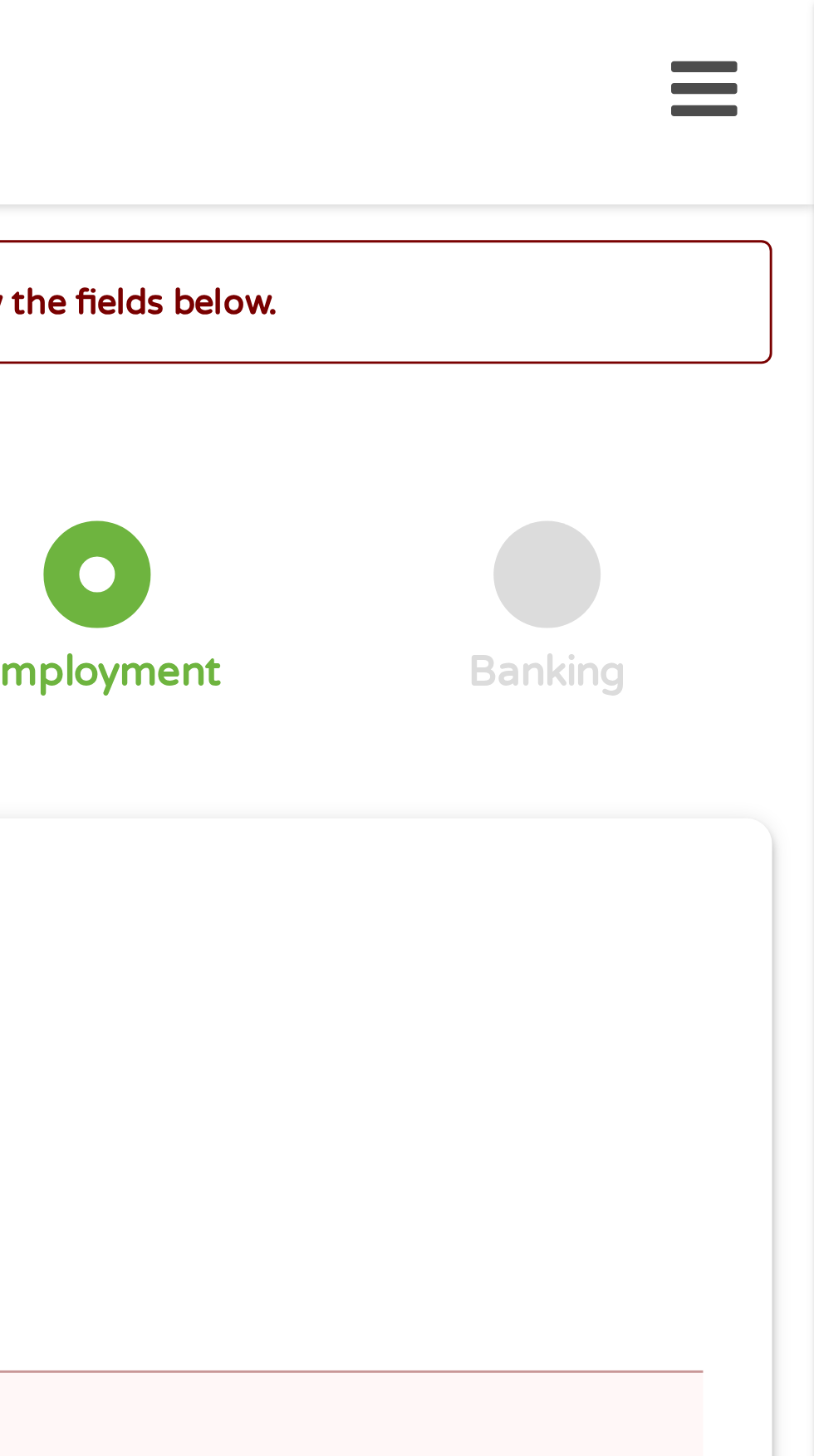
scroll to position [7, 0]
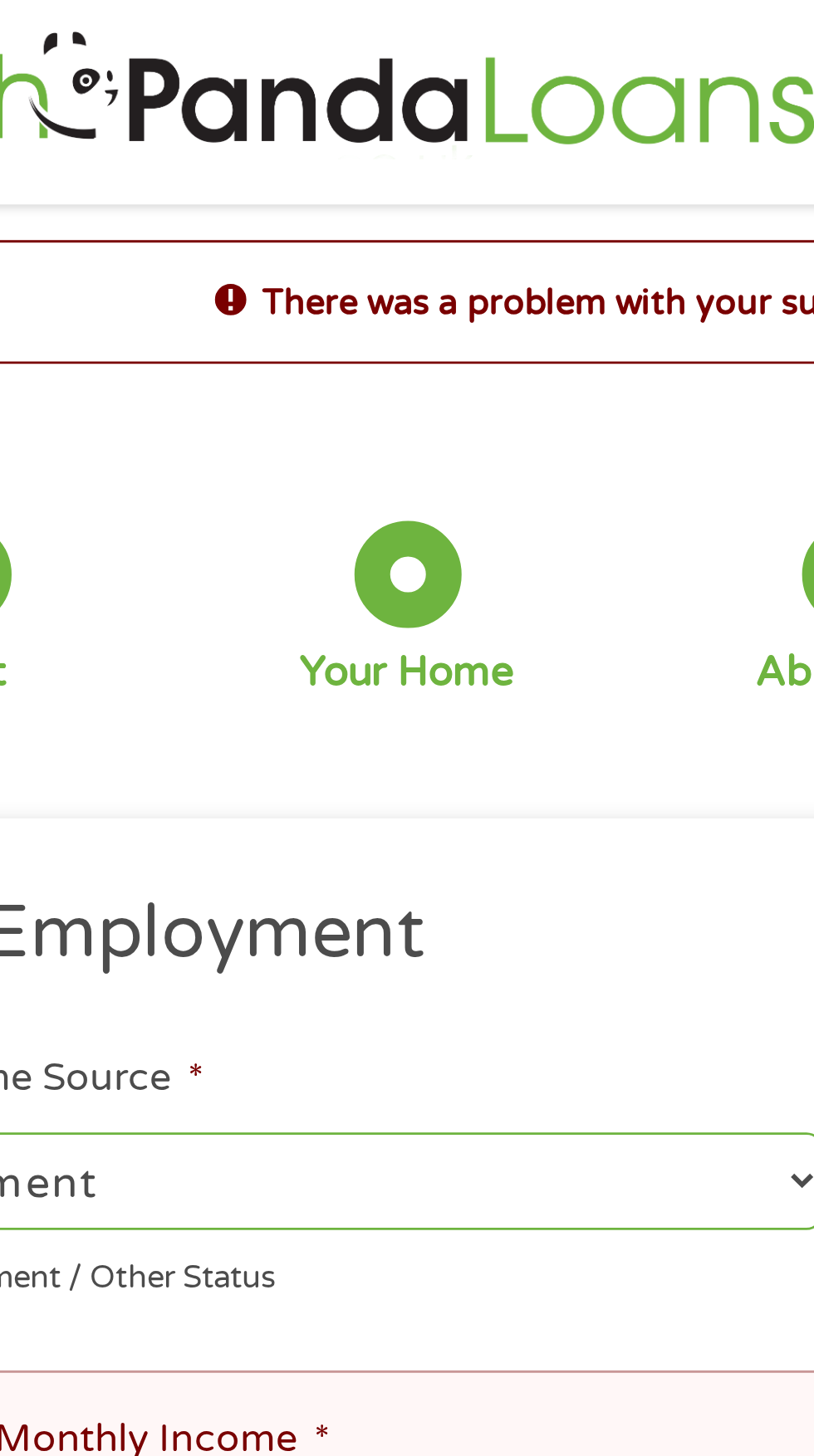
click at [258, 227] on div "Your Home" at bounding box center [250, 235] width 75 height 18
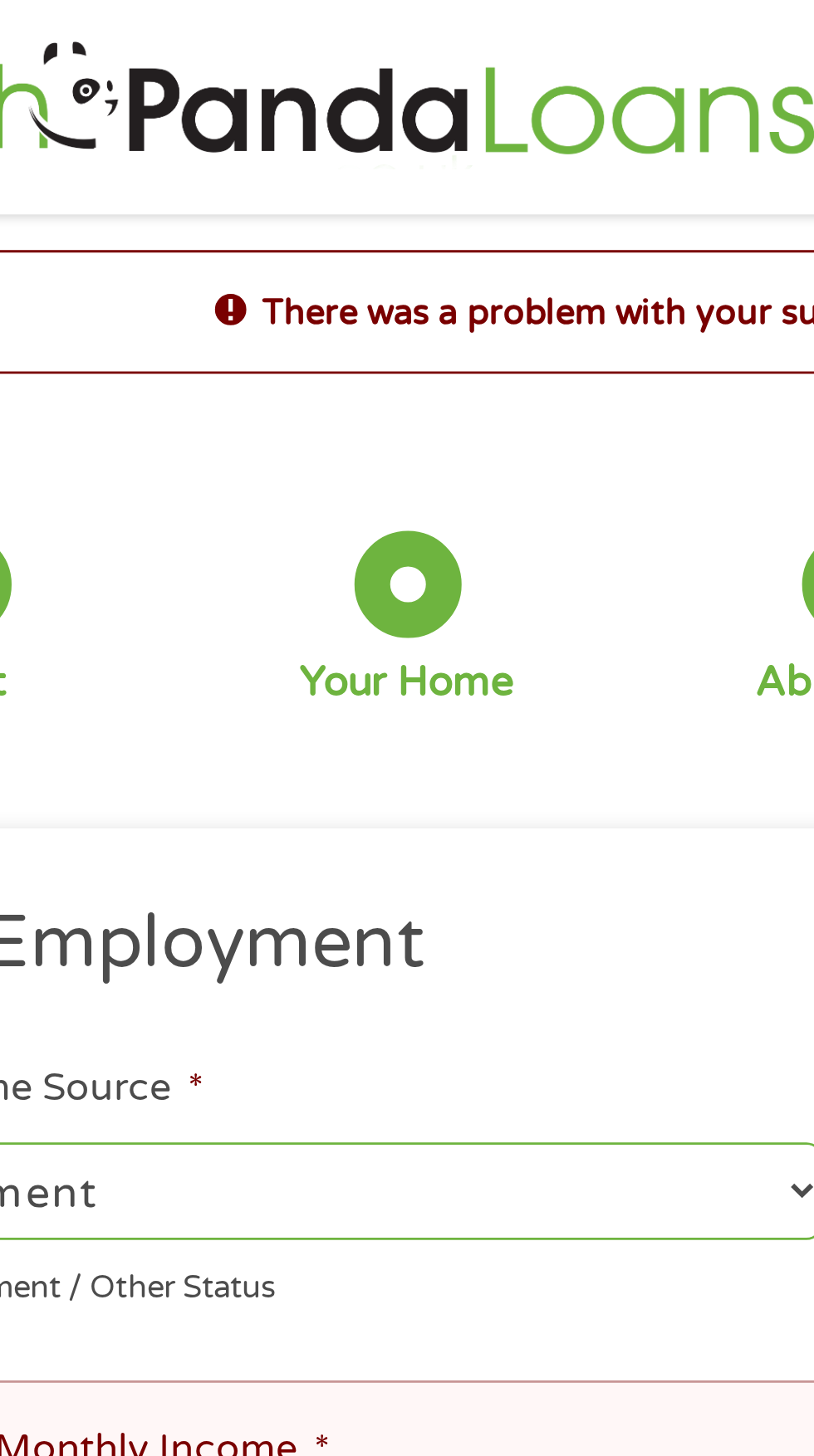
scroll to position [0, 0]
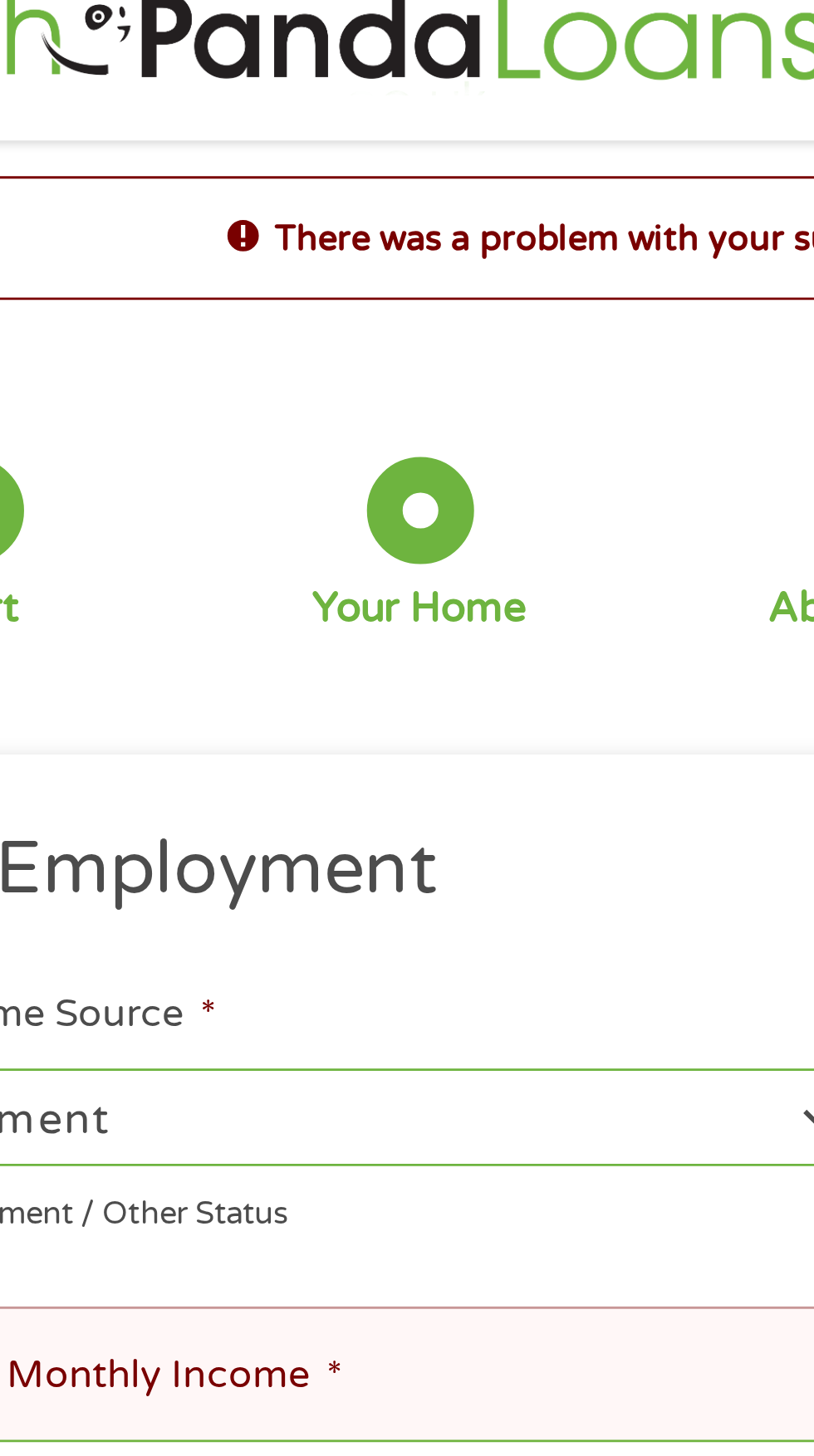
click at [114, 114] on h2 "There was a problem with your submission. Please review the fields below." at bounding box center [407, 113] width 782 height 18
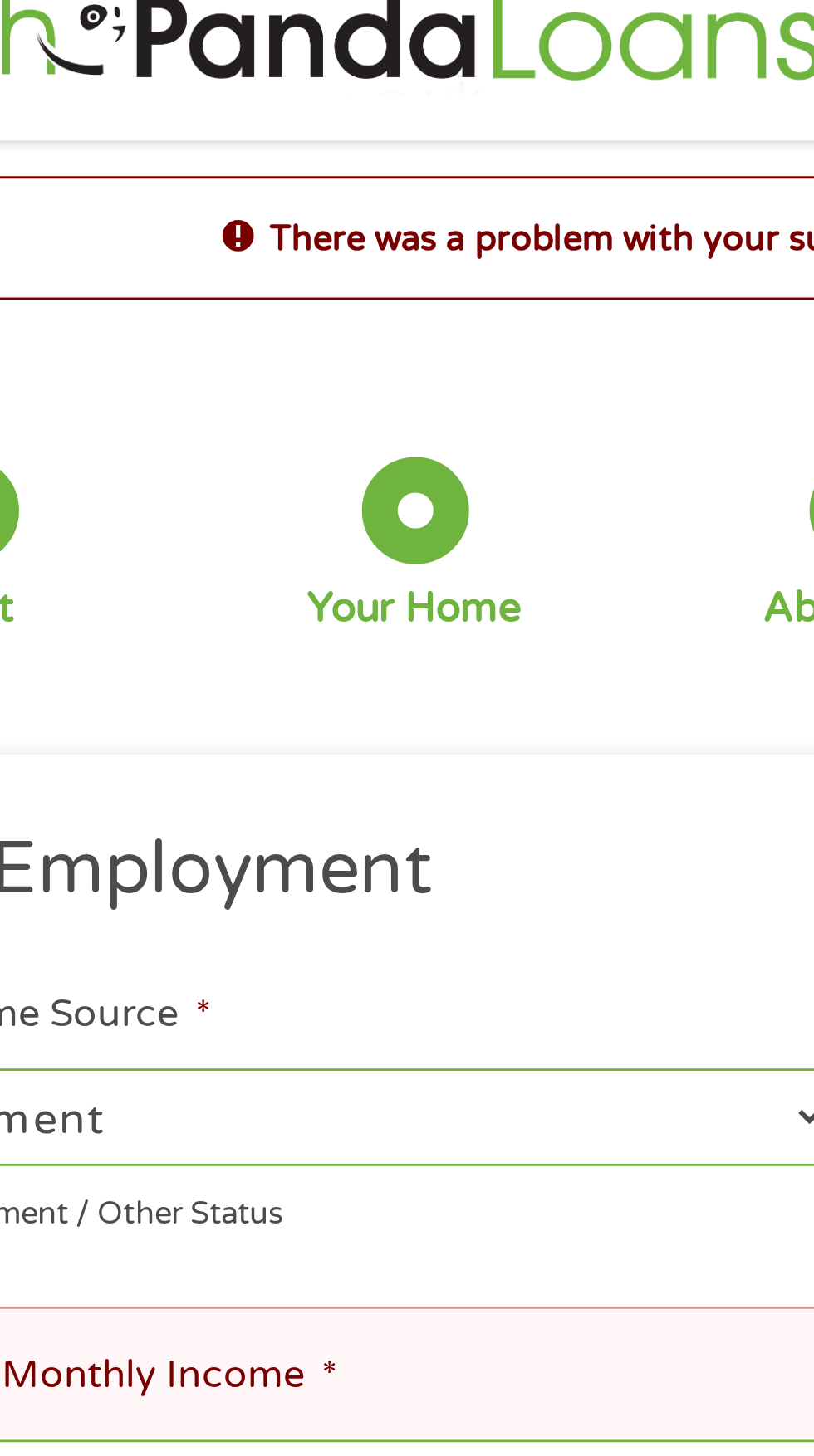
click at [223, 353] on li "Your Employment" at bounding box center [400, 336] width 748 height 39
click at [111, 237] on div "Start" at bounding box center [93, 220] width 37 height 62
click at [113, 156] on div "1 Start 2 Your Home 3 About You 4 Employment 5 Banking 6" at bounding box center [407, 220] width 784 height 133
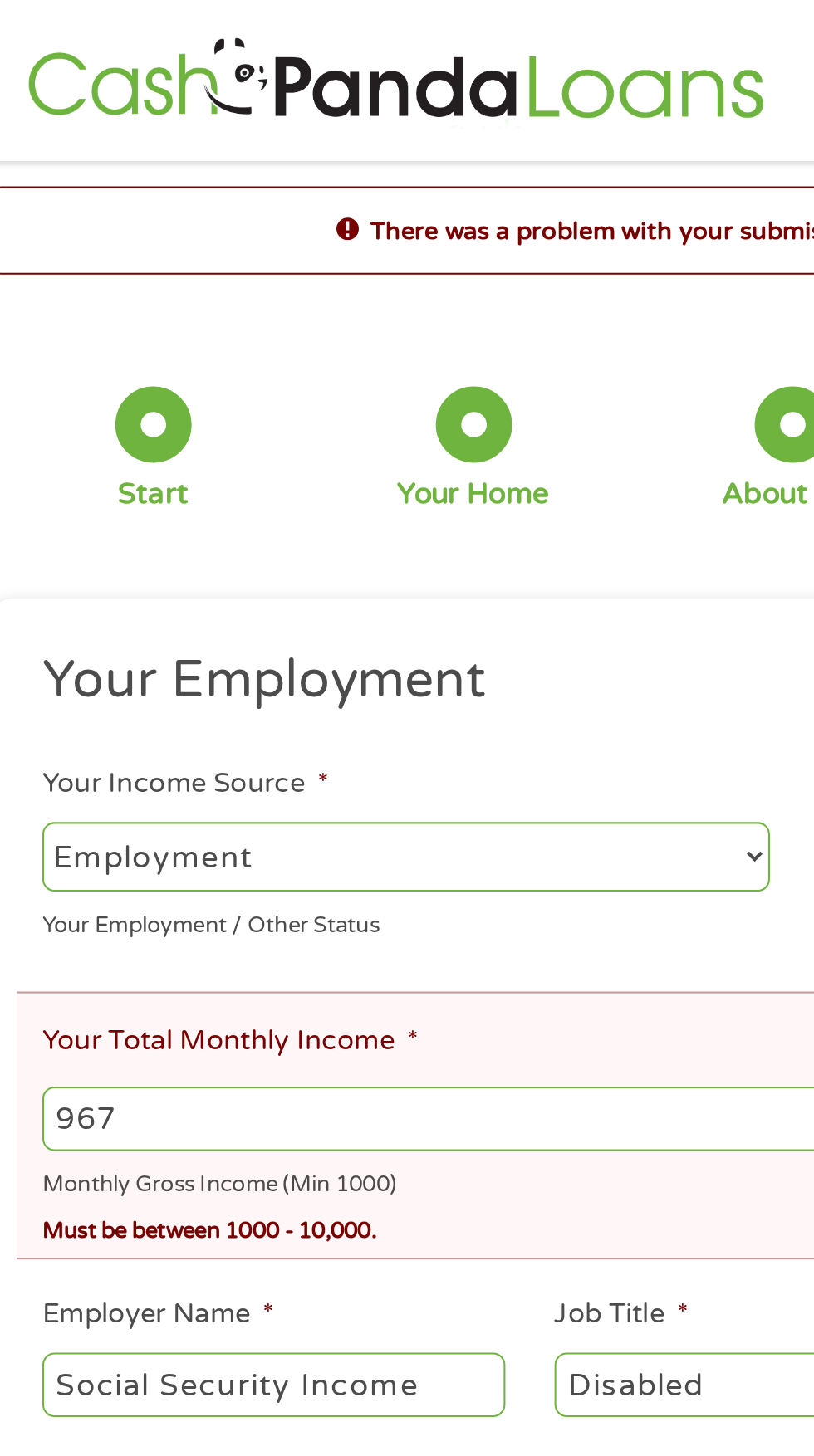
click at [96, 548] on input "967" at bounding box center [407, 547] width 736 height 32
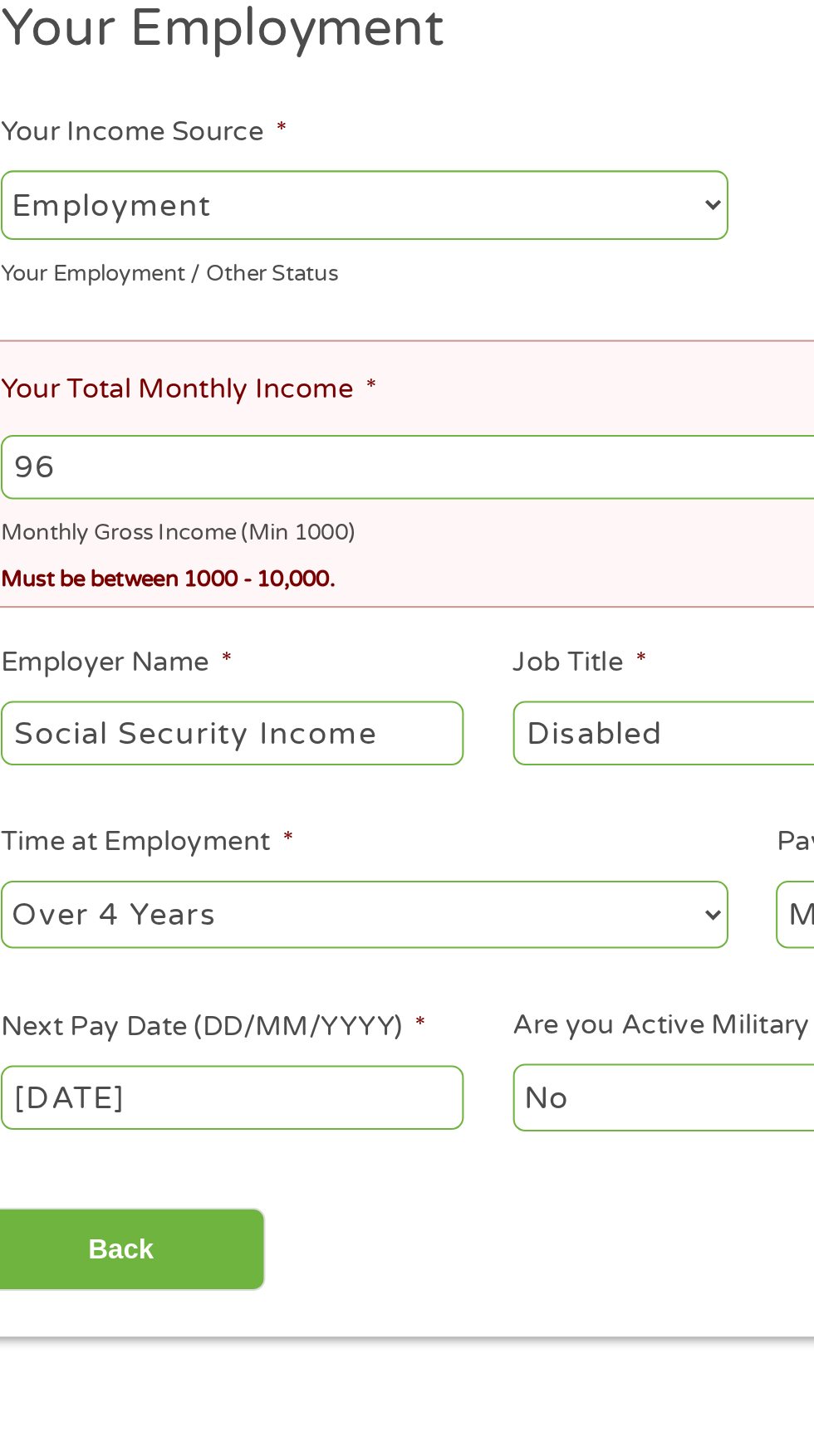
type input "9"
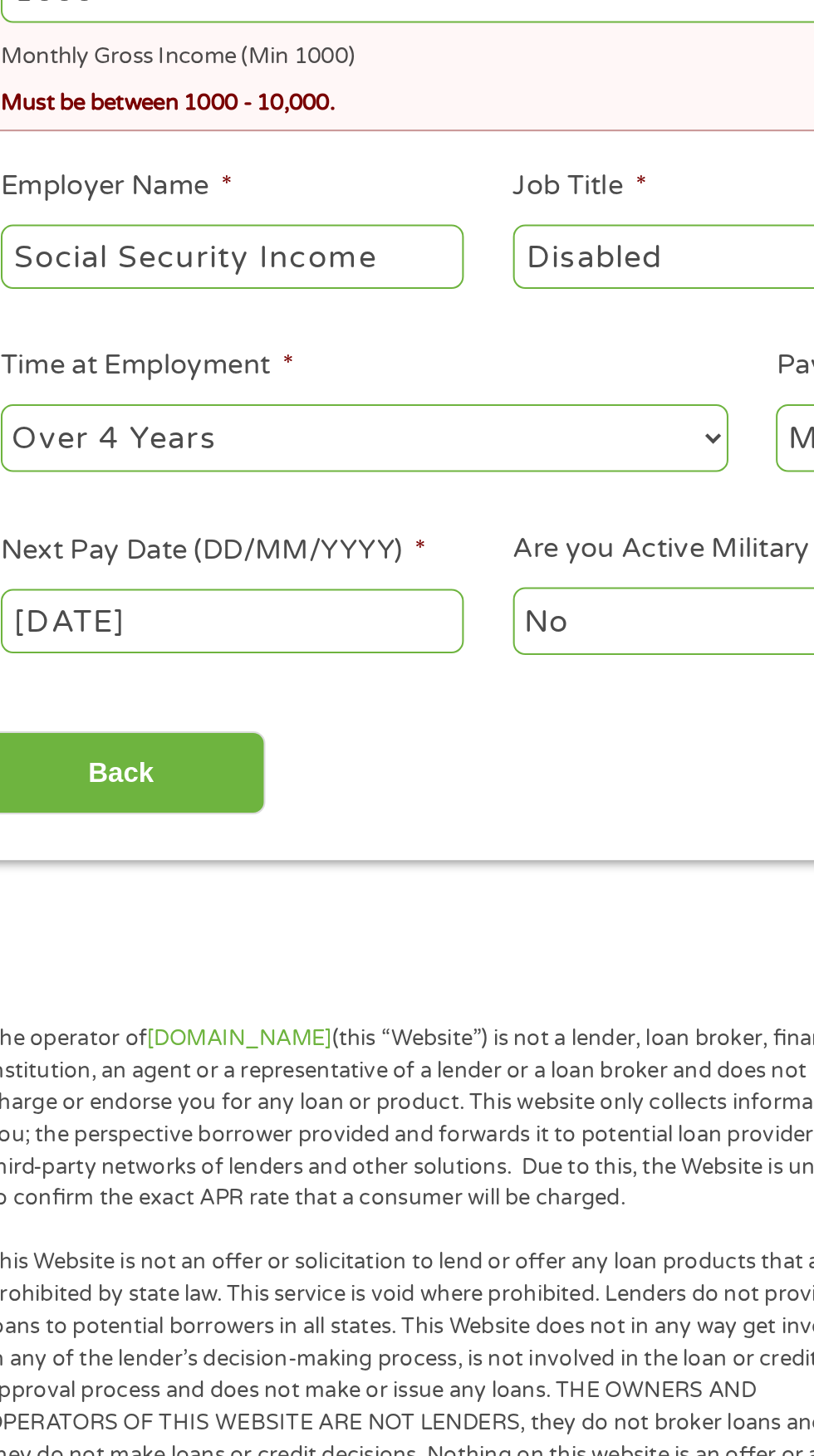
type input "1000"
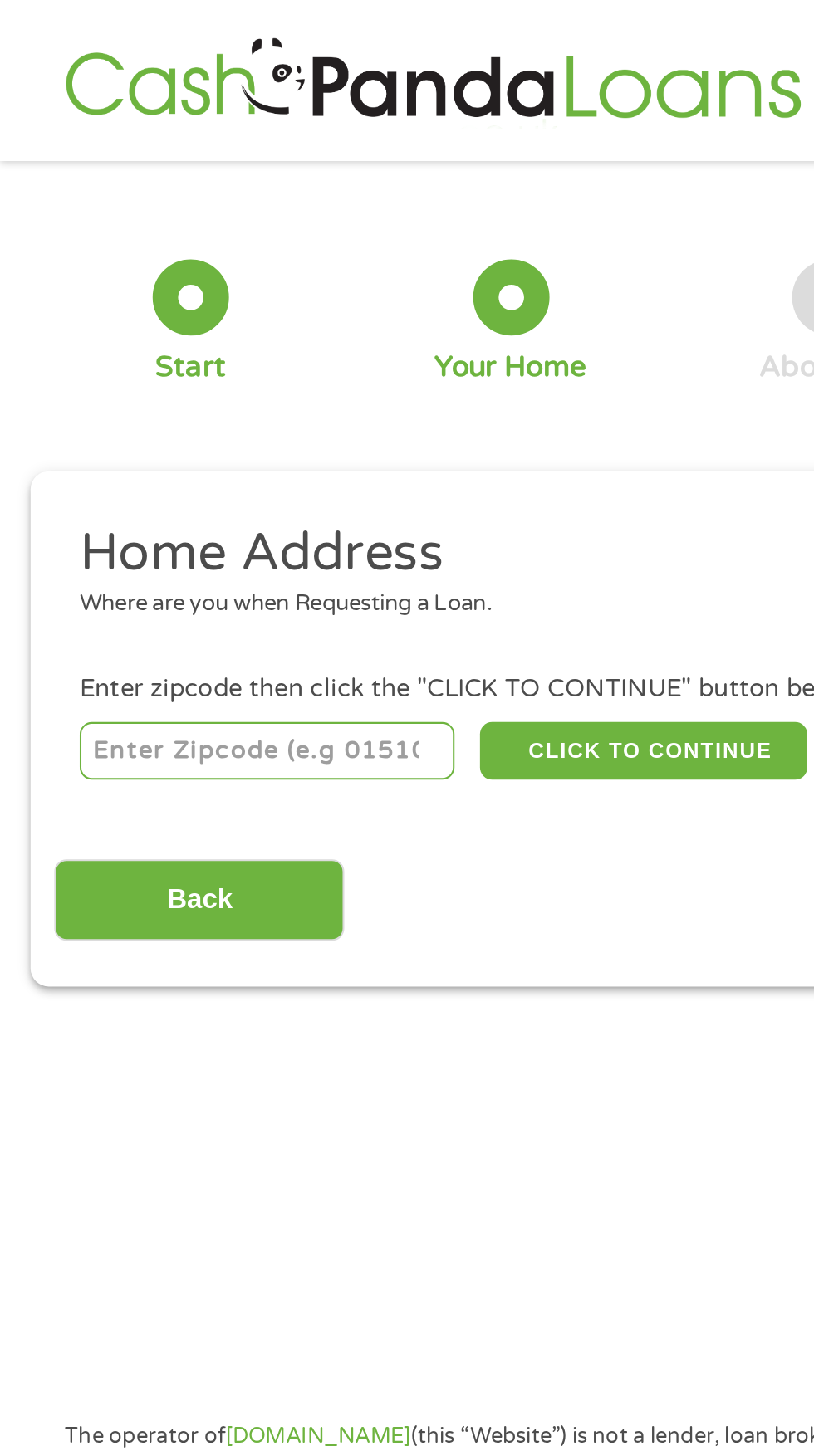
click at [155, 371] on input "number" at bounding box center [131, 367] width 185 height 28
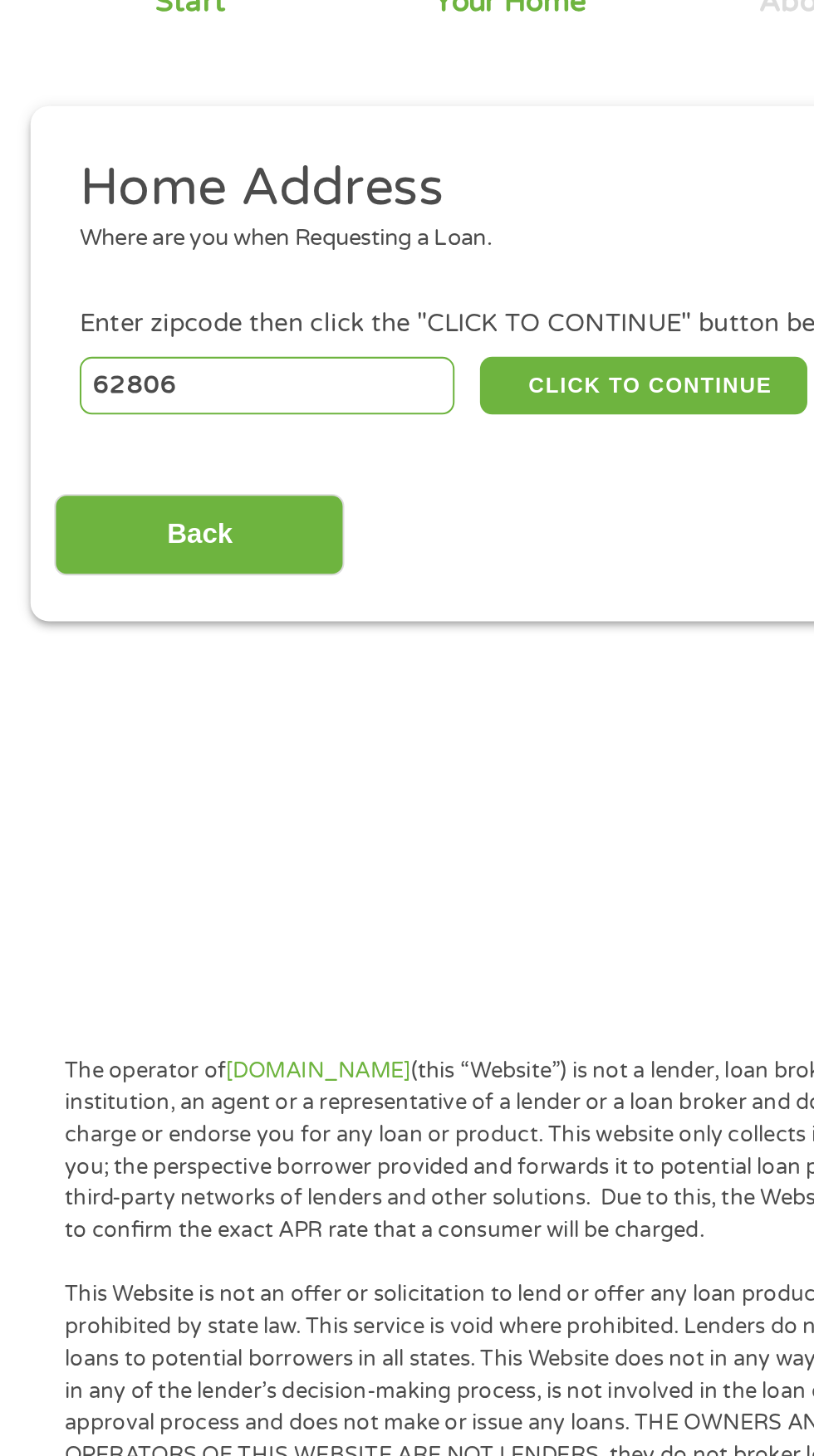
type input "62806"
click at [328, 371] on button "CLICK TO CONTINUE" at bounding box center [316, 367] width 160 height 28
type input "62806"
type input "Albion"
select select "[US_STATE]"
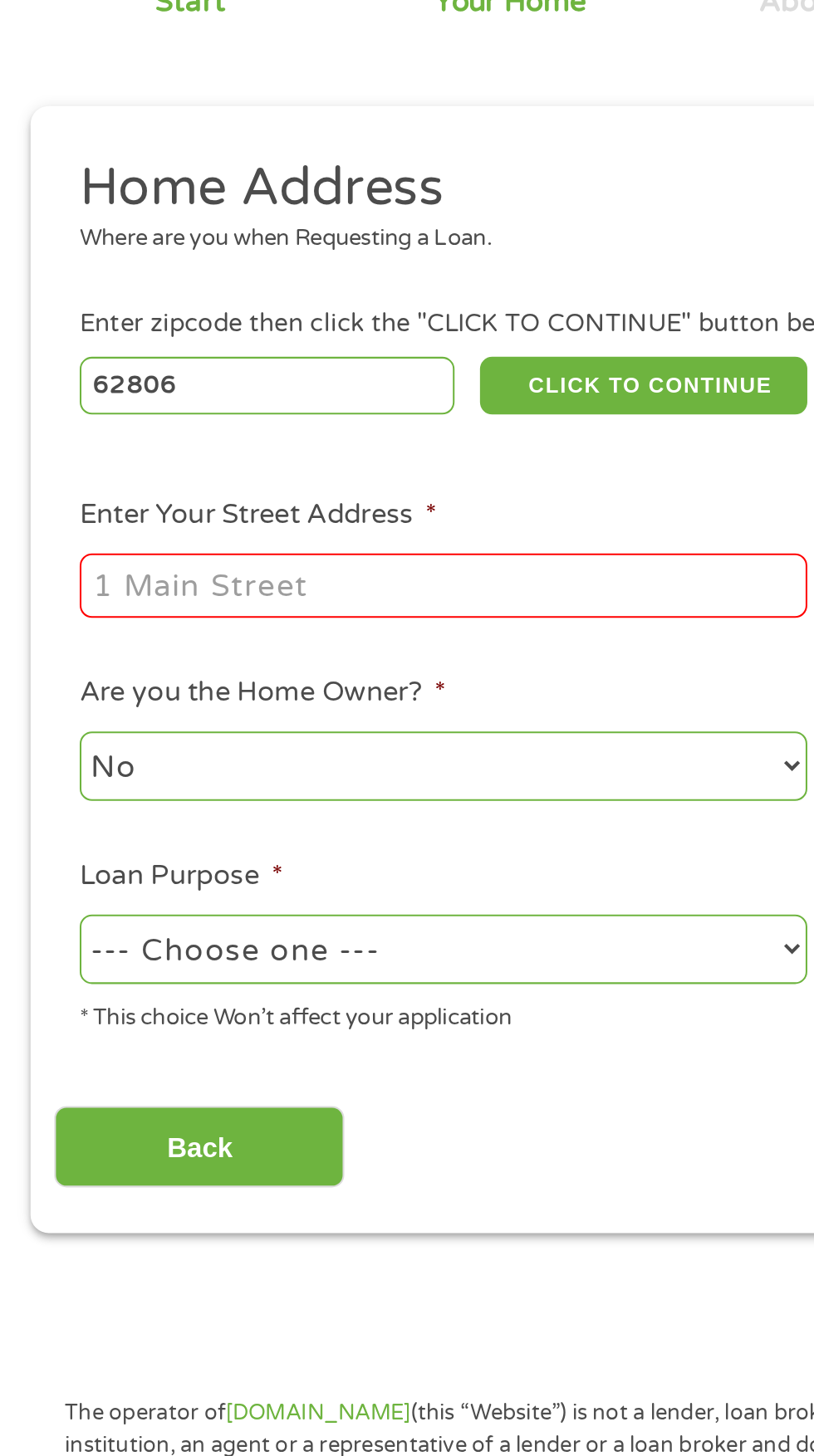
click at [78, 469] on input "Enter Your Street Address *" at bounding box center [216, 465] width 356 height 32
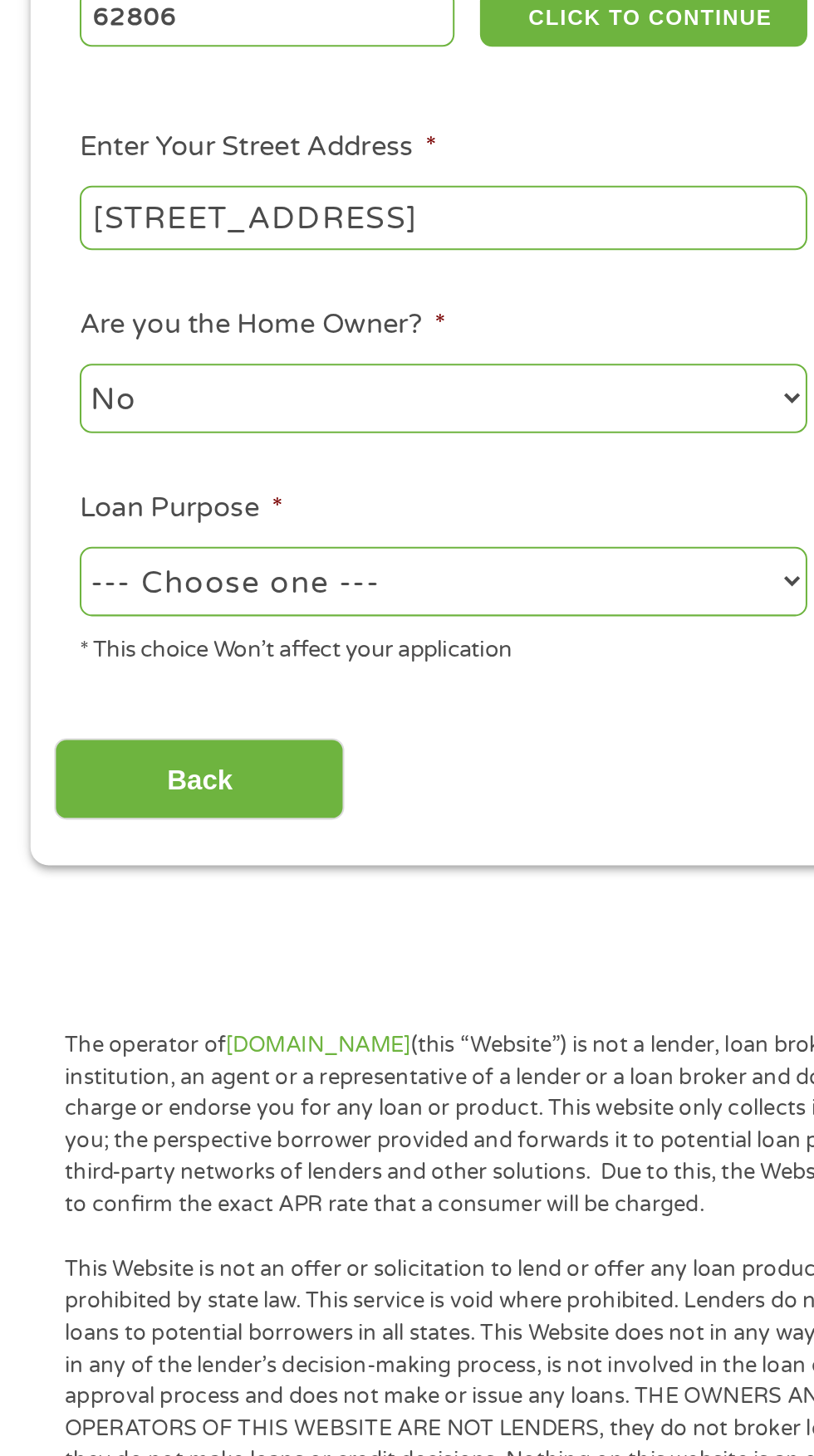
type input "[STREET_ADDRESS]"
click at [319, 651] on select "--- Choose one --- Pay Bills Debt Consolidation Home Improvement Major Purchase…" at bounding box center [216, 643] width 356 height 34
select select "paybills"
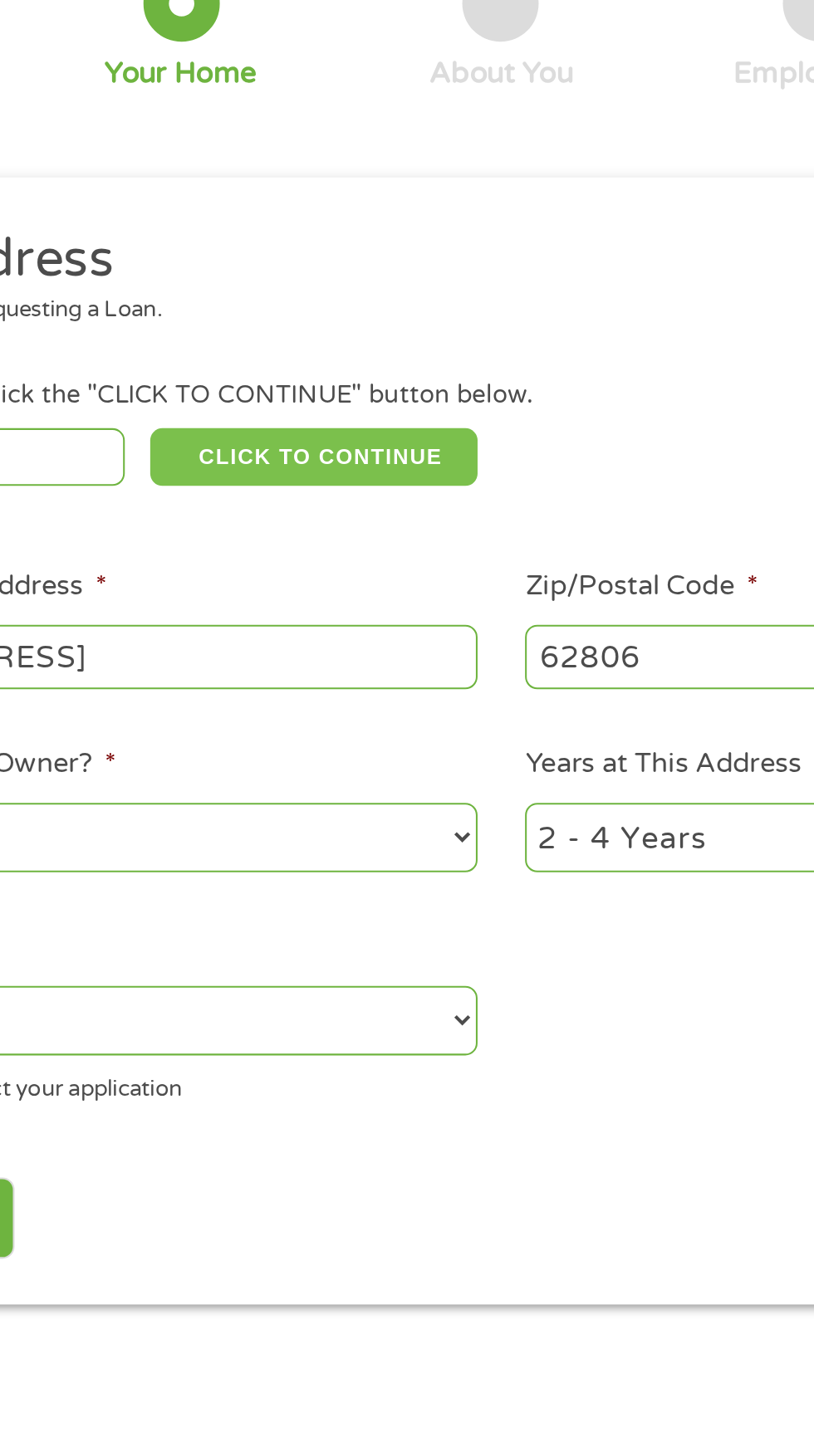
click at [341, 368] on button "CLICK TO CONTINUE" at bounding box center [316, 367] width 160 height 28
click at [337, 374] on button "CLICK TO CONTINUE" at bounding box center [316, 367] width 160 height 28
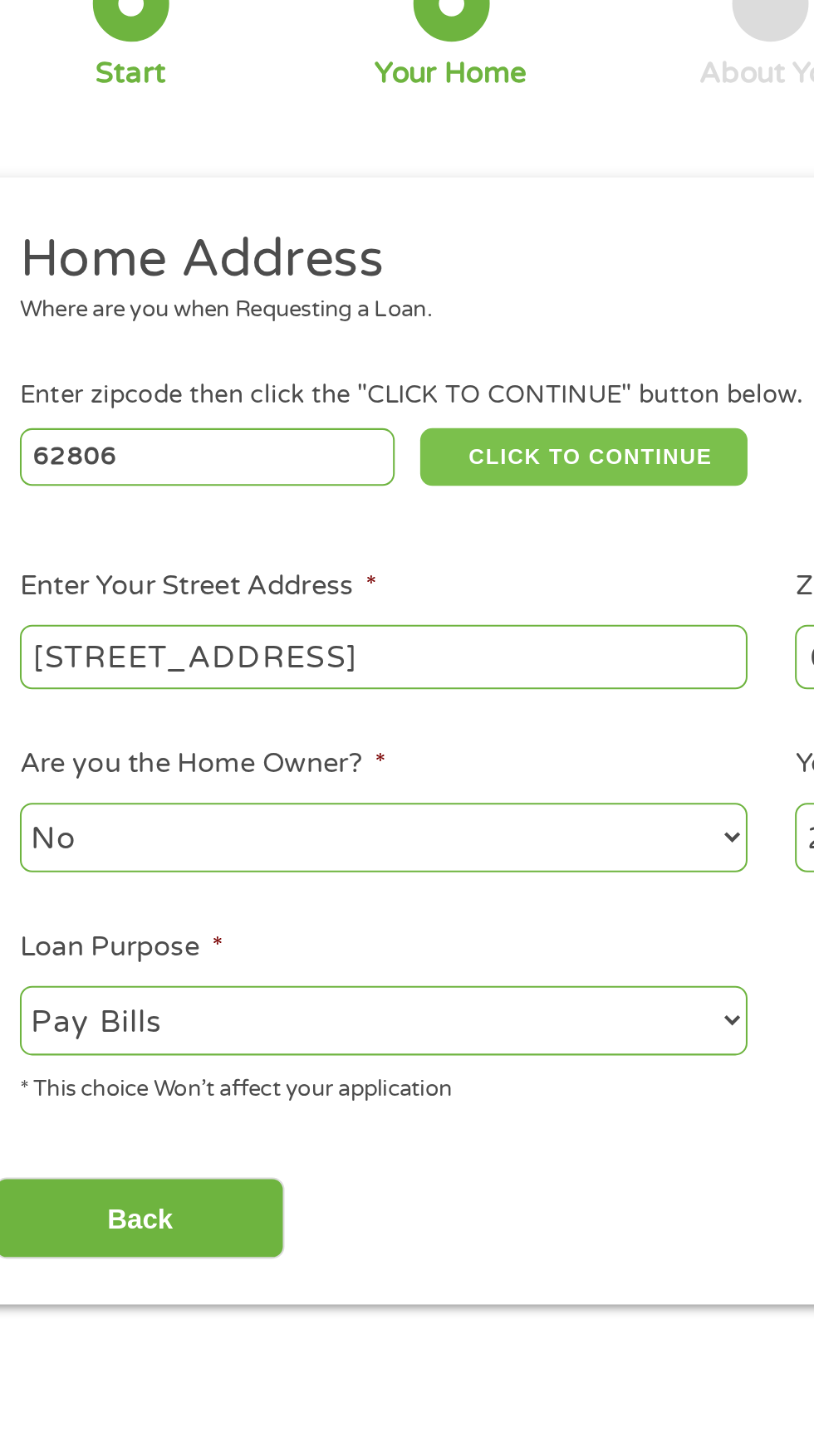
click at [289, 368] on button "CLICK TO CONTINUE" at bounding box center [316, 367] width 160 height 28
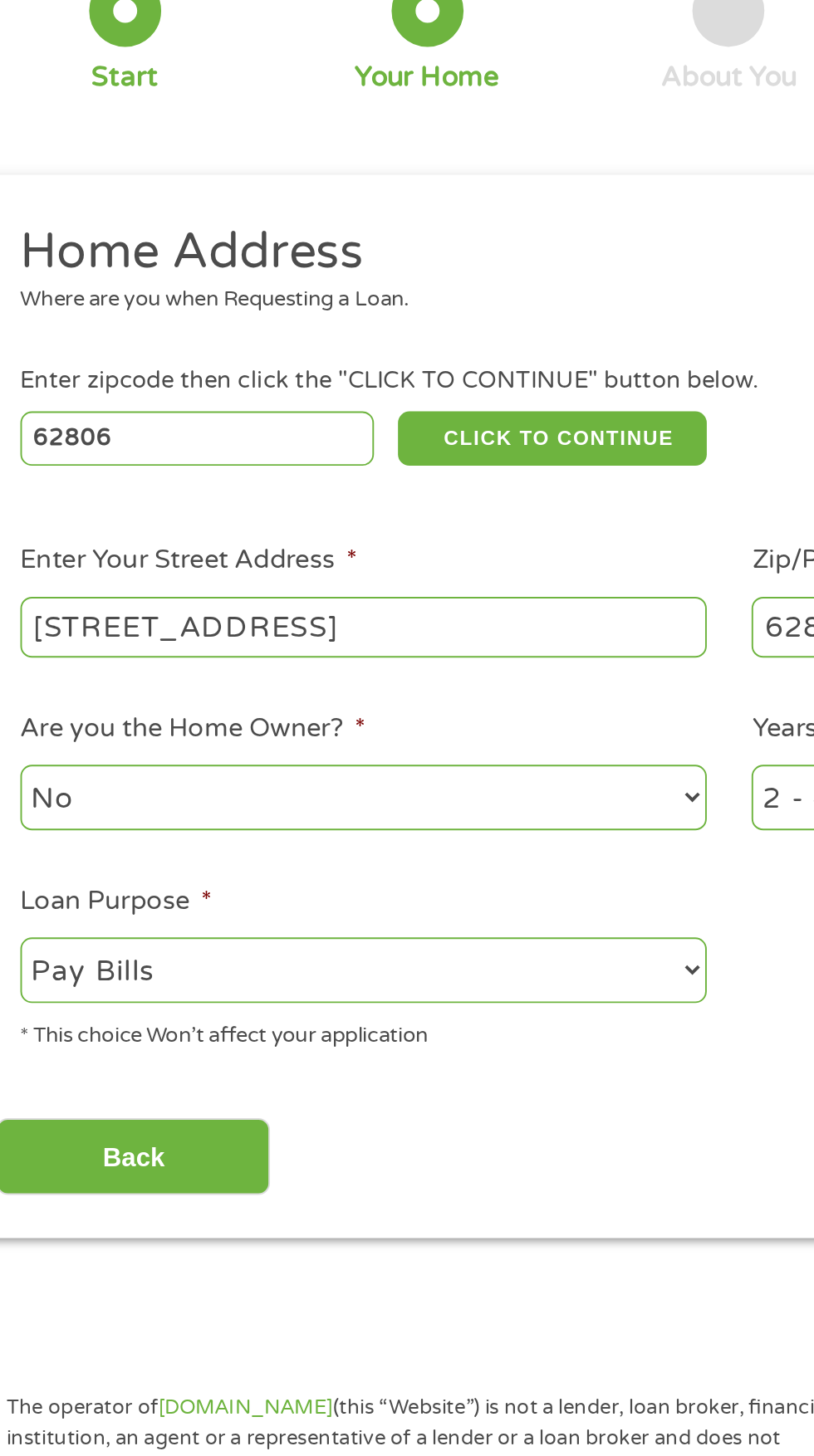
click at [52, 468] on input "[STREET_ADDRESS]" at bounding box center [216, 465] width 356 height 32
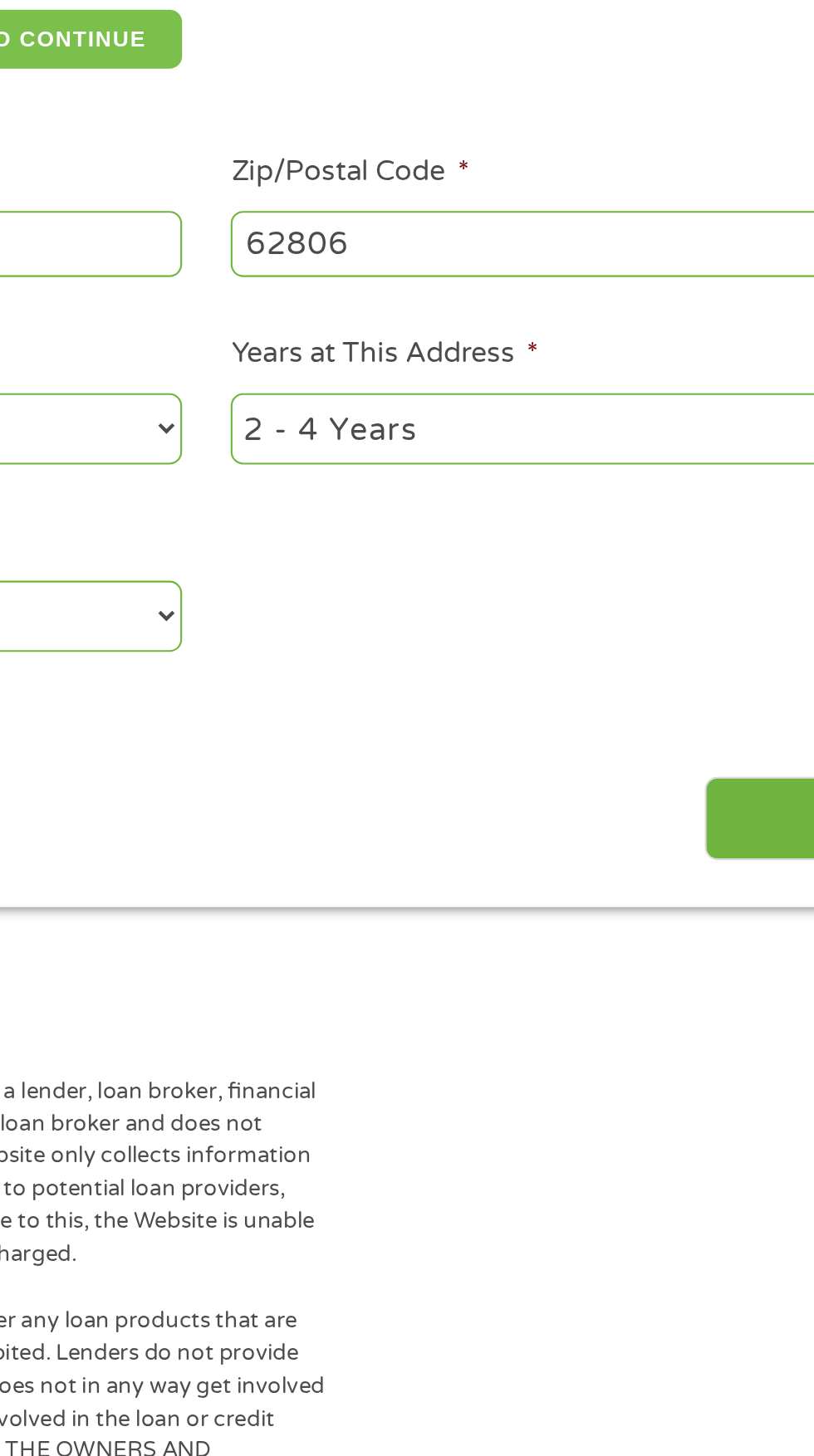
click at [382, 369] on button "CLICK TO CONTINUE" at bounding box center [316, 367] width 160 height 28
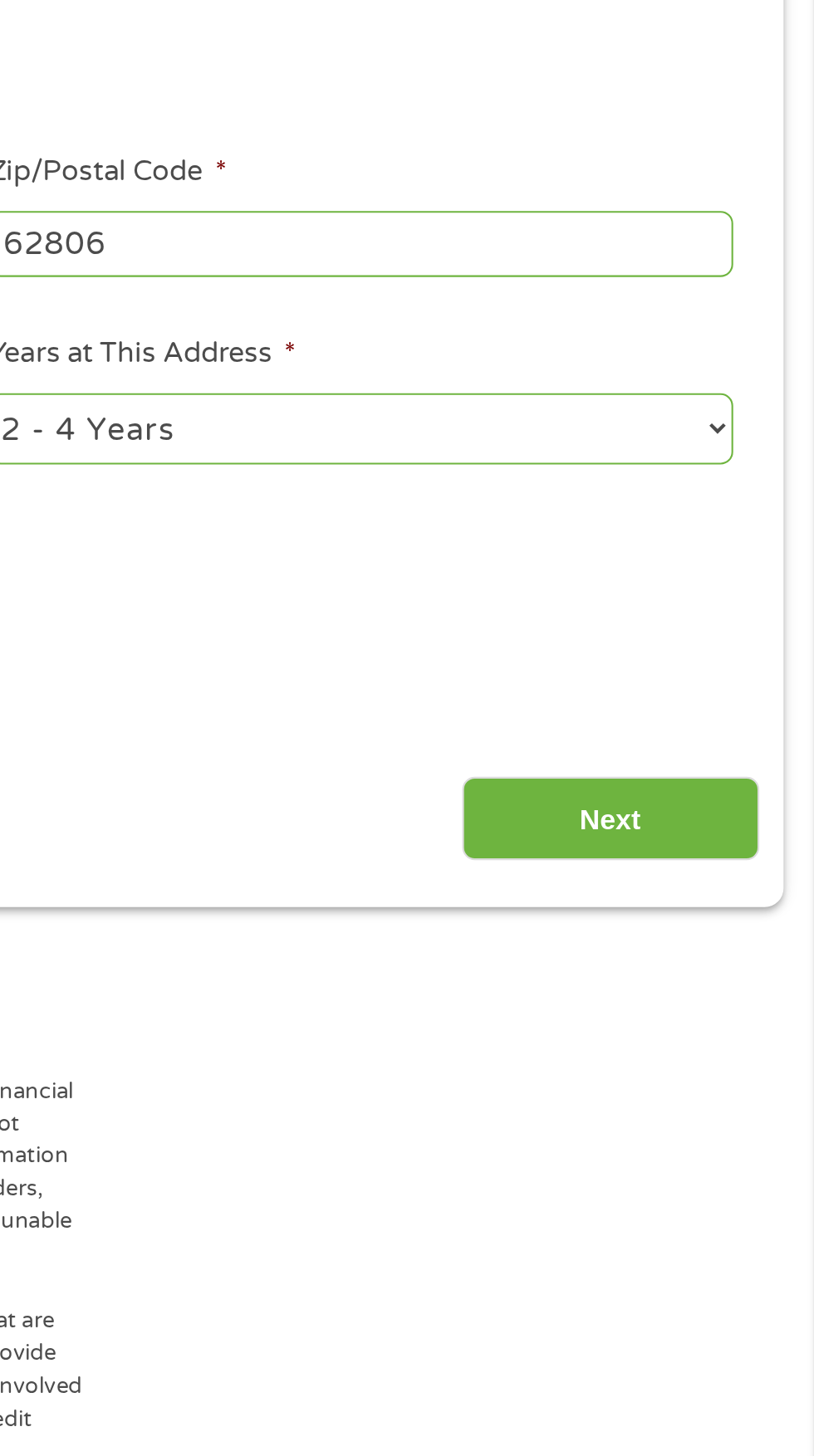
click at [718, 742] on input "Next" at bounding box center [717, 741] width 142 height 41
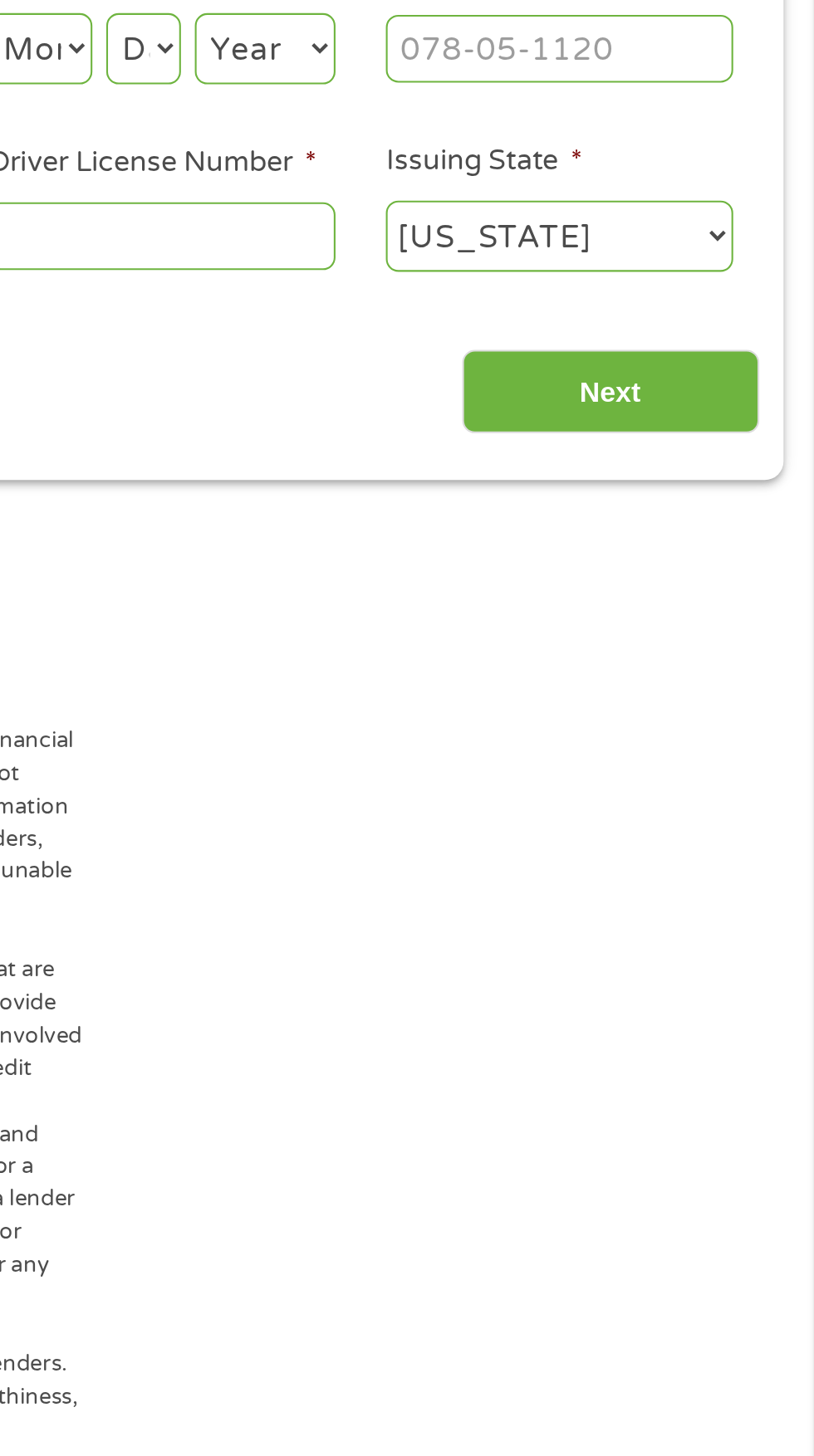
scroll to position [7, 0]
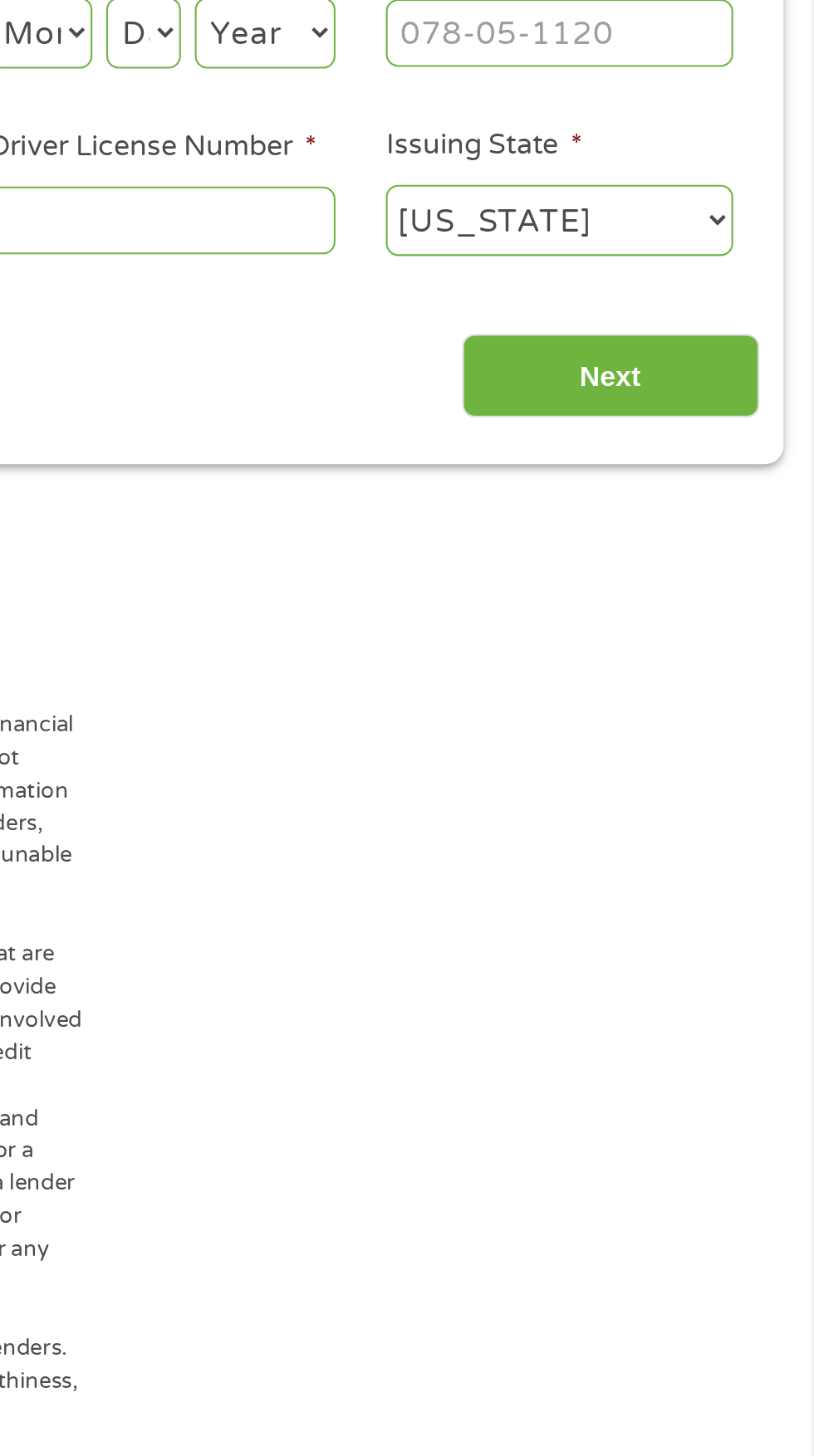
click at [717, 532] on input "Next" at bounding box center [717, 529] width 142 height 41
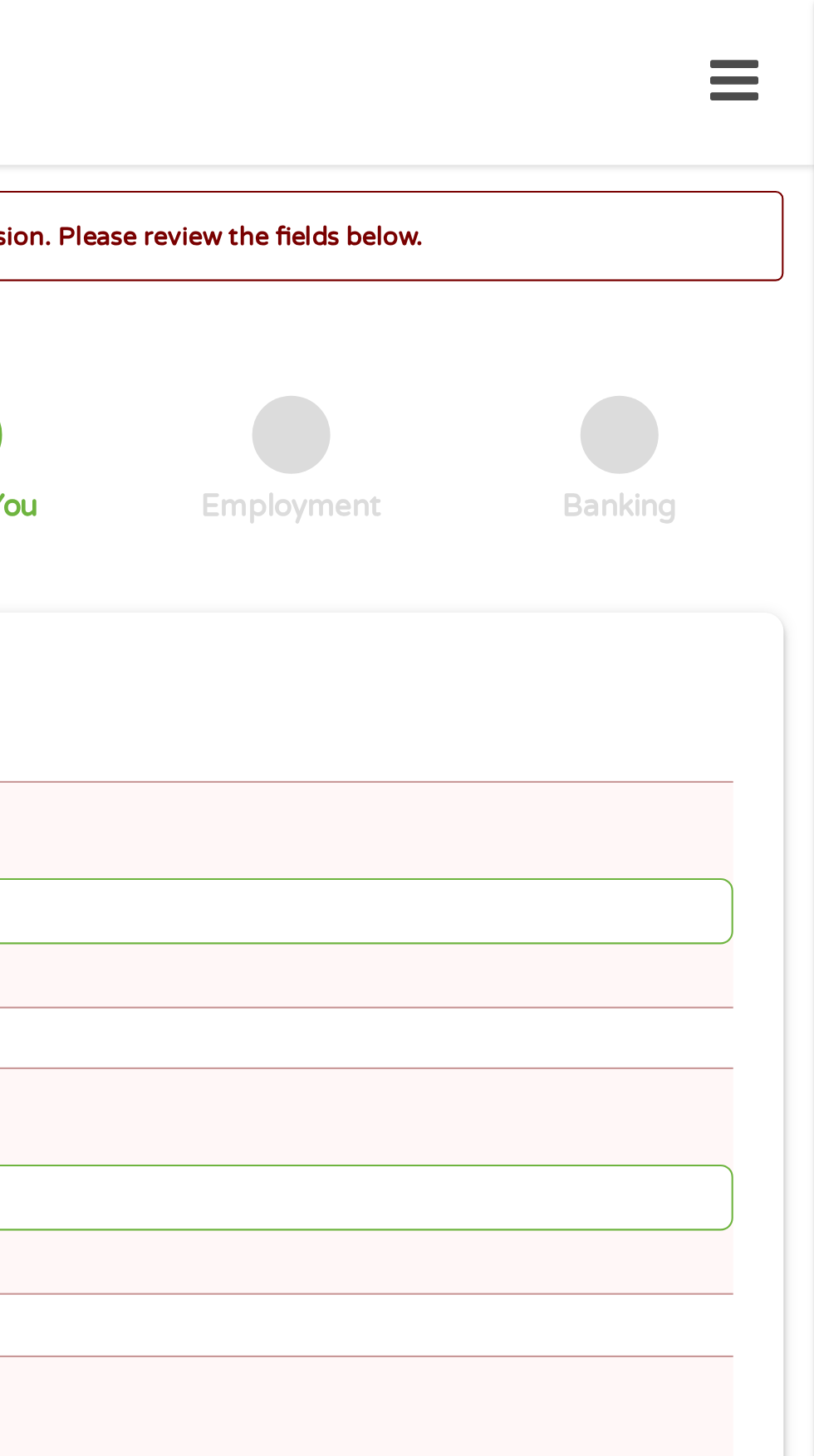
scroll to position [0, 0]
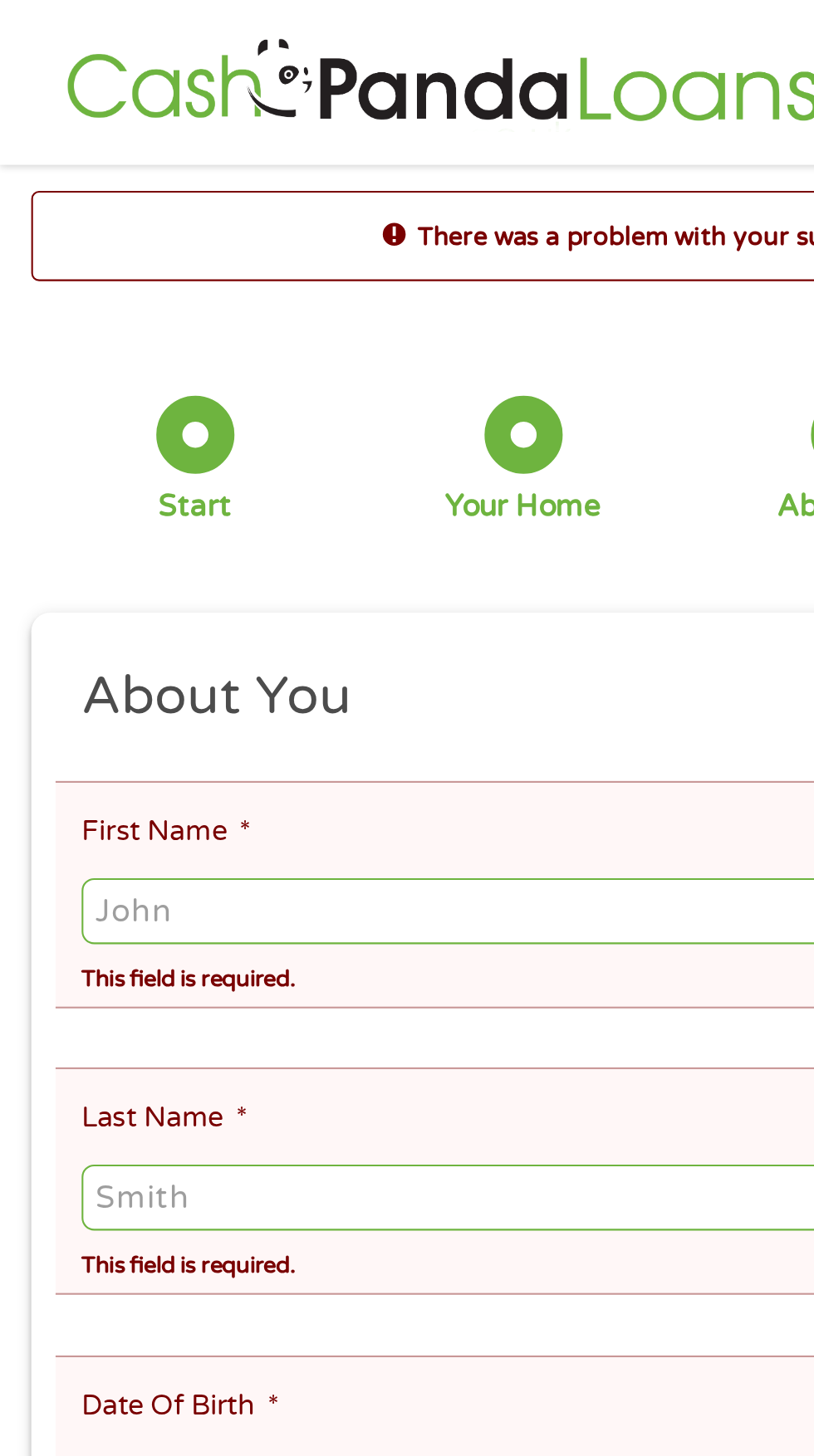
click at [80, 445] on input "First Name *" at bounding box center [407, 435] width 736 height 32
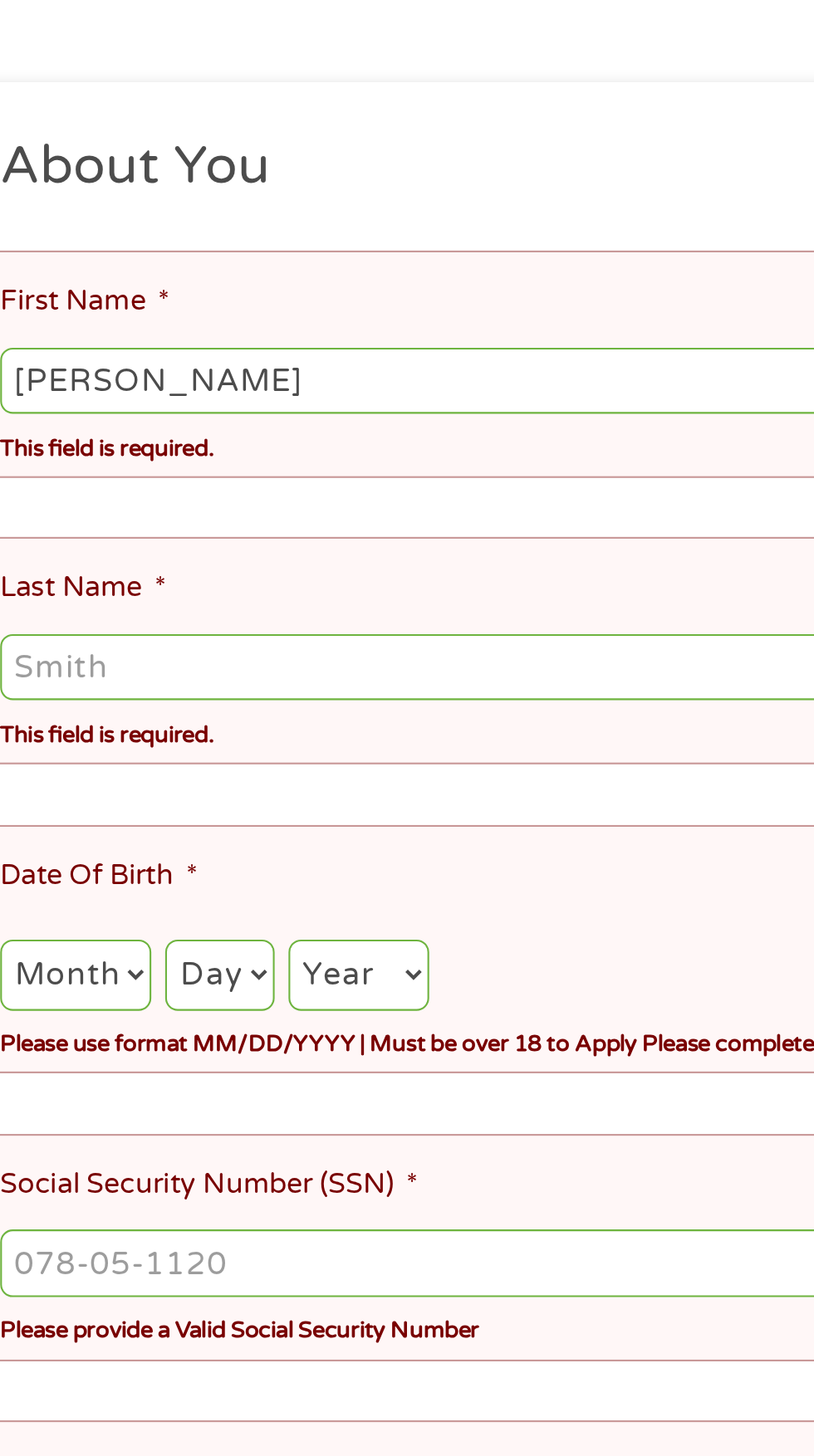
type input "[PERSON_NAME]"
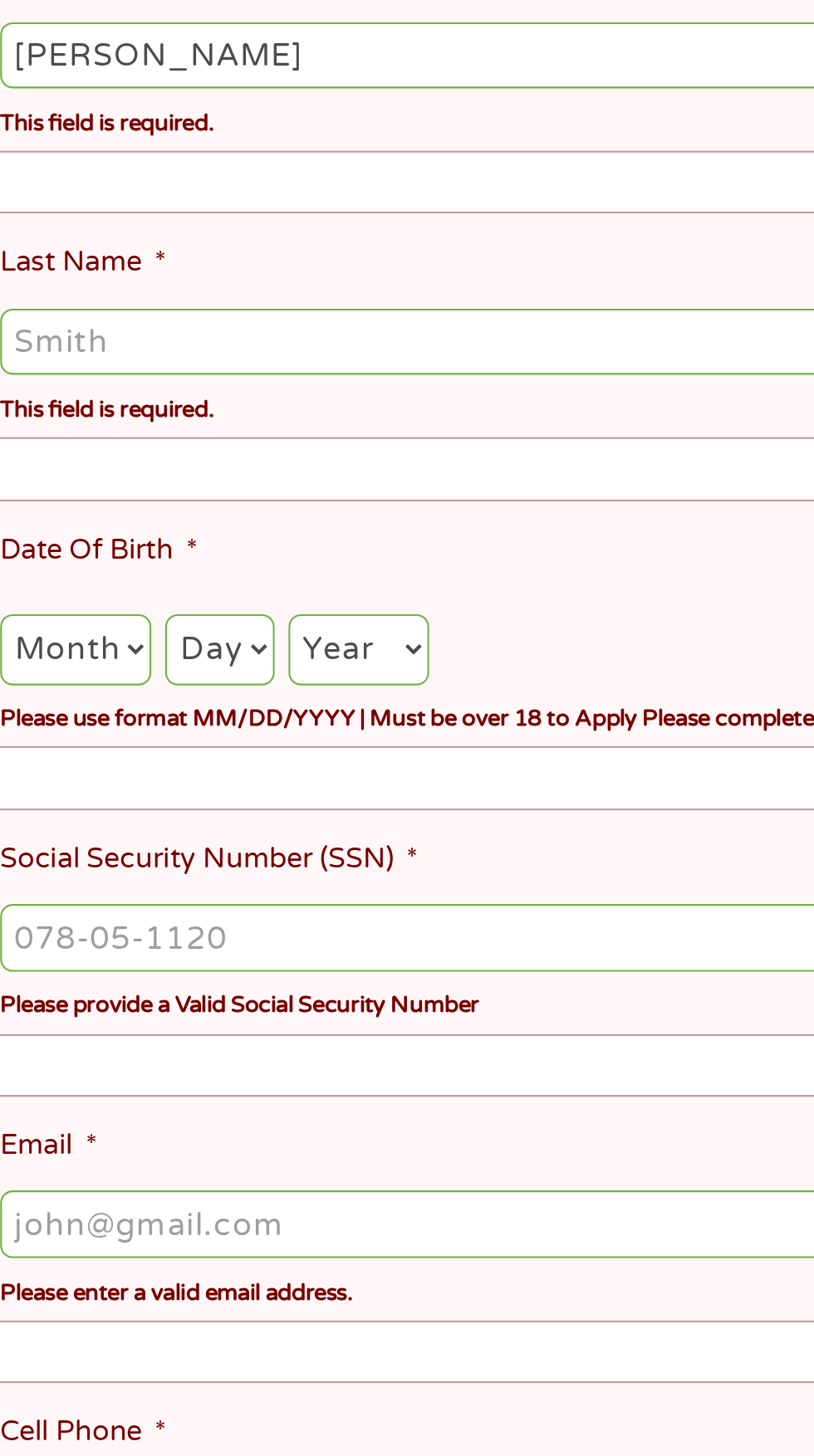
click at [419, 1069] on li "Cell Phone * Phone format: (###) ###-#### Please enter a valid US phone number." at bounding box center [400, 1135] width 748 height 132
click at [422, 1069] on li "Cell Phone * Phone format: (###) ###-#### Please enter a valid US phone number." at bounding box center [400, 1135] width 748 height 132
click at [116, 526] on span "*" at bounding box center [115, 534] width 5 height 16
click at [116, 557] on input "Last Name *" at bounding box center [407, 572] width 736 height 32
click at [99, 526] on label "Last Name *" at bounding box center [78, 534] width 79 height 17
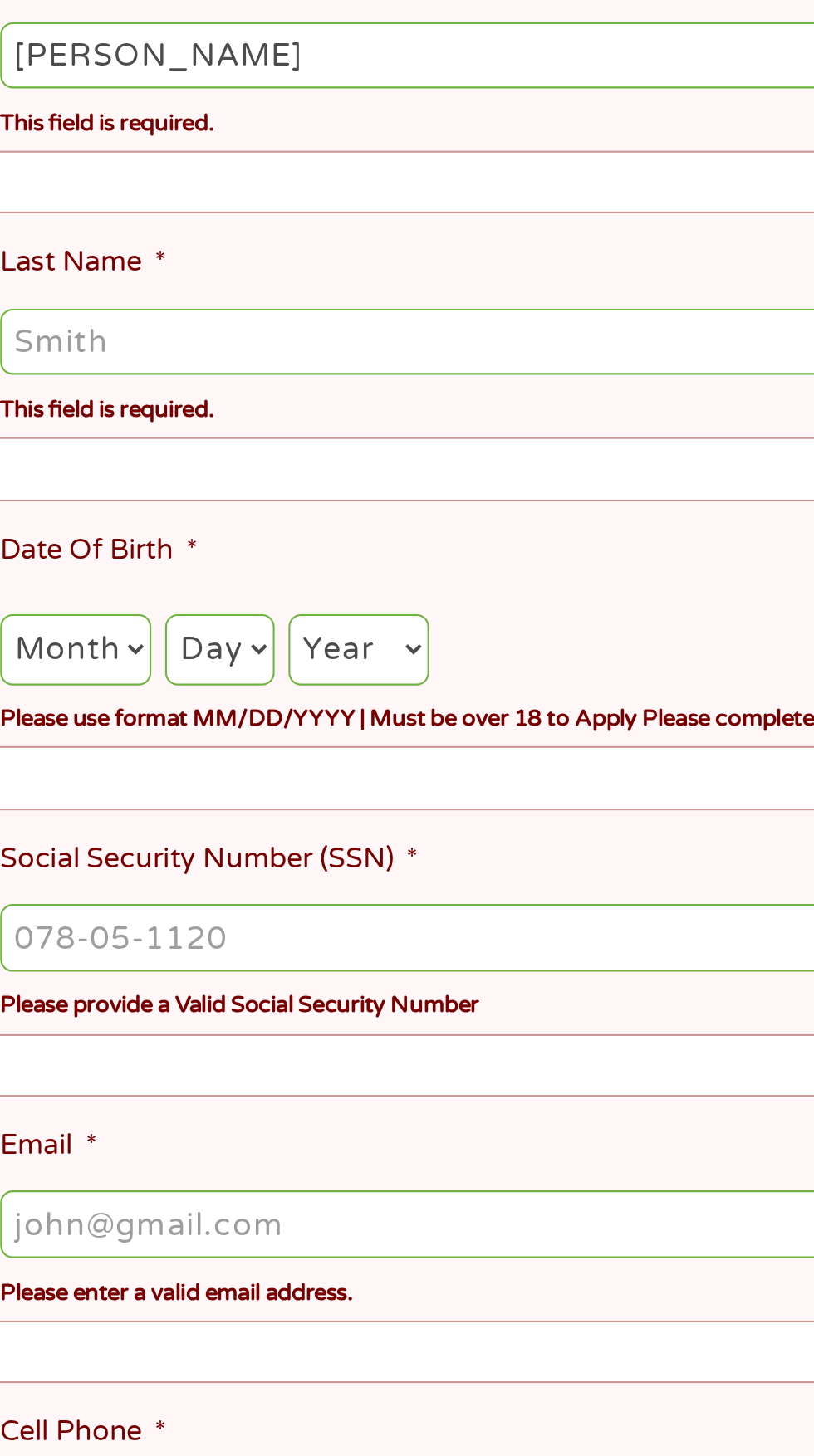
click at [99, 557] on input "Last Name *" at bounding box center [407, 572] width 736 height 32
click at [101, 488] on ul "About You This field is hidden when viewing the form Title * --- Choose one ---…" at bounding box center [406, 876] width 760 height 1117
click at [107, 564] on input "Last Name *" at bounding box center [407, 572] width 736 height 32
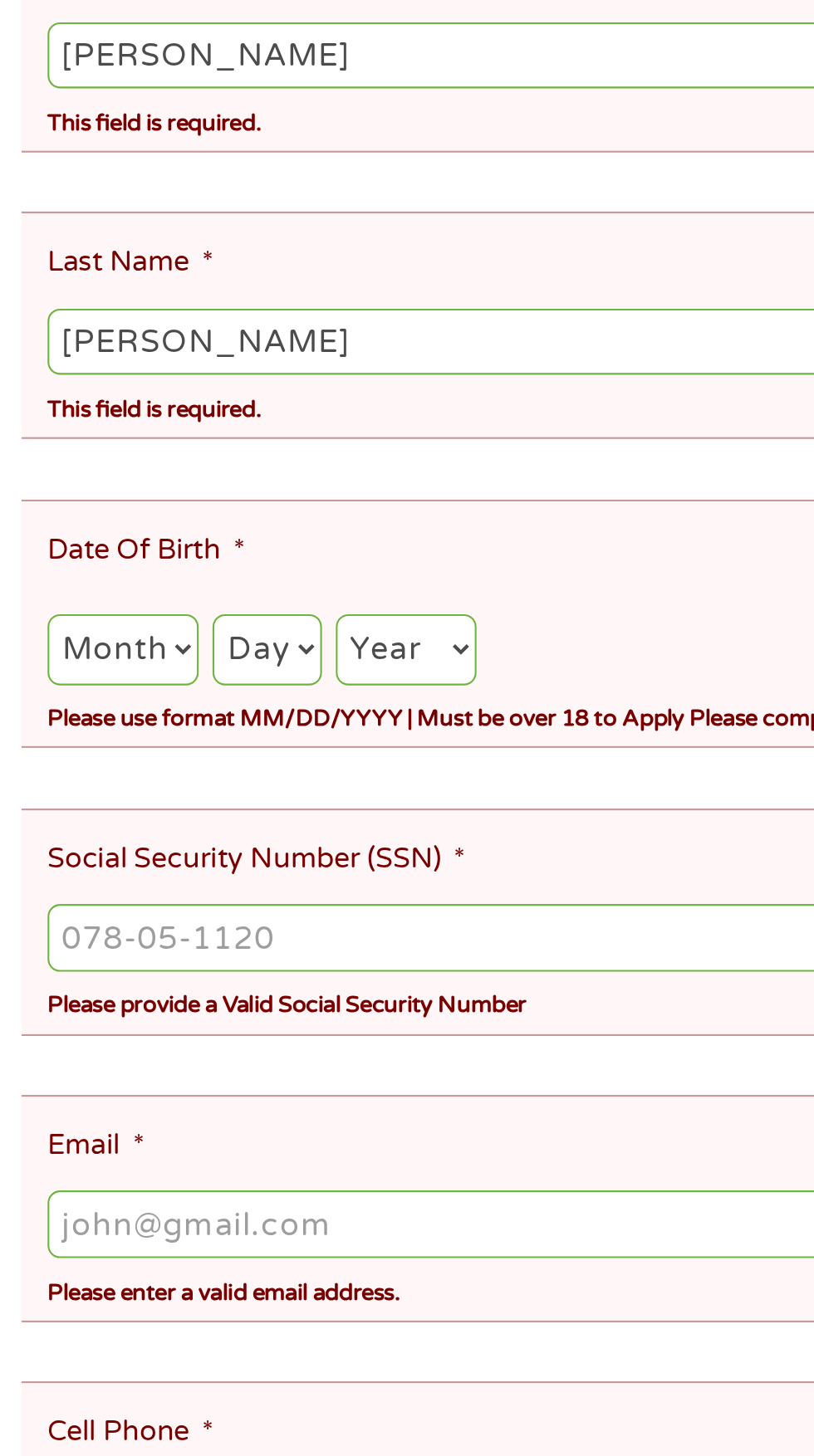
type input "[PERSON_NAME]"
click at [123, 489] on ul "About You This field is hidden when viewing the form Title * --- Choose one ---…" at bounding box center [406, 876] width 760 height 1117
click at [79, 526] on label "Last Name *" at bounding box center [78, 534] width 79 height 17
click at [79, 557] on input "[PERSON_NAME]" at bounding box center [407, 572] width 736 height 32
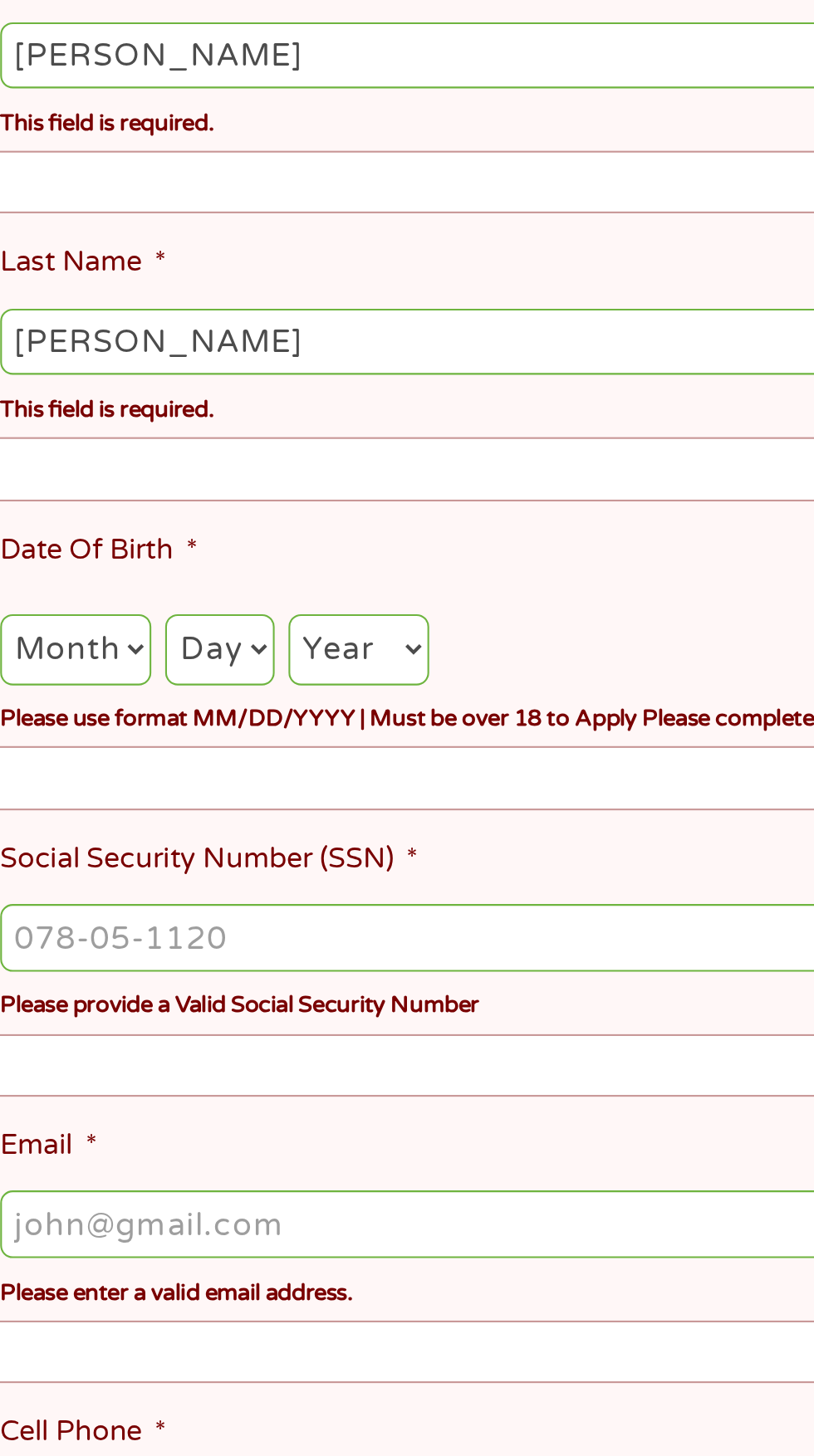
click at [158, 511] on li "Last Name * Collier This field is required." at bounding box center [400, 565] width 748 height 109
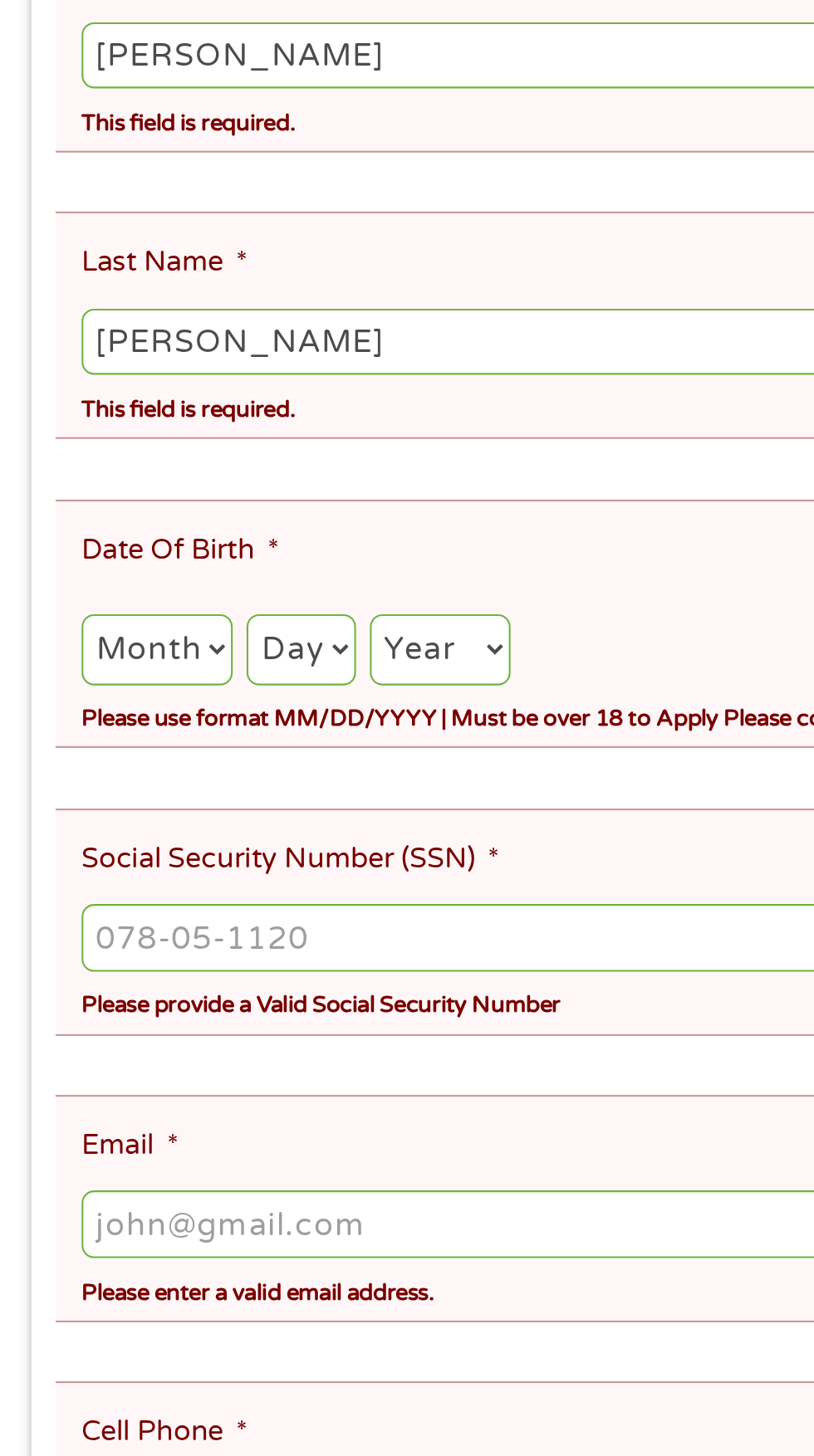
click at [53, 499] on ul "About You This field is hidden when viewing the form Title * --- Choose one ---…" at bounding box center [406, 876] width 760 height 1117
click at [88, 706] on select "Month 1 2 3 4 5 6 7 8 9 10 11 12" at bounding box center [75, 720] width 72 height 34
select select "4"
click at [162, 708] on select "Day 1 2 3 4 5 6 7 8 9 10 11 12 13 14 15 16 17 18 19 20 21 22 23 24 25 26 27 28 …" at bounding box center [143, 720] width 51 height 34
select select "24"
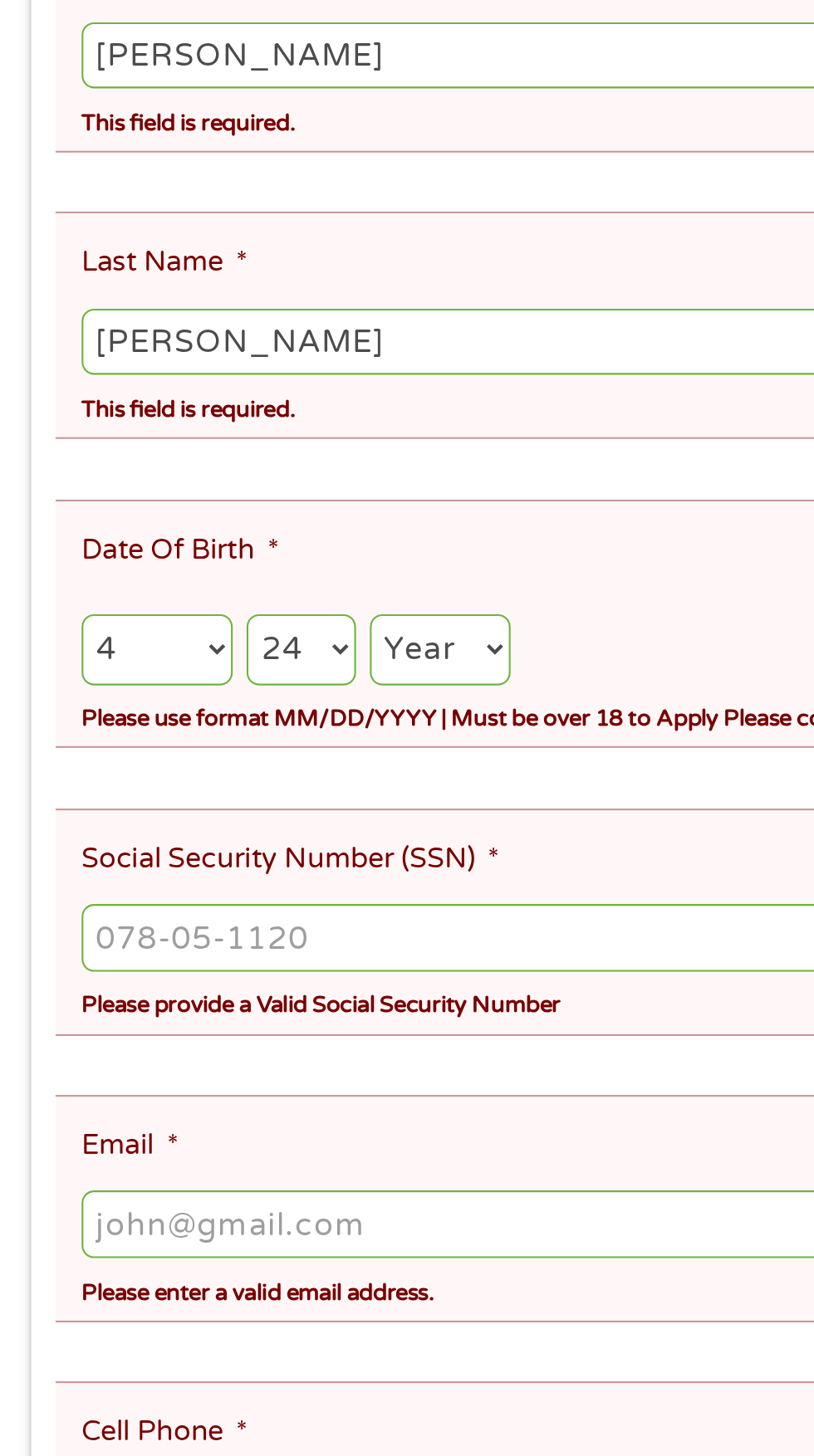
click at [225, 707] on select "Year [DATE] 2006 2005 2004 2003 2002 2001 2000 1999 1998 1997 1996 1995 1994 19…" at bounding box center [210, 720] width 68 height 34
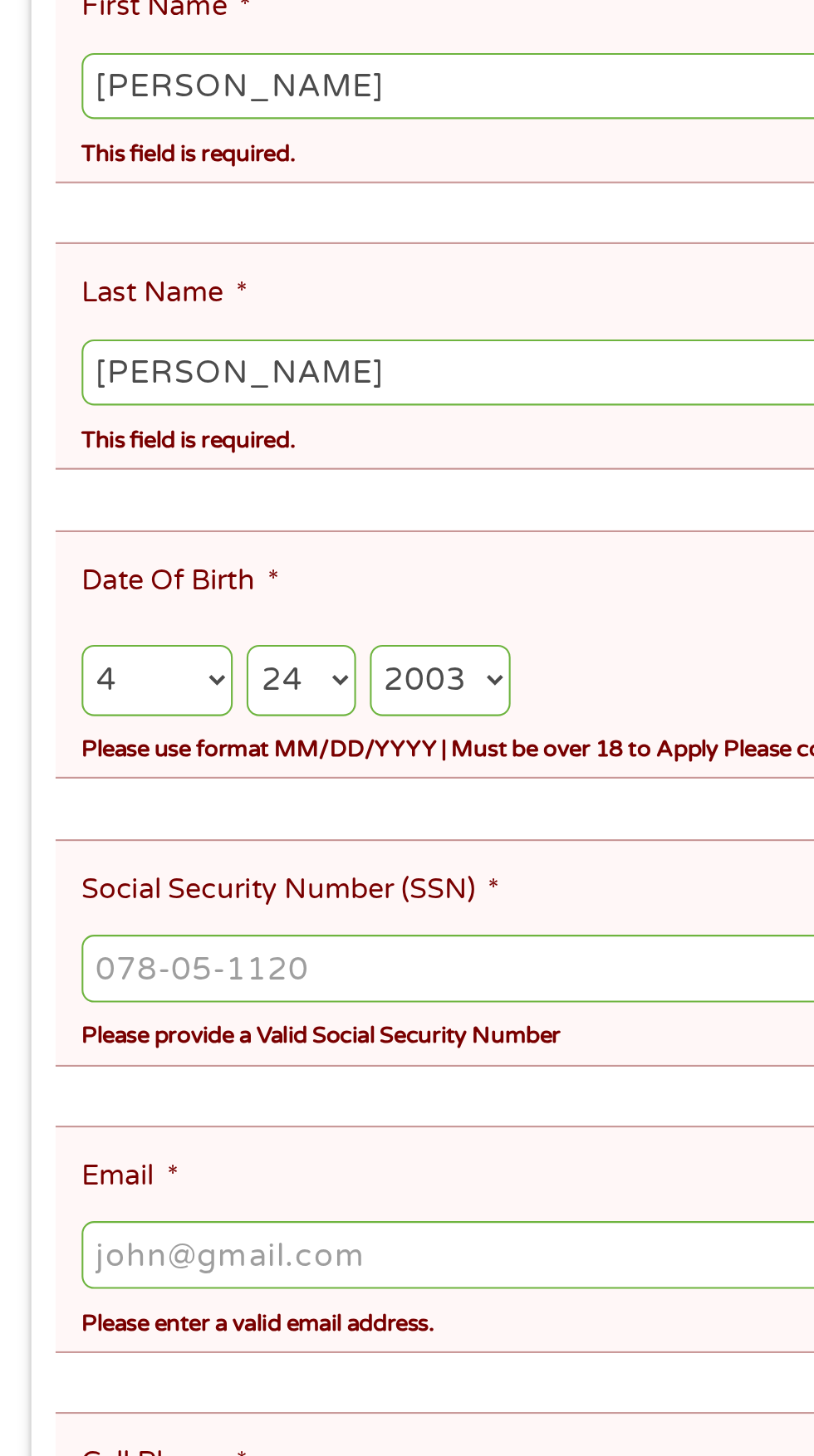
click at [233, 703] on select "Year [DATE] 2006 2005 2004 2003 2002 2001 2000 1999 1998 1997 1996 1995 1994 19…" at bounding box center [210, 720] width 68 height 34
select select "1963"
click at [95, 842] on input "Social Security Number (SSN) *" at bounding box center [407, 857] width 736 height 32
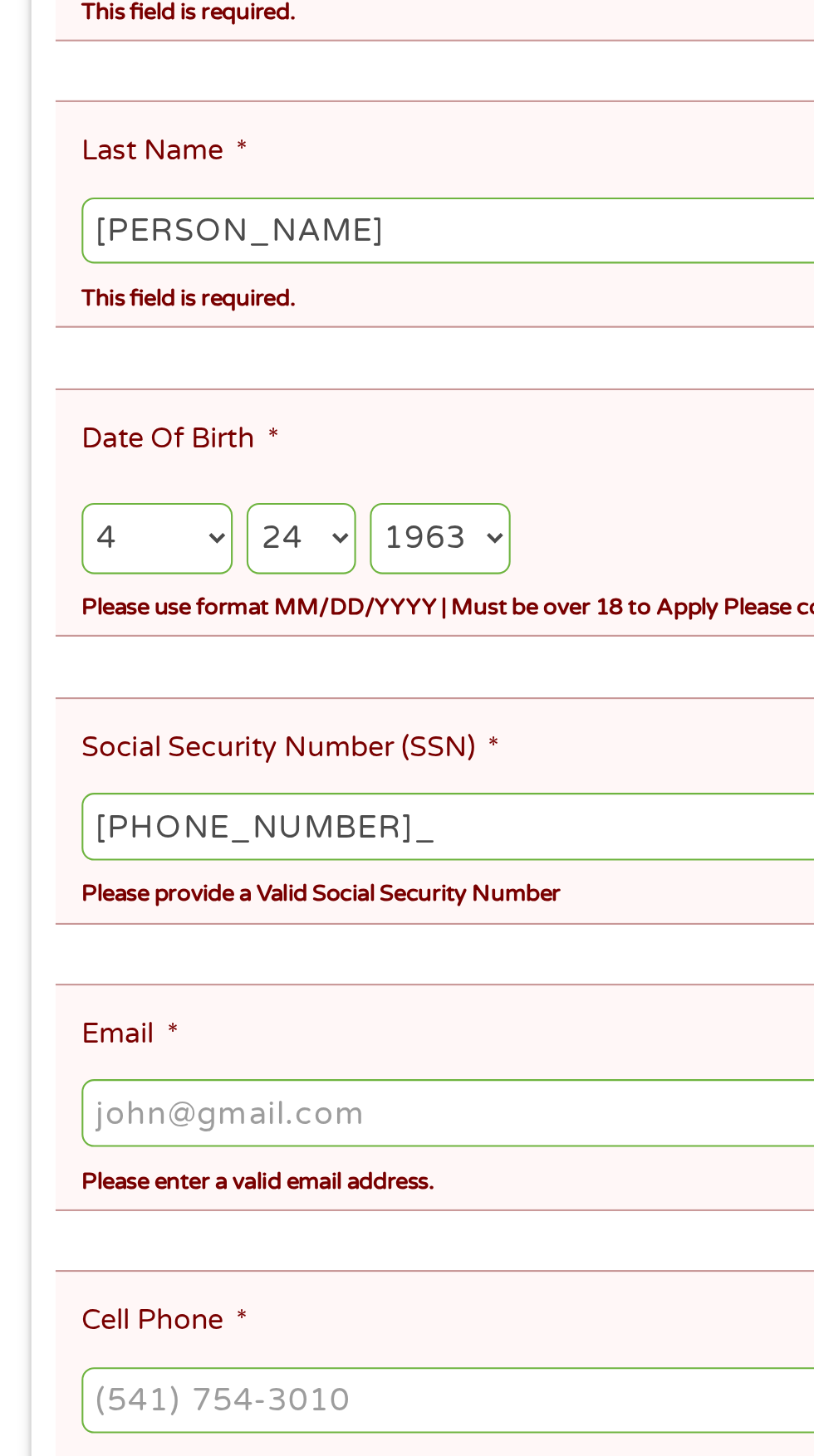
type input "351-70-0735"
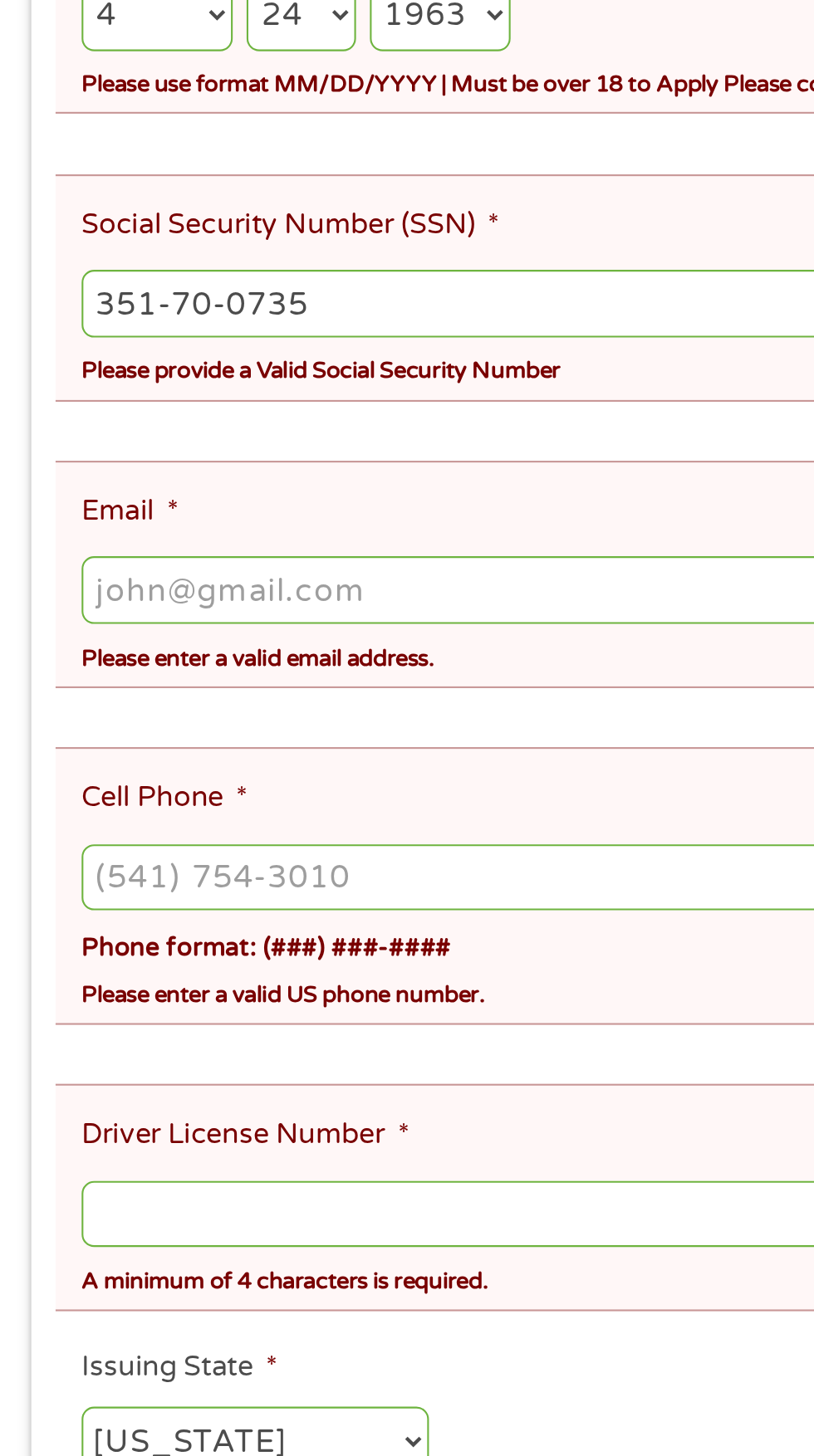
click at [81, 978] on input "Email *" at bounding box center [407, 994] width 736 height 32
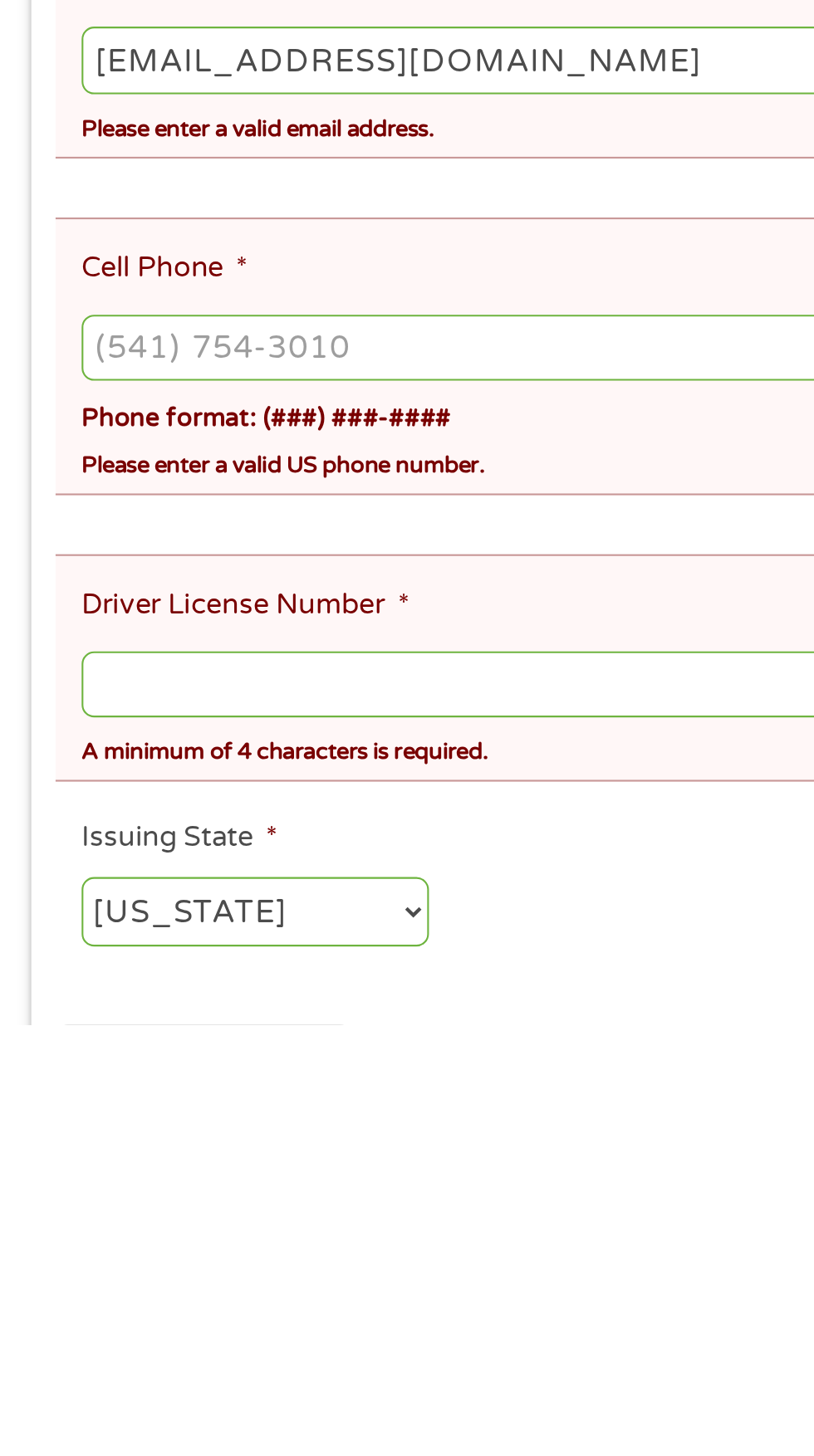
type input "[EMAIL_ADDRESS][DOMAIN_NAME]"
click at [74, 1116] on input "Cell Phone *" at bounding box center [407, 1132] width 736 height 32
type input "[PHONE_NUMBER]"
click at [74, 1278] on input "Driver License Number *" at bounding box center [407, 1293] width 736 height 32
click at [77, 1278] on input "C4y0-" at bounding box center [407, 1293] width 736 height 32
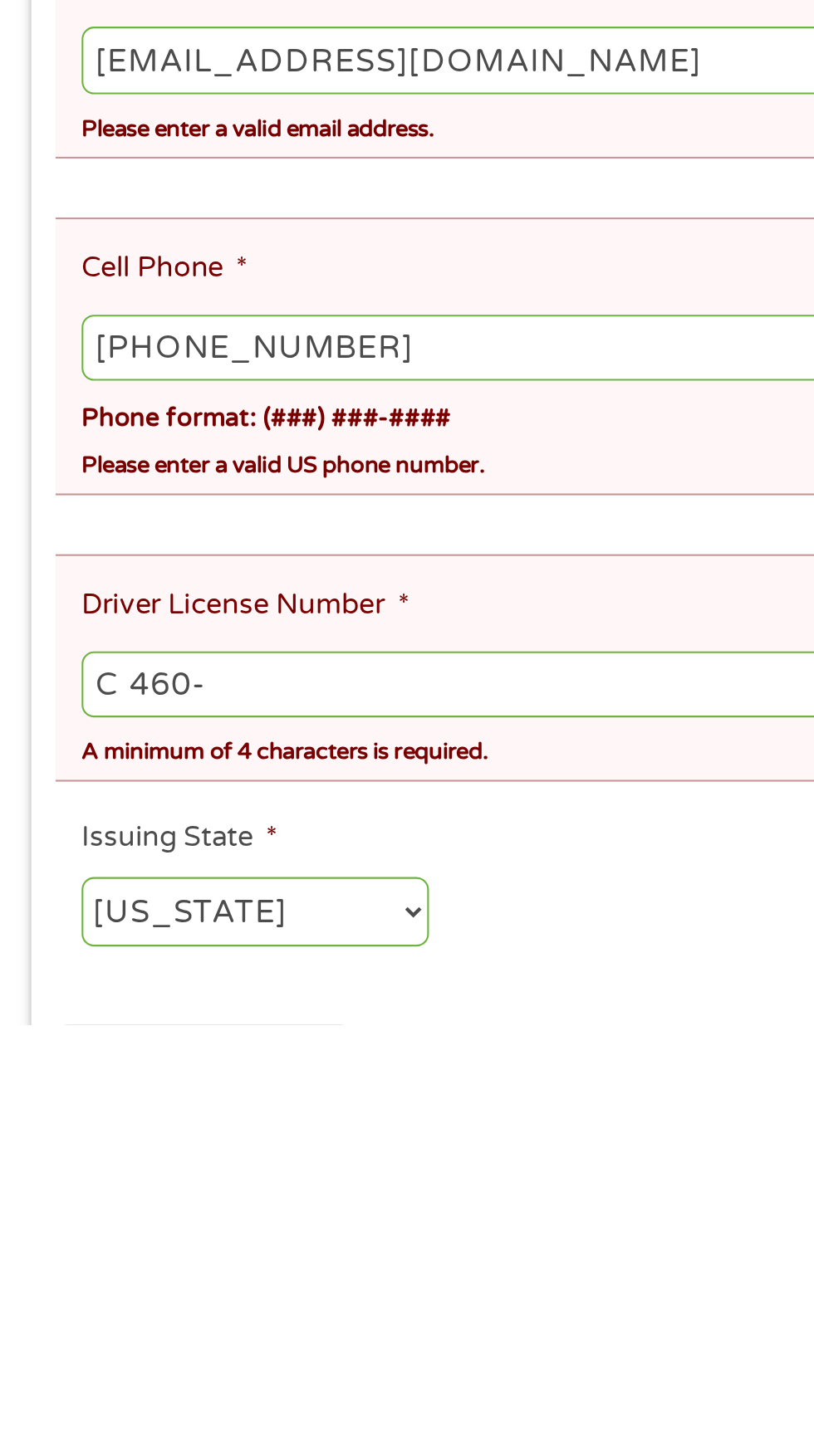
click at [119, 1278] on input "C 460-" at bounding box center [407, 1293] width 736 height 32
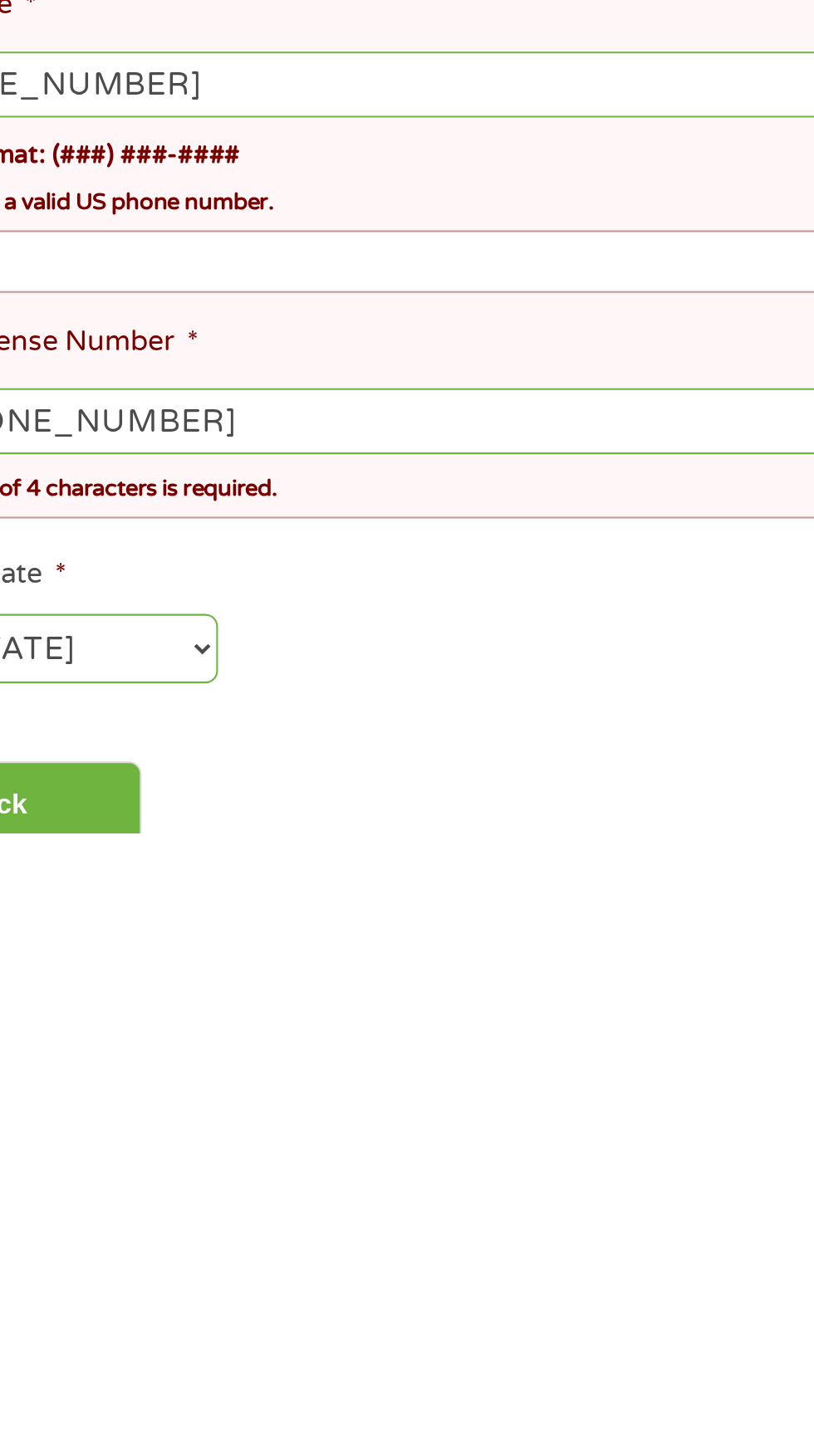
scroll to position [34, 0]
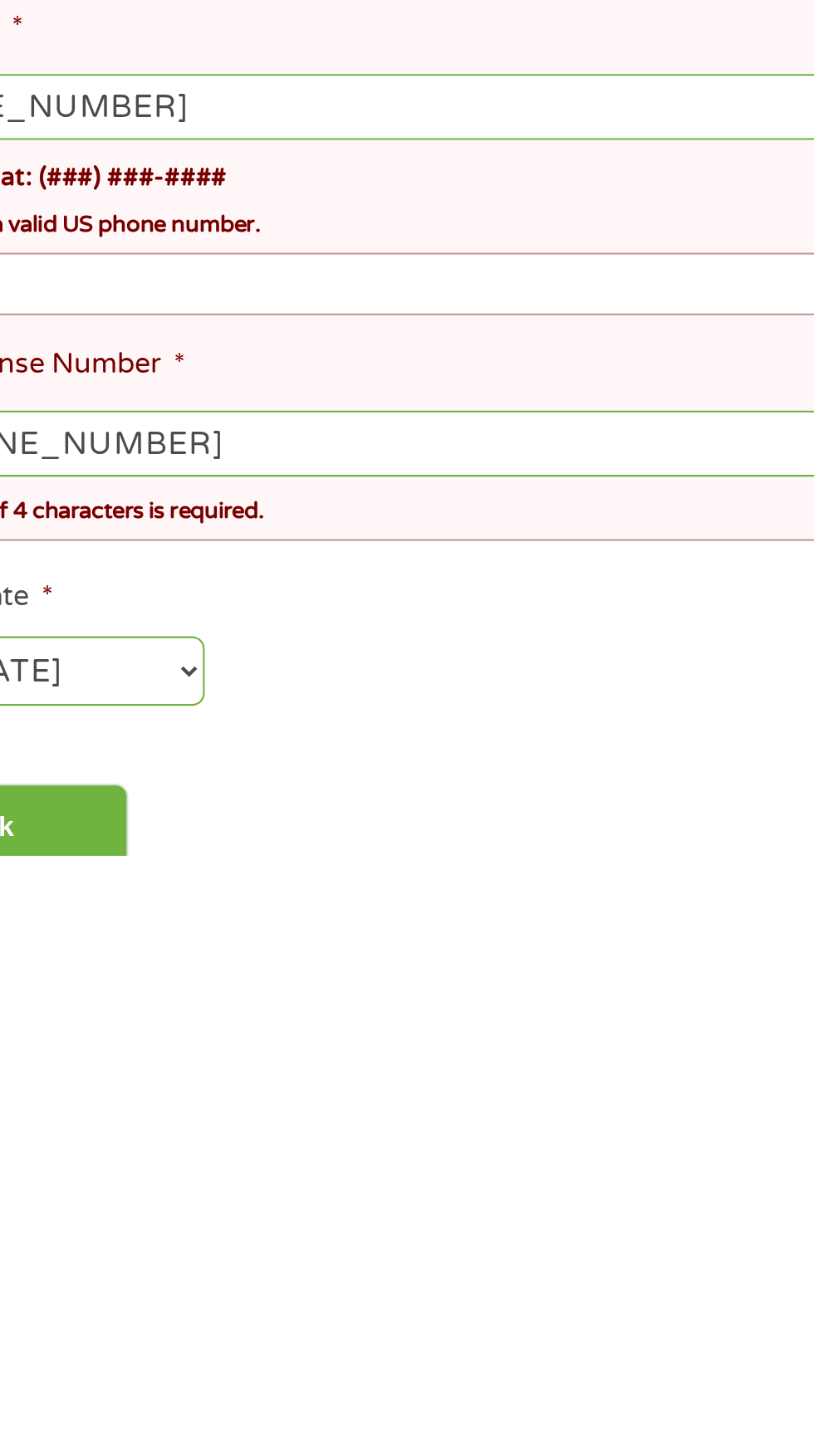
type input "C 460-1176-3717"
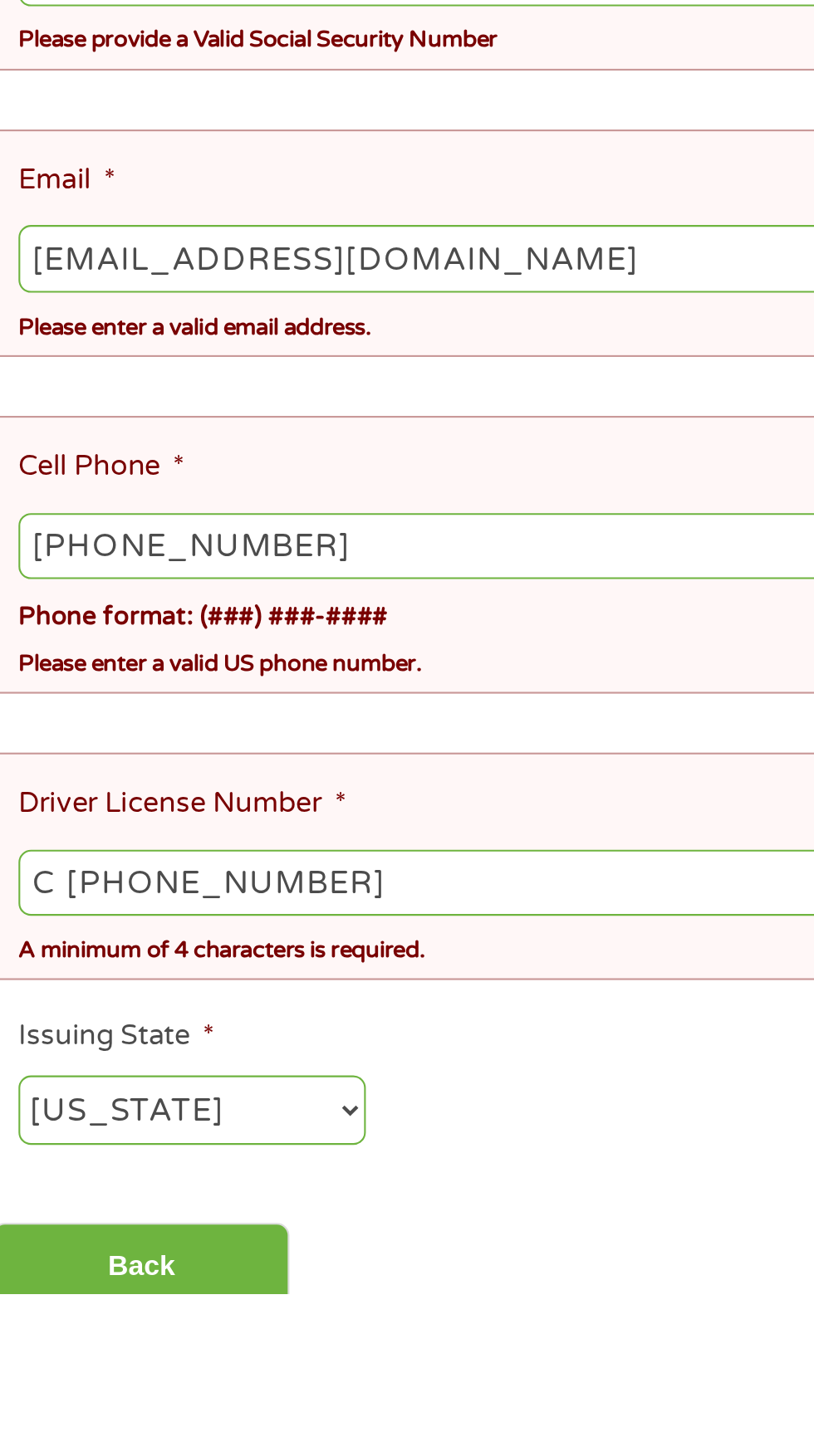
click at [200, 944] on input "[EMAIL_ADDRESS][DOMAIN_NAME]" at bounding box center [407, 960] width 736 height 32
type input "[EMAIL_ADDRESS][DOMAIN_NAME]"
click at [311, 944] on input "[EMAIL_ADDRESS][DOMAIN_NAME]" at bounding box center [407, 960] width 736 height 32
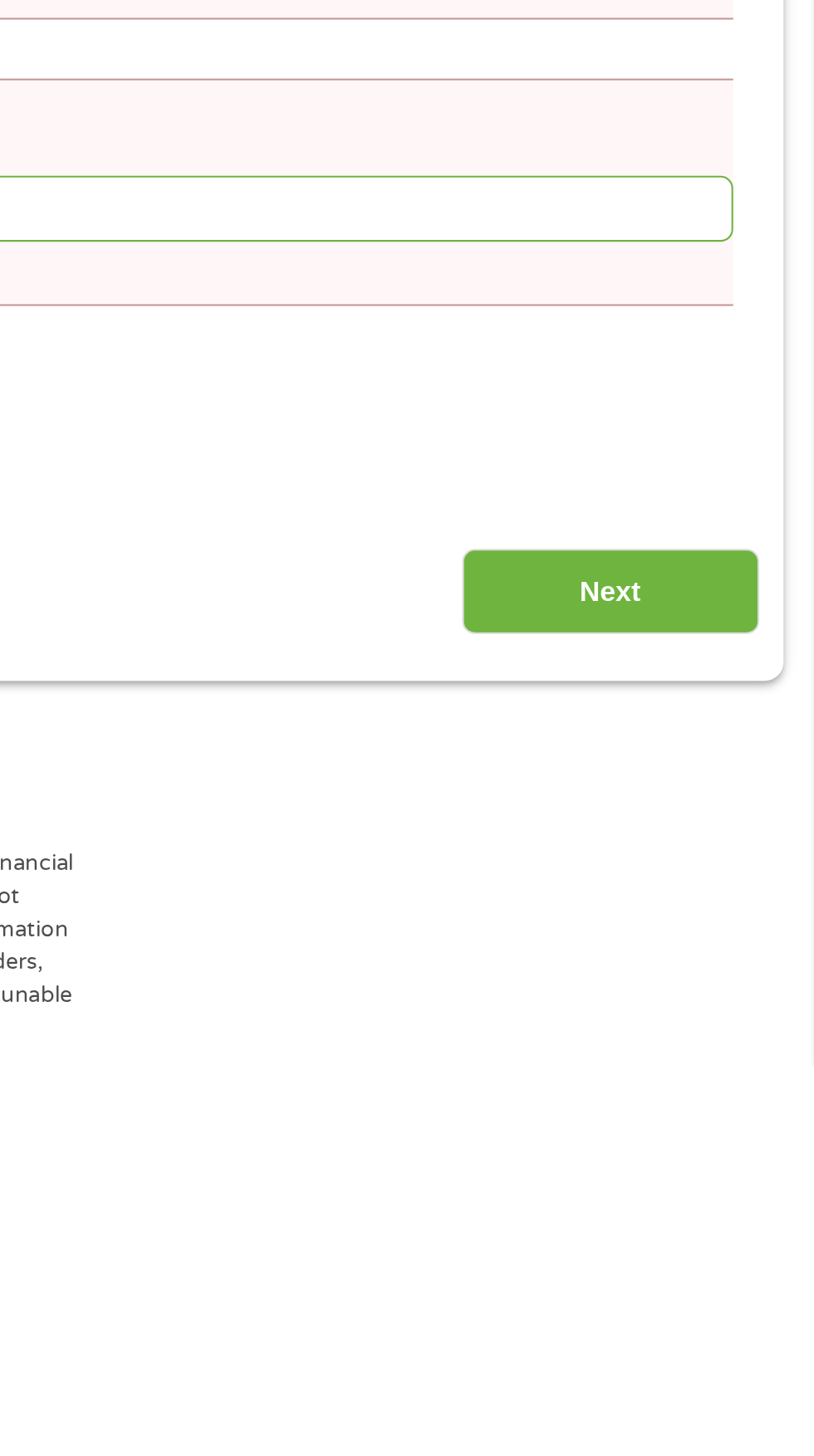
scroll to position [248, 0]
click at [724, 1208] on input "Next" at bounding box center [717, 1228] width 142 height 41
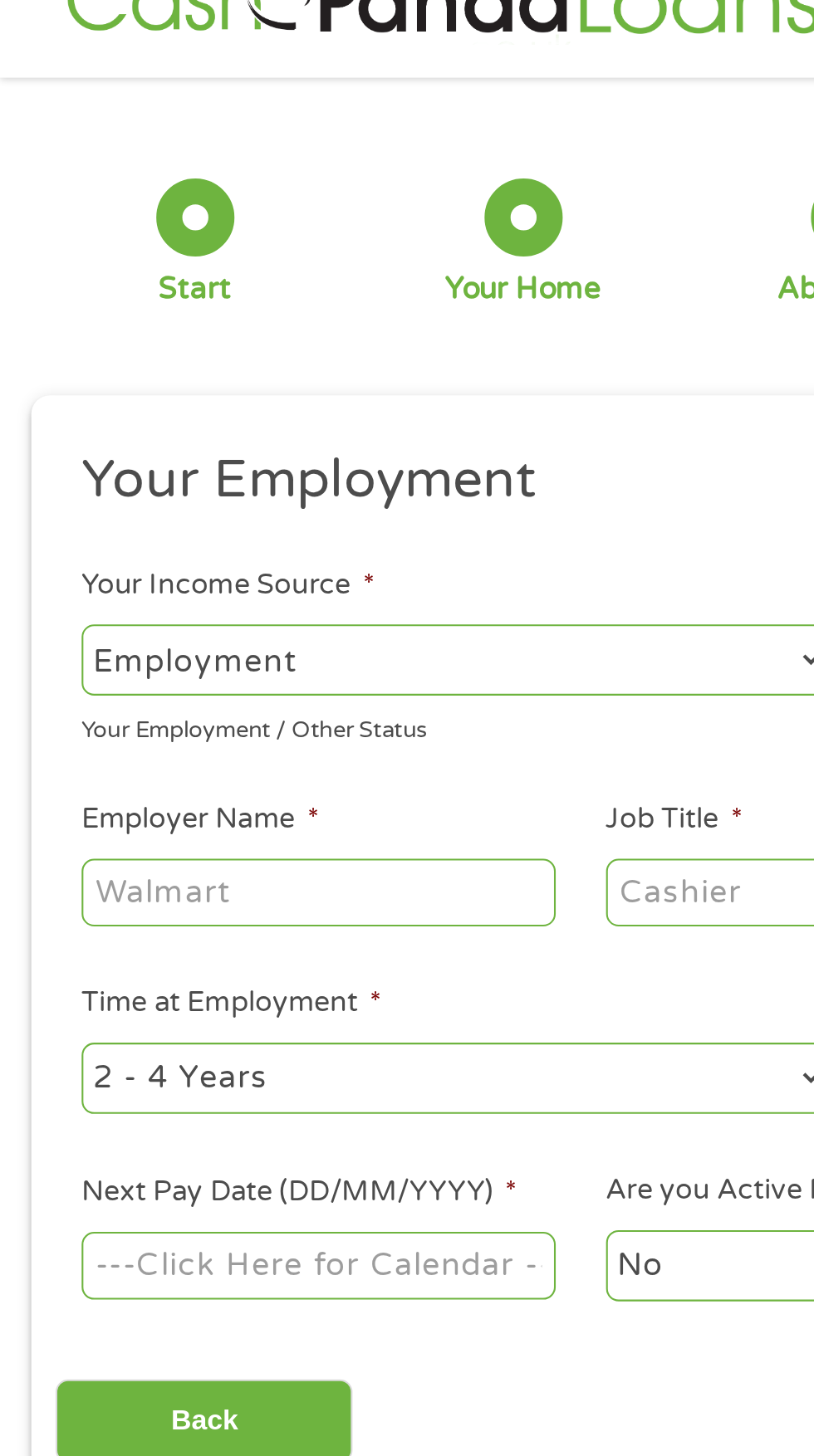
scroll to position [0, 0]
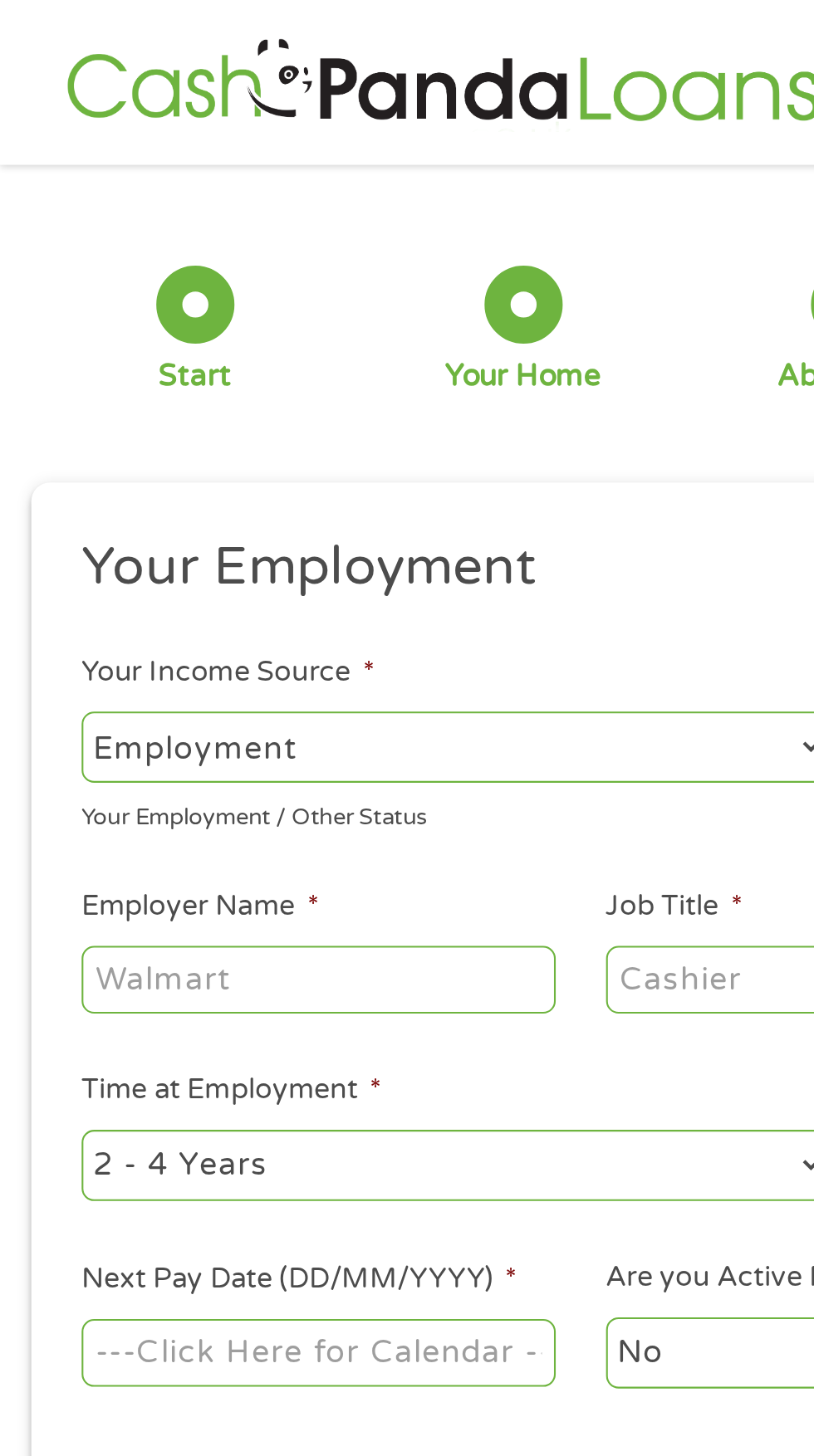
click at [141, 366] on select "--- Choose one --- Employment [DEMOGRAPHIC_DATA] Benefits" at bounding box center [216, 358] width 356 height 34
click at [76, 475] on input "Employer Name *" at bounding box center [151, 468] width 226 height 32
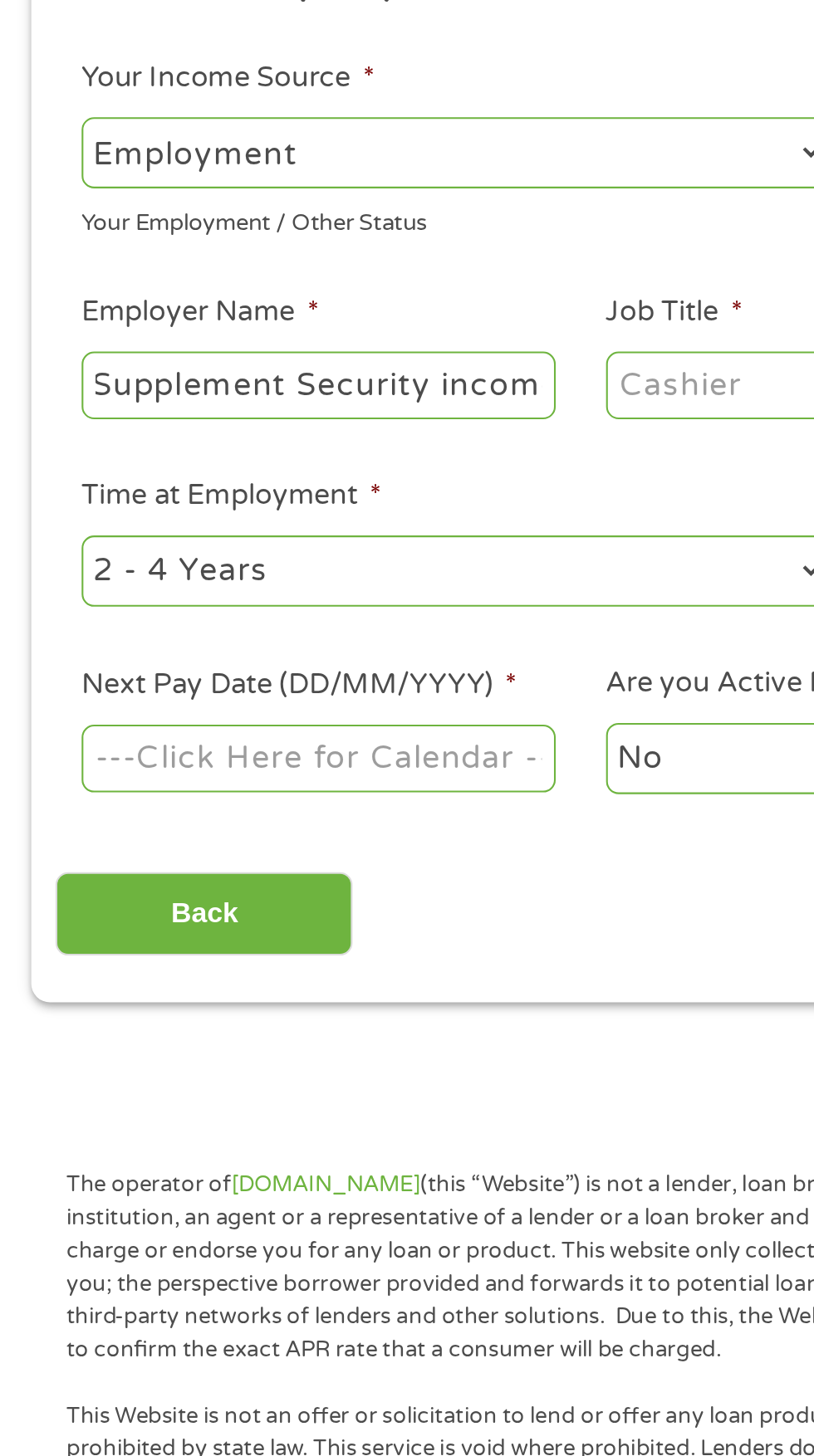
scroll to position [0, 12]
type input "Supplement Security income"
click at [343, 473] on input "Job Title *" at bounding box center [402, 468] width 226 height 32
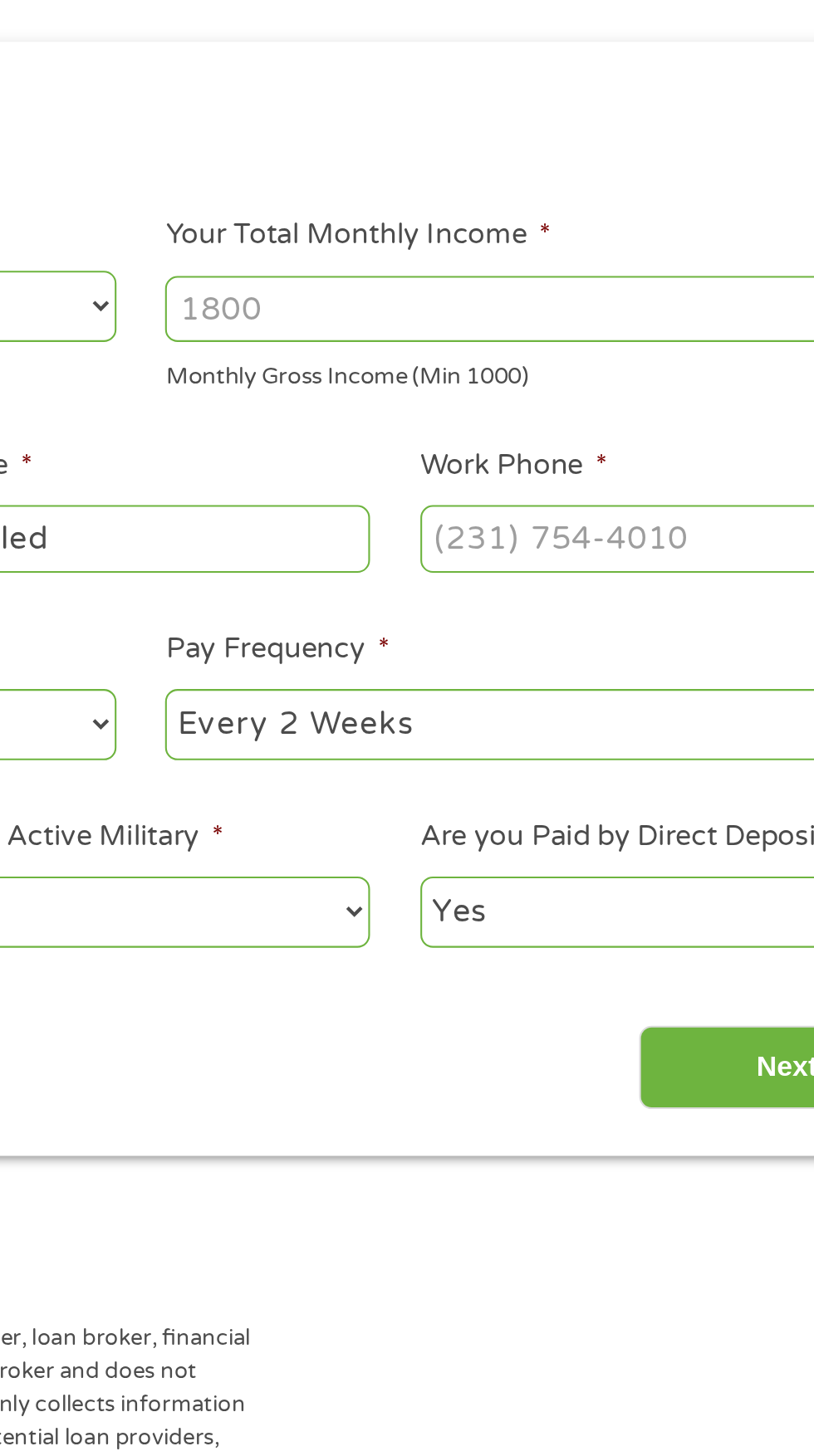
type input "Disabled"
click at [450, 361] on input "Your Total Monthly Income *" at bounding box center [596, 358] width 356 height 32
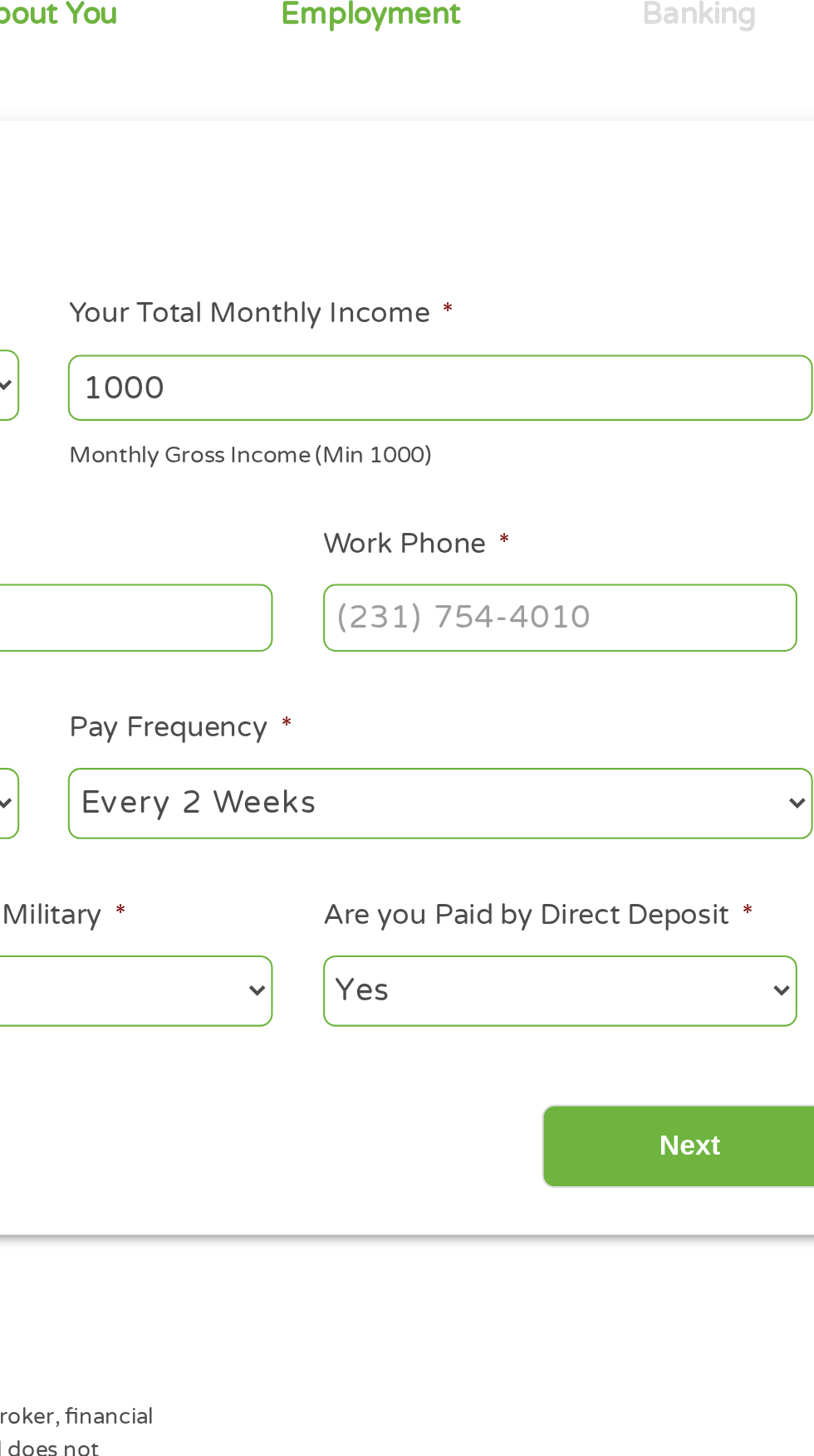
type input "1000"
click at [581, 472] on input "Work Phone *" at bounding box center [654, 468] width 226 height 32
type input "(800) 772-1213"
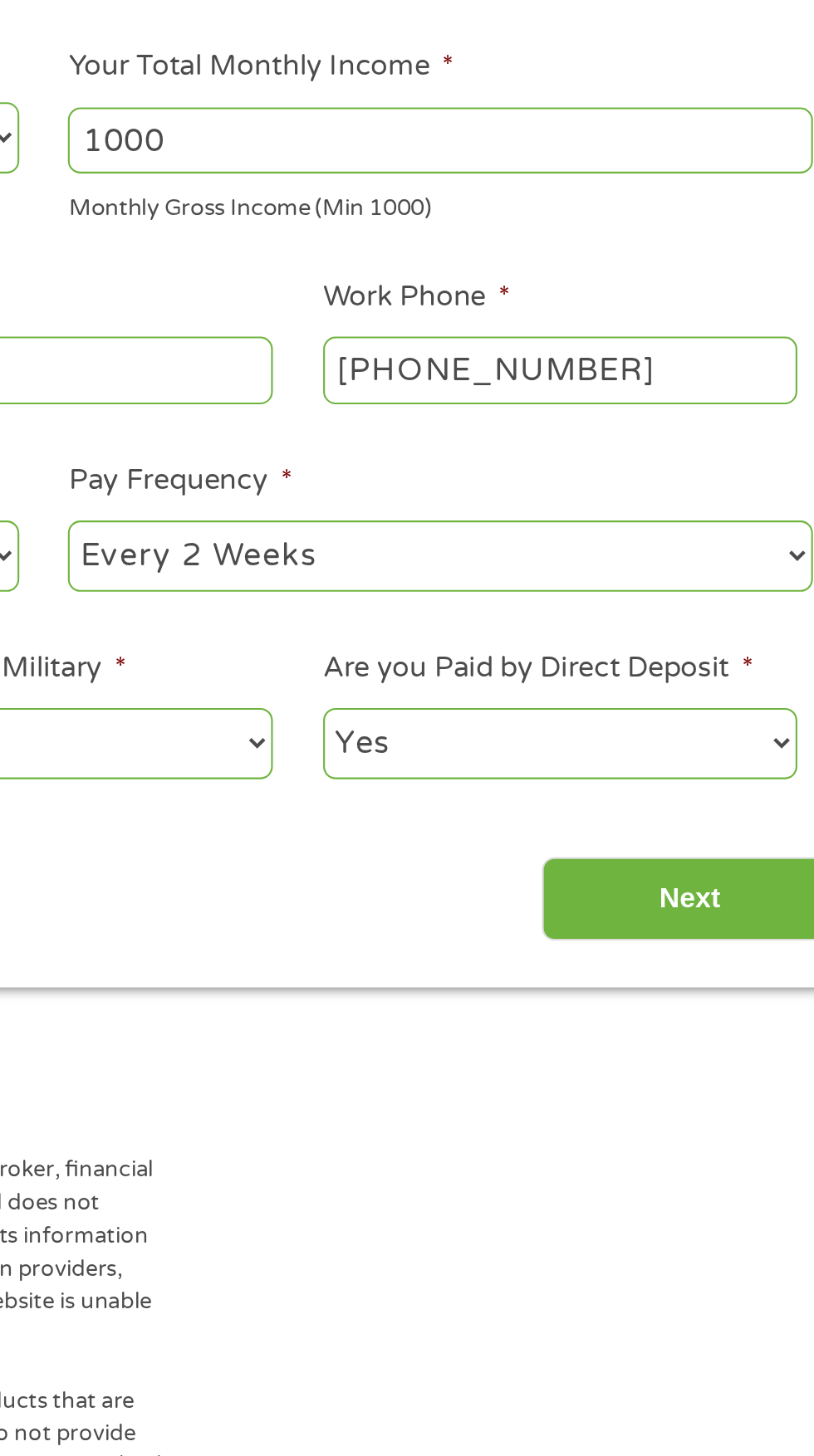
click at [597, 561] on select "--- Choose one --- Every 2 Weeks Every Week Monthly Semi-Monthly" at bounding box center [596, 558] width 356 height 34
select select "monthly"
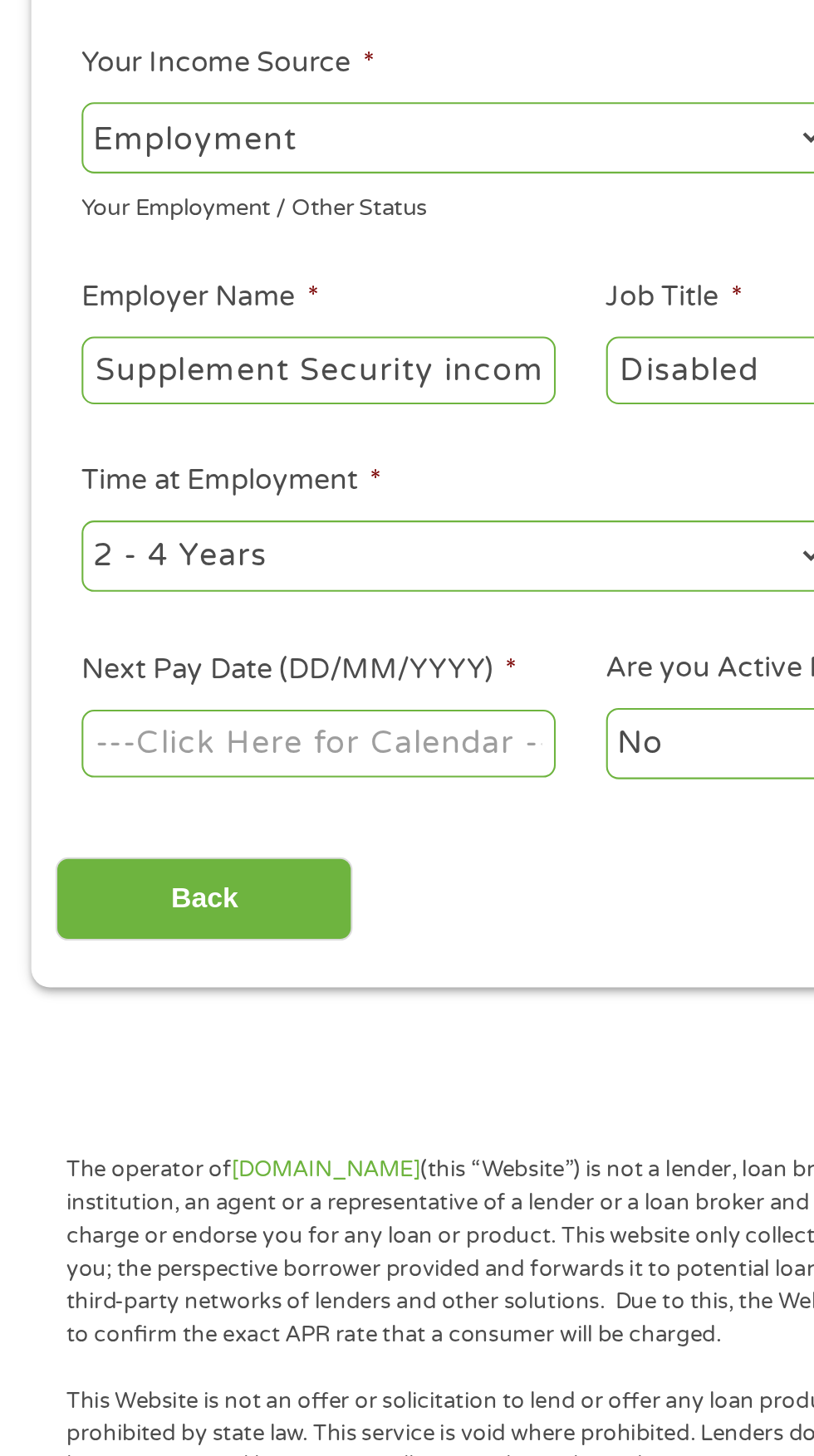
click at [104, 644] on body "Home Get Loan Offer How it works FAQs Blog Cash Loans Quick Loans Online Loans …" at bounding box center [407, 1265] width 814 height 2530
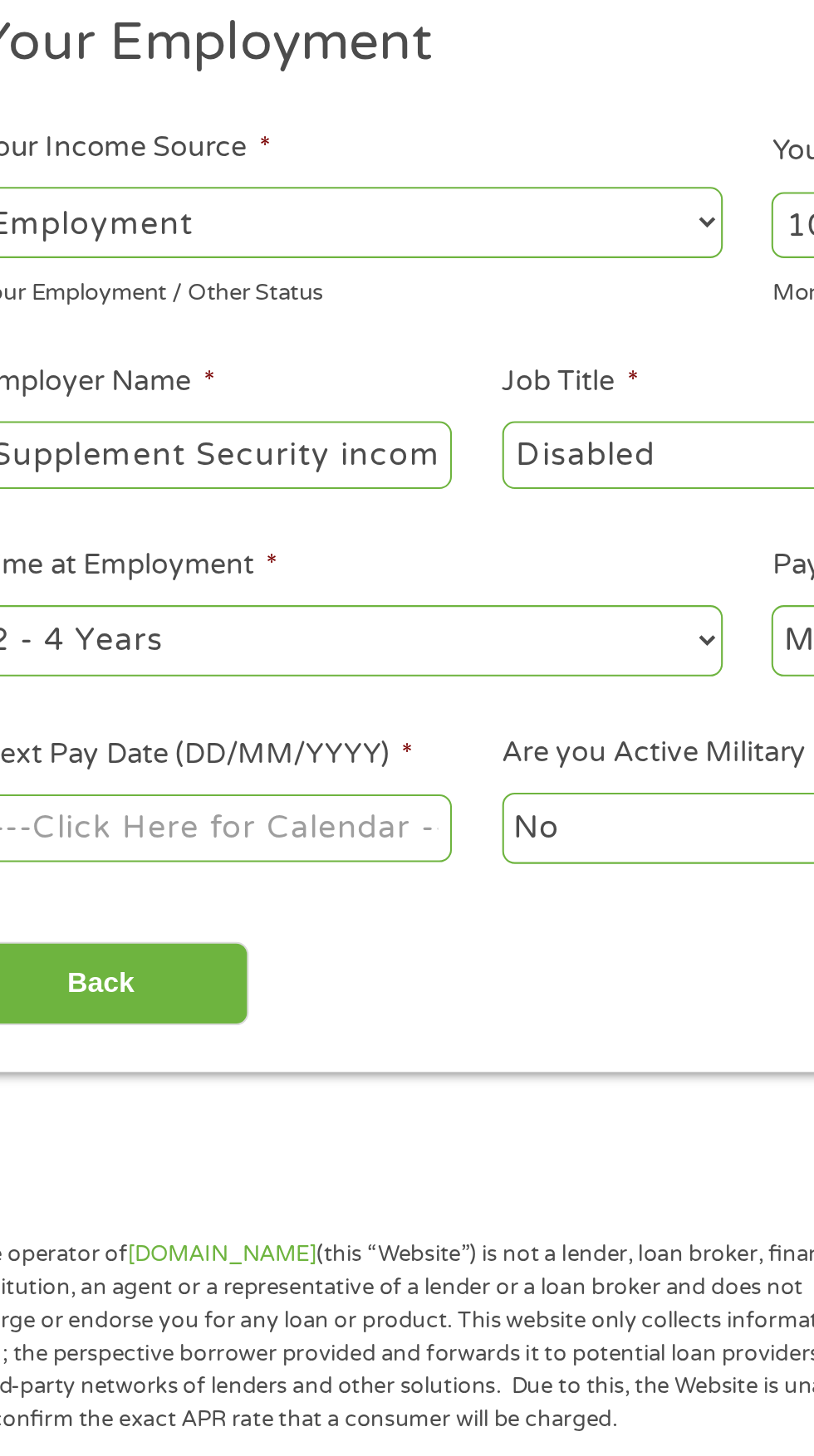
click at [58, 654] on input "Next Pay Date (DD/MM/YYYY) *" at bounding box center [151, 646] width 226 height 32
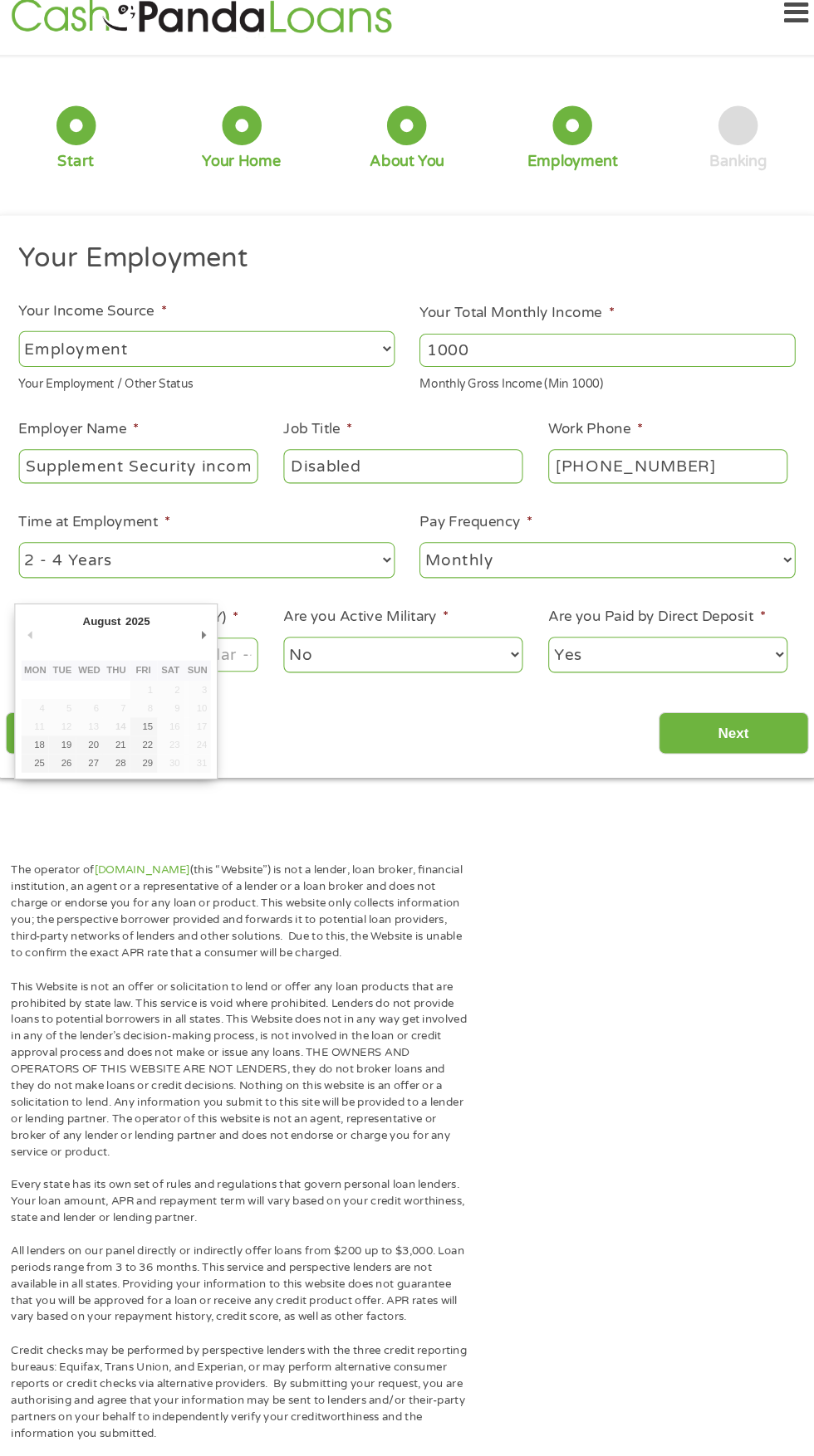
click at [33, 971] on p "This Website is not an offer or solicitation to lend or offer any loan products…" at bounding box center [248, 1040] width 433 height 173
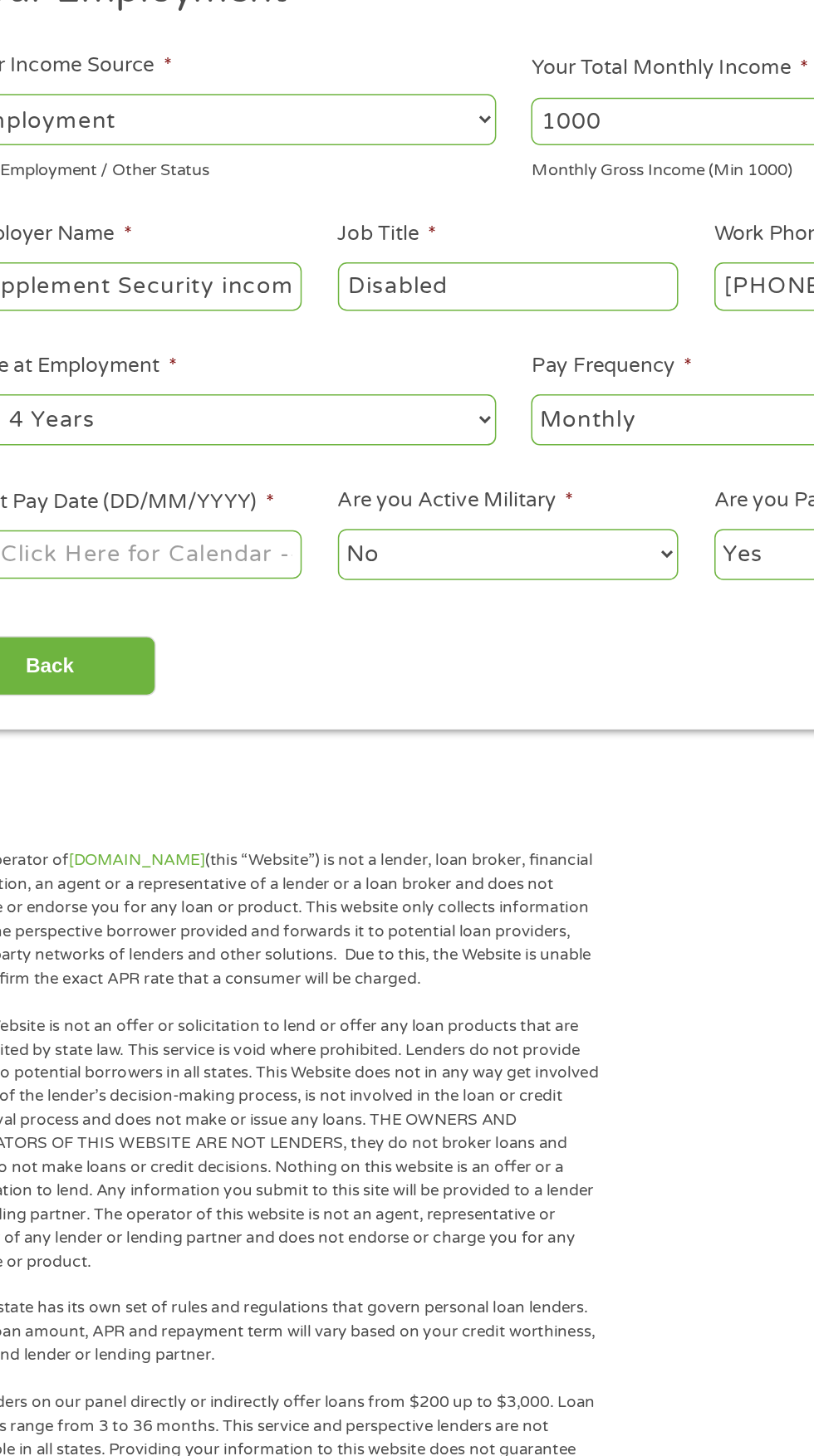
scroll to position [74, 0]
click at [246, 284] on select "--- Choose one --- Employment [DEMOGRAPHIC_DATA] Benefits" at bounding box center [216, 284] width 356 height 34
select select "benefits"
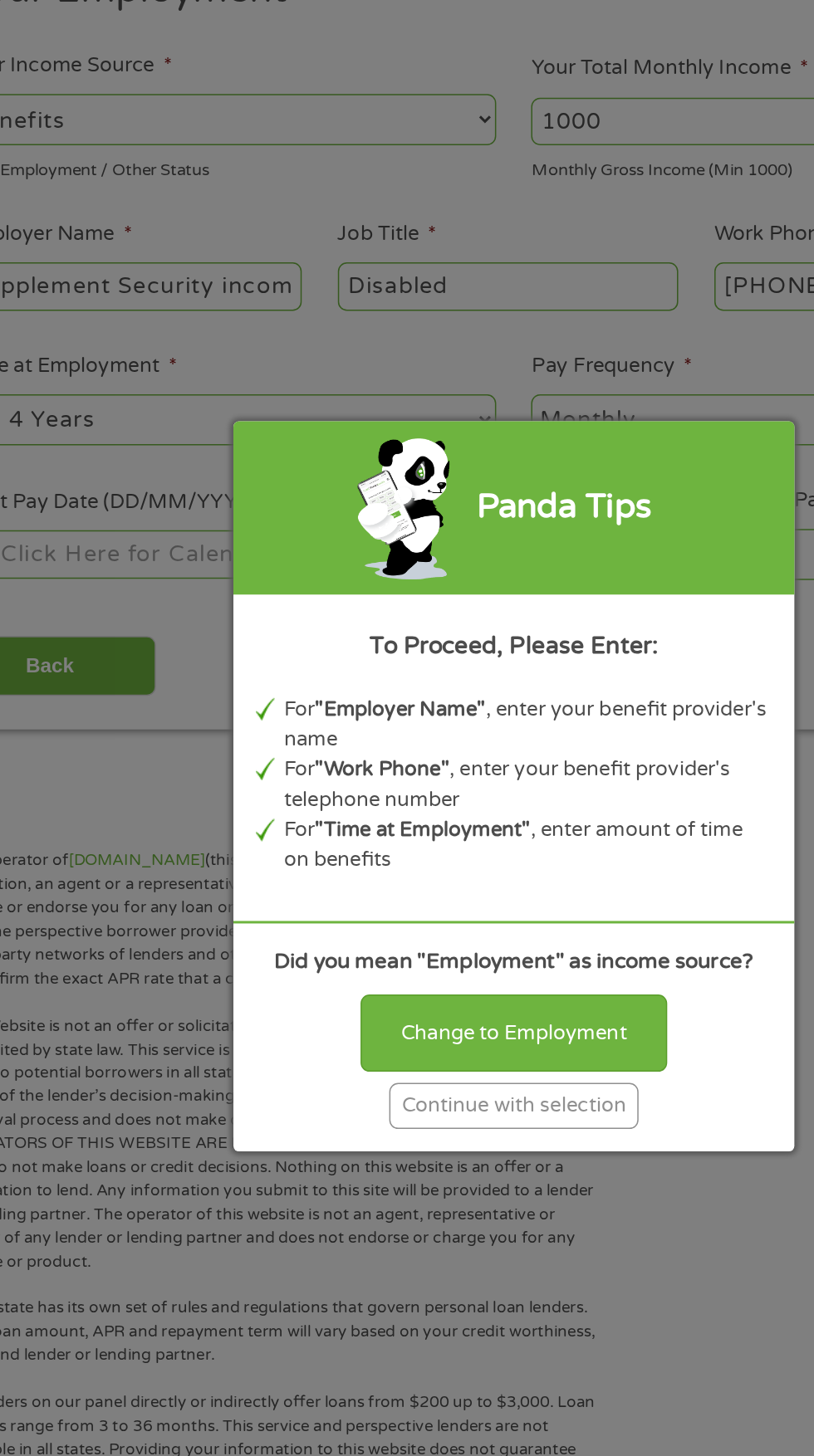
click at [440, 956] on div "Continue with selection" at bounding box center [407, 941] width 166 height 31
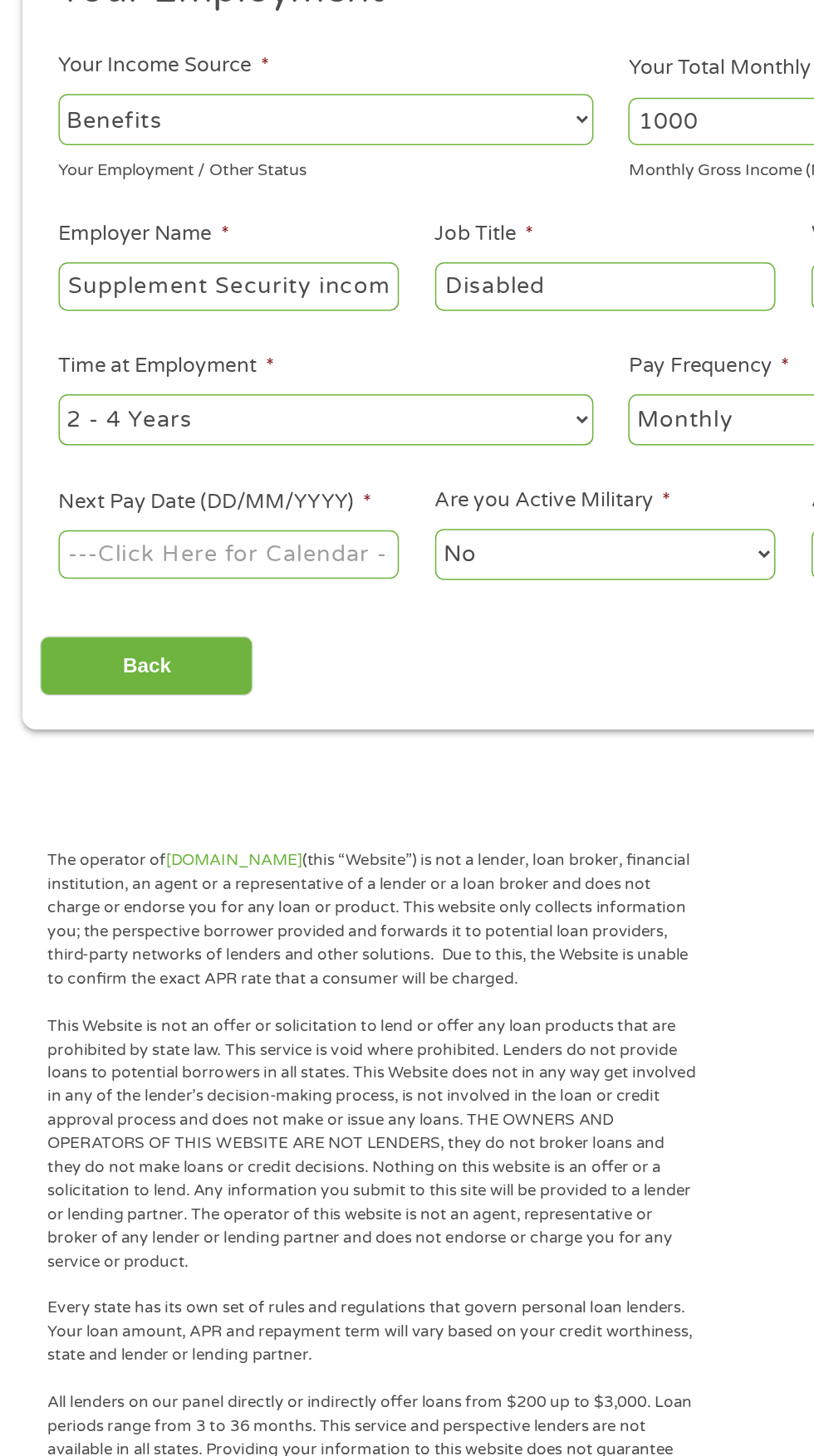
click at [316, 489] on select "--- Choose one --- 1 Year or less 1 - 2 Years 2 - 4 Years Over 4 Years" at bounding box center [216, 484] width 356 height 34
select select "60months"
click at [228, 583] on input "Next Pay Date (DD/MM/YYYY) *" at bounding box center [151, 572] width 226 height 32
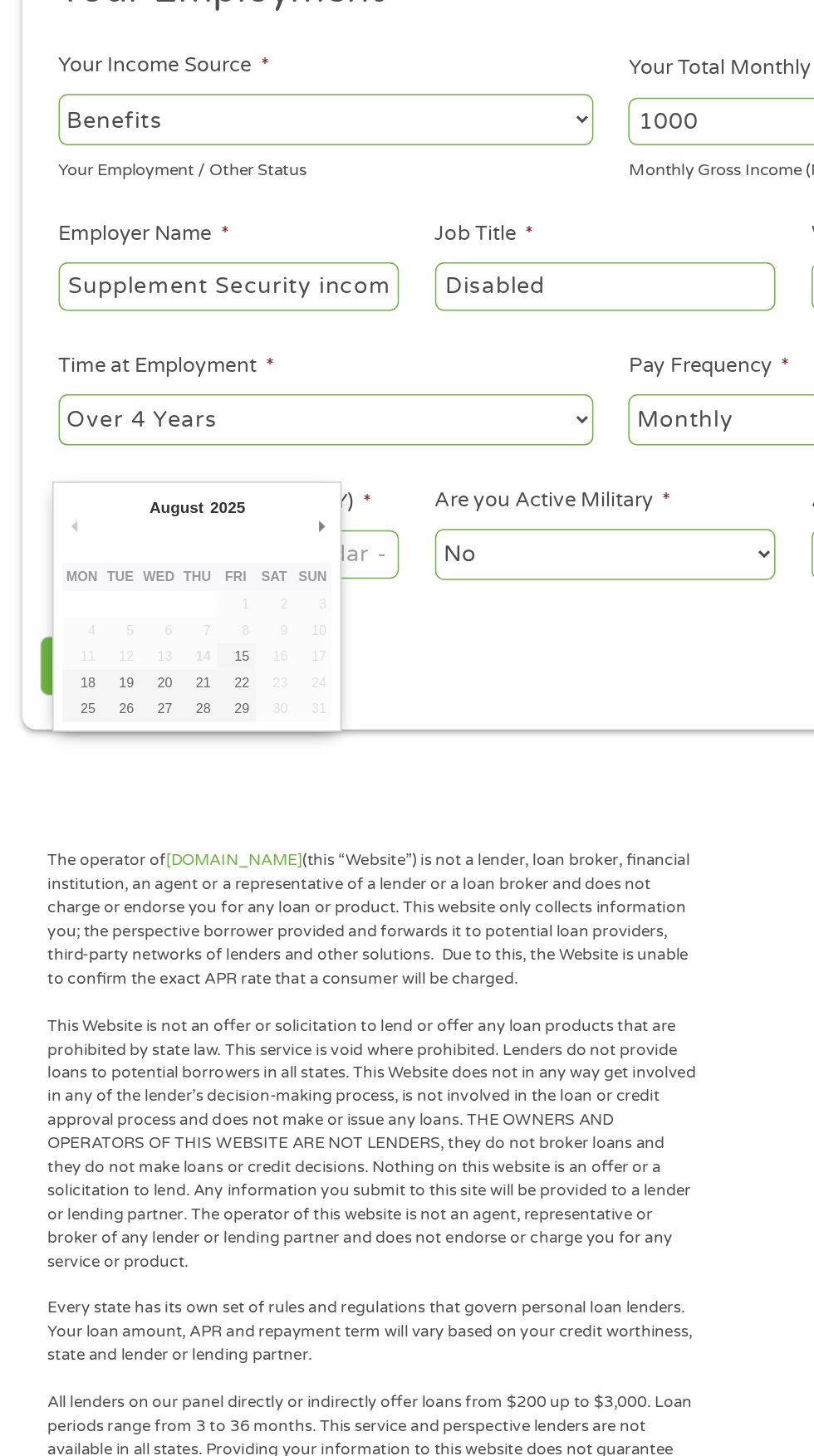
type input "[DATE]"
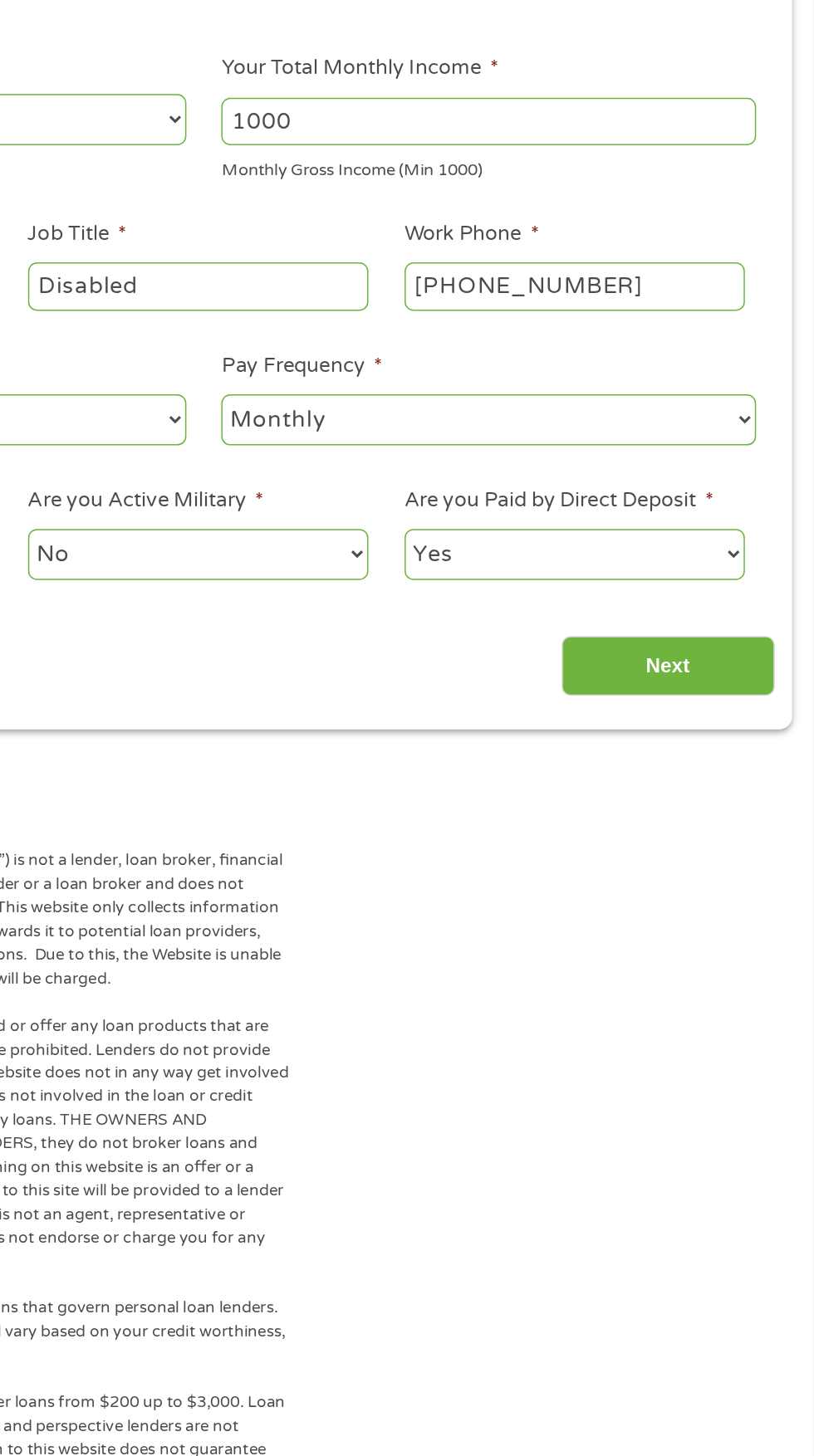
click at [722, 651] on input "Next" at bounding box center [717, 647] width 142 height 41
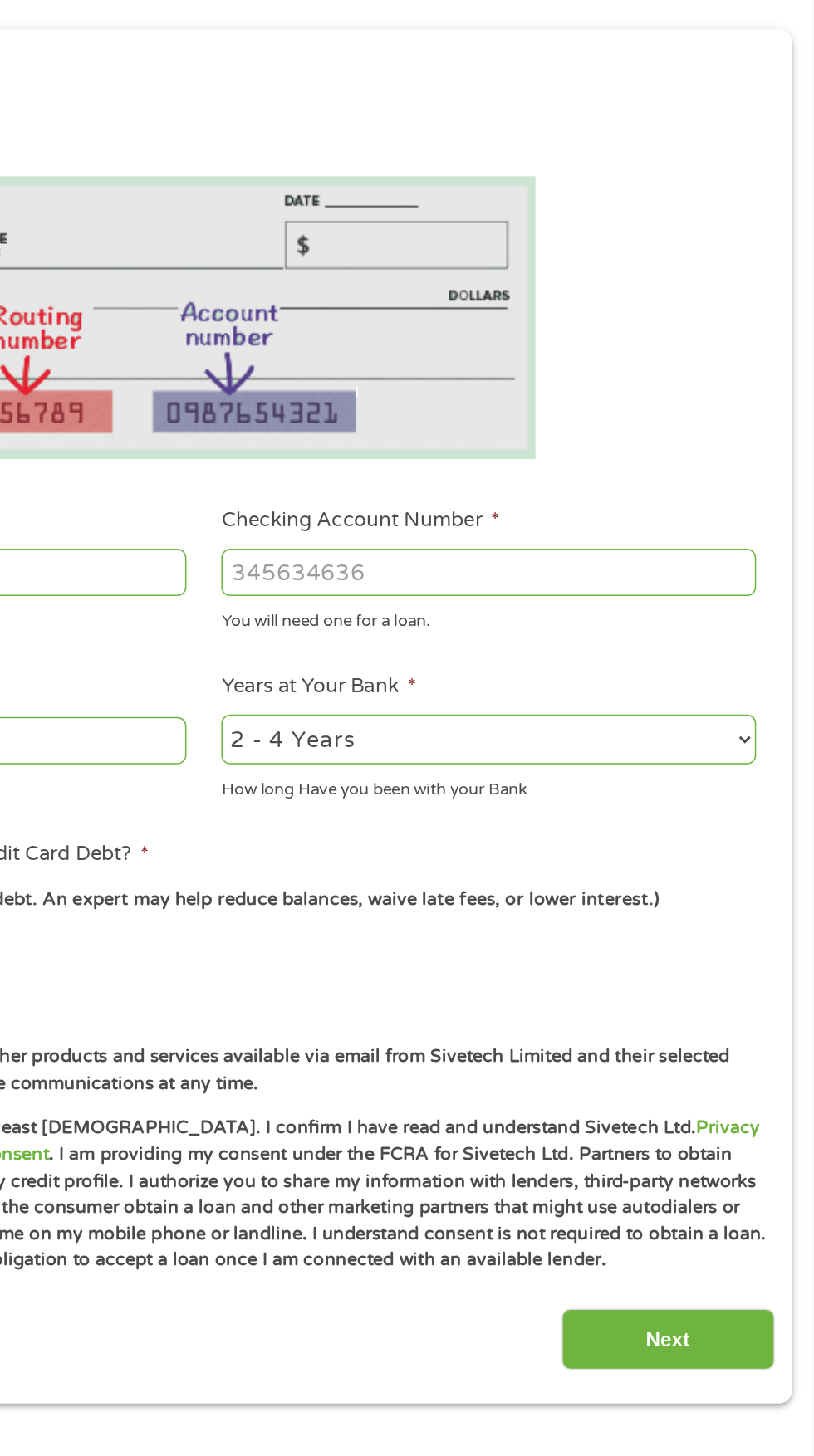
scroll to position [7, 0]
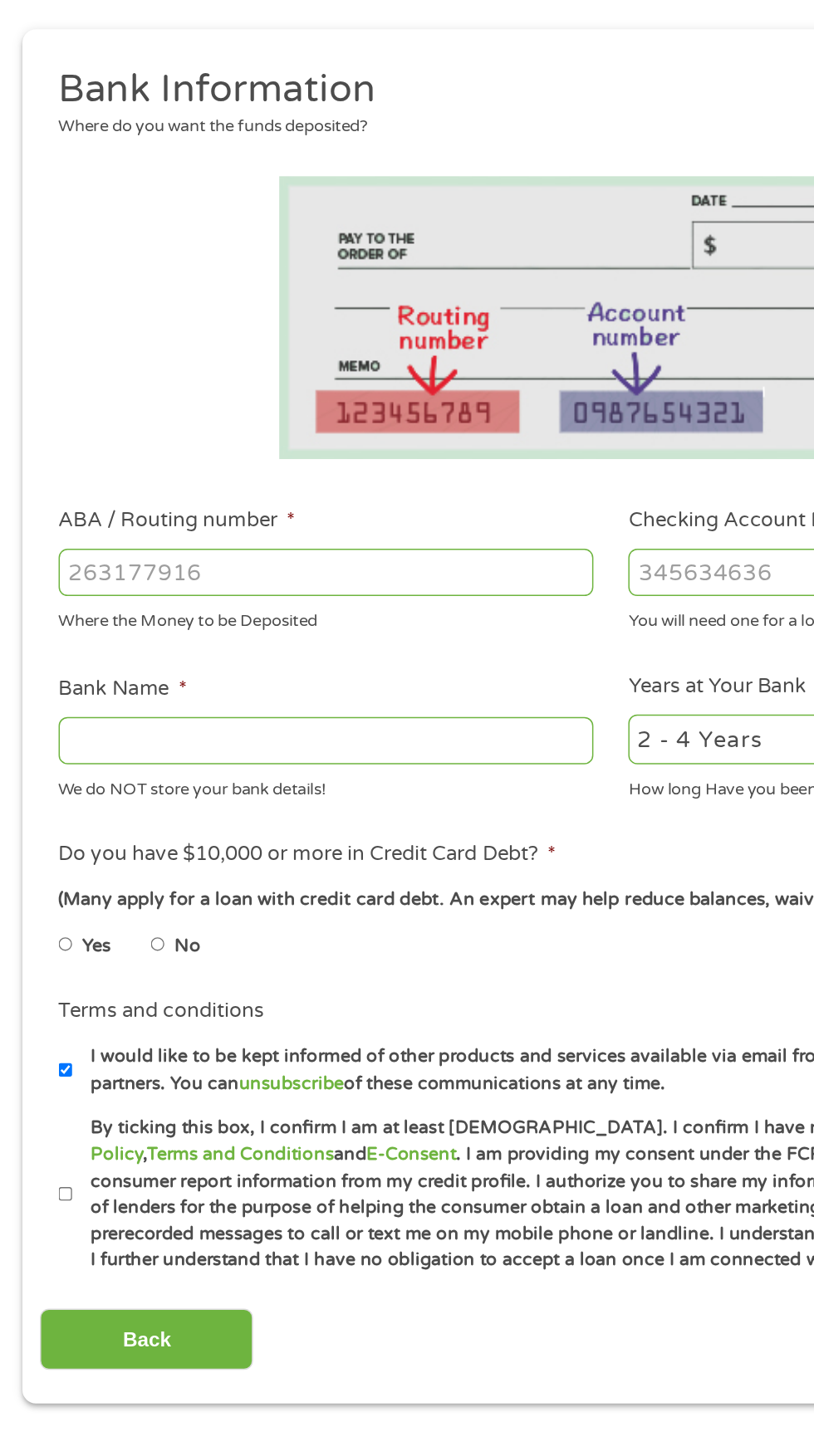
click at [151, 585] on input "ABA / Routing number *" at bounding box center [216, 585] width 356 height 32
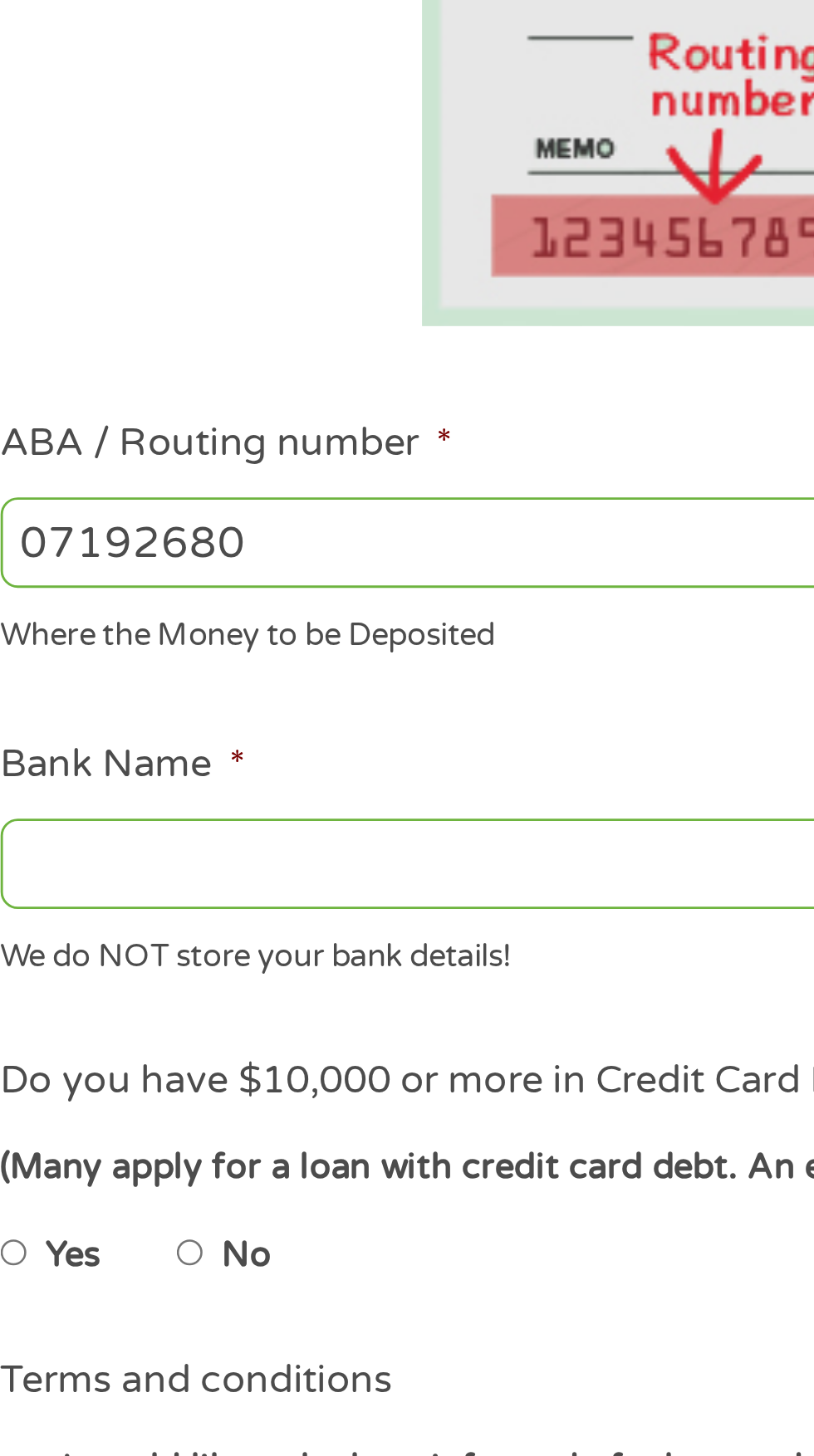
type input "071926809"
type input "WOODFOREST NATIONAL BANK"
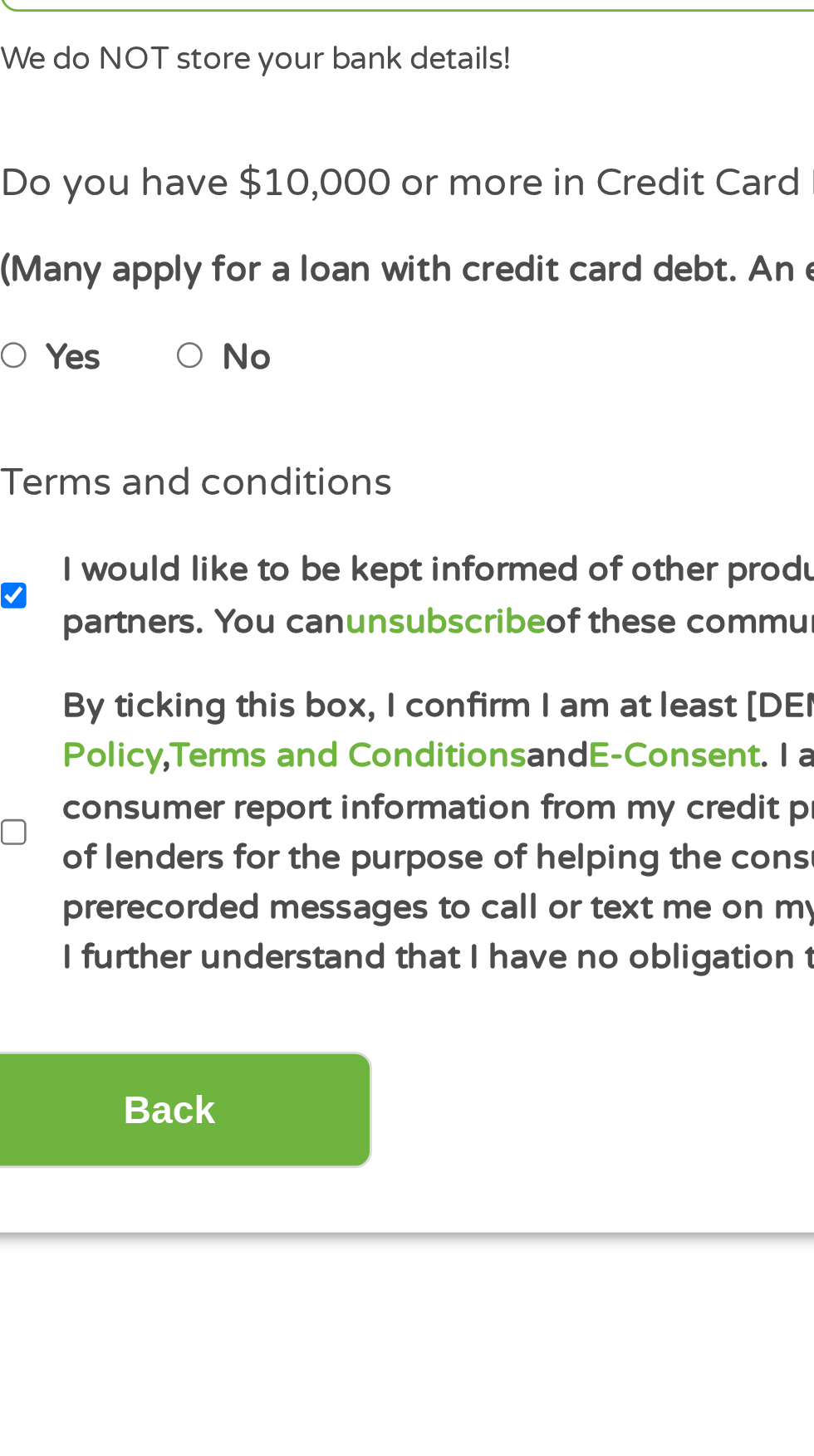
type input "071926809"
click at [111, 837] on input "No" at bounding box center [105, 833] width 10 height 26
radio input "true"
click at [45, 1001] on input "By ticking this box, I confirm I am at least 18 years old. I confirm I have rea…" at bounding box center [43, 998] width 10 height 26
checkbox input "true"
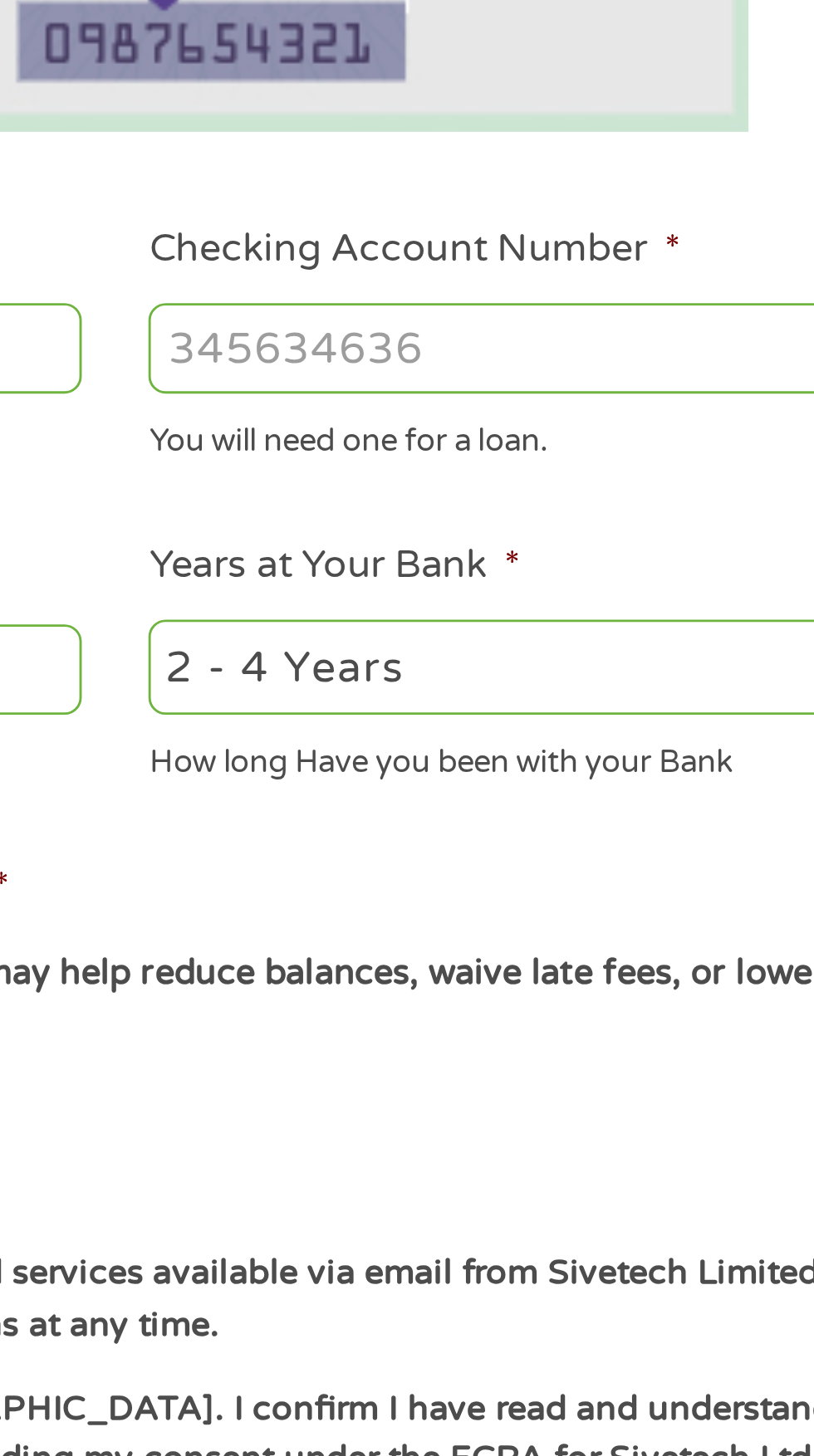
click at [463, 590] on input "Checking Account Number *" at bounding box center [596, 585] width 356 height 32
type input "1398372373"
click at [581, 697] on select "2 - 4 Years 6 - 12 Months 1 - 2 Years Over 4 Years" at bounding box center [596, 696] width 356 height 34
select select "12months"
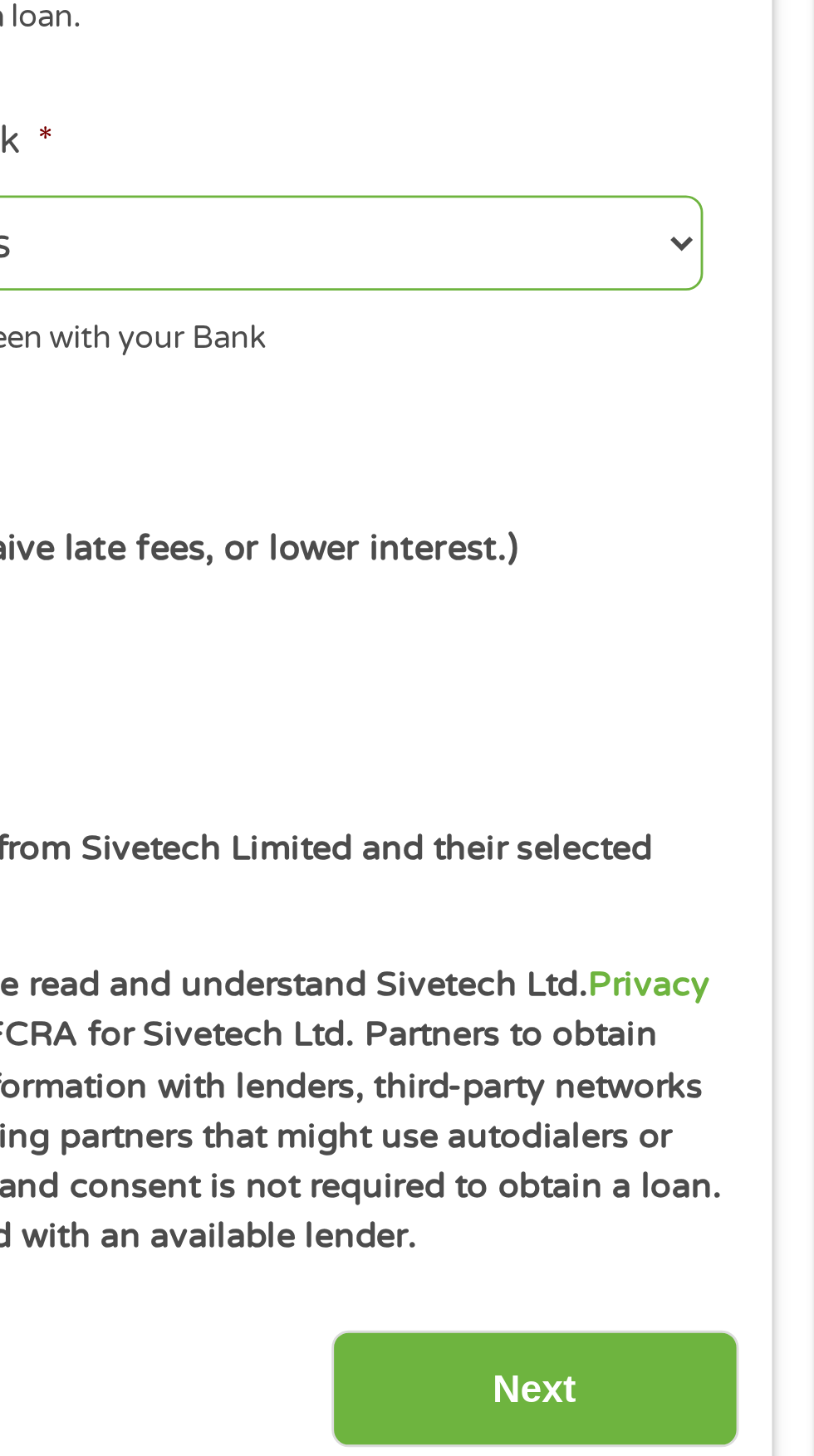
scroll to position [16, 0]
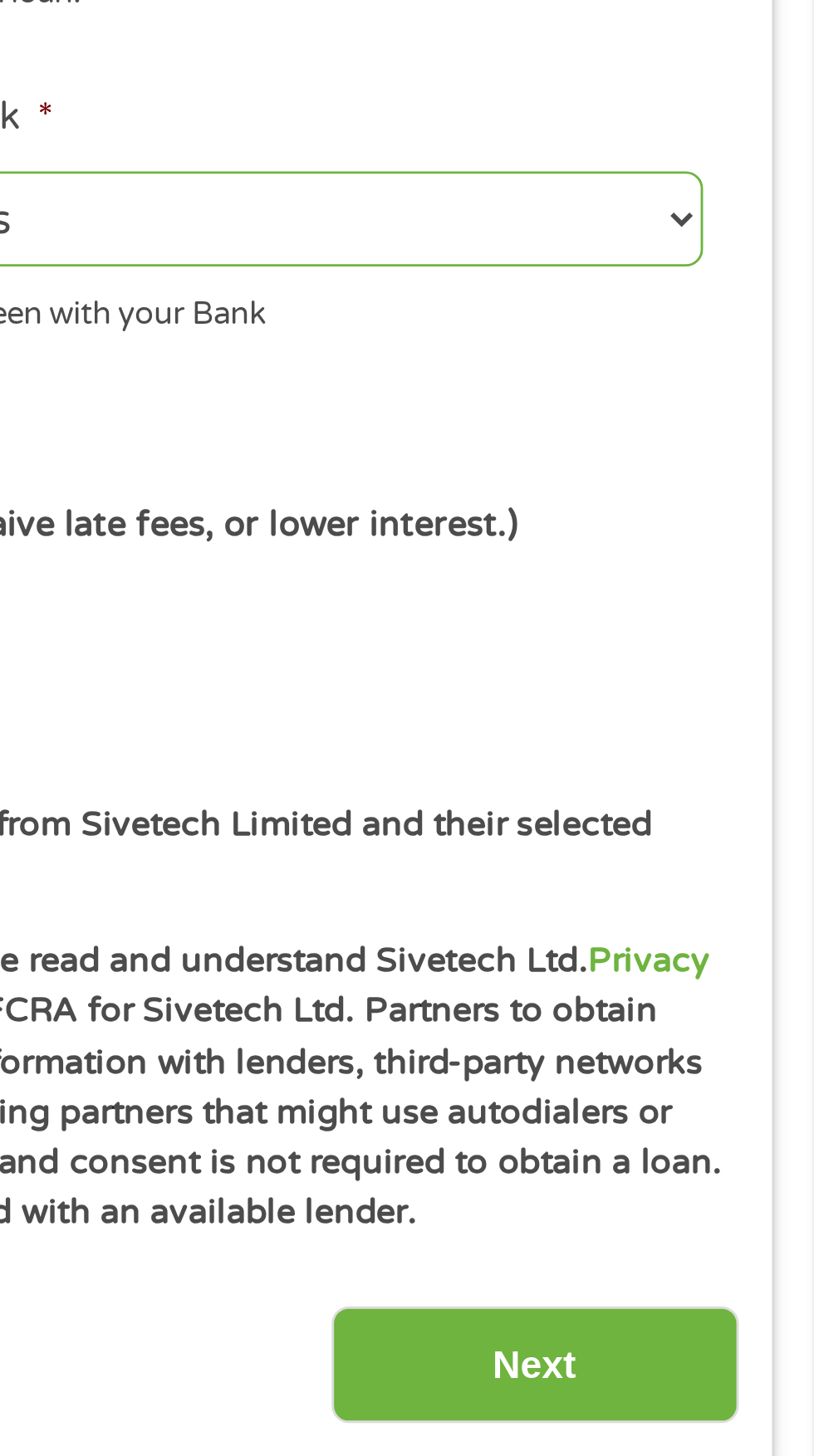
click at [726, 1096] on input "Next" at bounding box center [717, 1087] width 142 height 41
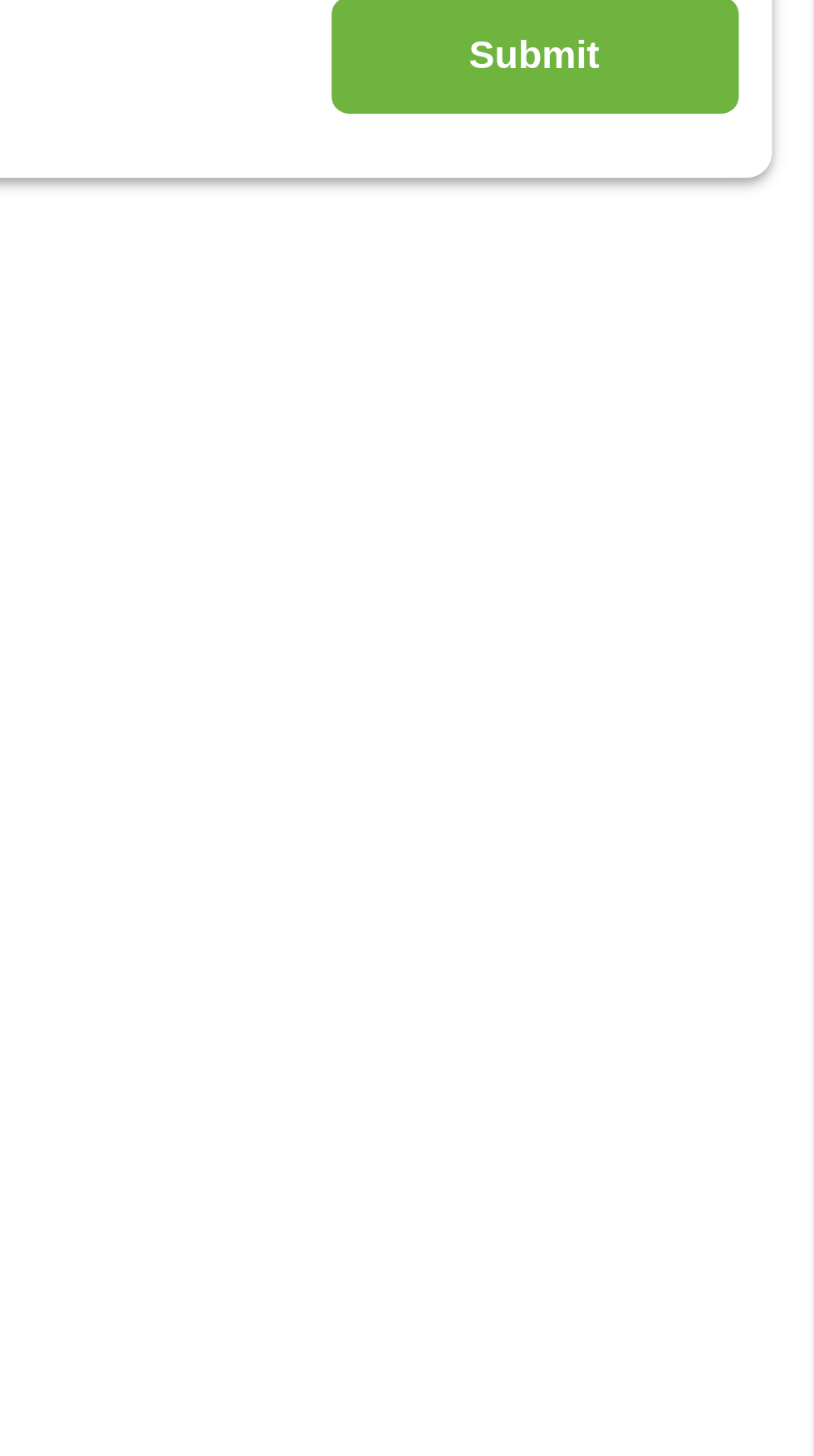
scroll to position [7, 0]
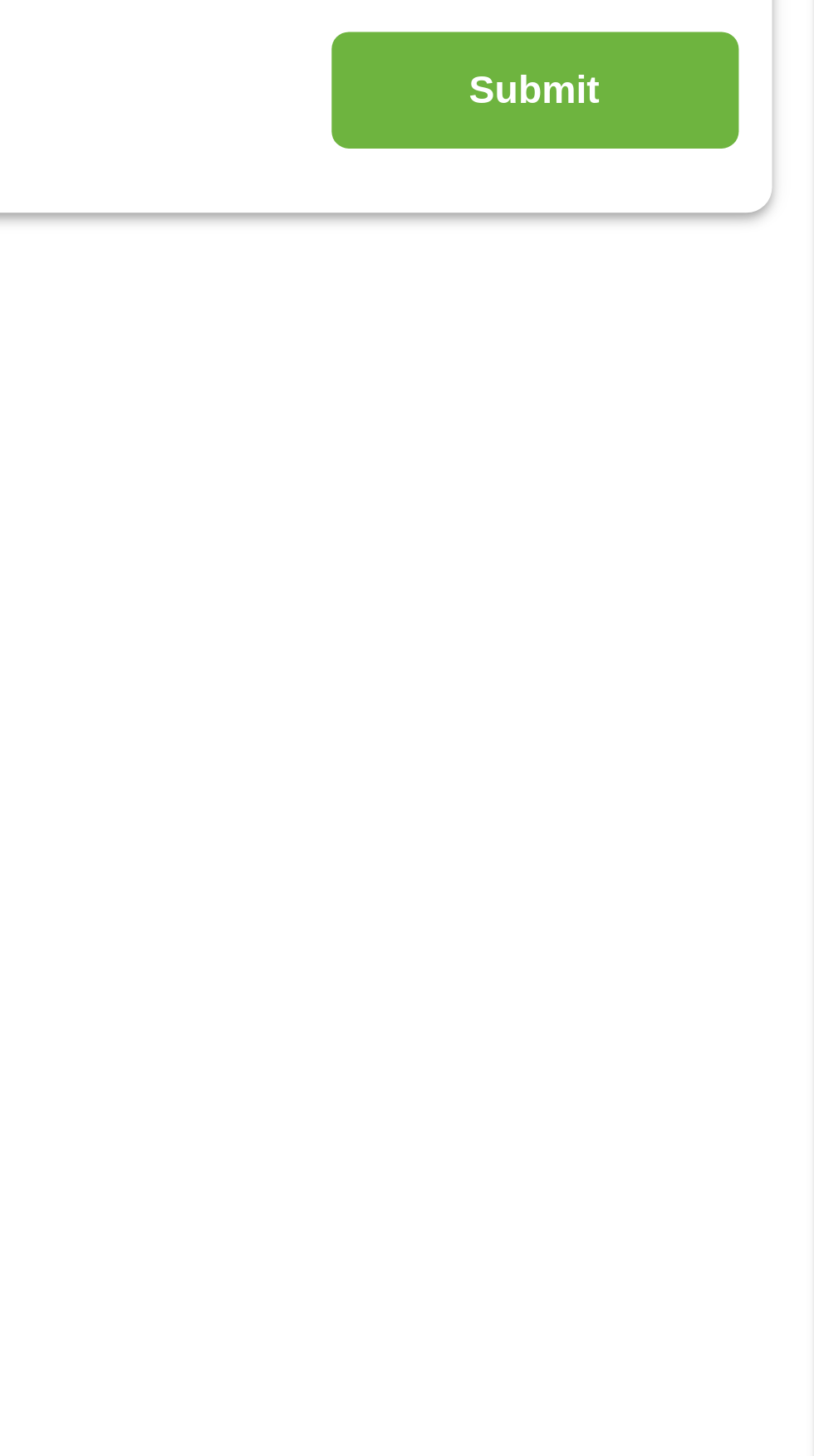
click at [718, 445] on input "Submit" at bounding box center [717, 445] width 142 height 41
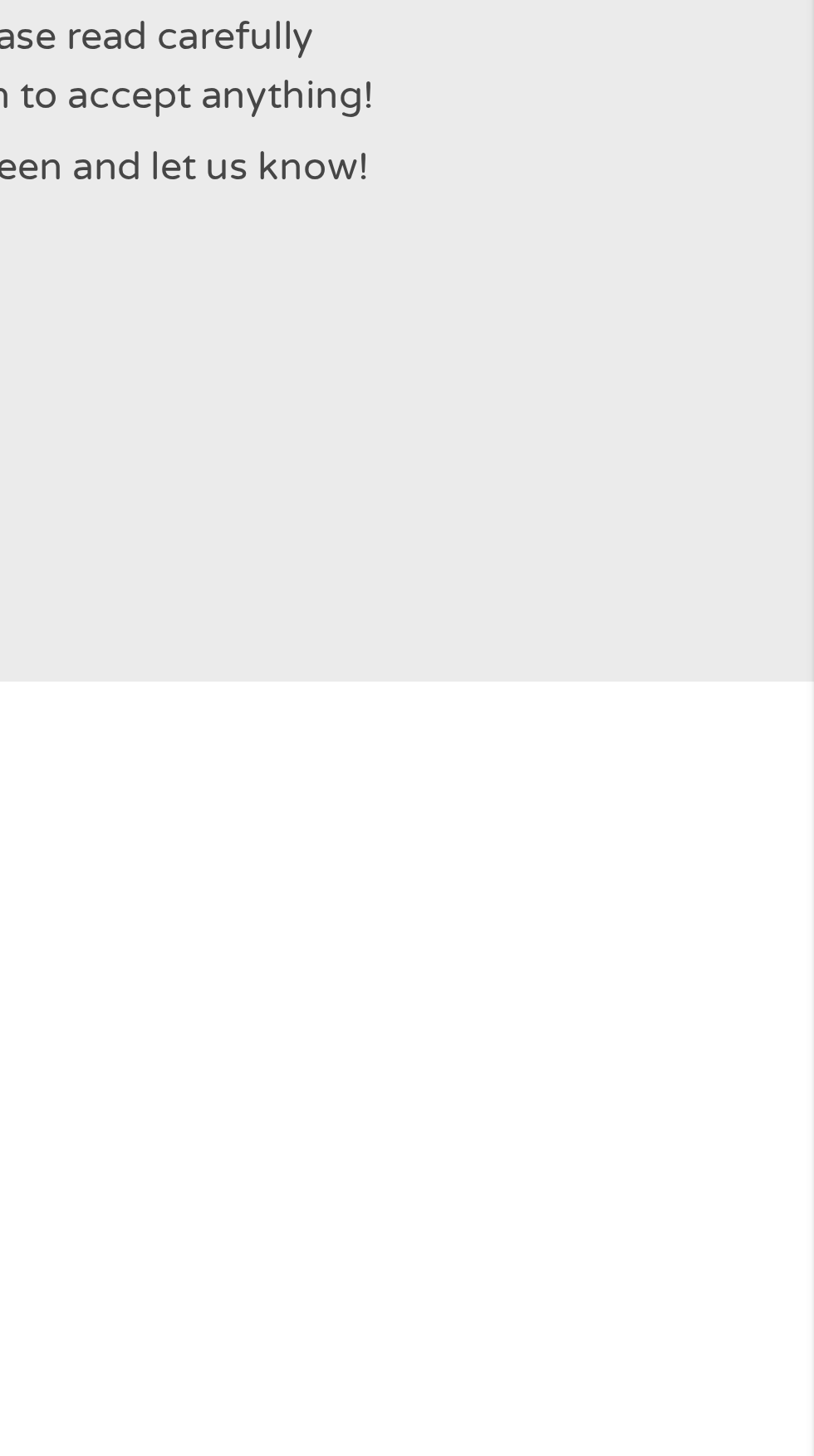
scroll to position [0, 0]
